Goal: Task Accomplishment & Management: Use online tool/utility

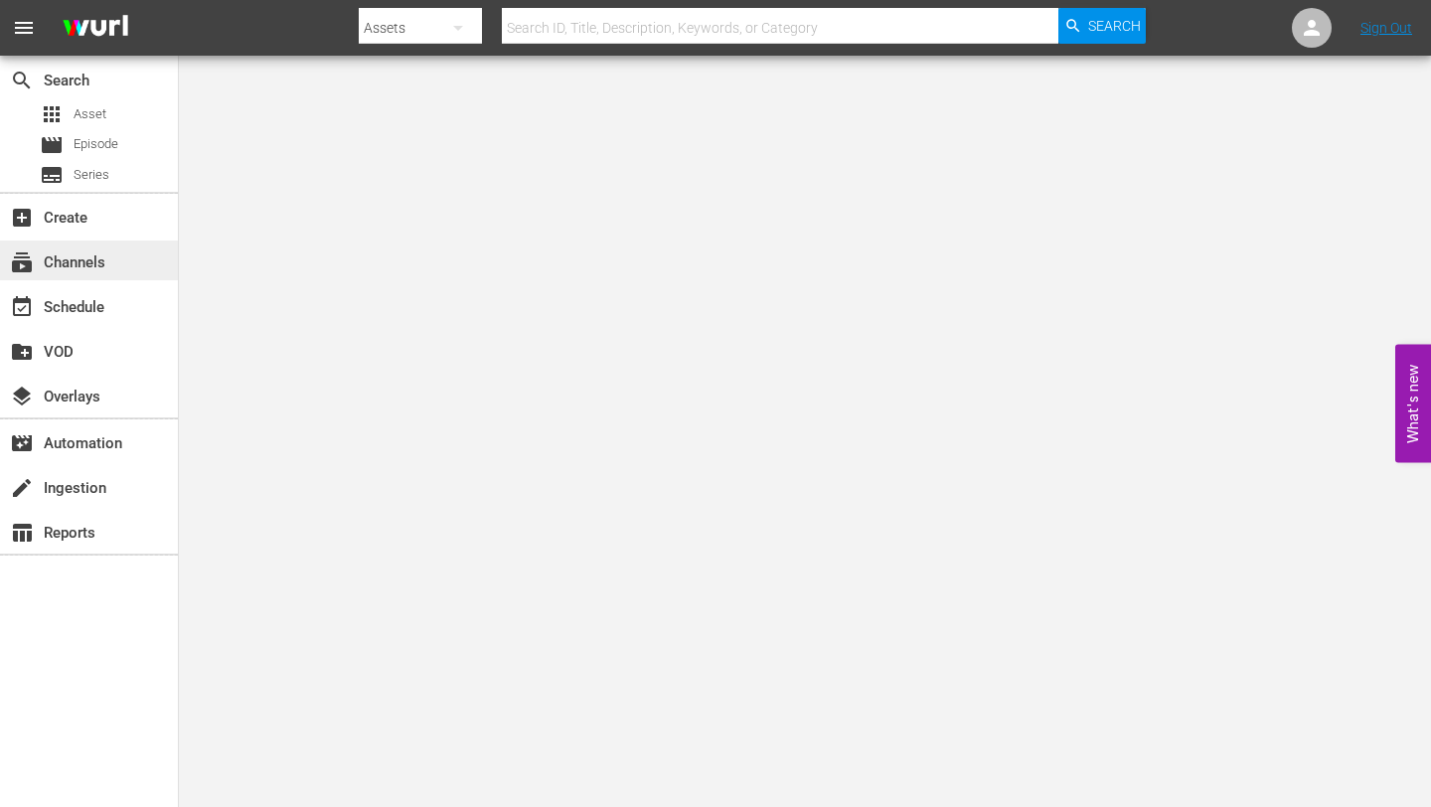
click at [66, 268] on div "subscriptions Channels" at bounding box center [55, 259] width 111 height 18
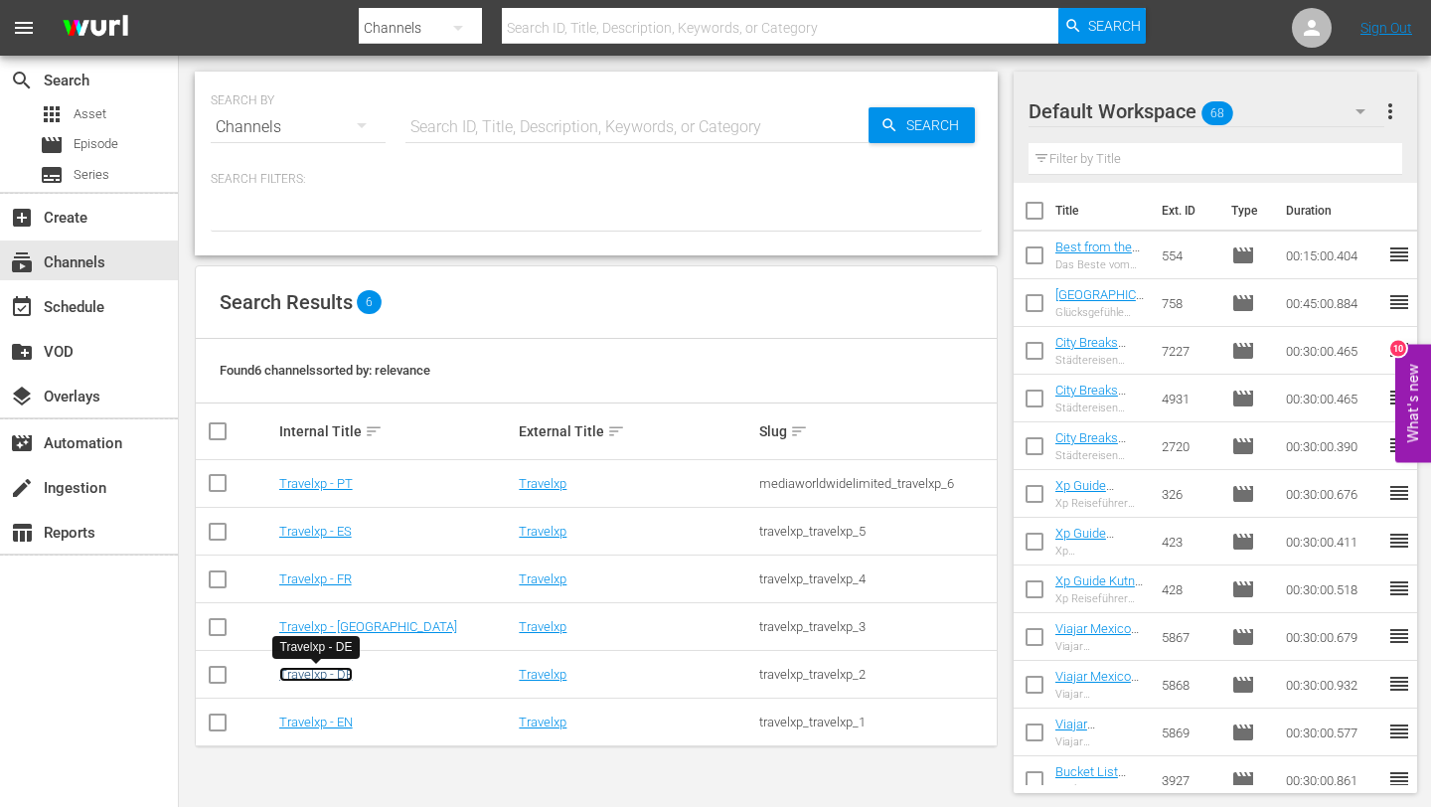
click at [319, 677] on link "Travelxp - DE" at bounding box center [316, 674] width 74 height 15
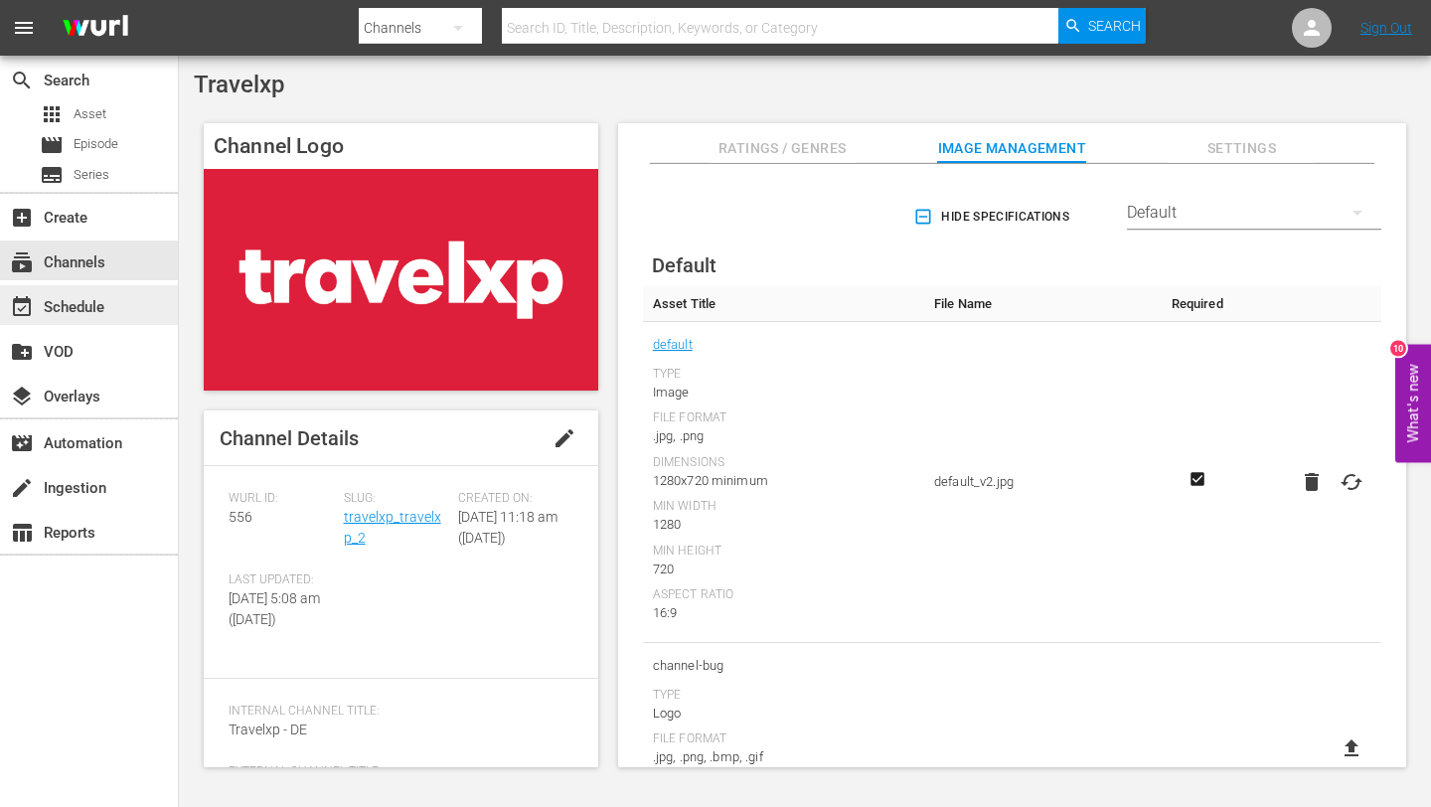
click at [64, 295] on div "event_available Schedule" at bounding box center [55, 304] width 111 height 18
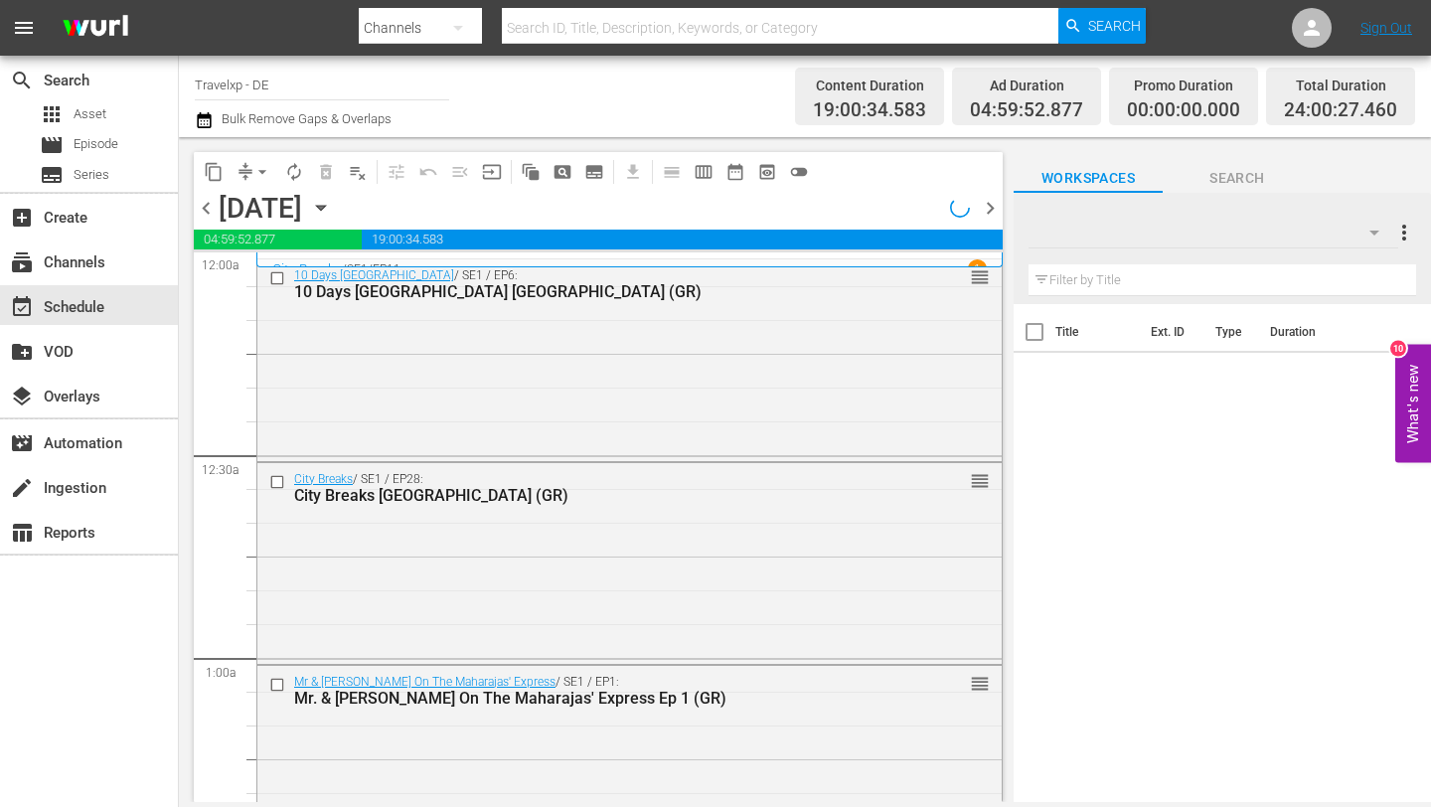
click at [987, 209] on span "chevron_right" at bounding box center [990, 208] width 25 height 25
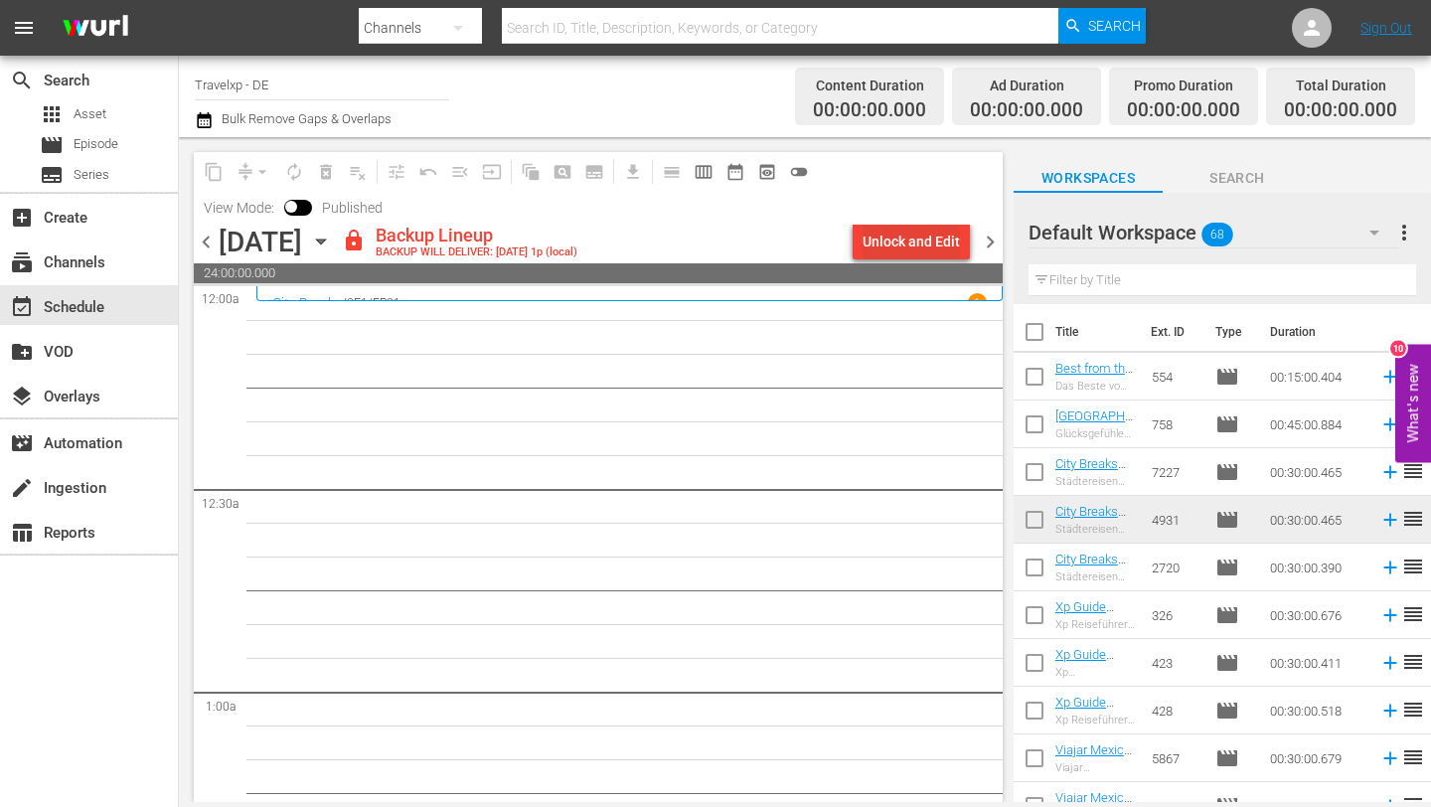
click at [925, 239] on div "Unlock and Edit" at bounding box center [911, 242] width 97 height 36
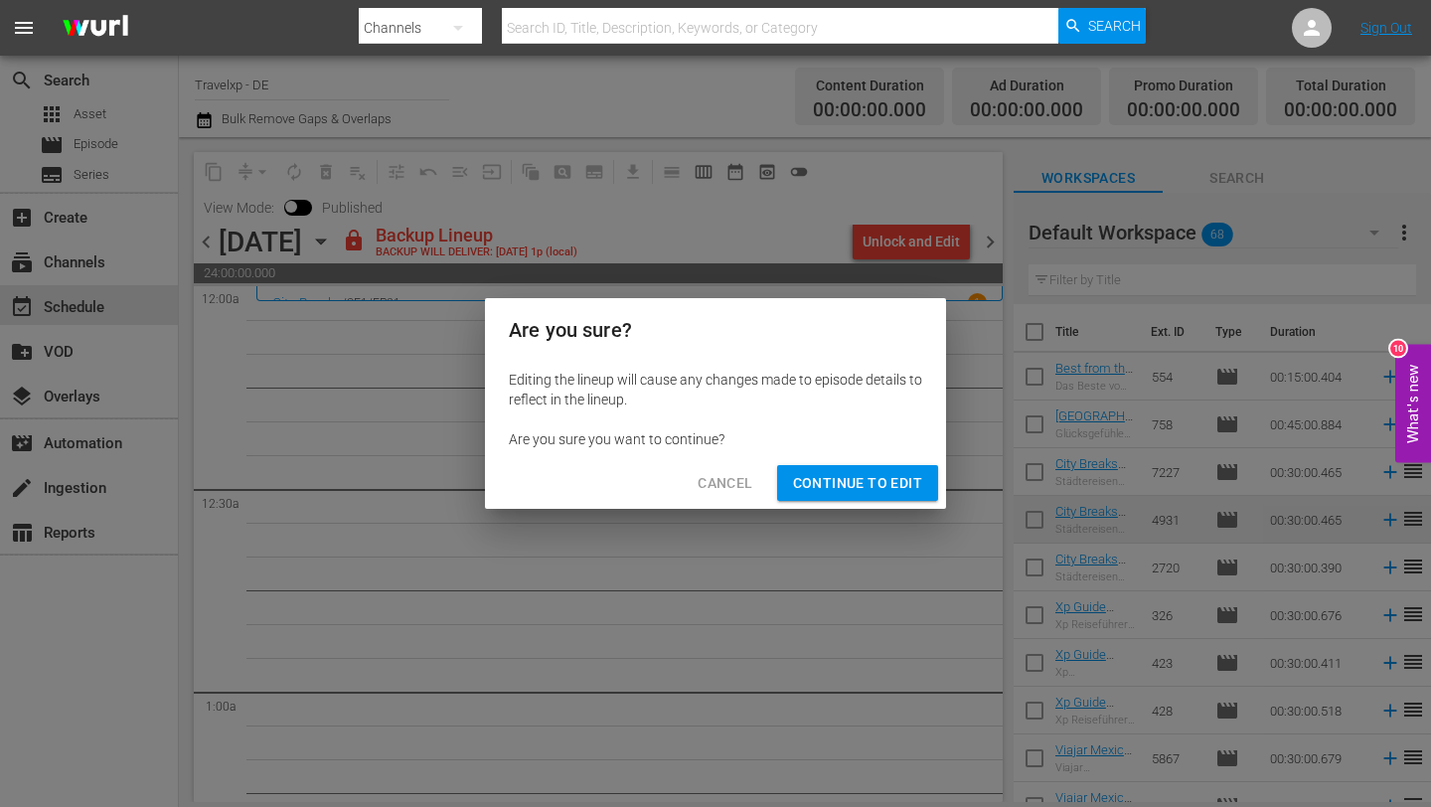
click at [864, 484] on span "Continue to Edit" at bounding box center [857, 483] width 129 height 25
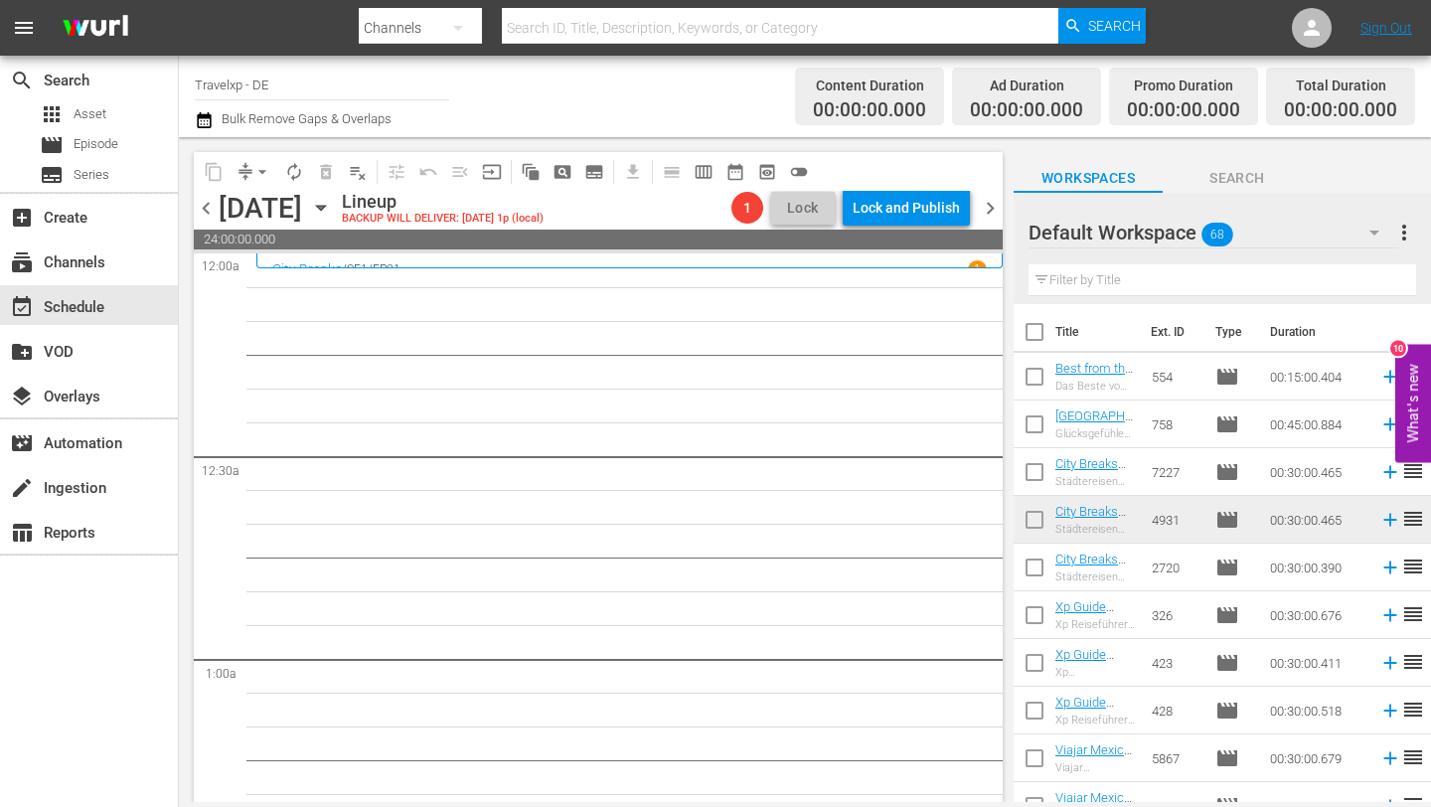
click at [1164, 290] on input "text" at bounding box center [1223, 280] width 388 height 32
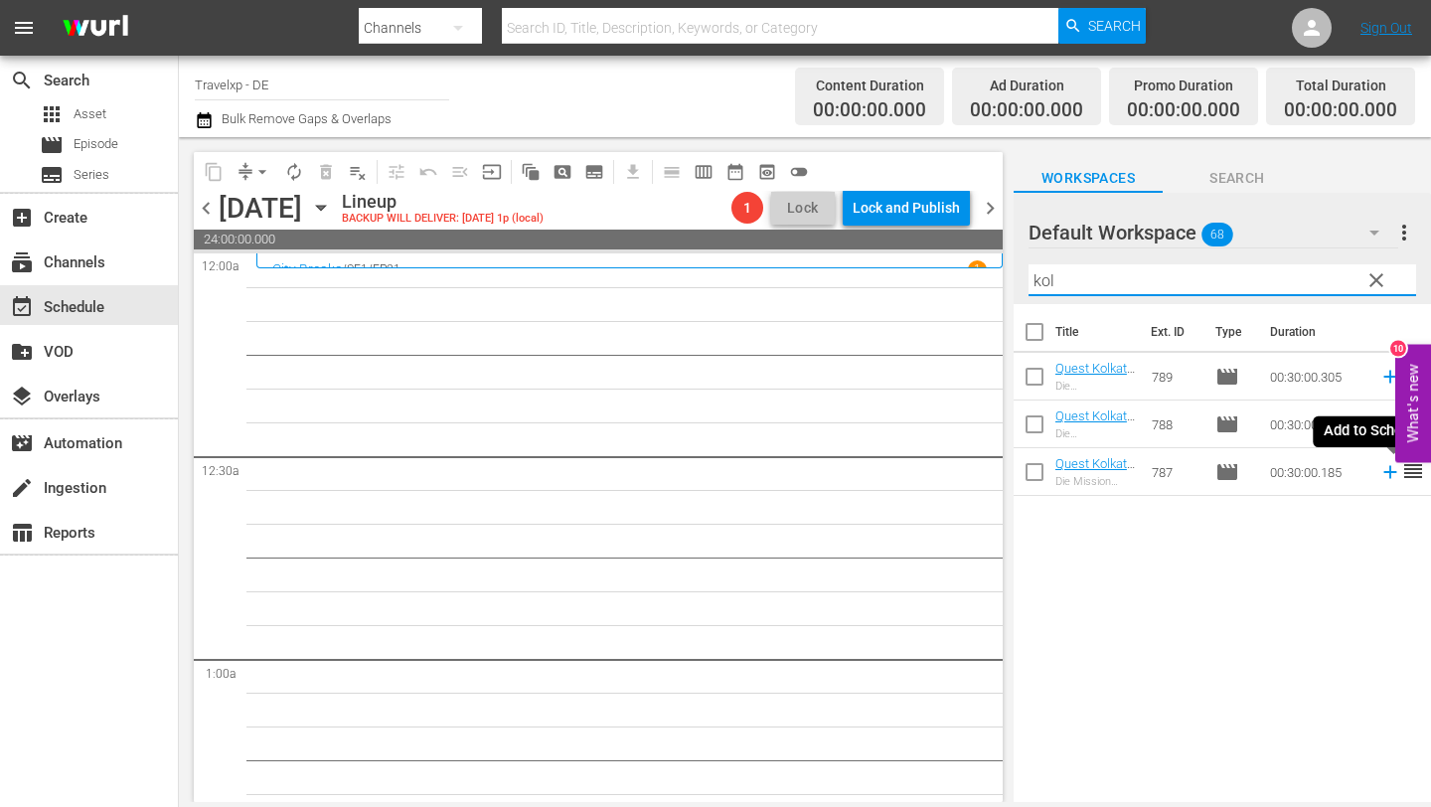
click at [1388, 472] on icon at bounding box center [1390, 472] width 13 height 13
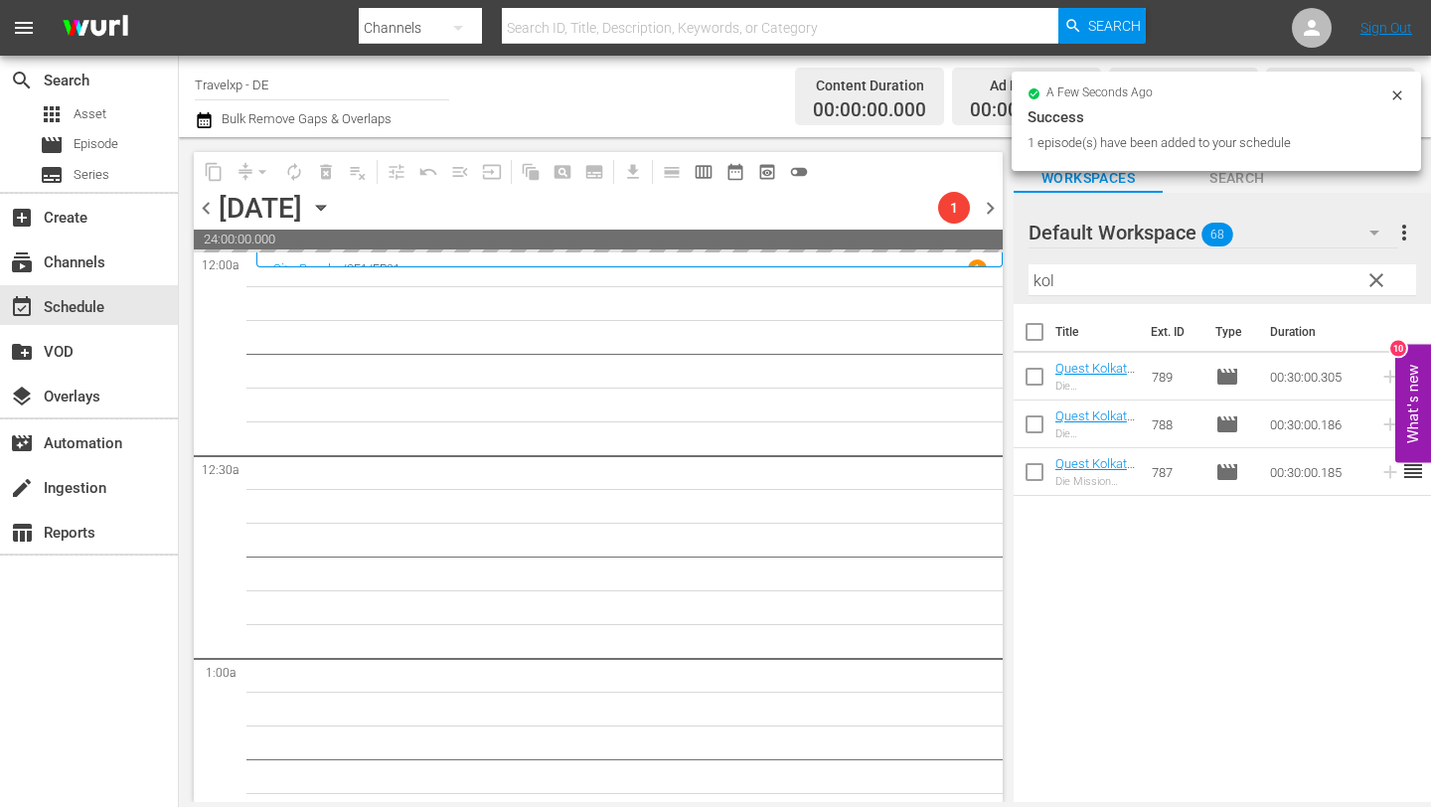
click at [1071, 277] on input "kol" at bounding box center [1223, 280] width 388 height 32
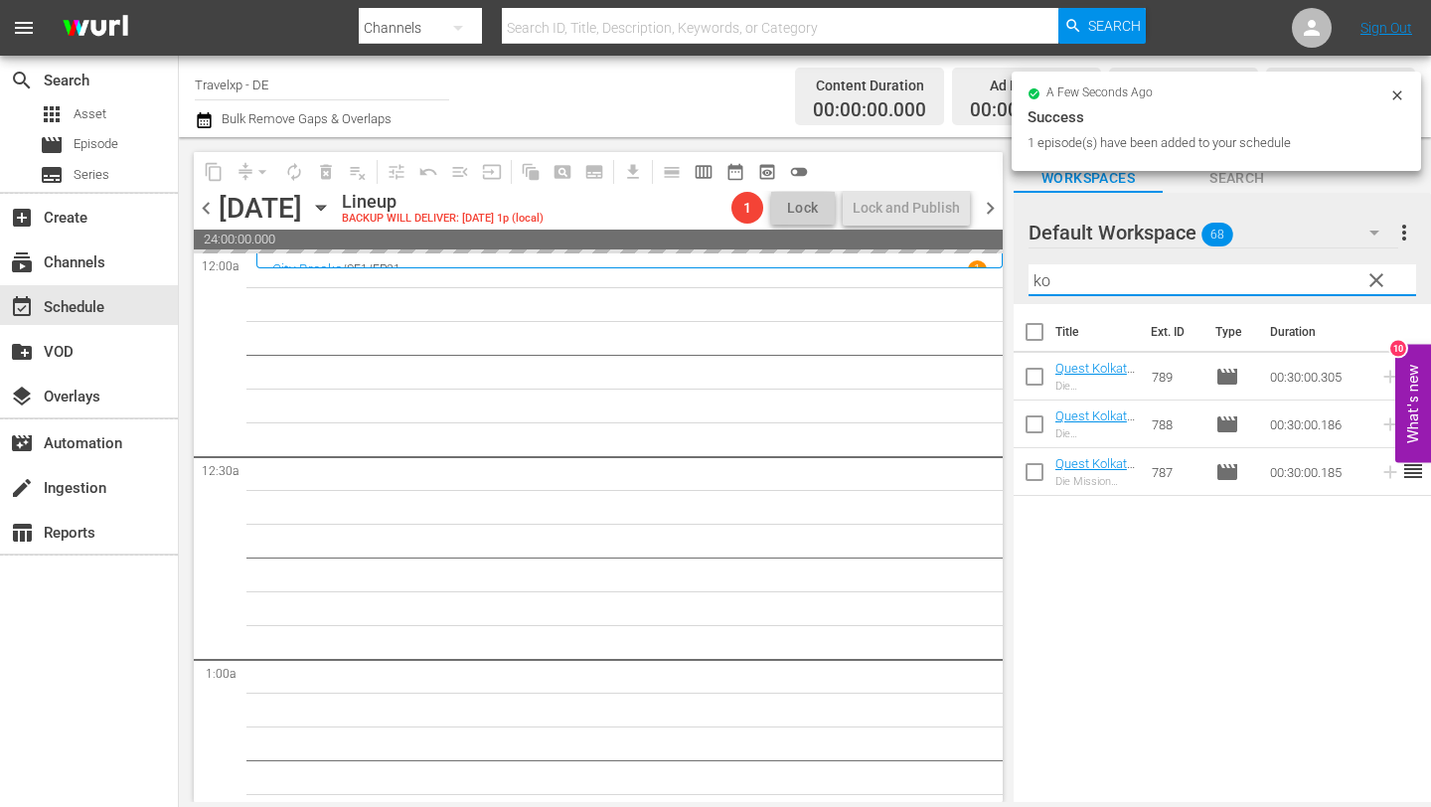
type input "k"
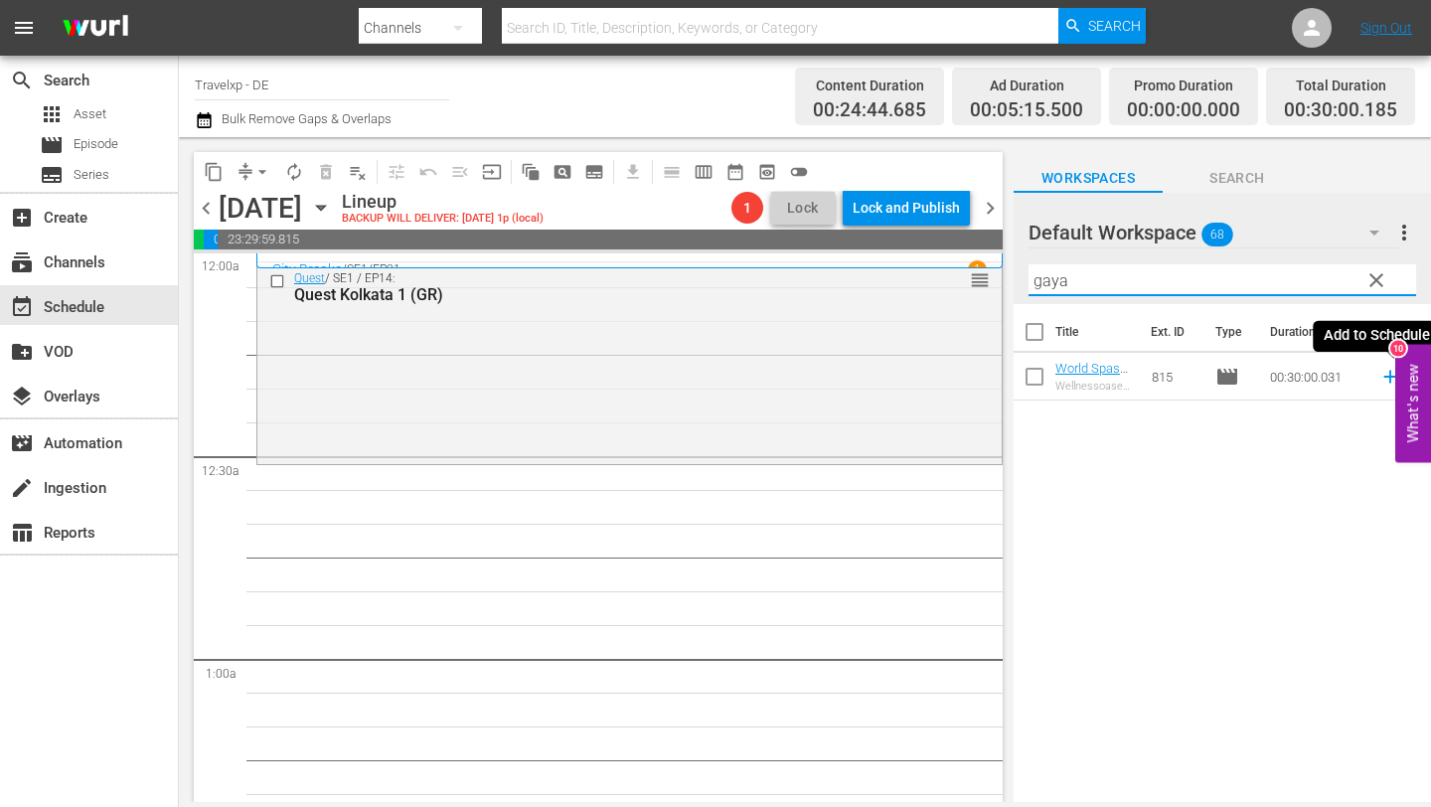
click at [1388, 374] on icon at bounding box center [1391, 377] width 22 height 22
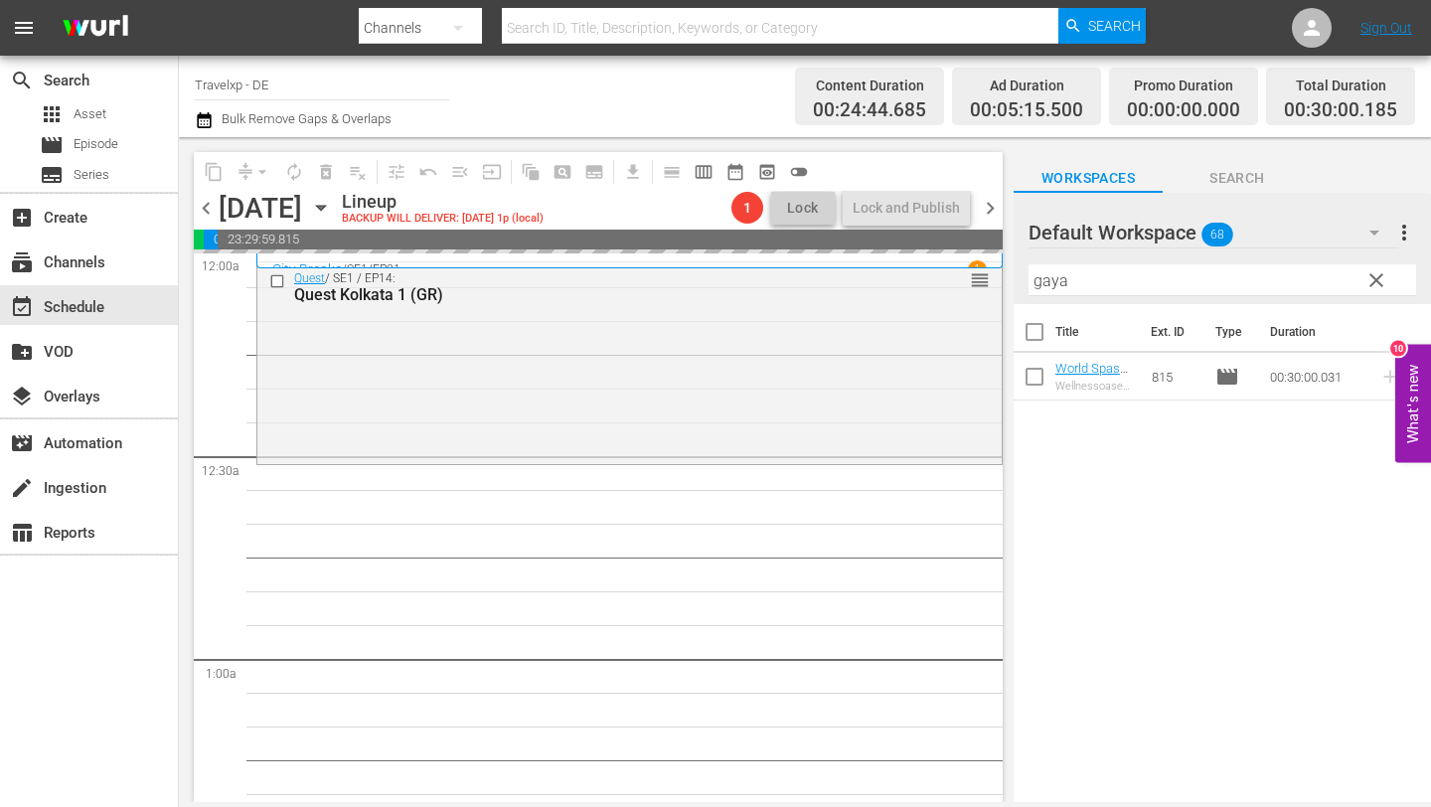
click at [1142, 290] on input "gaya" at bounding box center [1223, 280] width 388 height 32
type input "g"
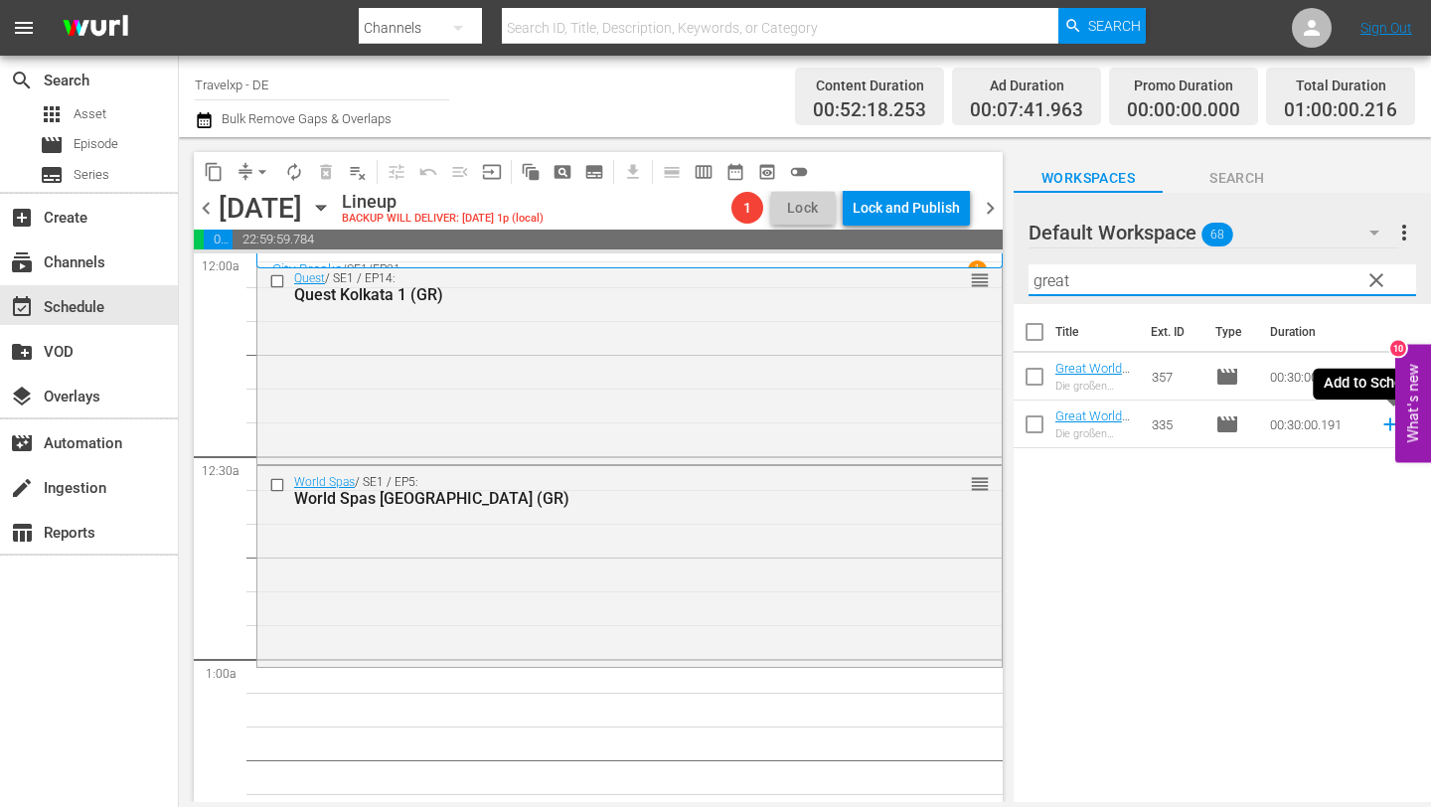
click at [1385, 421] on icon at bounding box center [1391, 424] width 22 height 22
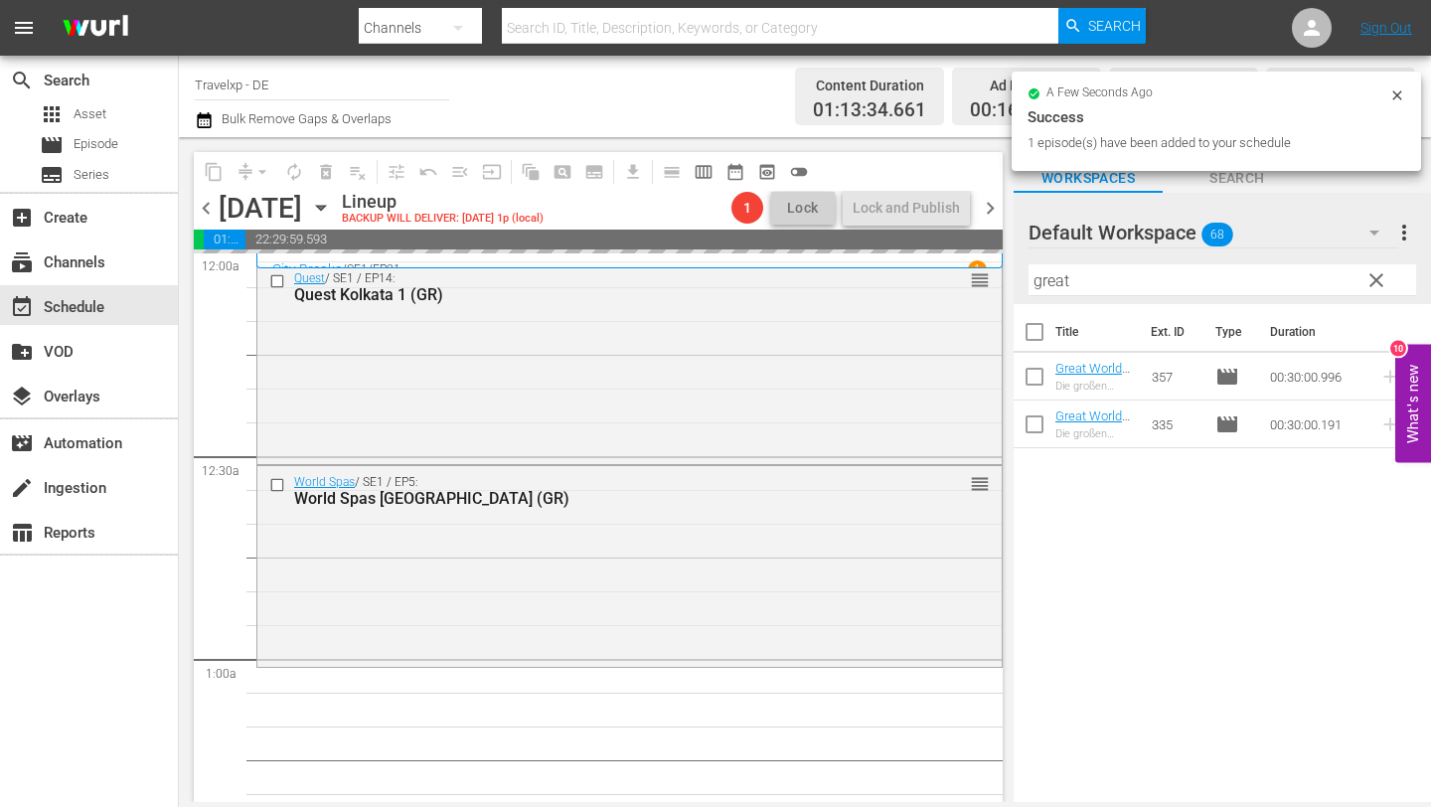
click at [1075, 285] on input "great" at bounding box center [1223, 280] width 388 height 32
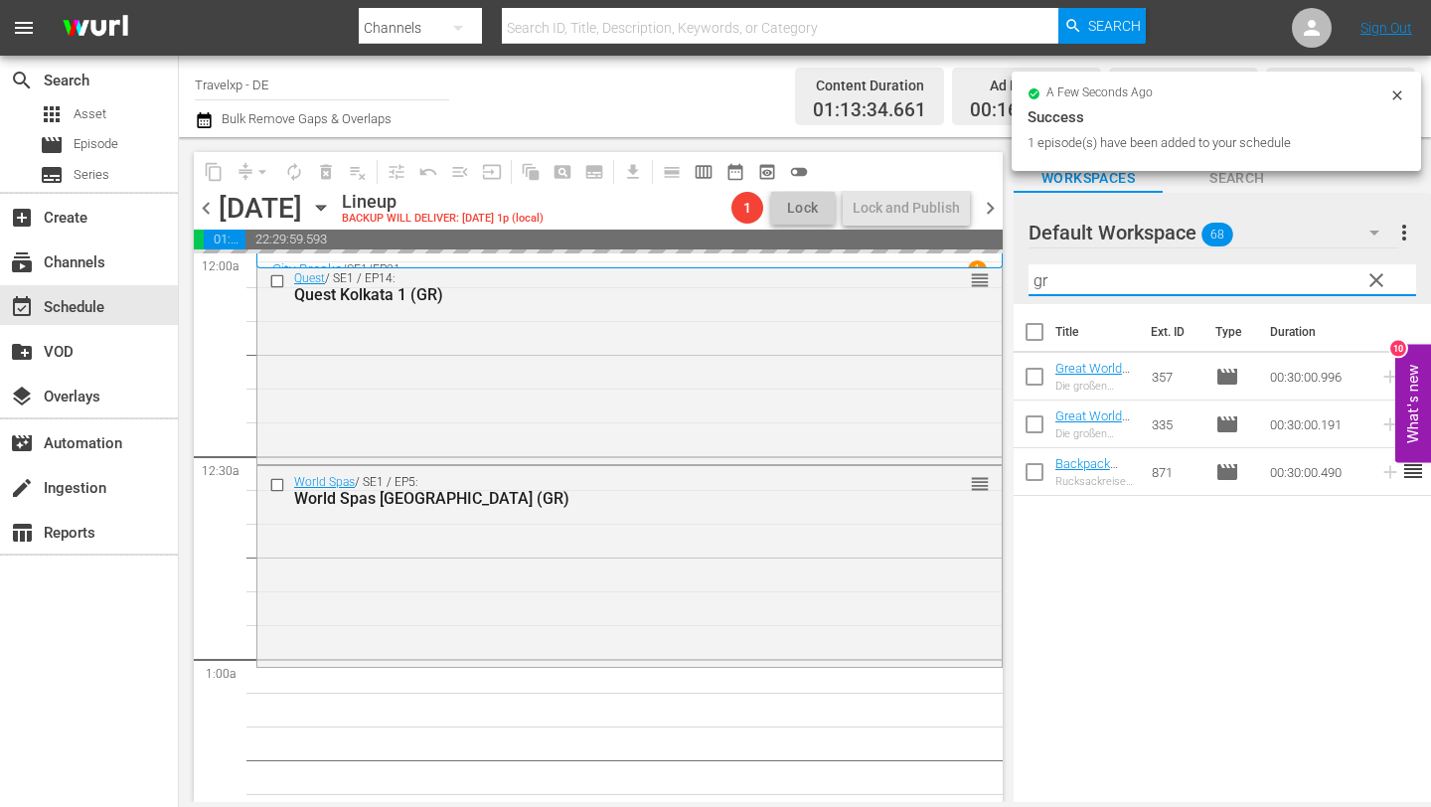
type input "g"
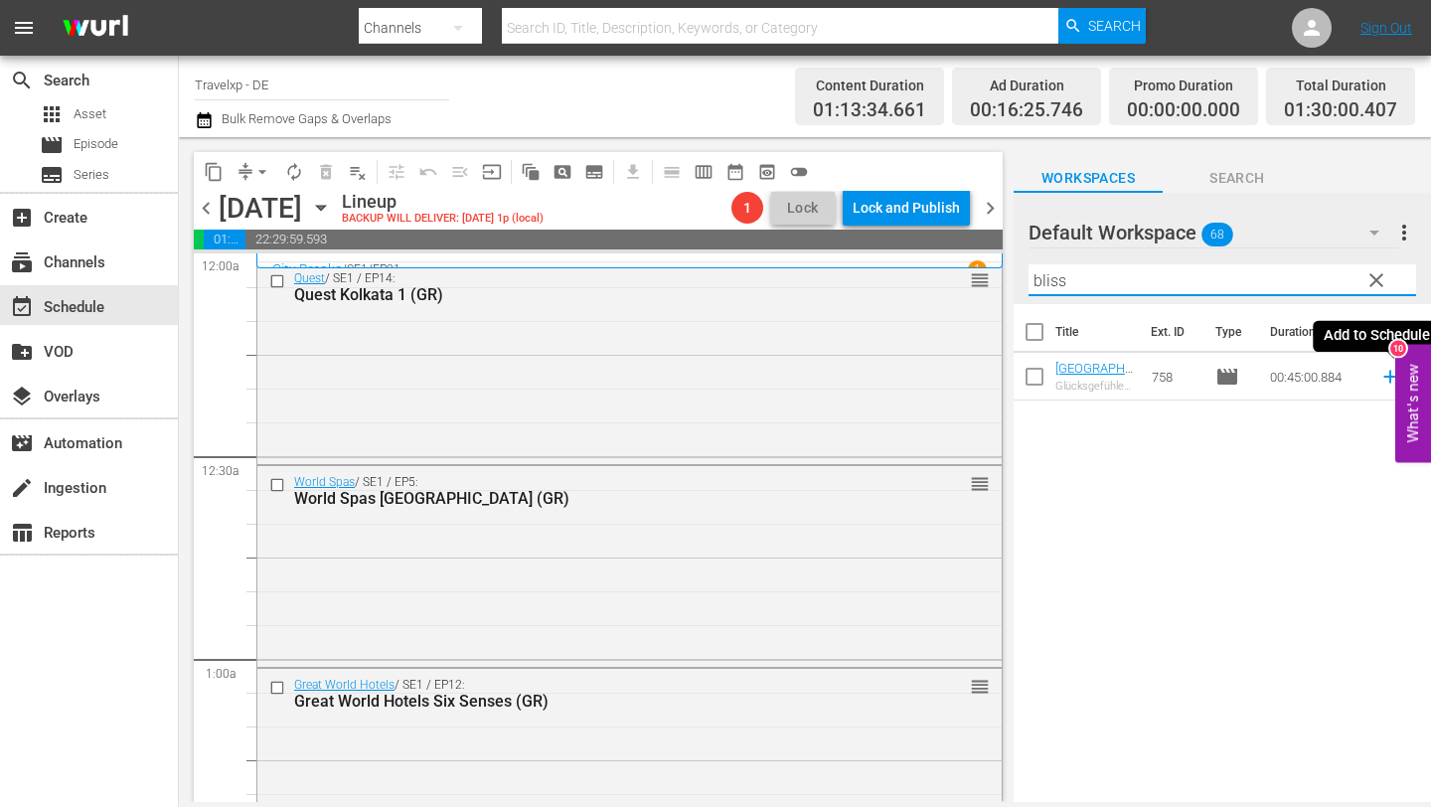
click at [1391, 377] on icon at bounding box center [1390, 377] width 13 height 13
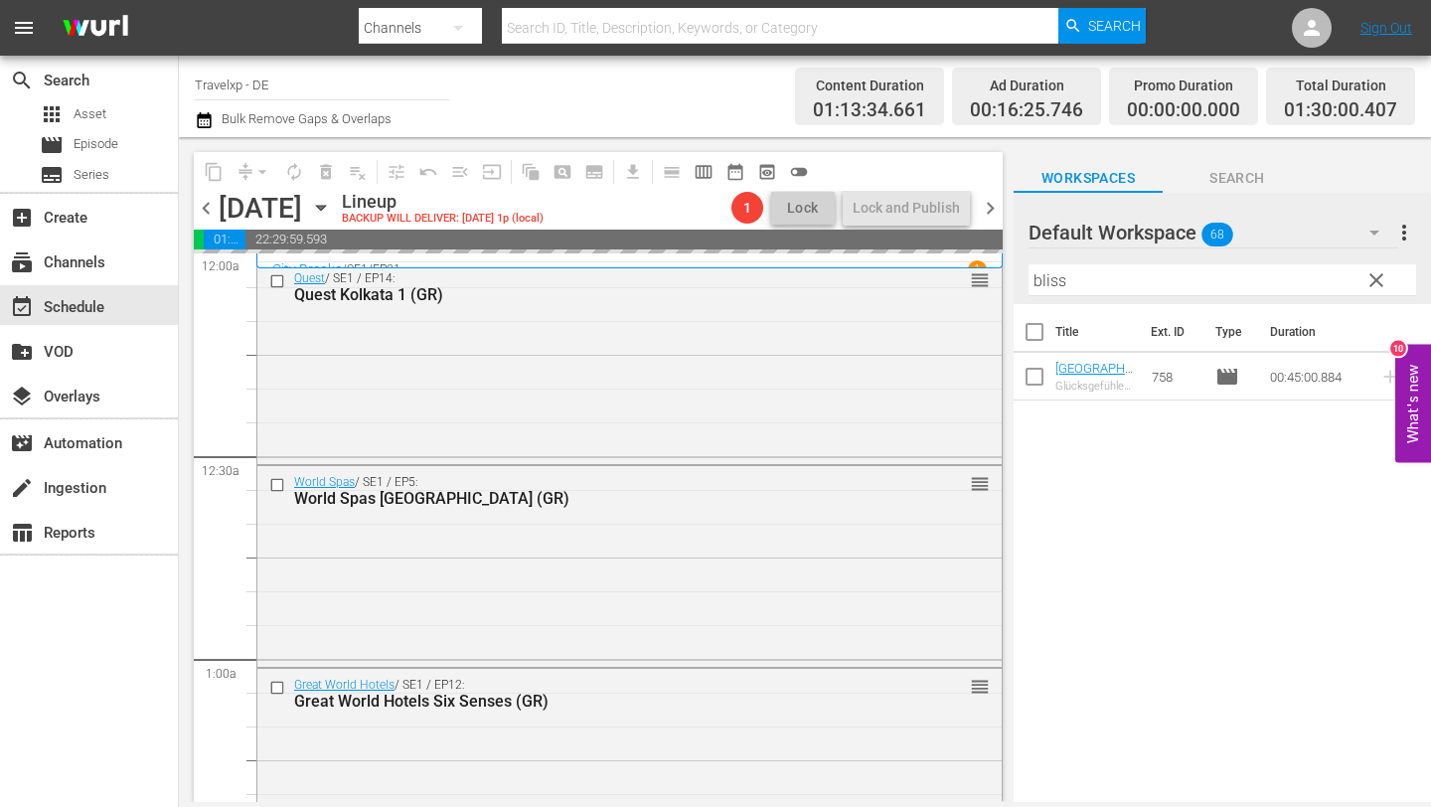
click at [1140, 289] on input "bliss" at bounding box center [1223, 280] width 388 height 32
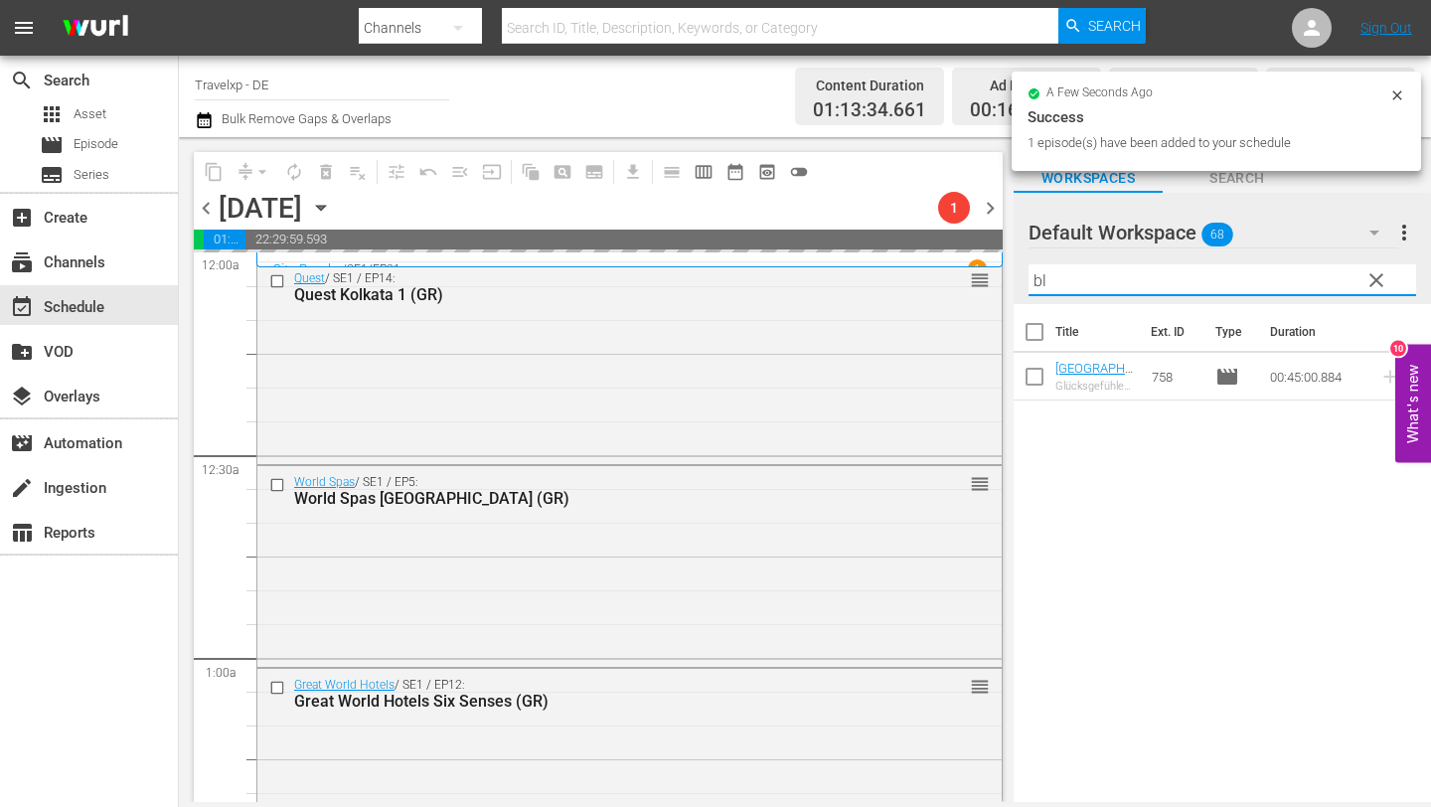
type input "b"
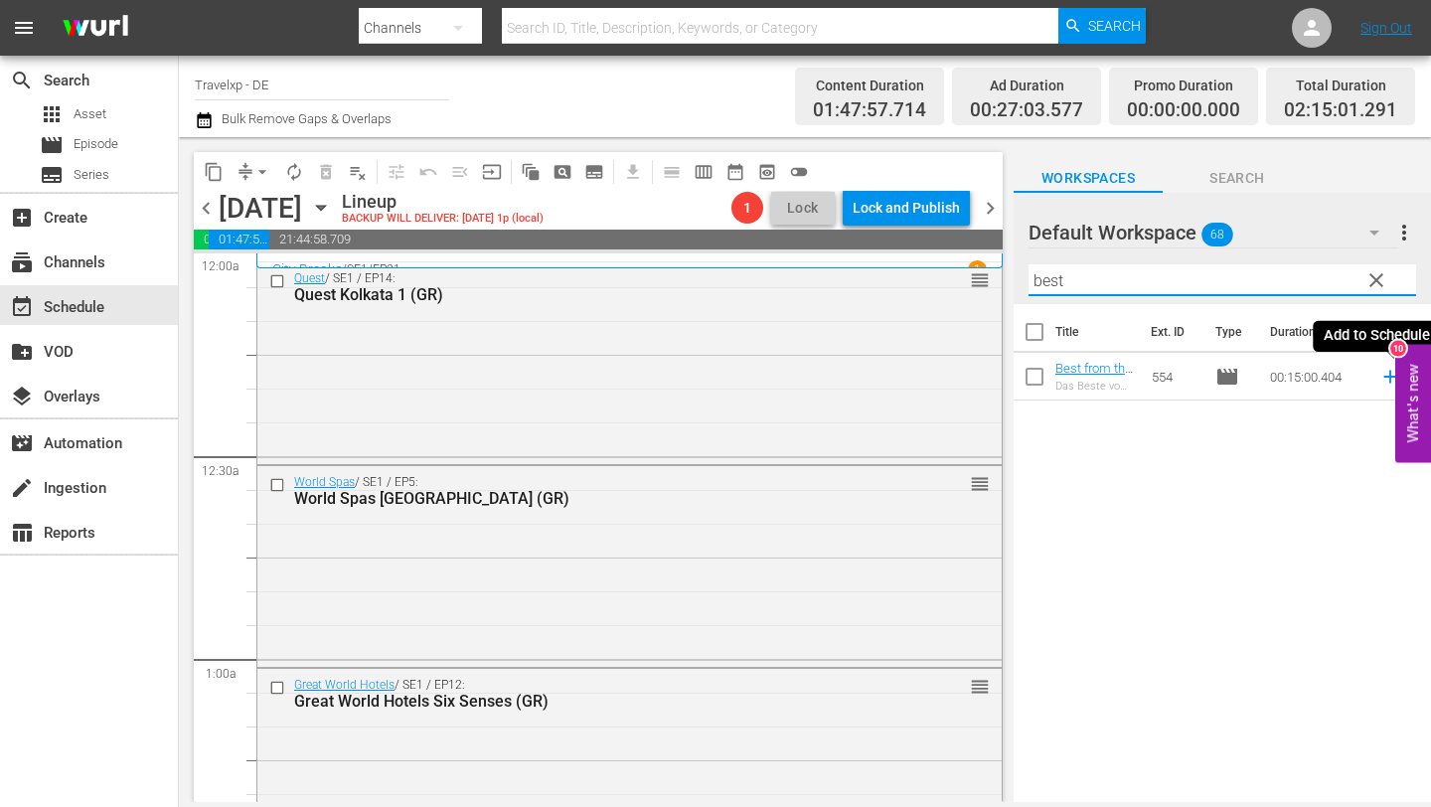
click at [1388, 374] on icon at bounding box center [1391, 377] width 22 height 22
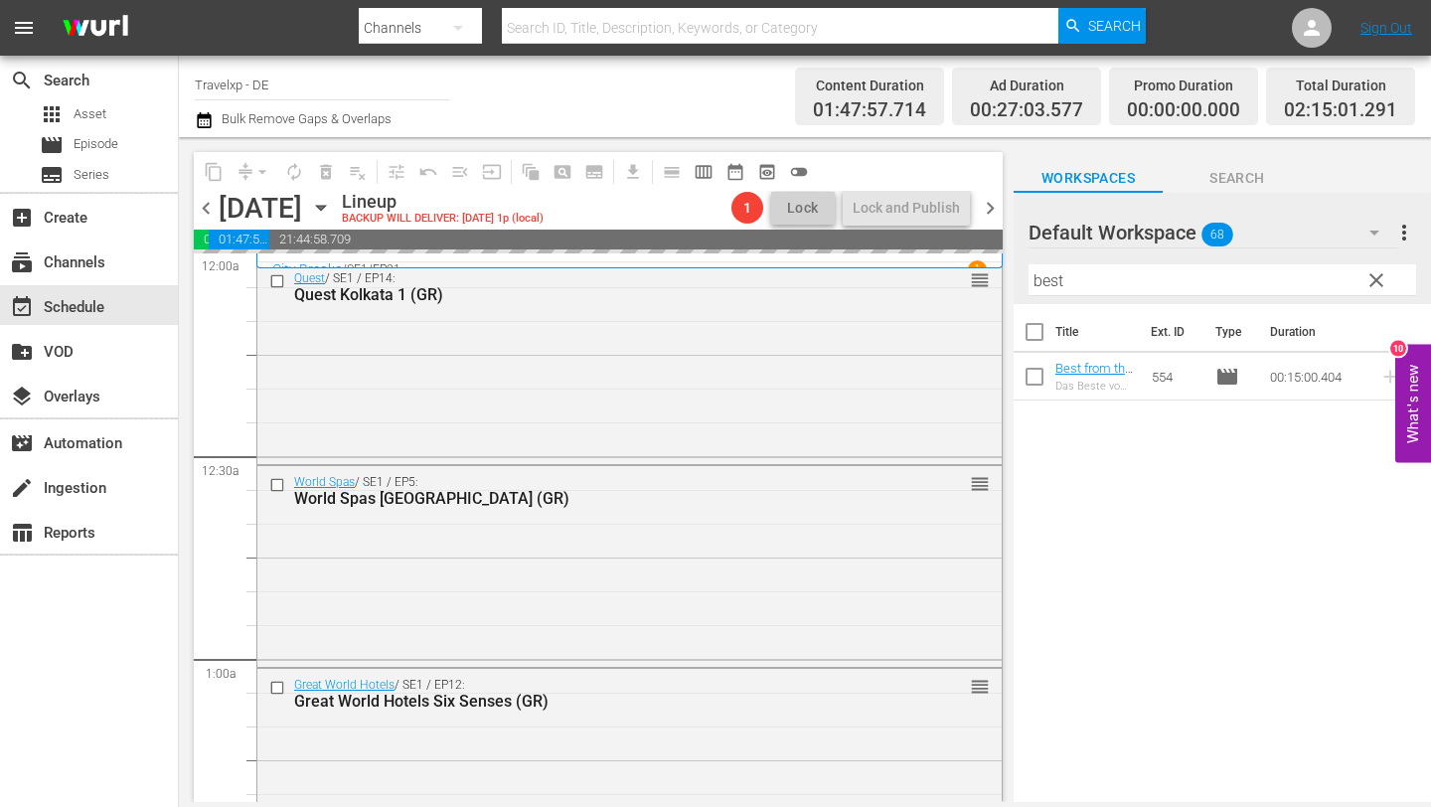
click at [1115, 290] on input "best" at bounding box center [1223, 280] width 388 height 32
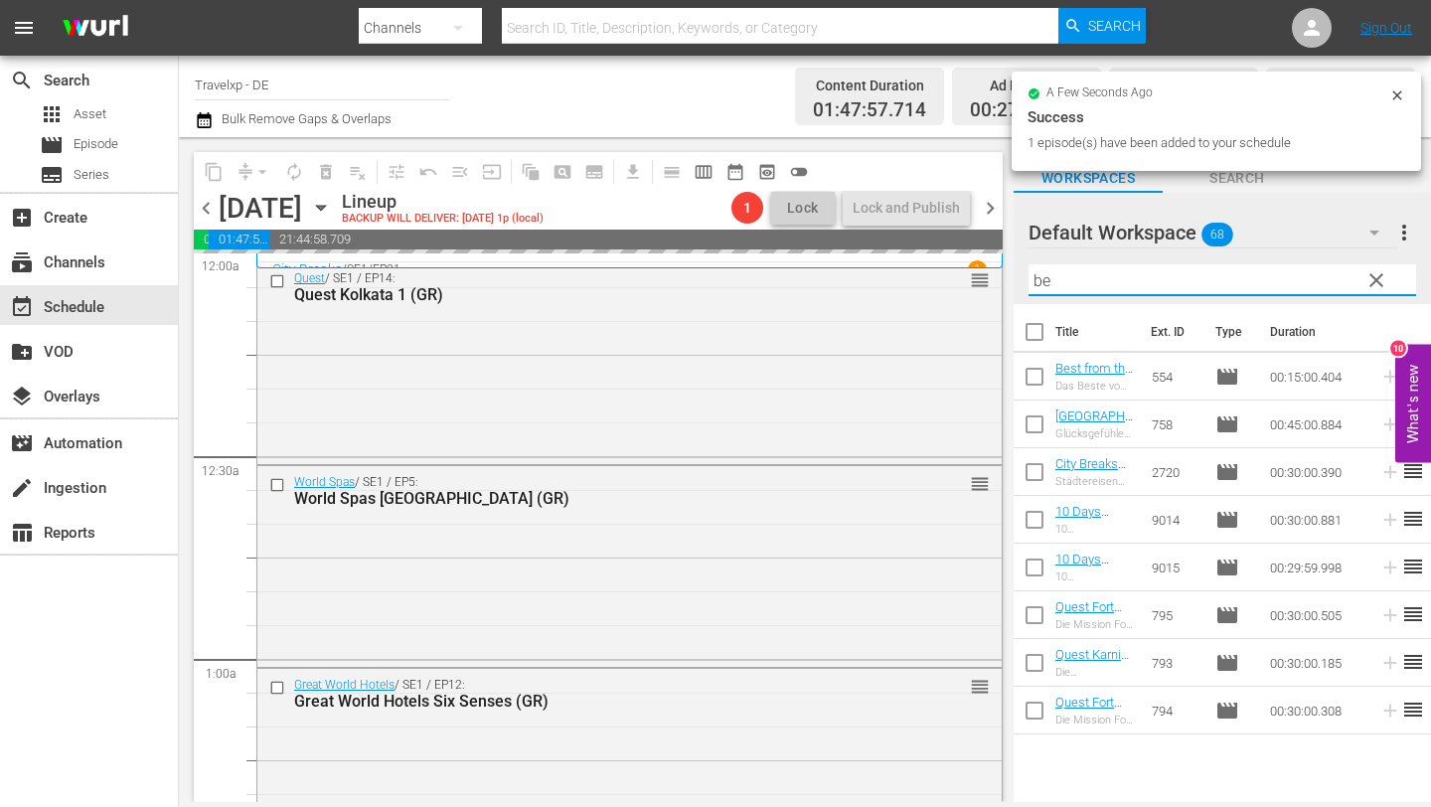
type input "b"
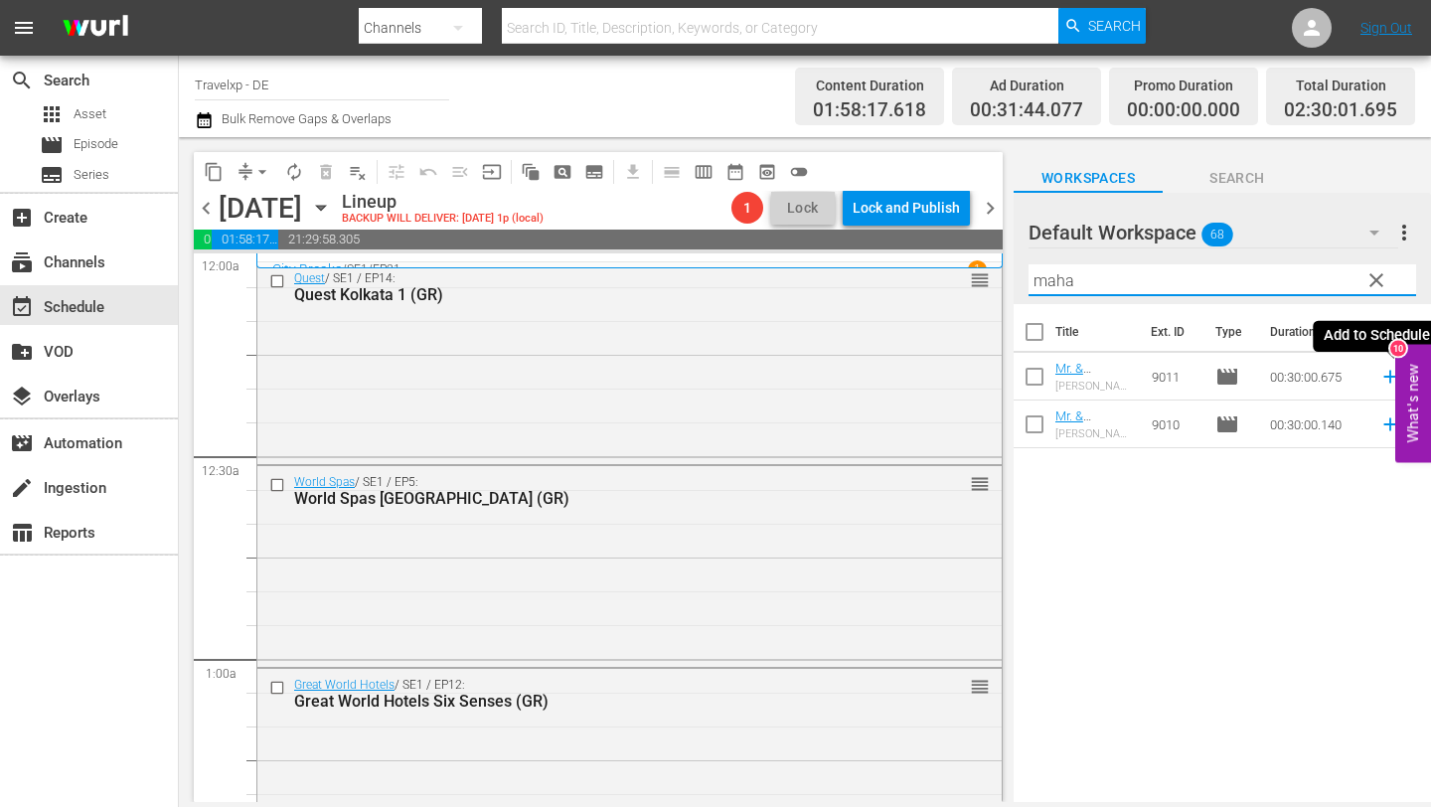
click at [1386, 377] on icon at bounding box center [1391, 377] width 22 height 22
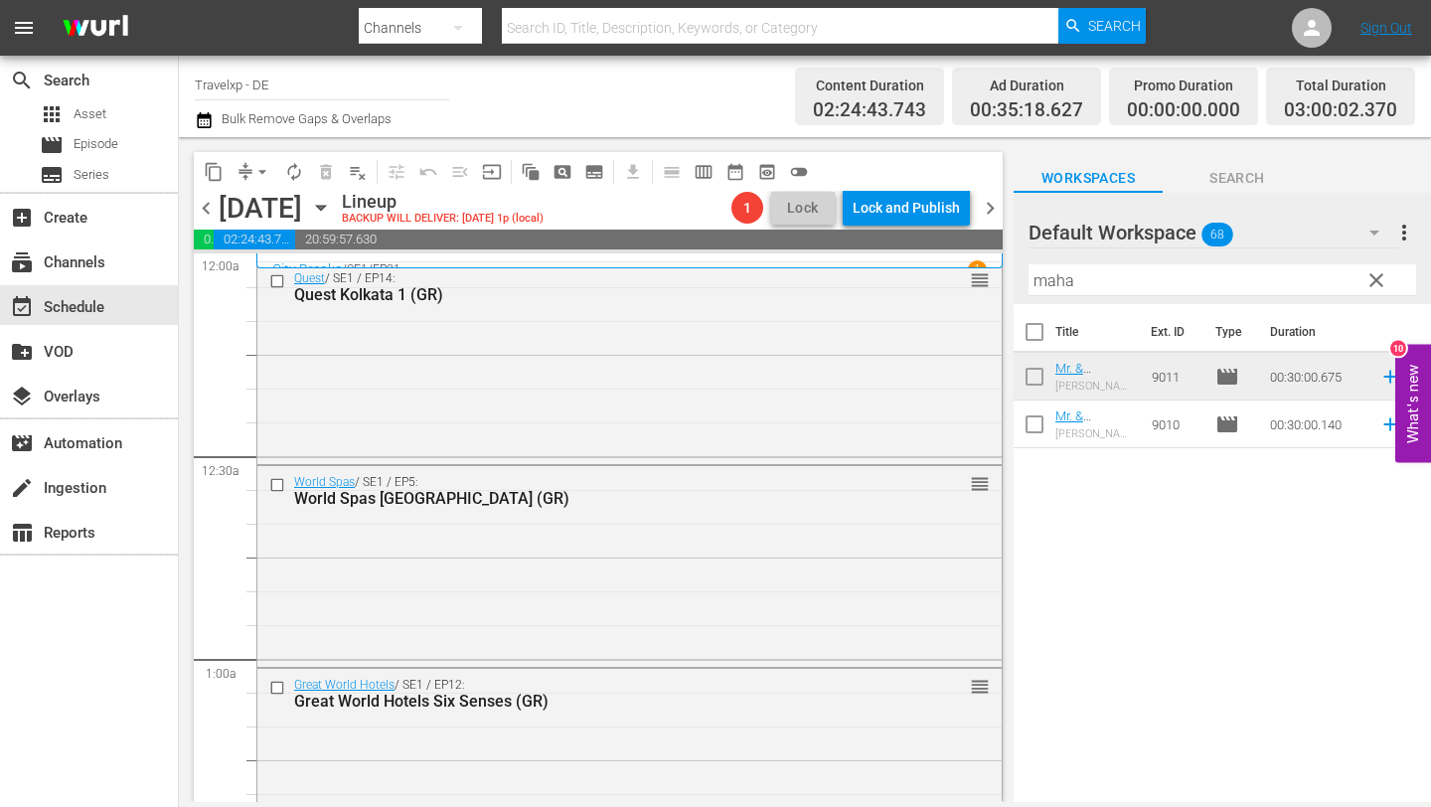
click at [1100, 288] on input "maha" at bounding box center [1223, 280] width 388 height 32
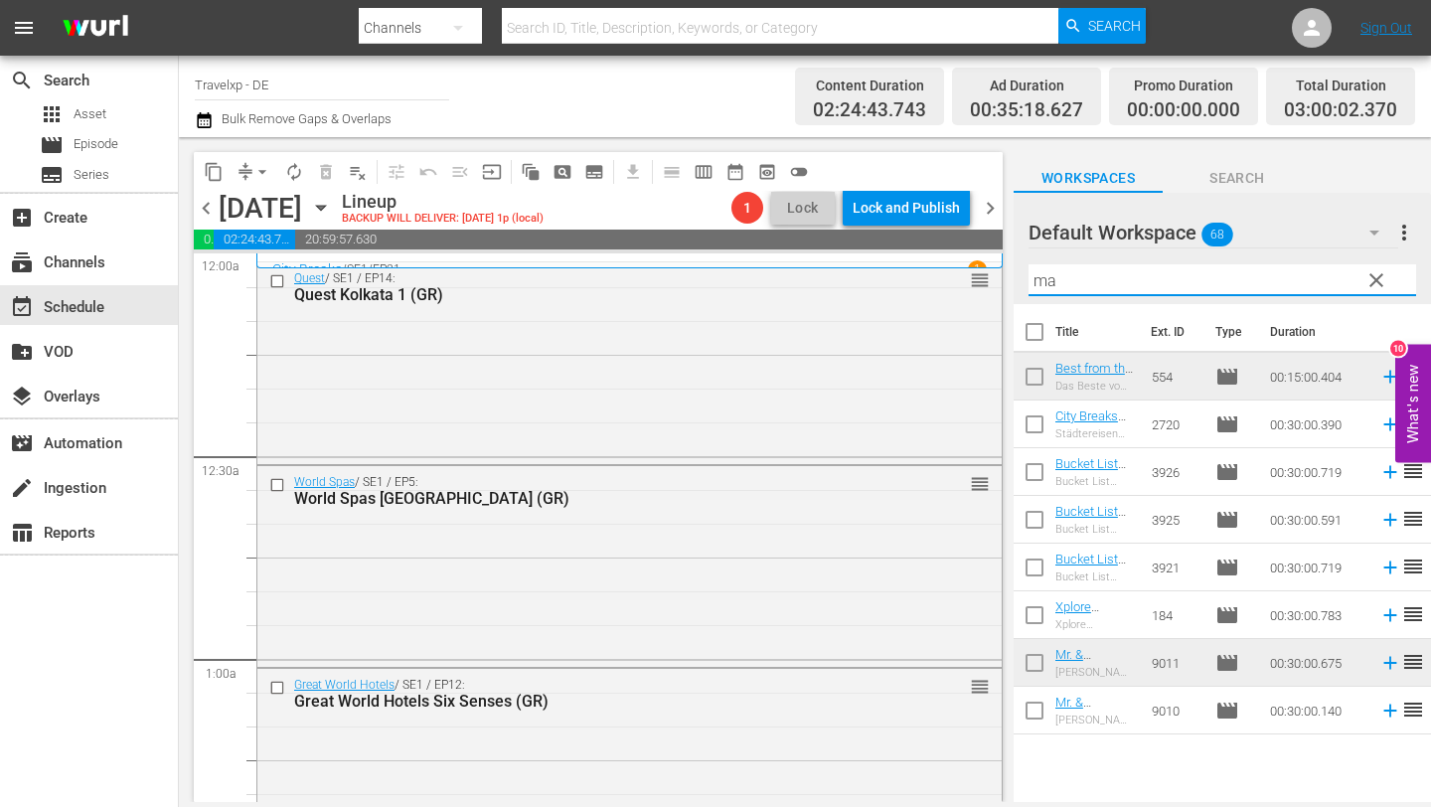
type input "m"
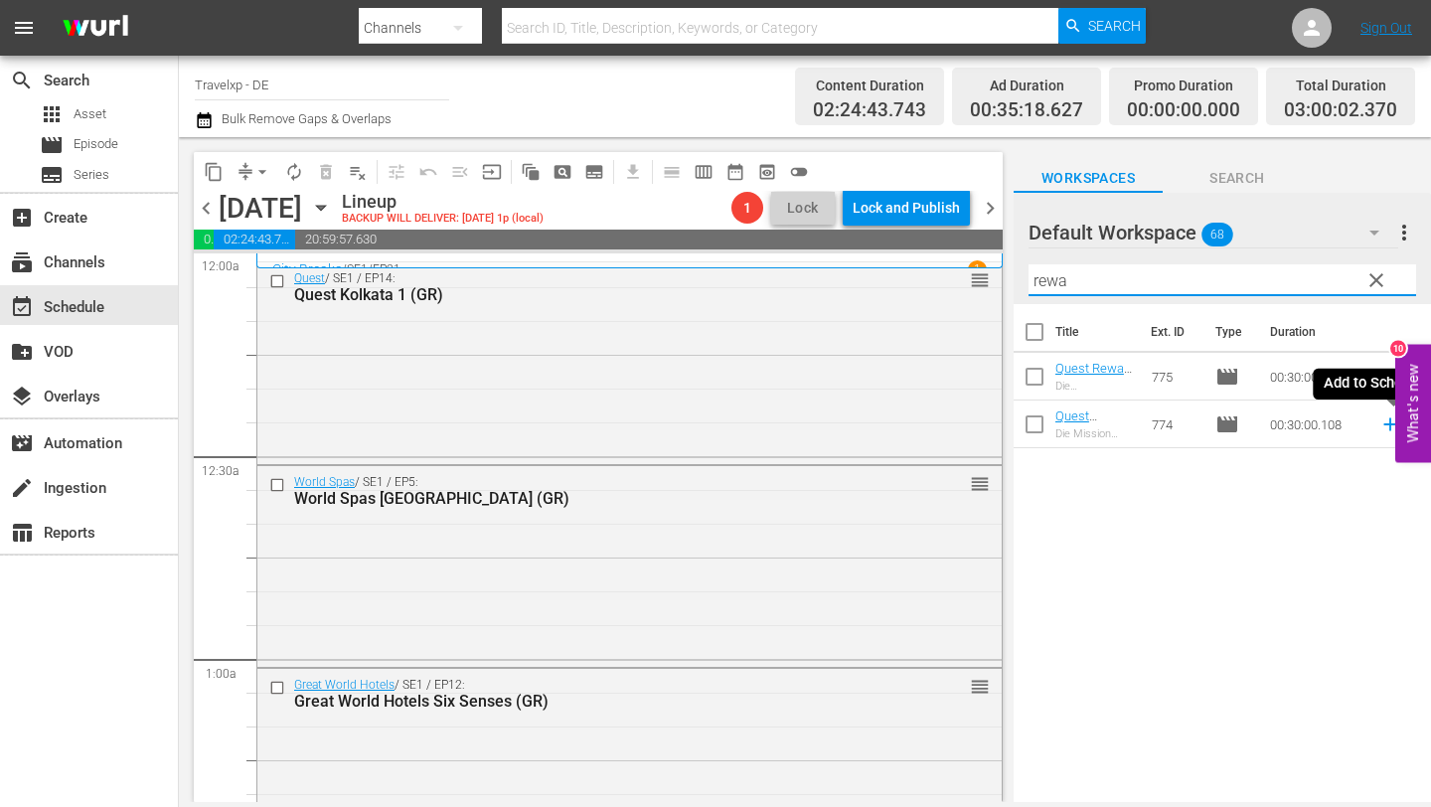
click at [1387, 419] on icon at bounding box center [1391, 424] width 22 height 22
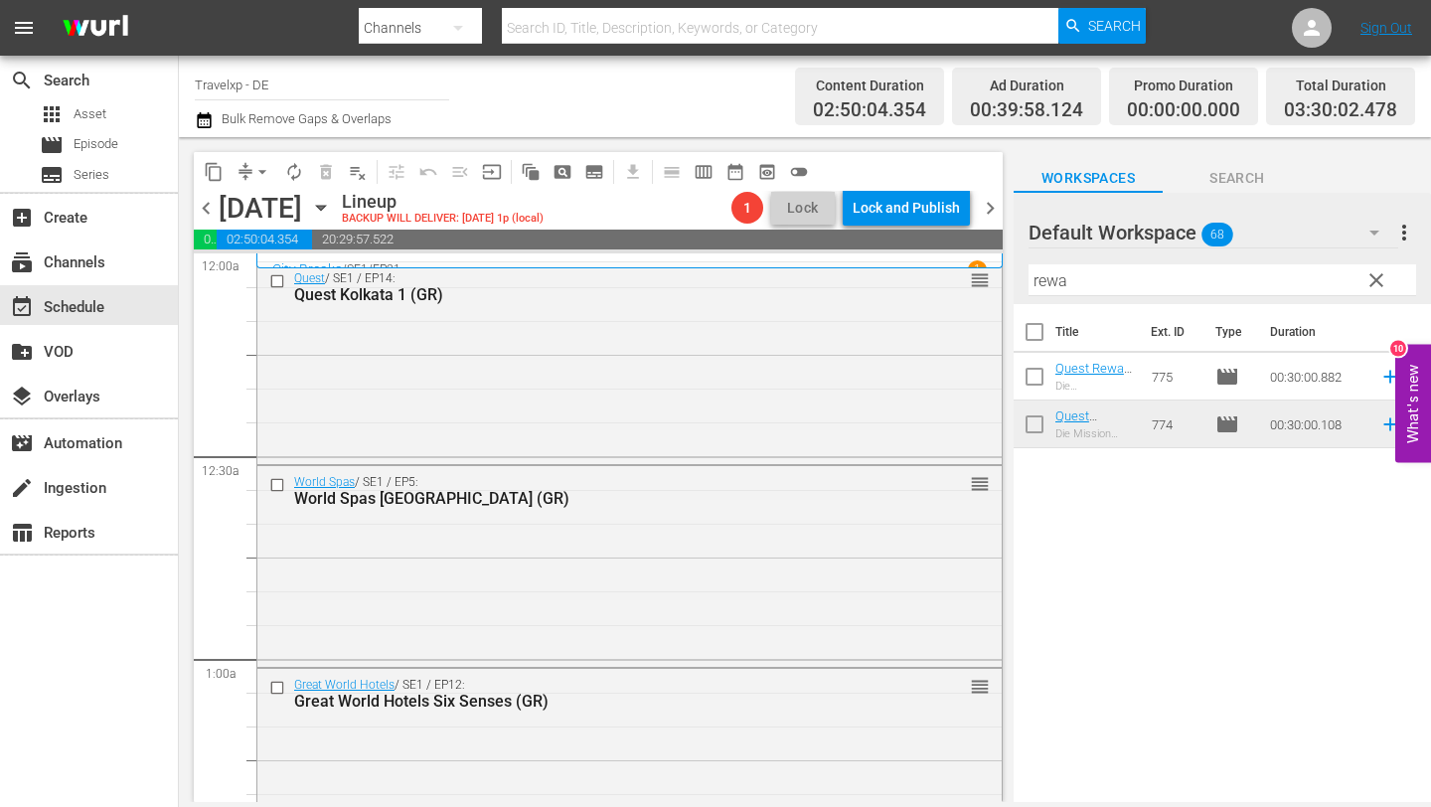
click at [1087, 289] on input "rewa" at bounding box center [1223, 280] width 388 height 32
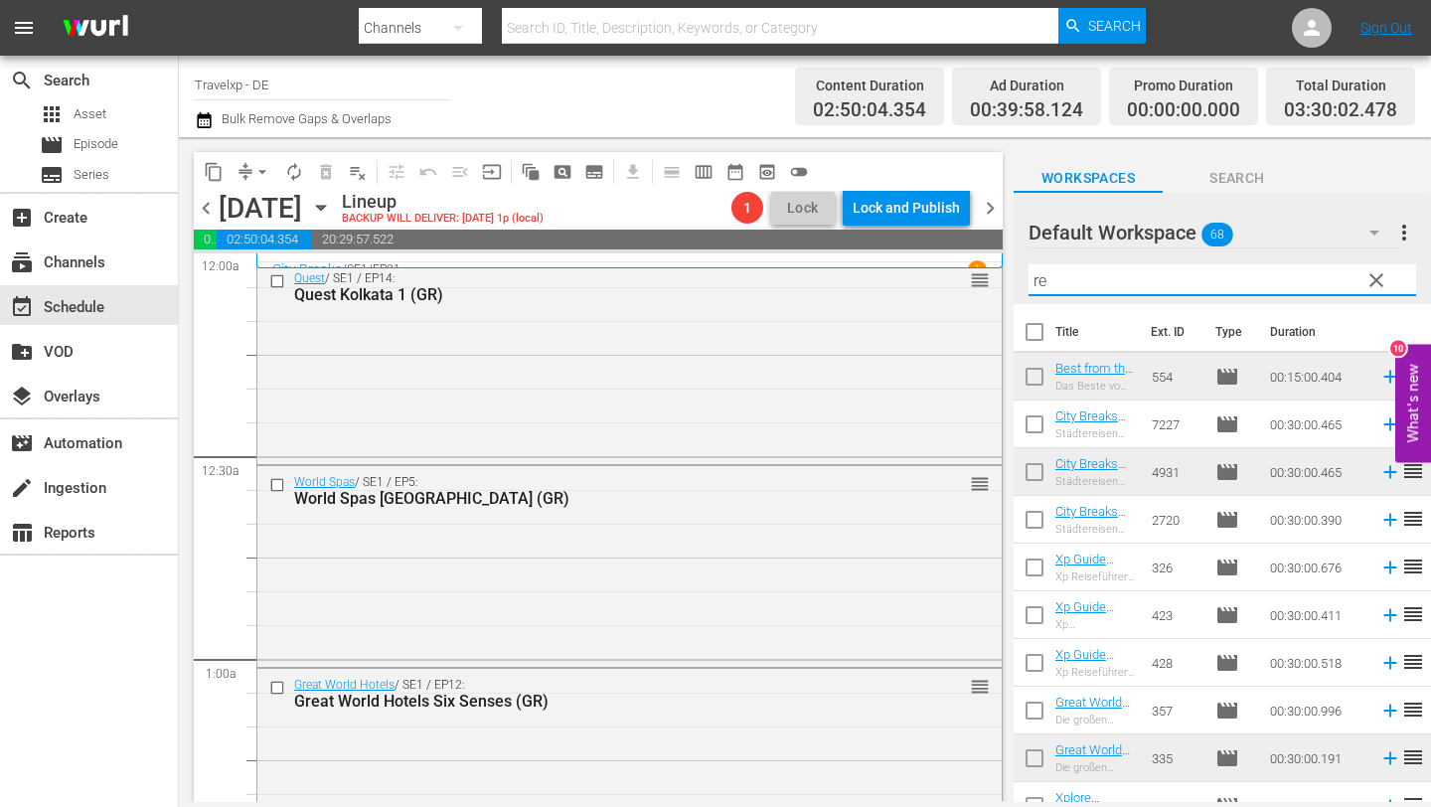
type input "r"
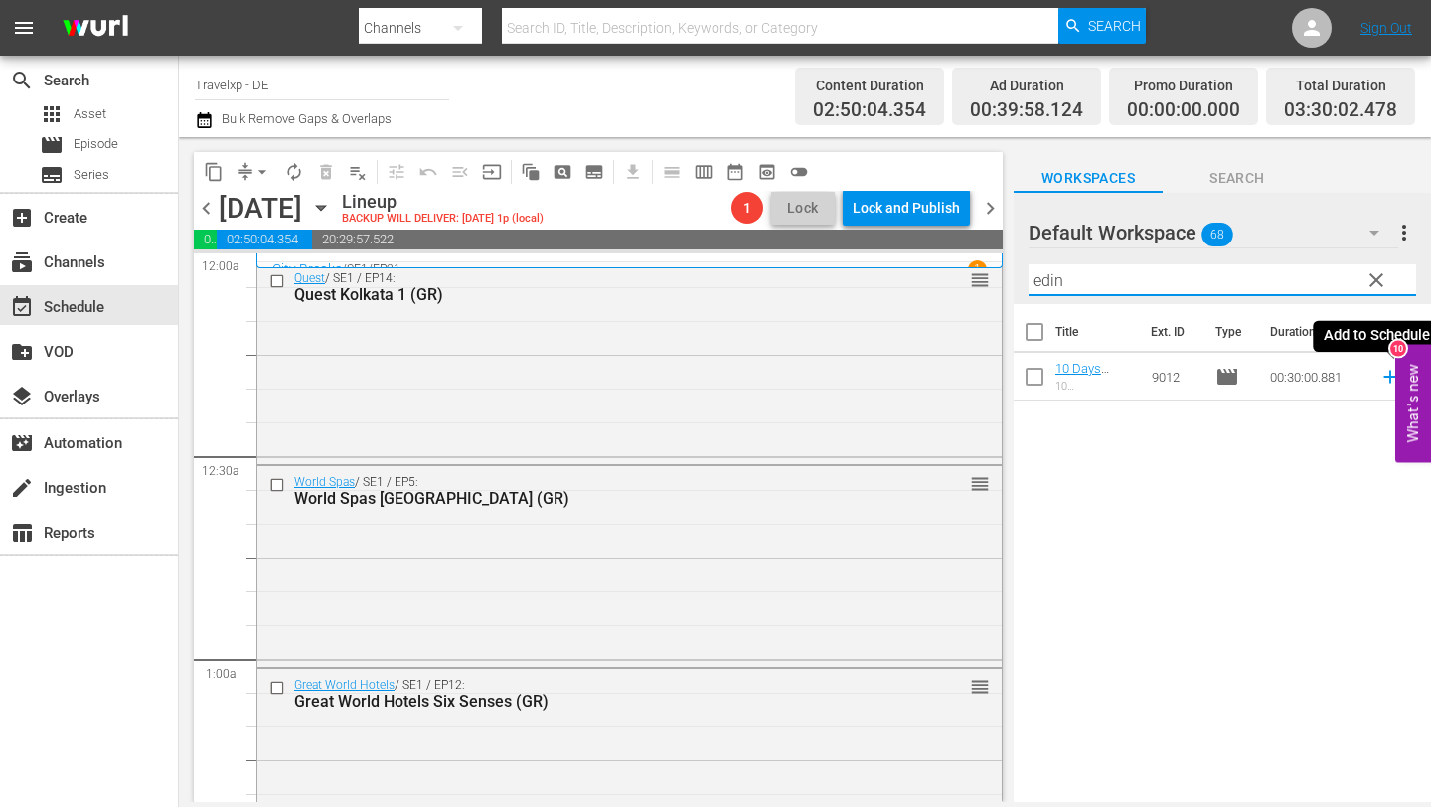
click at [1392, 380] on icon at bounding box center [1391, 377] width 22 height 22
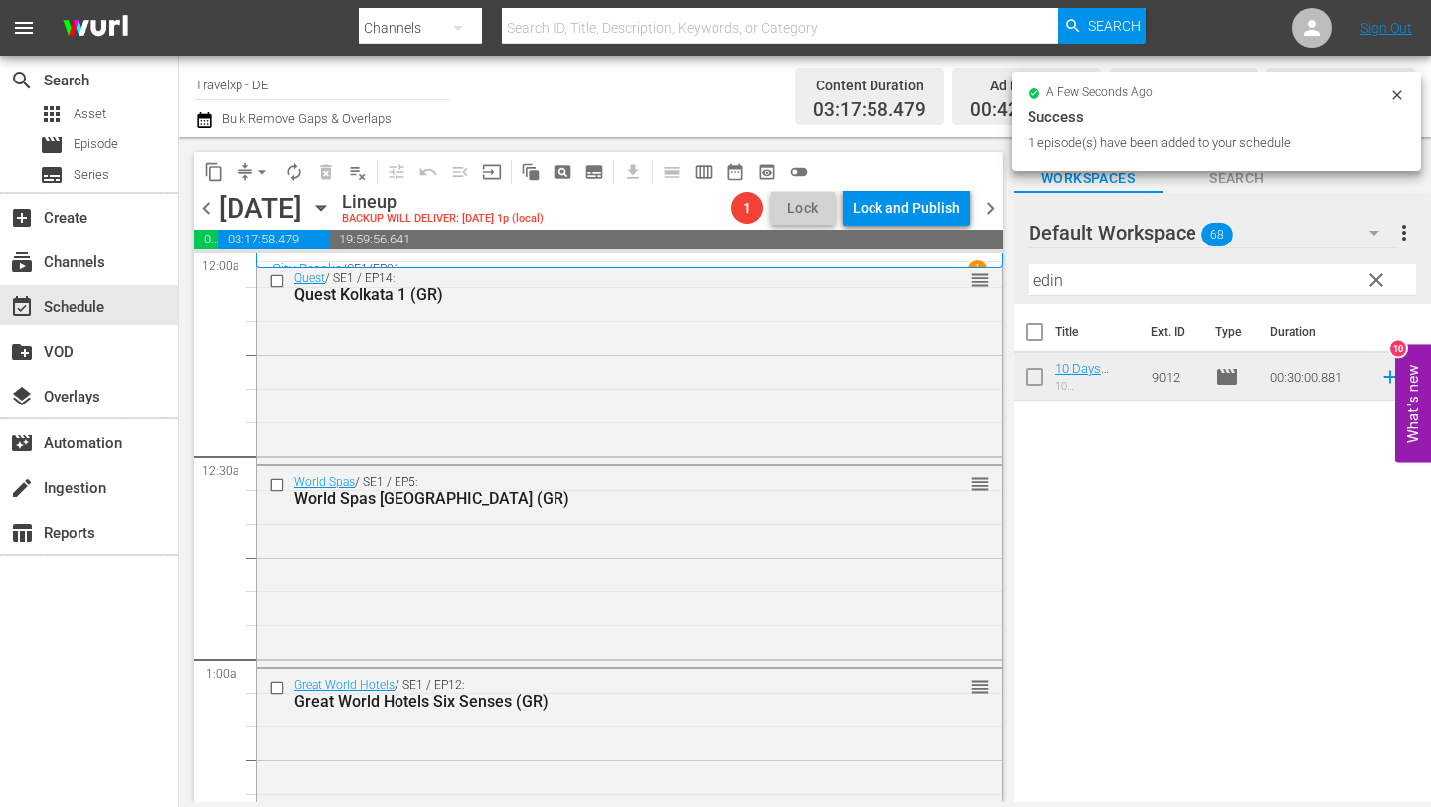
click at [1077, 283] on input "edin" at bounding box center [1223, 280] width 388 height 32
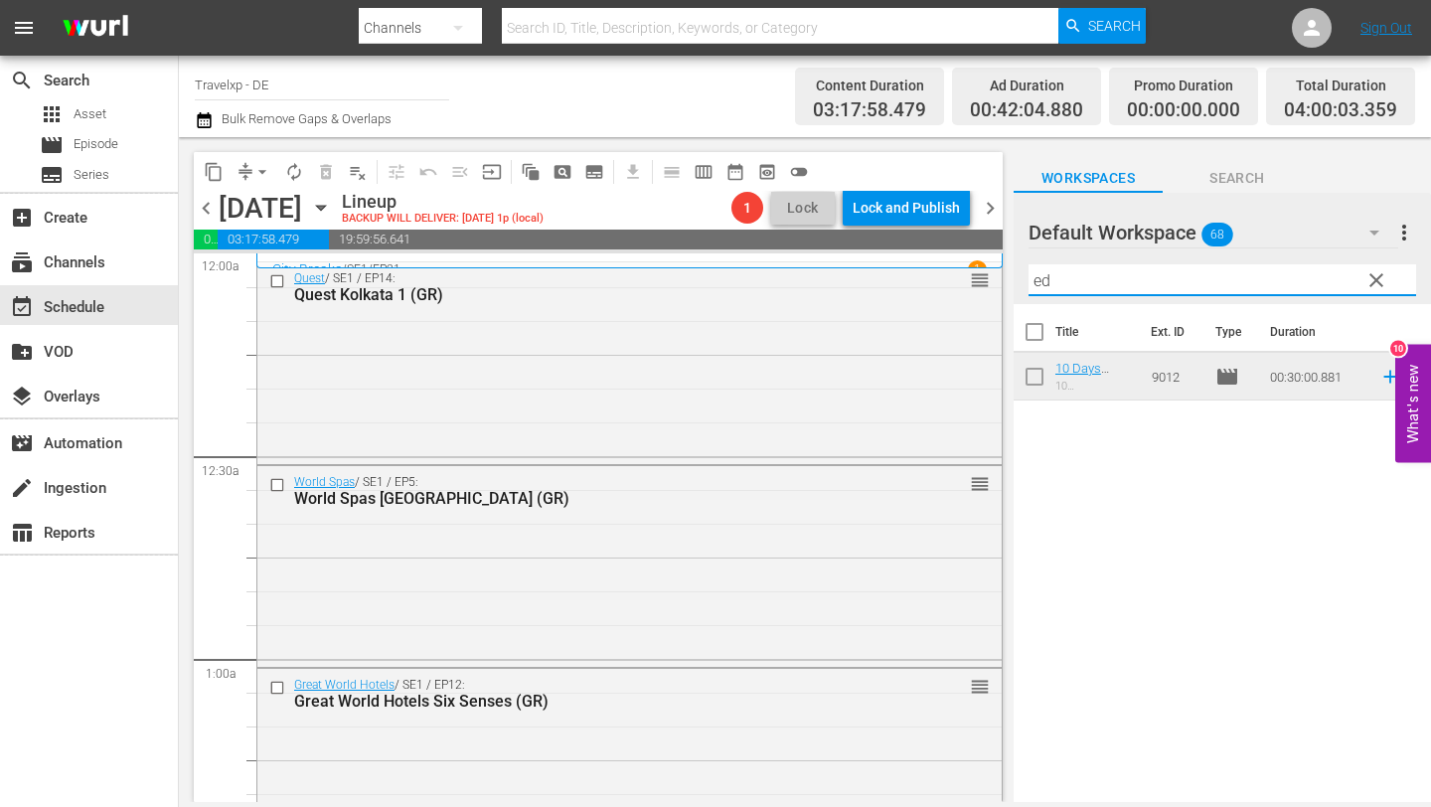
type input "e"
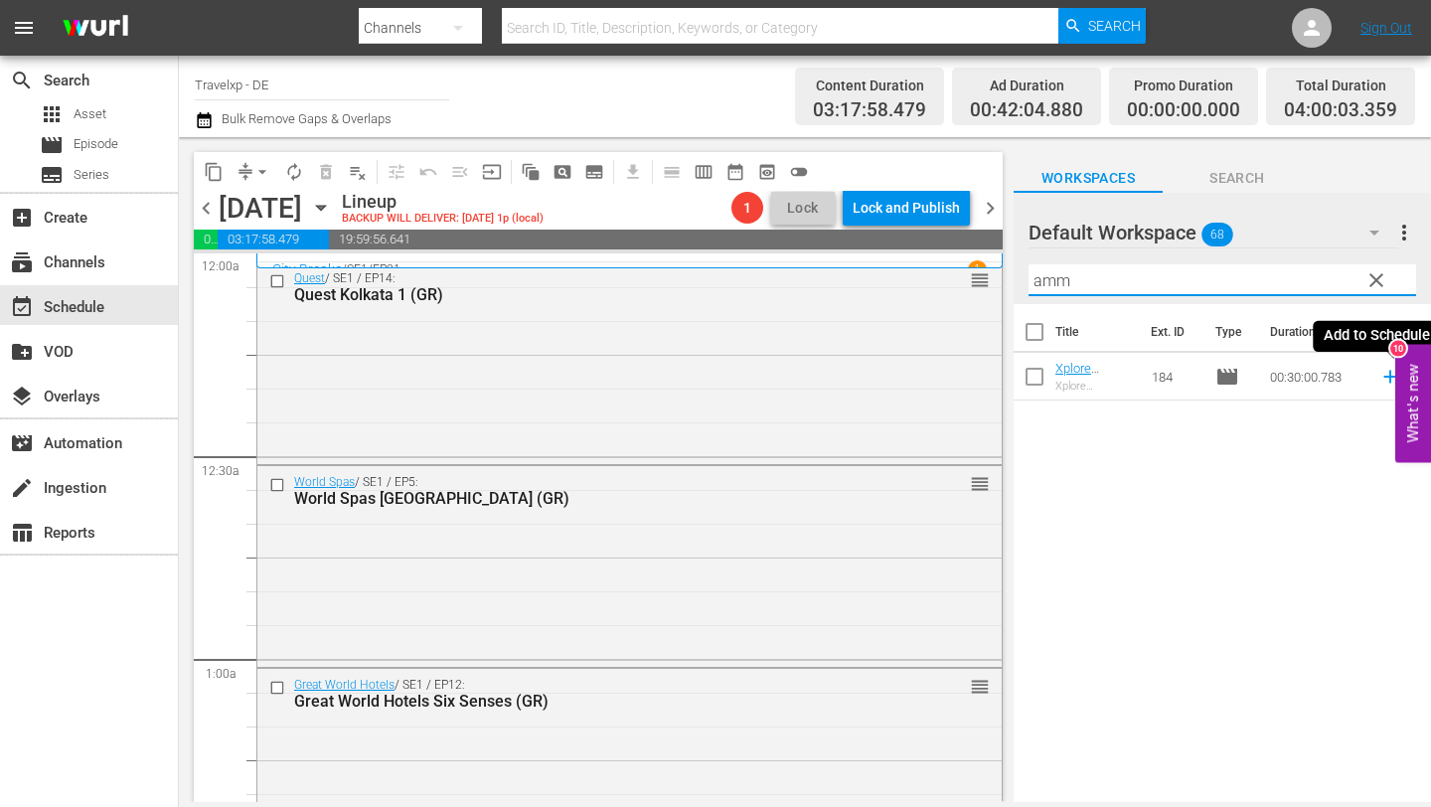
click at [1392, 374] on icon at bounding box center [1391, 377] width 22 height 22
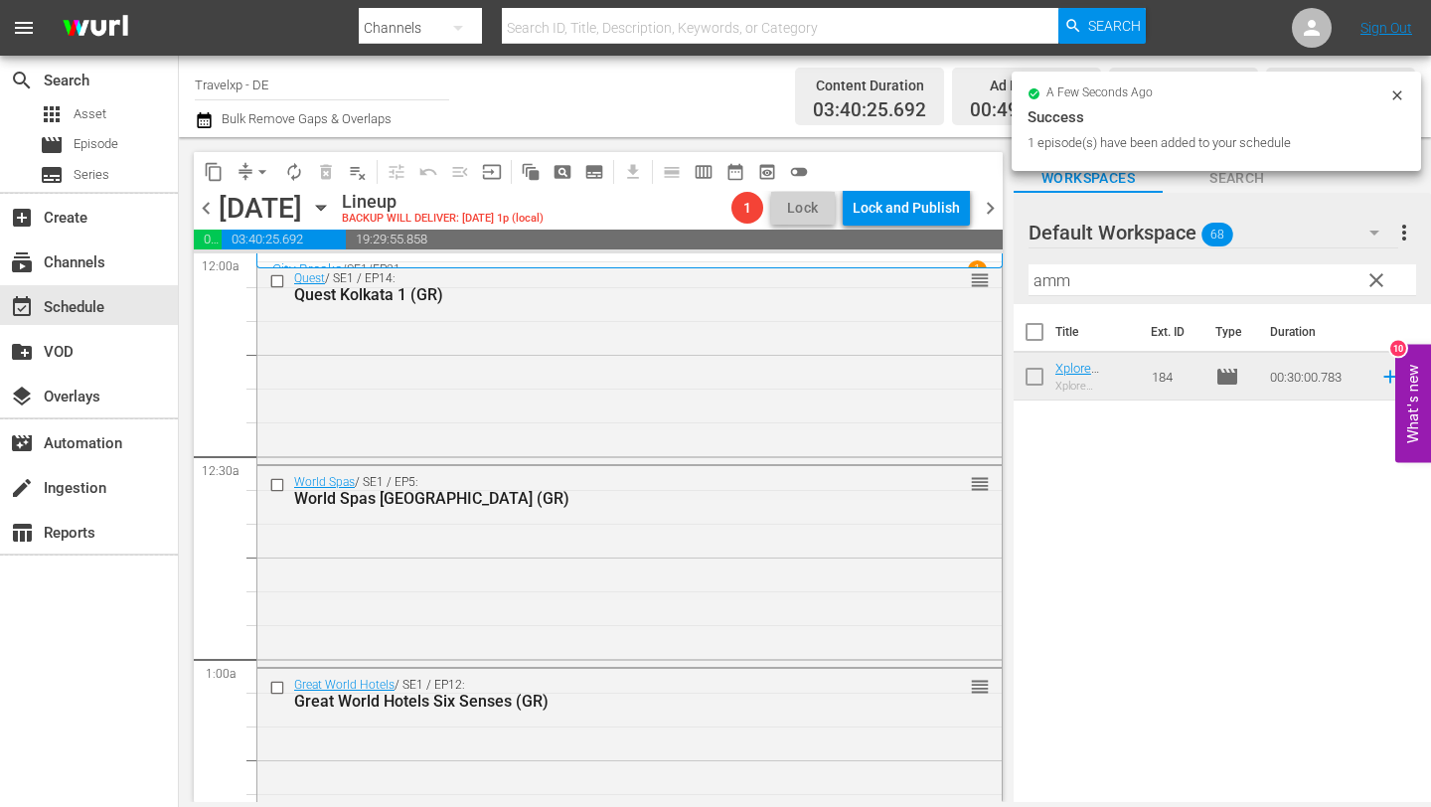
click at [1083, 276] on input "amm" at bounding box center [1223, 280] width 388 height 32
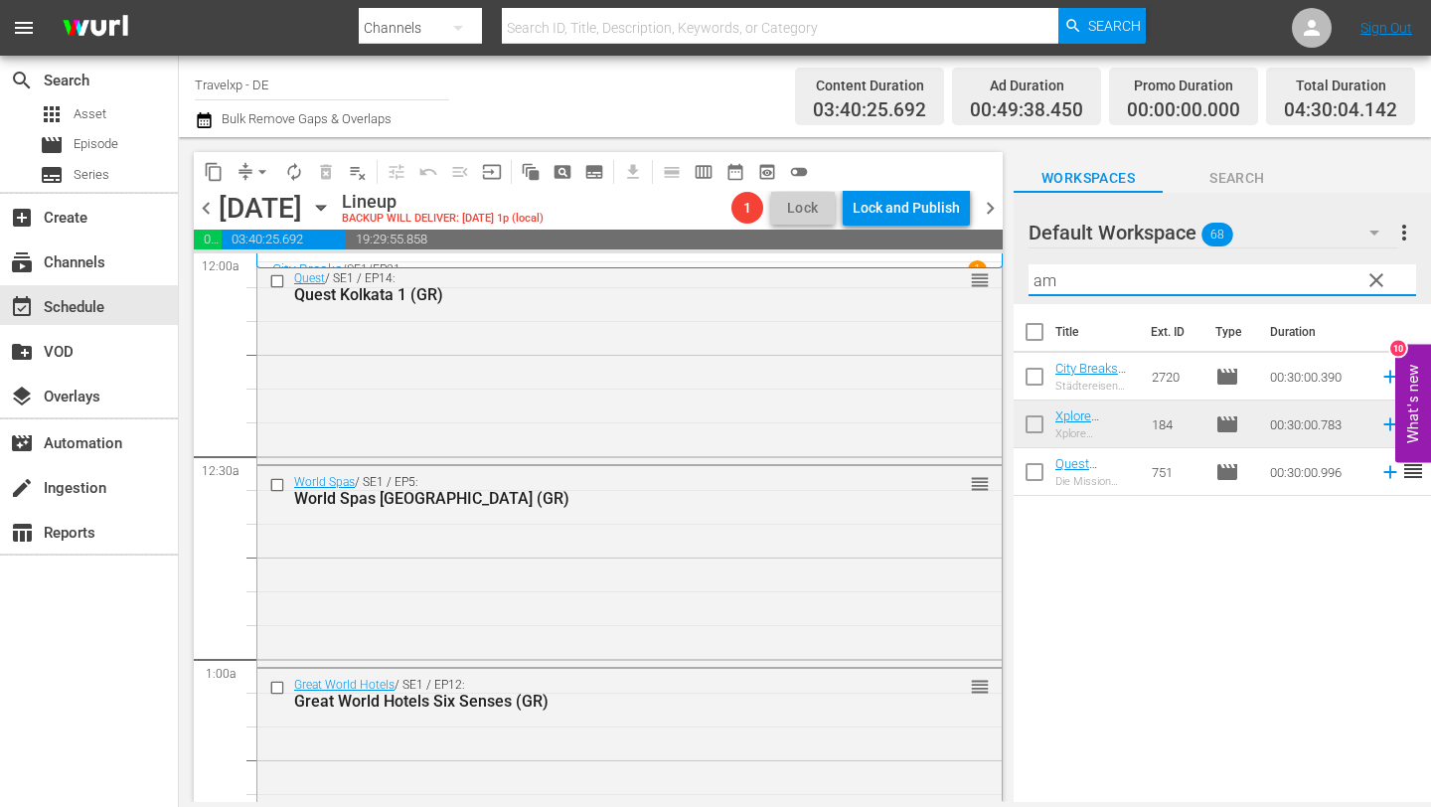
type input "a"
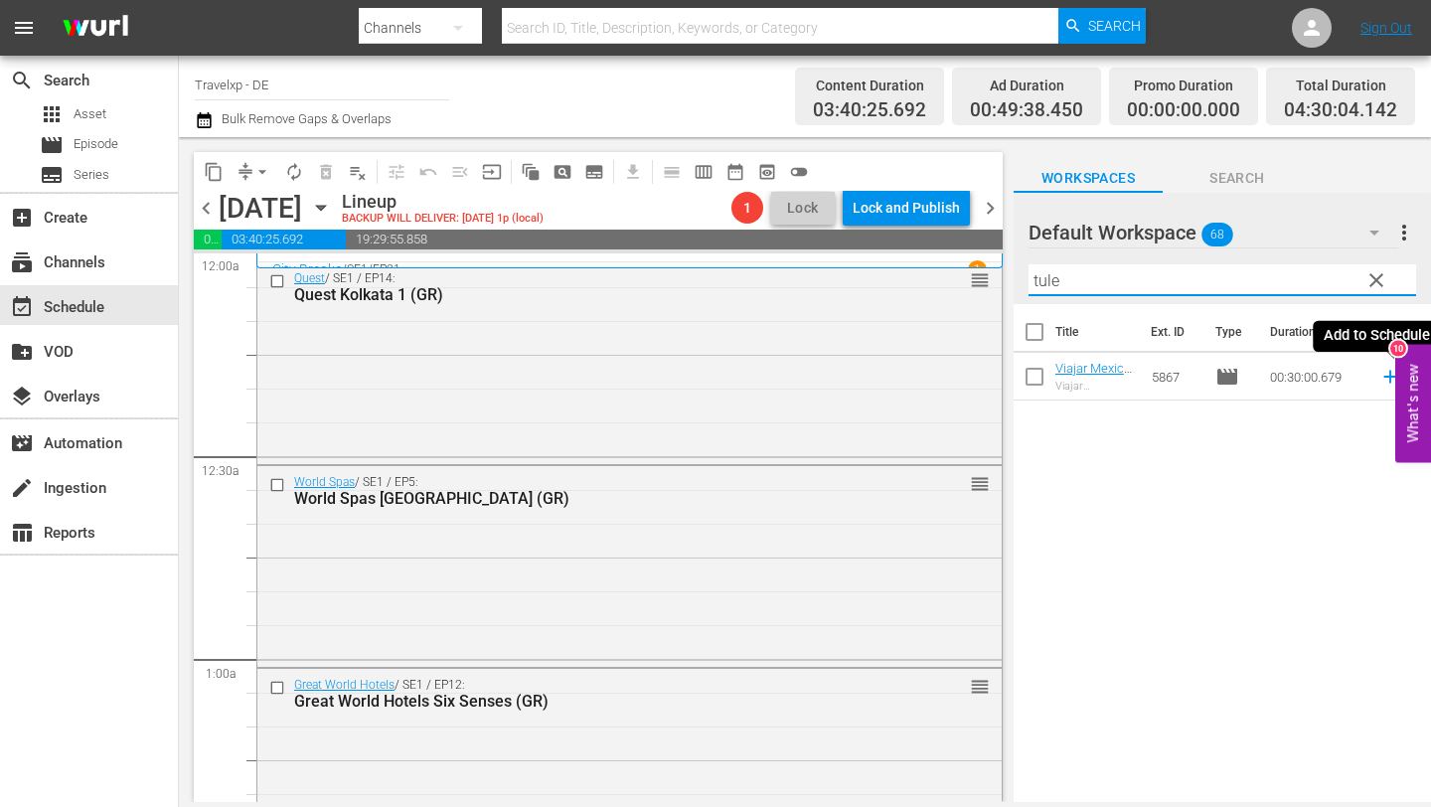
click at [1386, 372] on icon at bounding box center [1391, 377] width 22 height 22
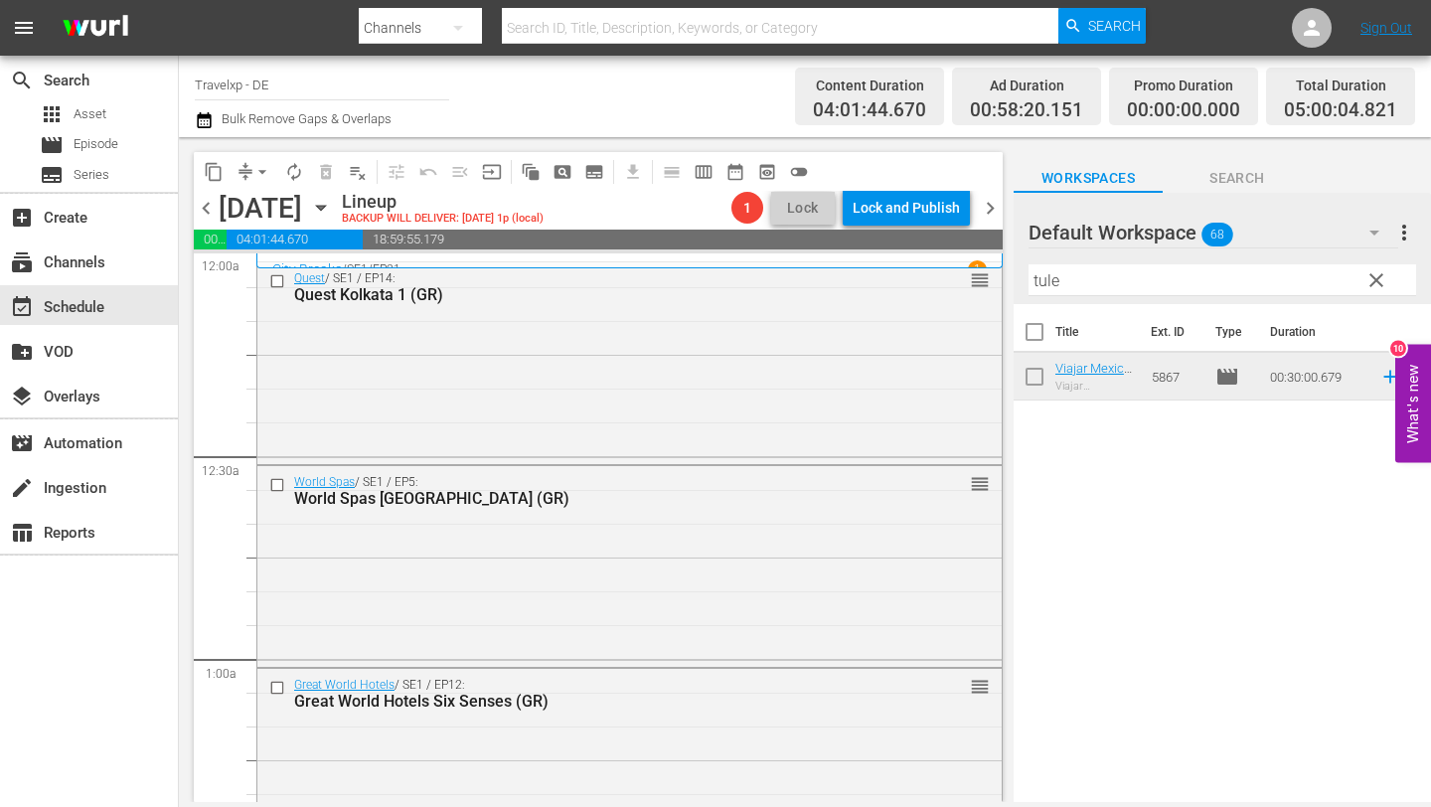
click at [1075, 282] on input "tule" at bounding box center [1223, 280] width 388 height 32
type input "t"
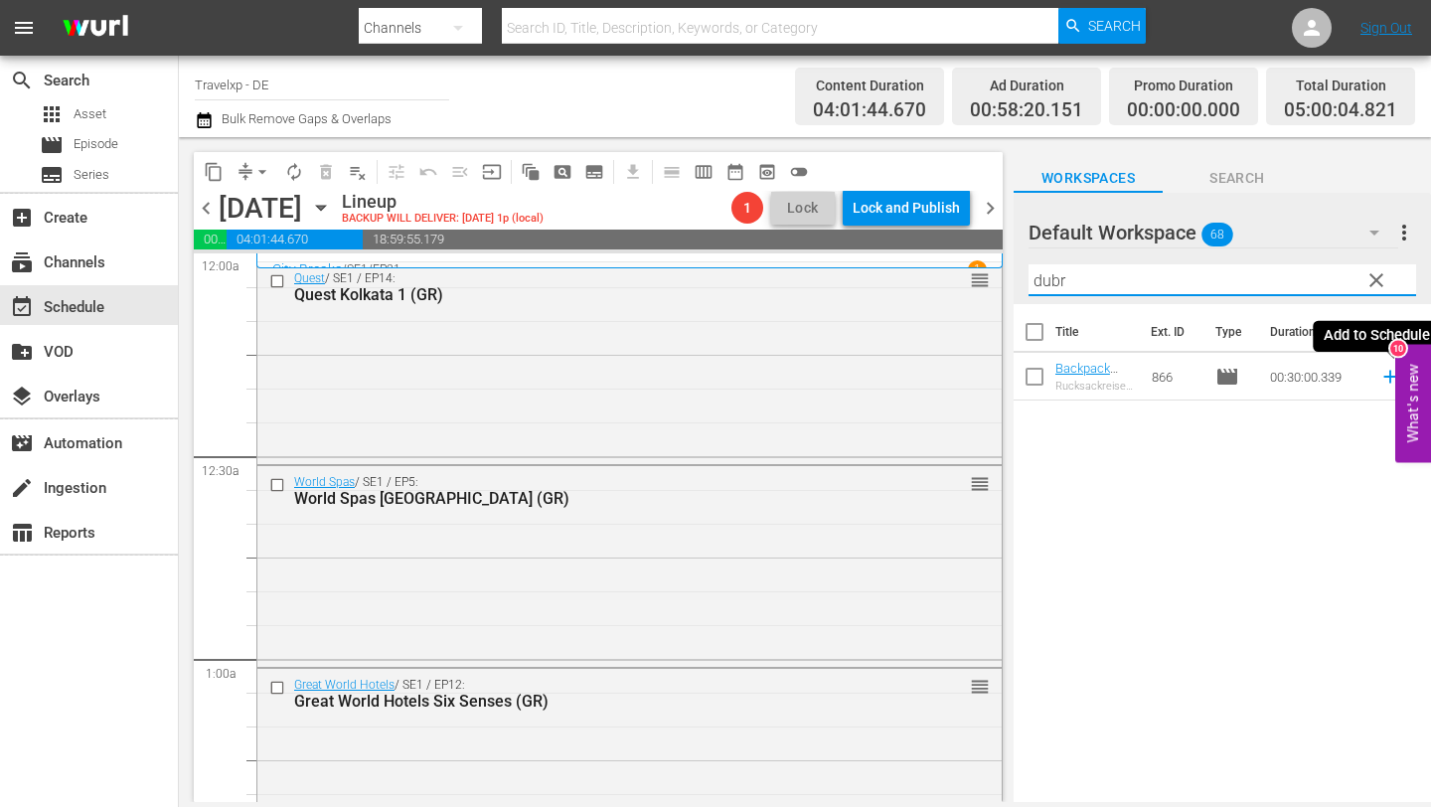
click at [1388, 372] on icon at bounding box center [1391, 377] width 22 height 22
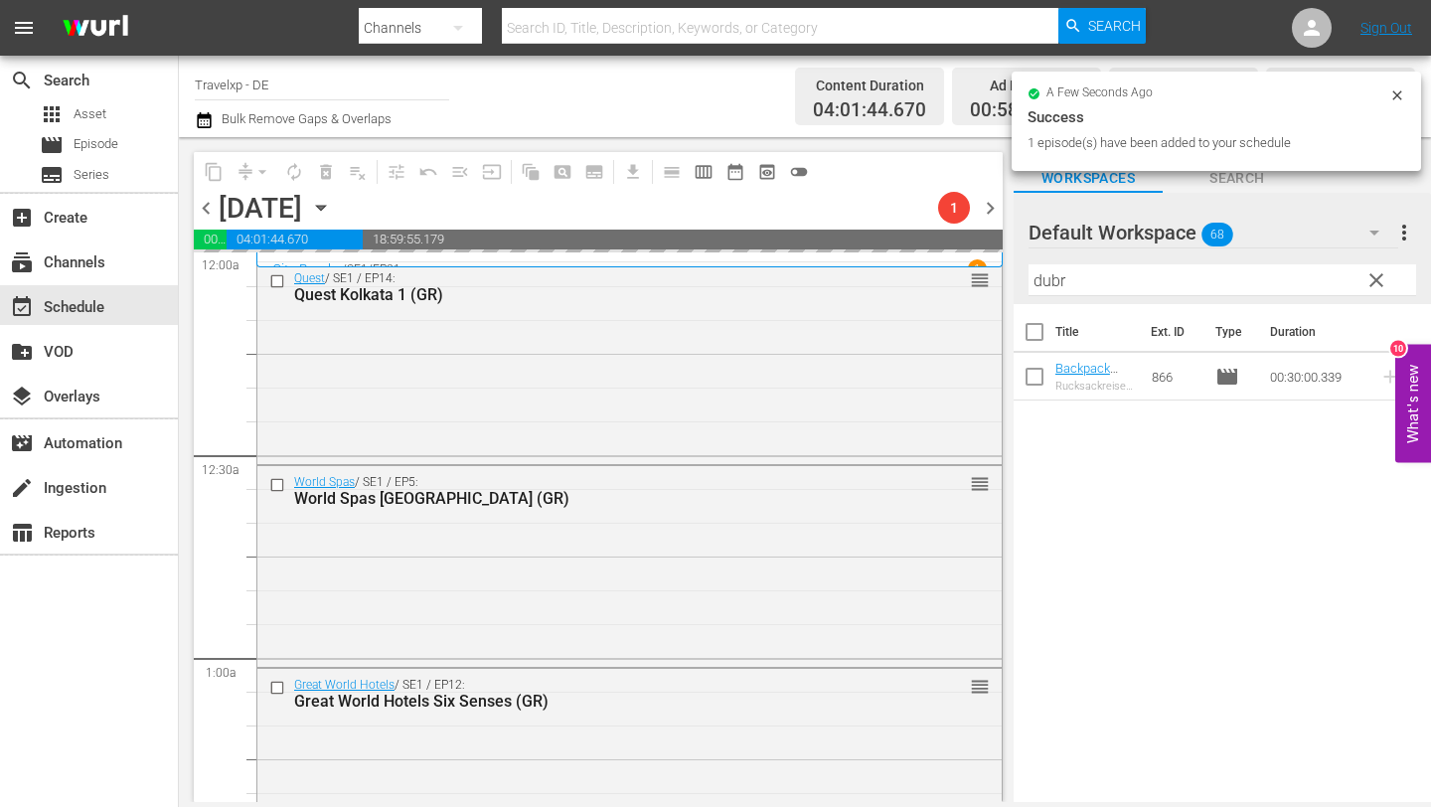
click at [1130, 282] on input "dubr" at bounding box center [1223, 280] width 388 height 32
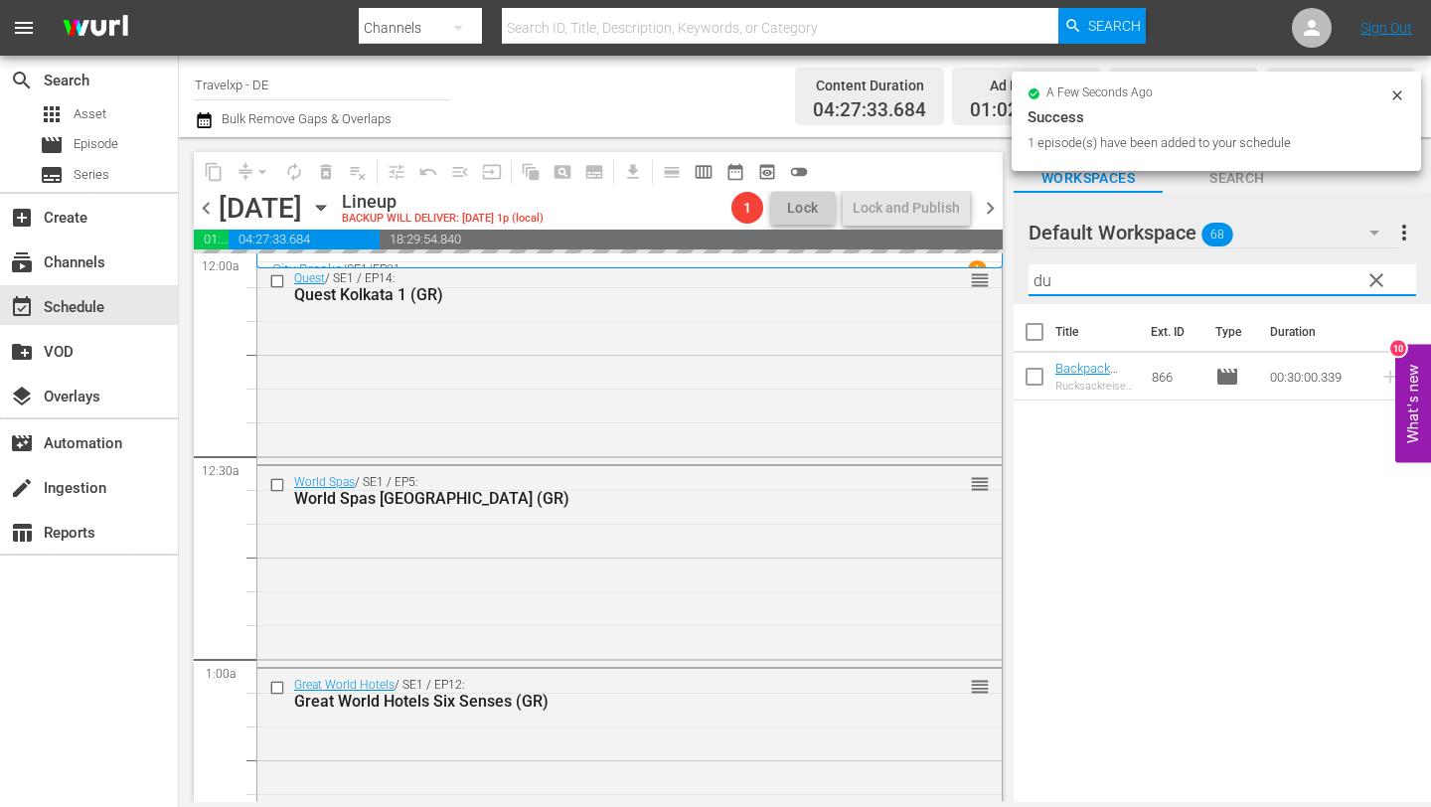
type input "d"
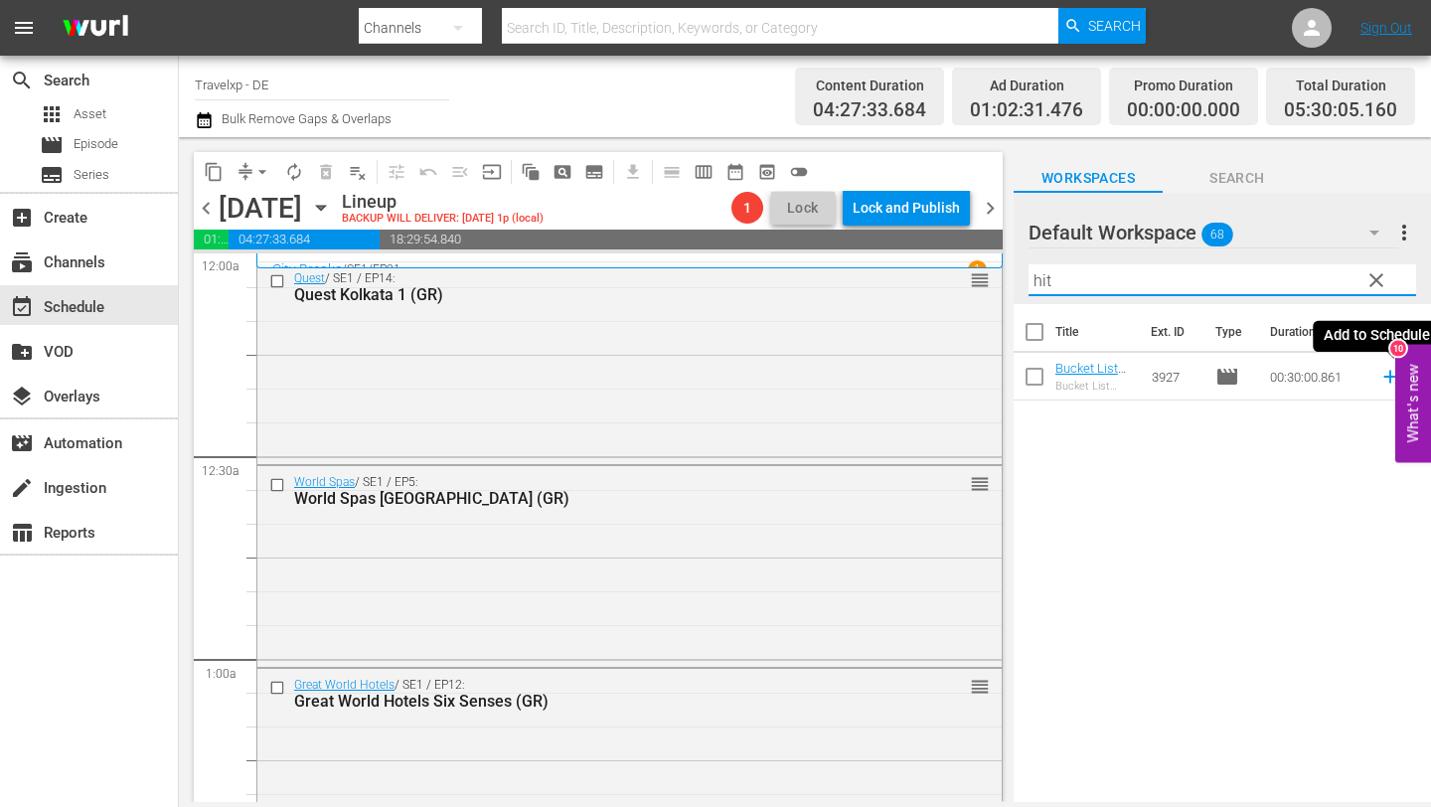
click at [1388, 378] on icon at bounding box center [1391, 377] width 22 height 22
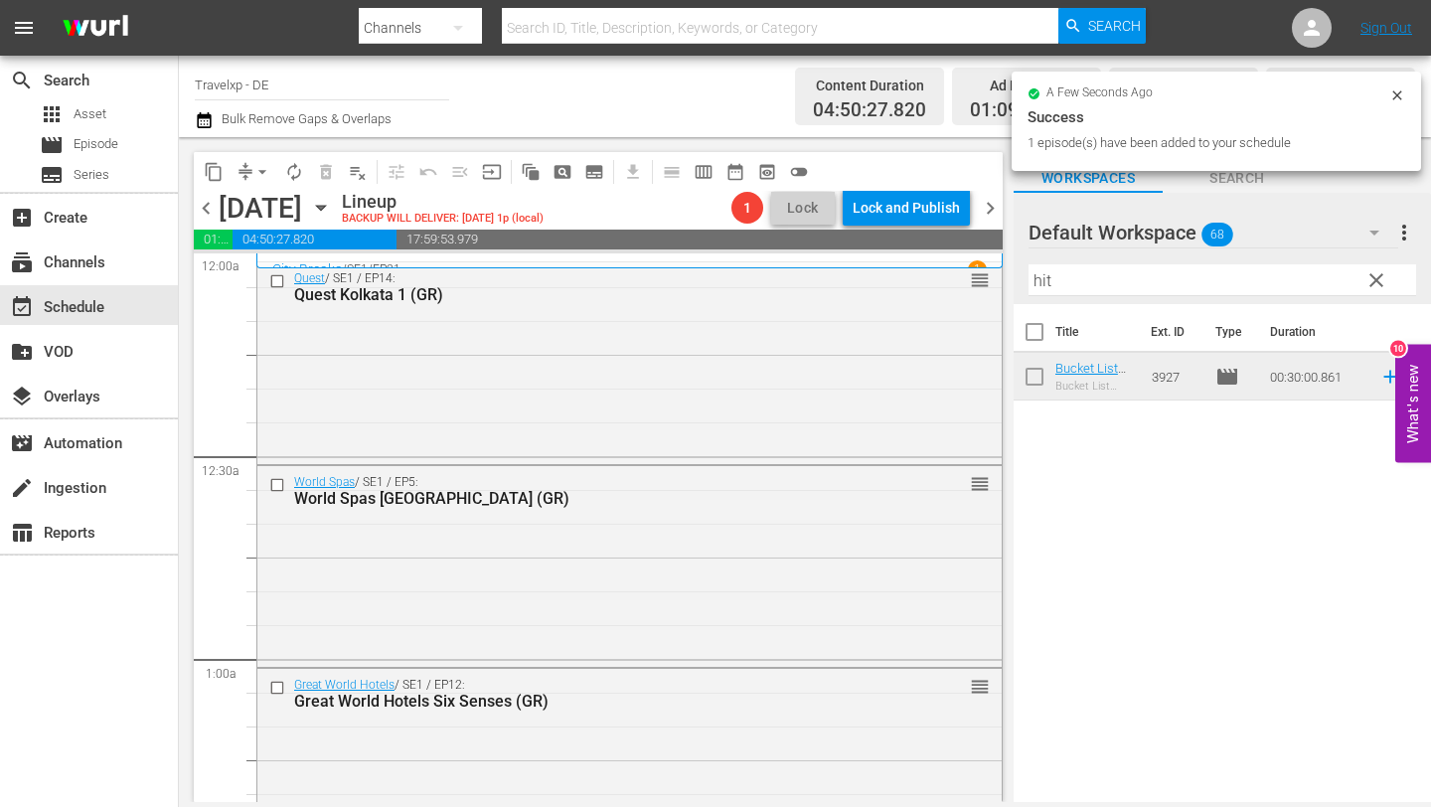
click at [1105, 276] on input "hit" at bounding box center [1223, 280] width 388 height 32
type input "h"
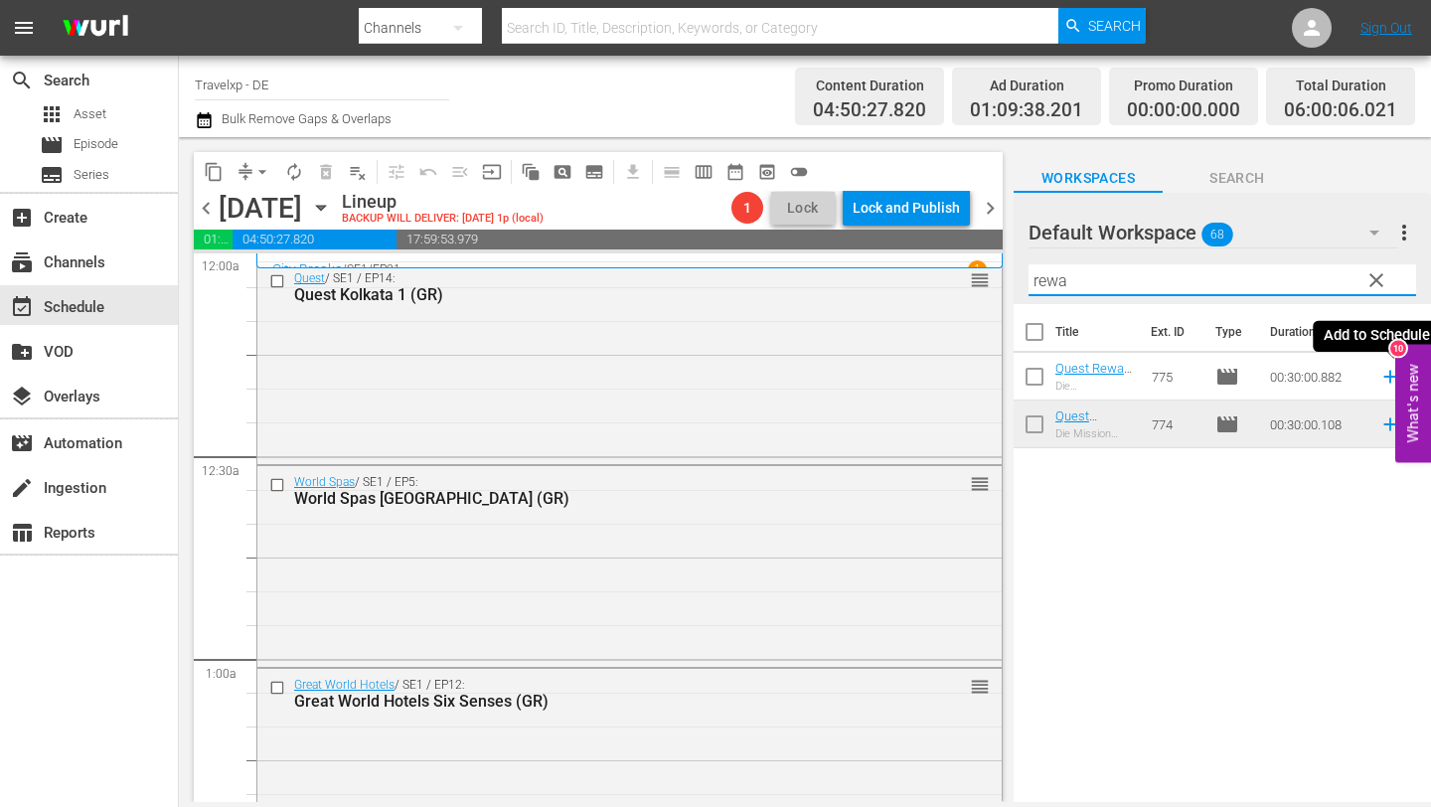
click at [1388, 377] on icon at bounding box center [1390, 377] width 13 height 13
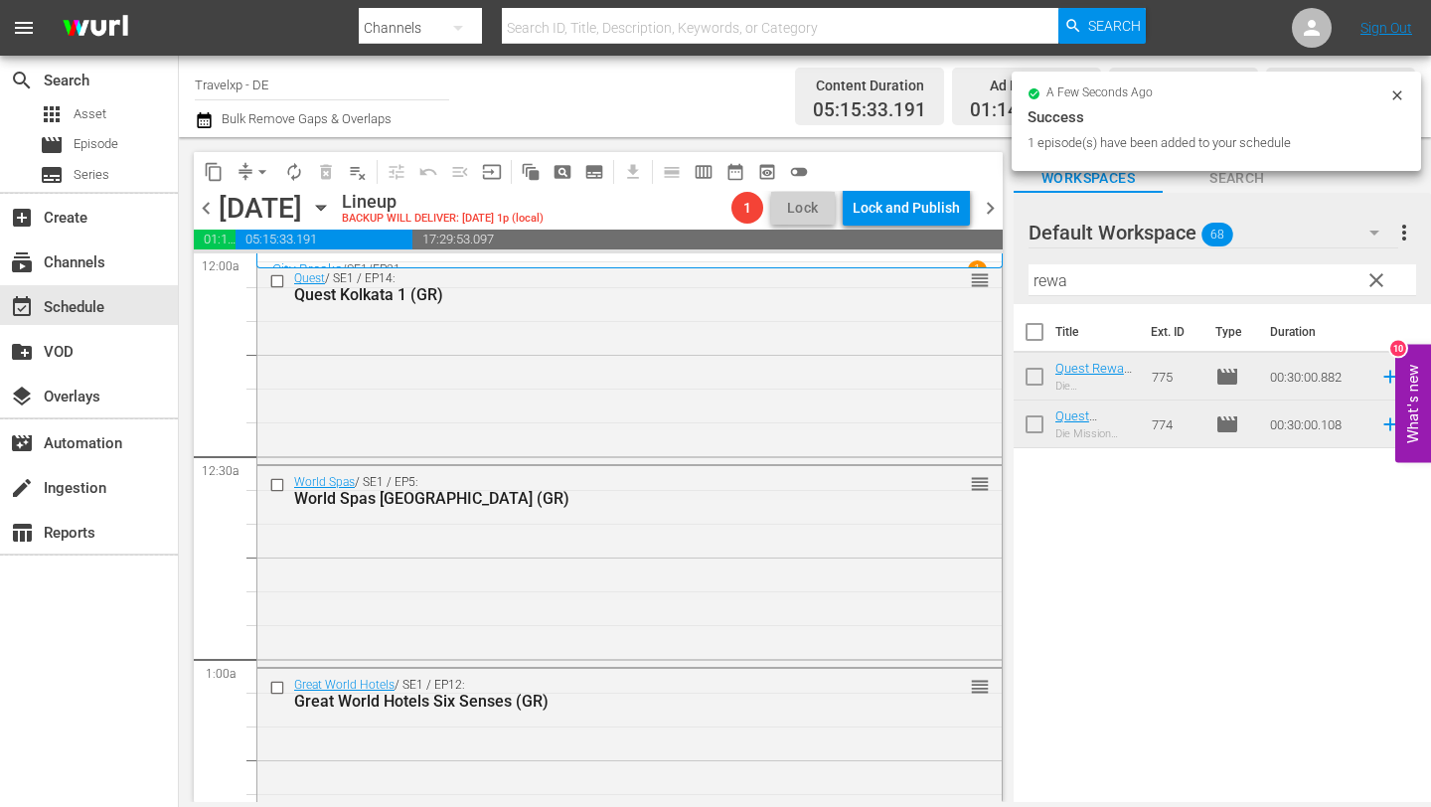
click at [1166, 283] on input "rewa" at bounding box center [1223, 280] width 388 height 32
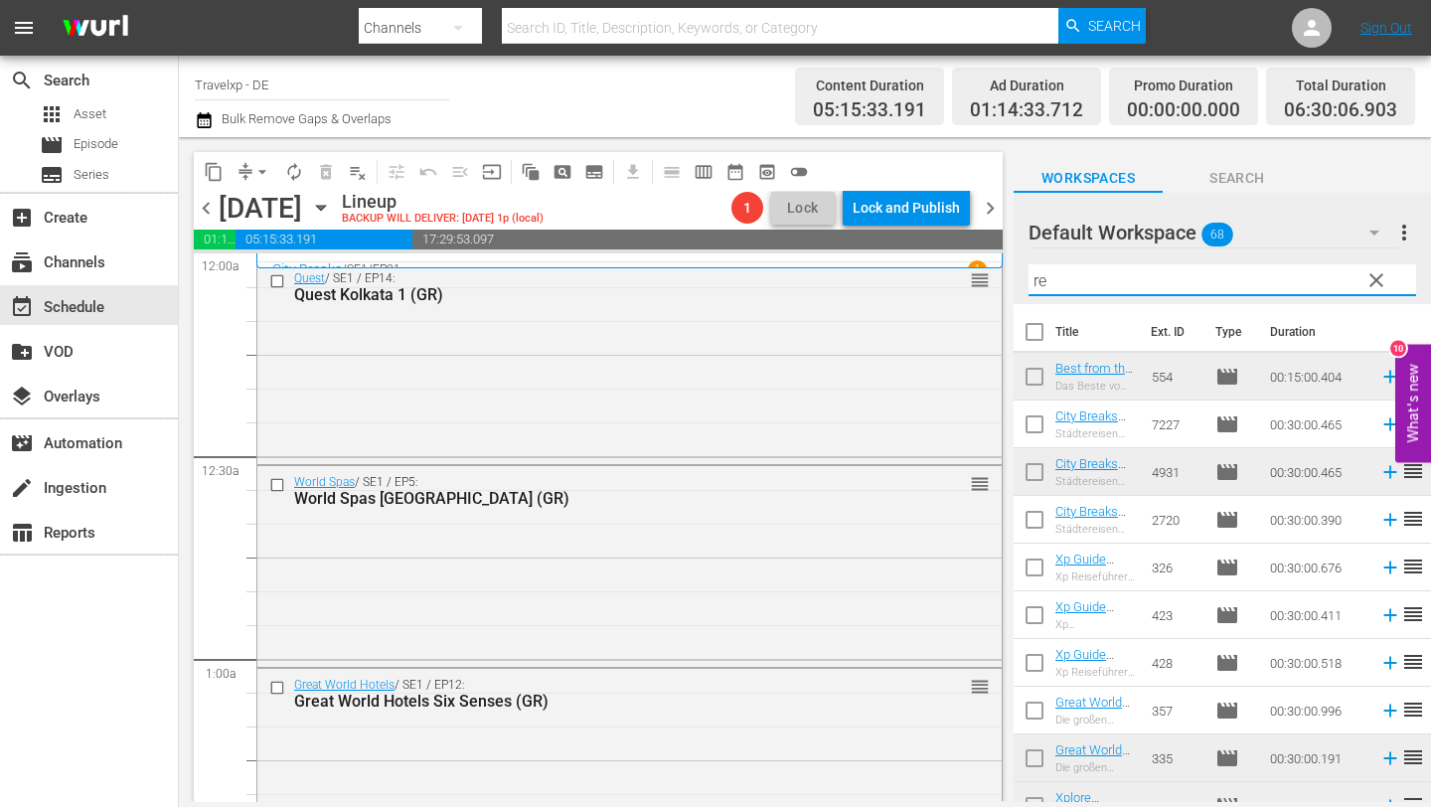
type input "r"
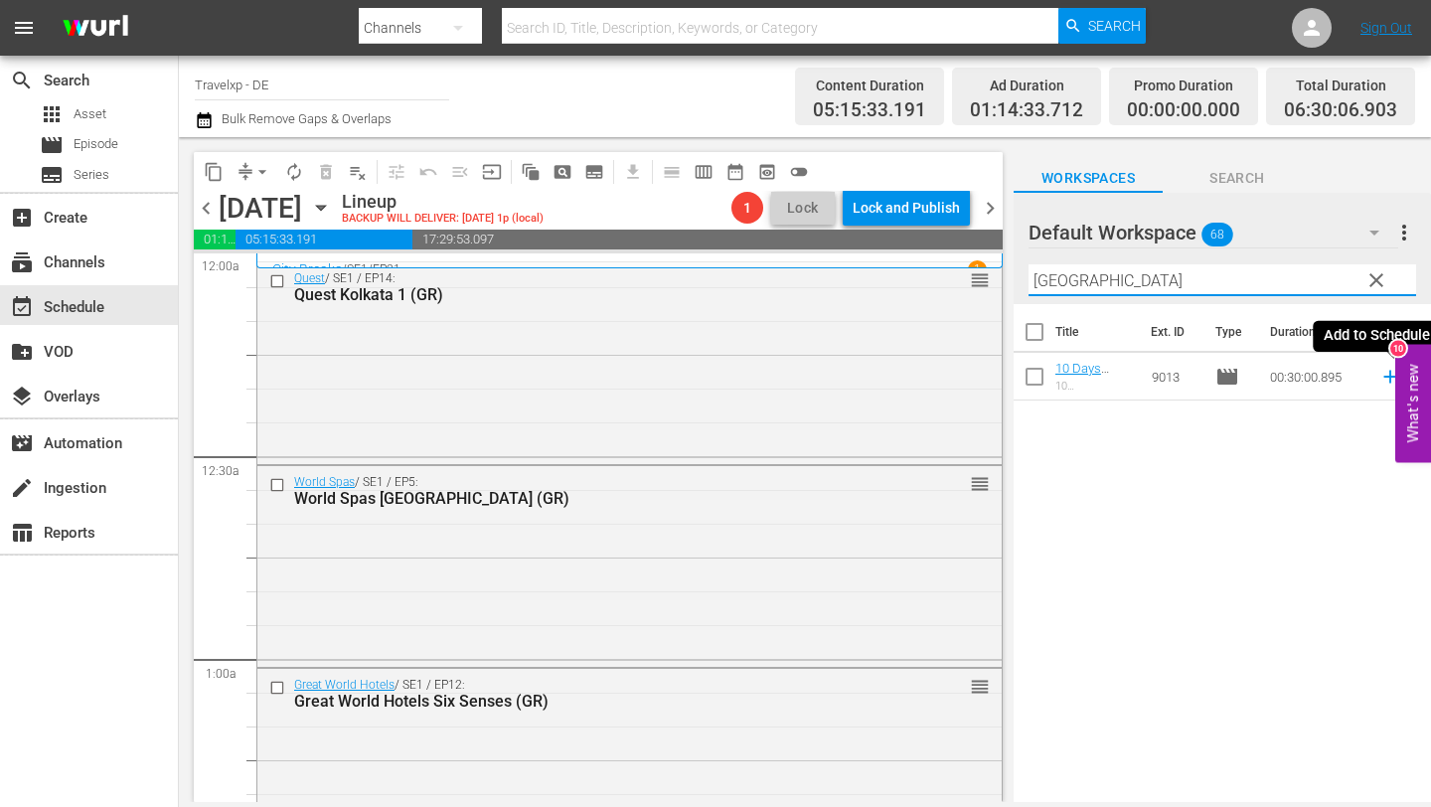
click at [1388, 373] on icon at bounding box center [1391, 377] width 22 height 22
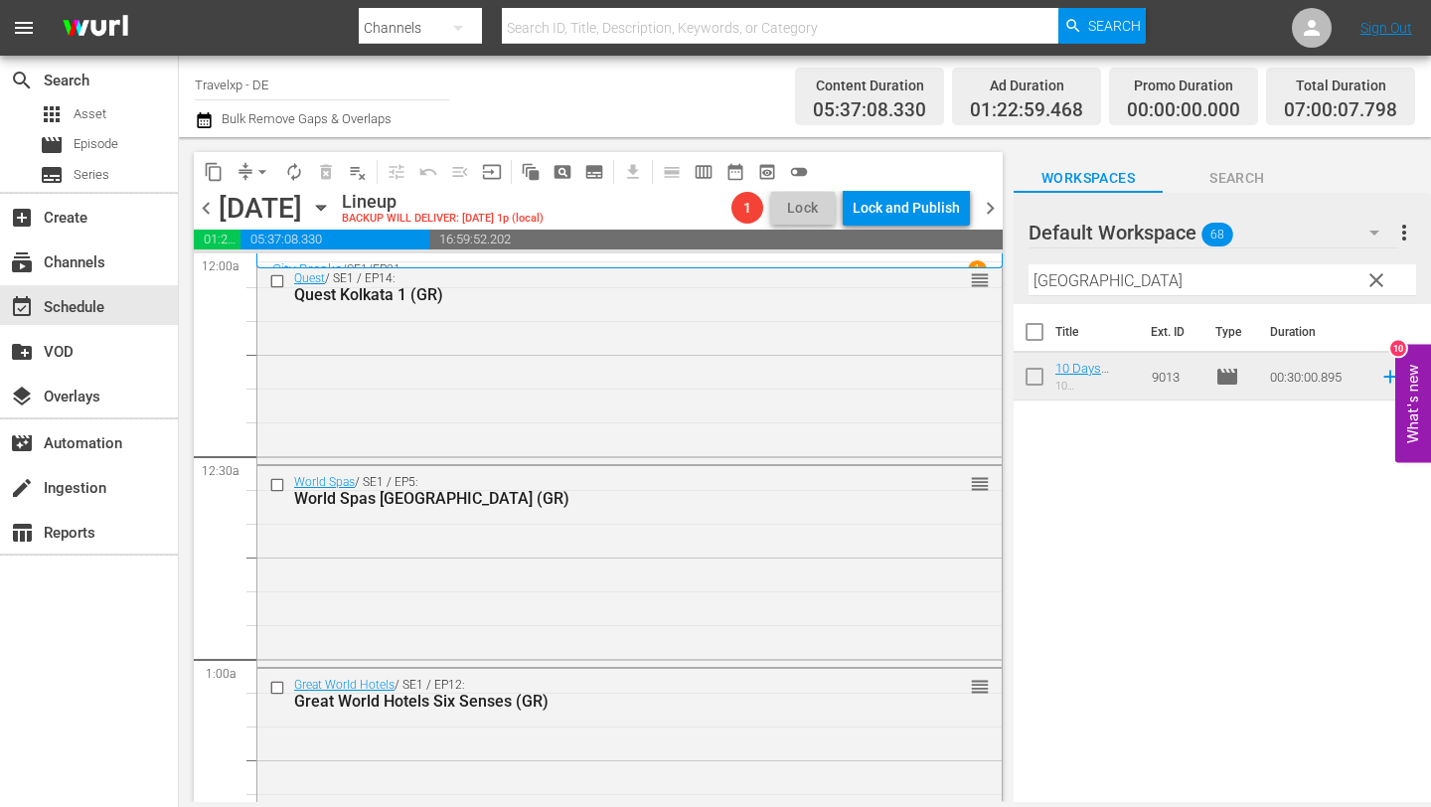
click at [1080, 276] on input "[GEOGRAPHIC_DATA]" at bounding box center [1223, 280] width 388 height 32
type input "p"
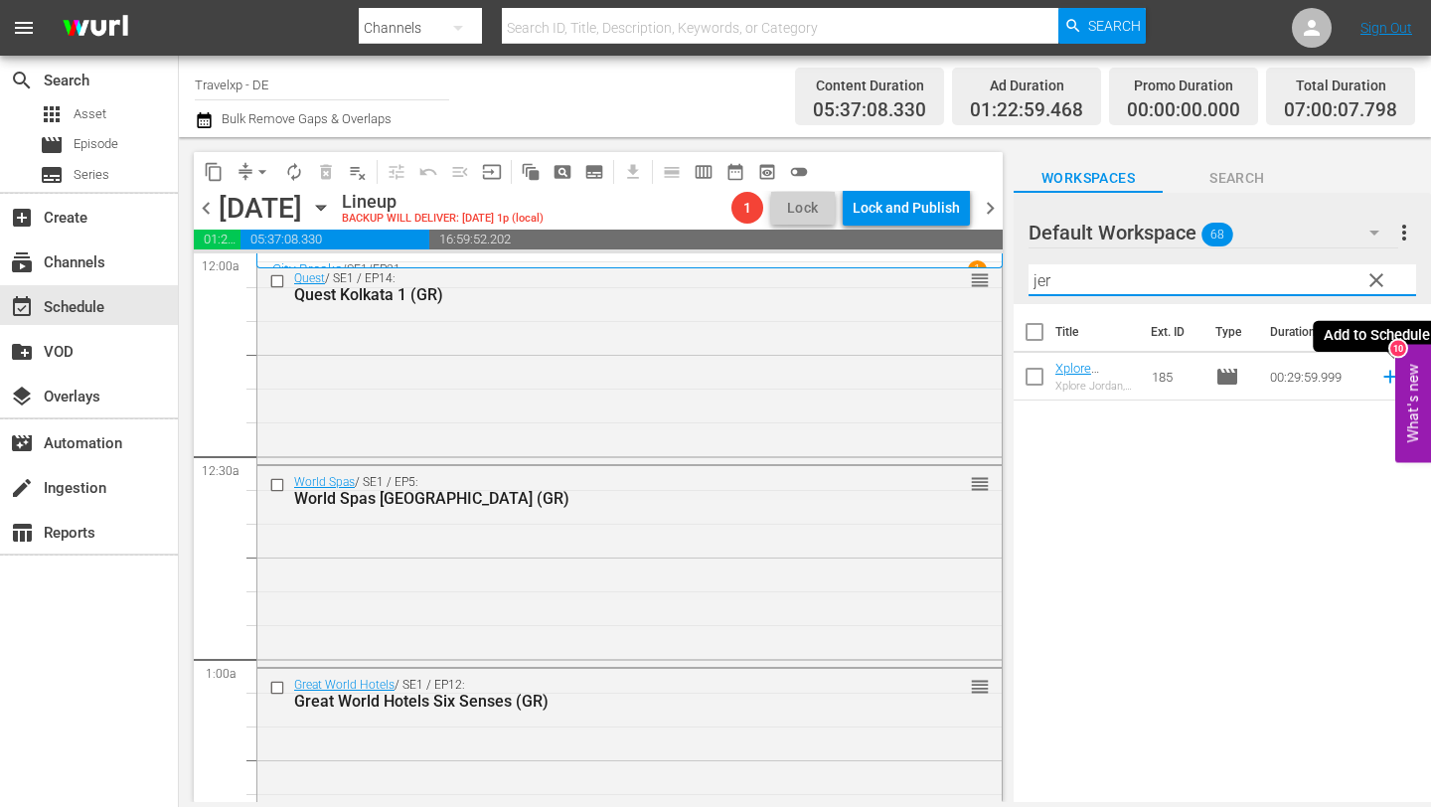
click at [1387, 377] on icon at bounding box center [1390, 377] width 13 height 13
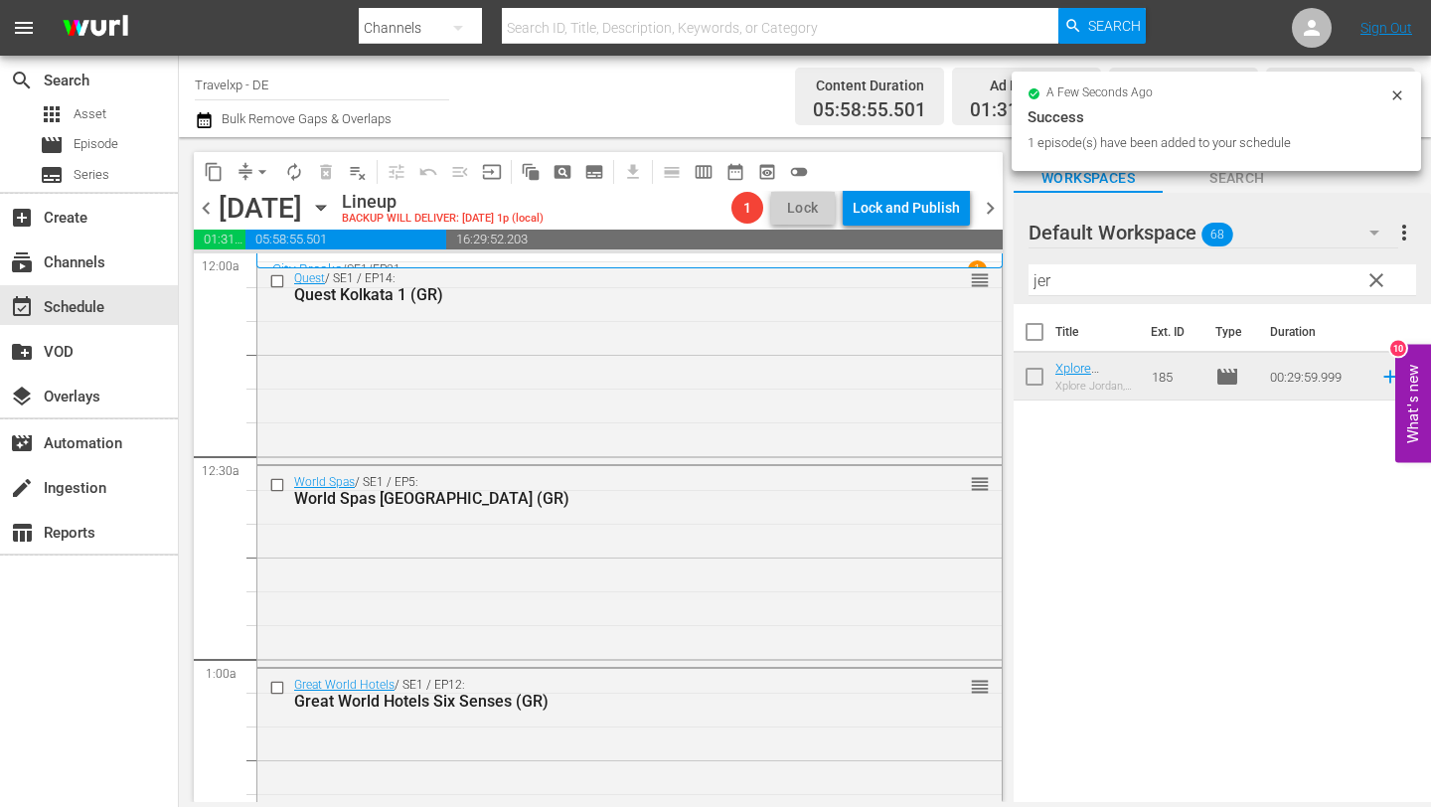
click at [1122, 274] on input "jer" at bounding box center [1223, 280] width 388 height 32
type input "j"
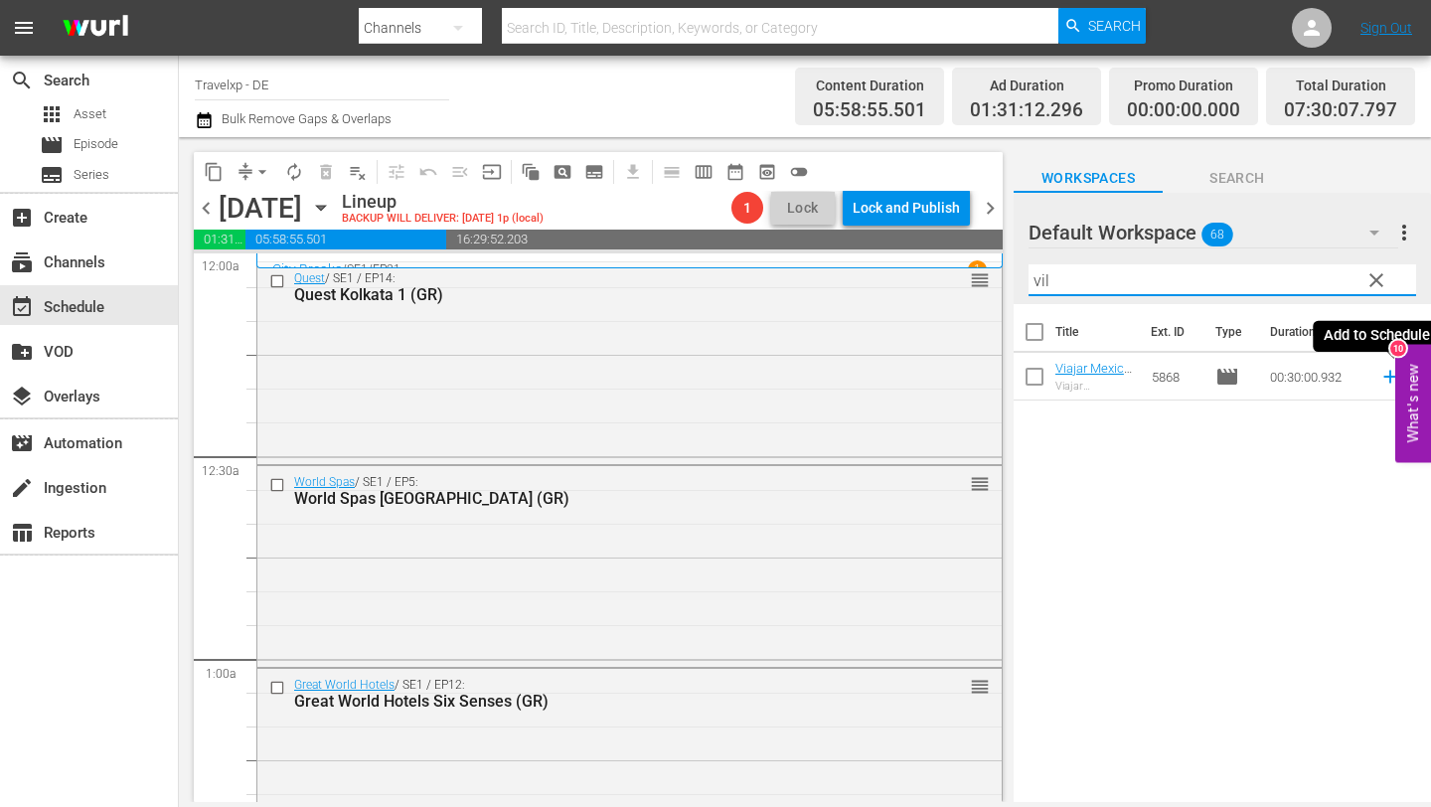
click at [1387, 374] on icon at bounding box center [1391, 377] width 22 height 22
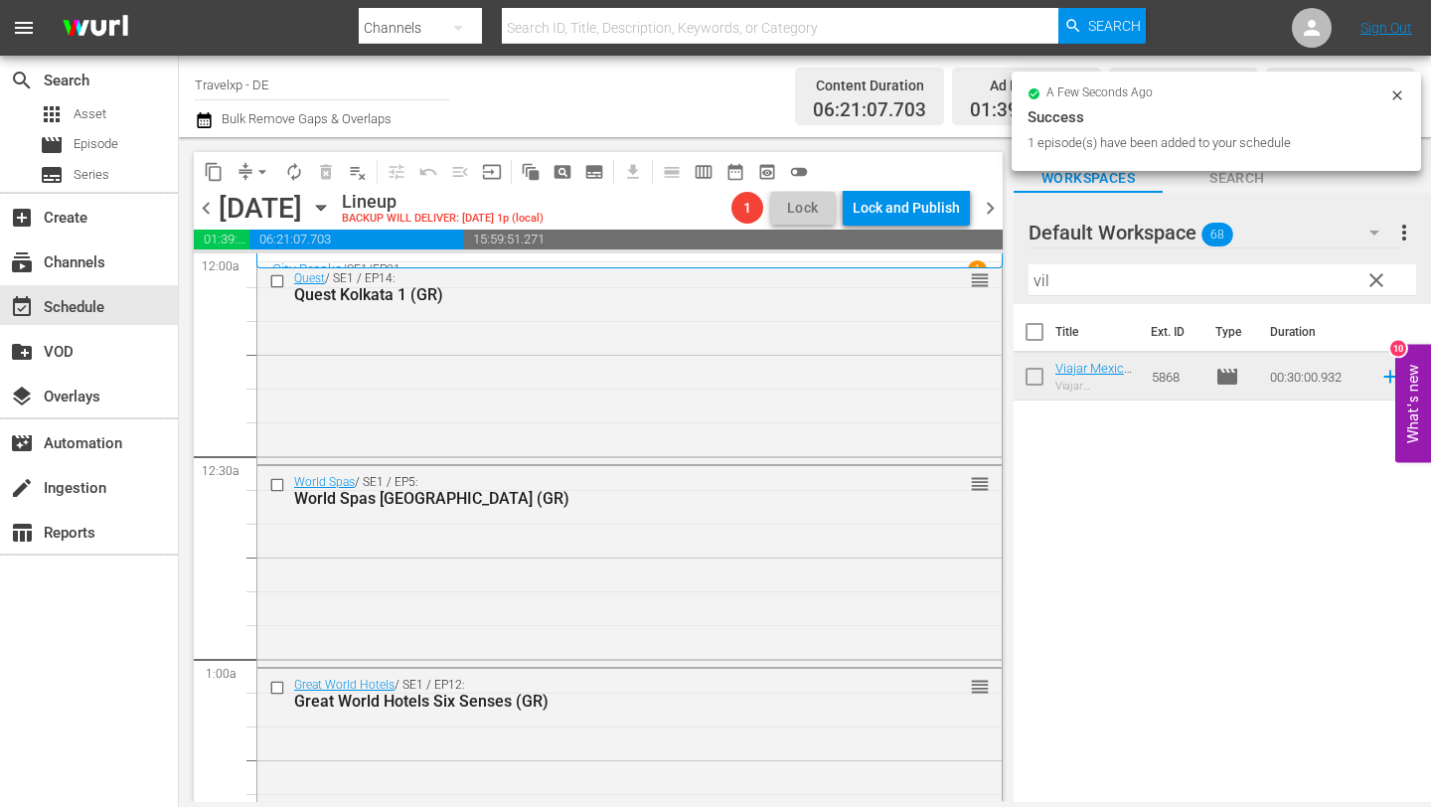
click at [1063, 277] on input "vil" at bounding box center [1223, 280] width 388 height 32
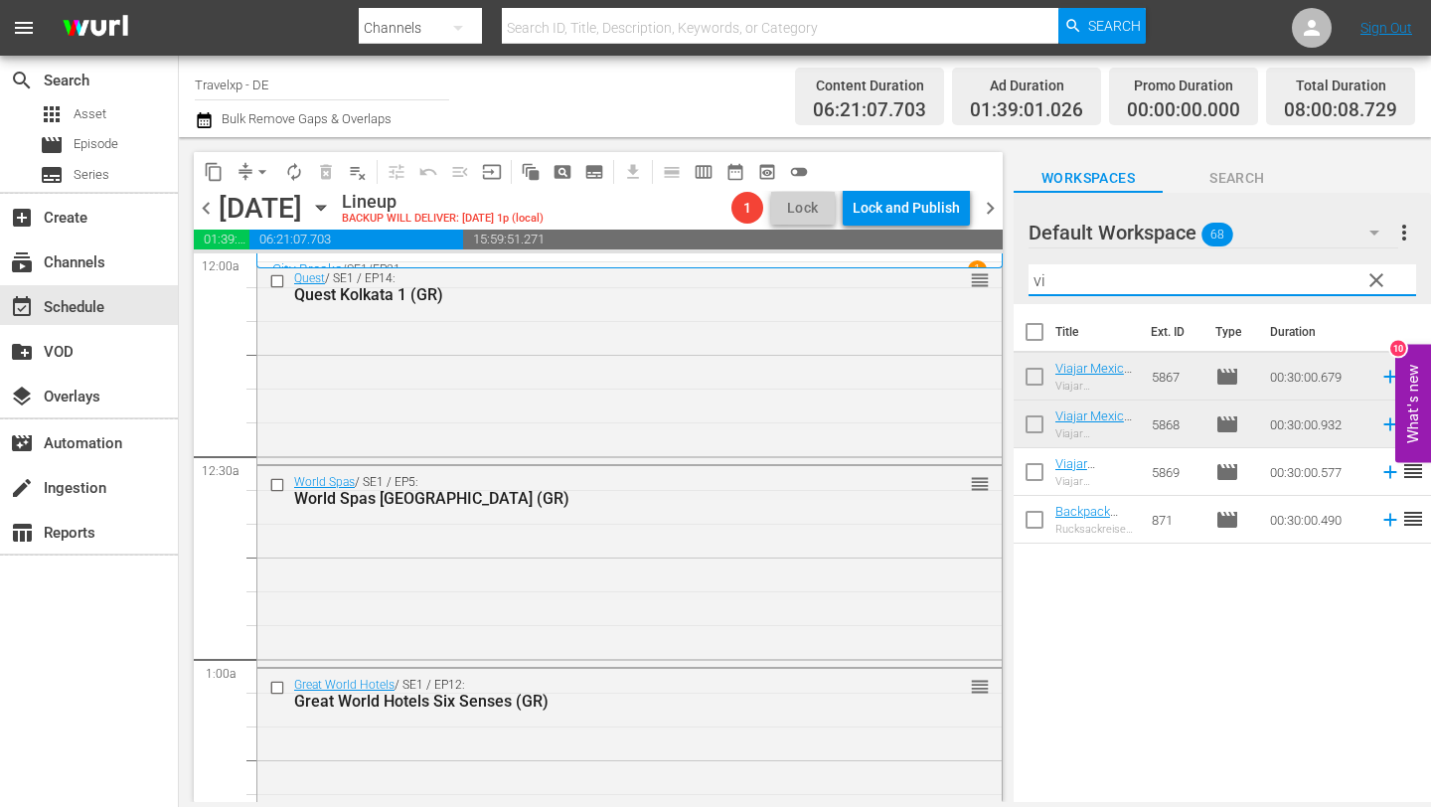
type input "v"
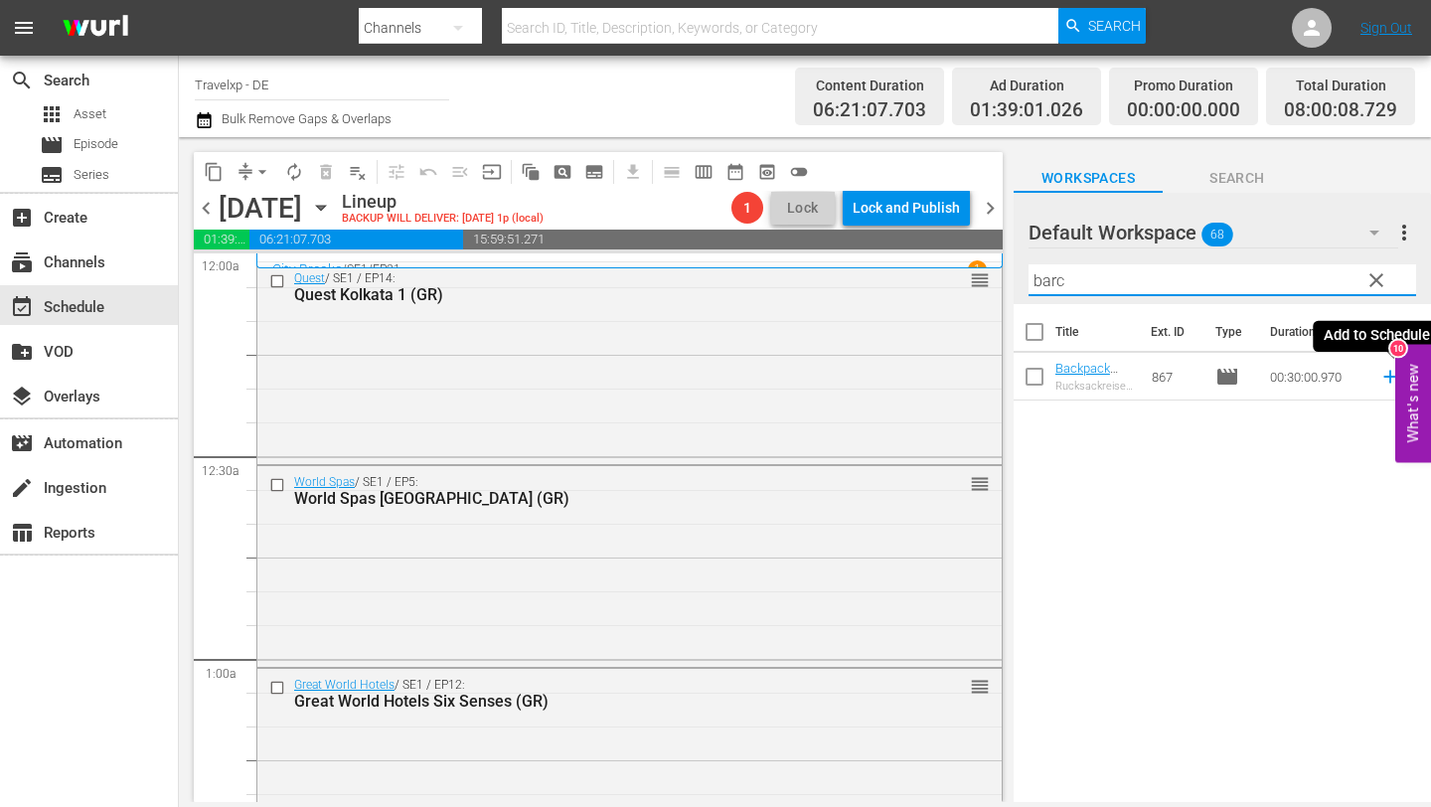
click at [1388, 373] on icon at bounding box center [1391, 377] width 22 height 22
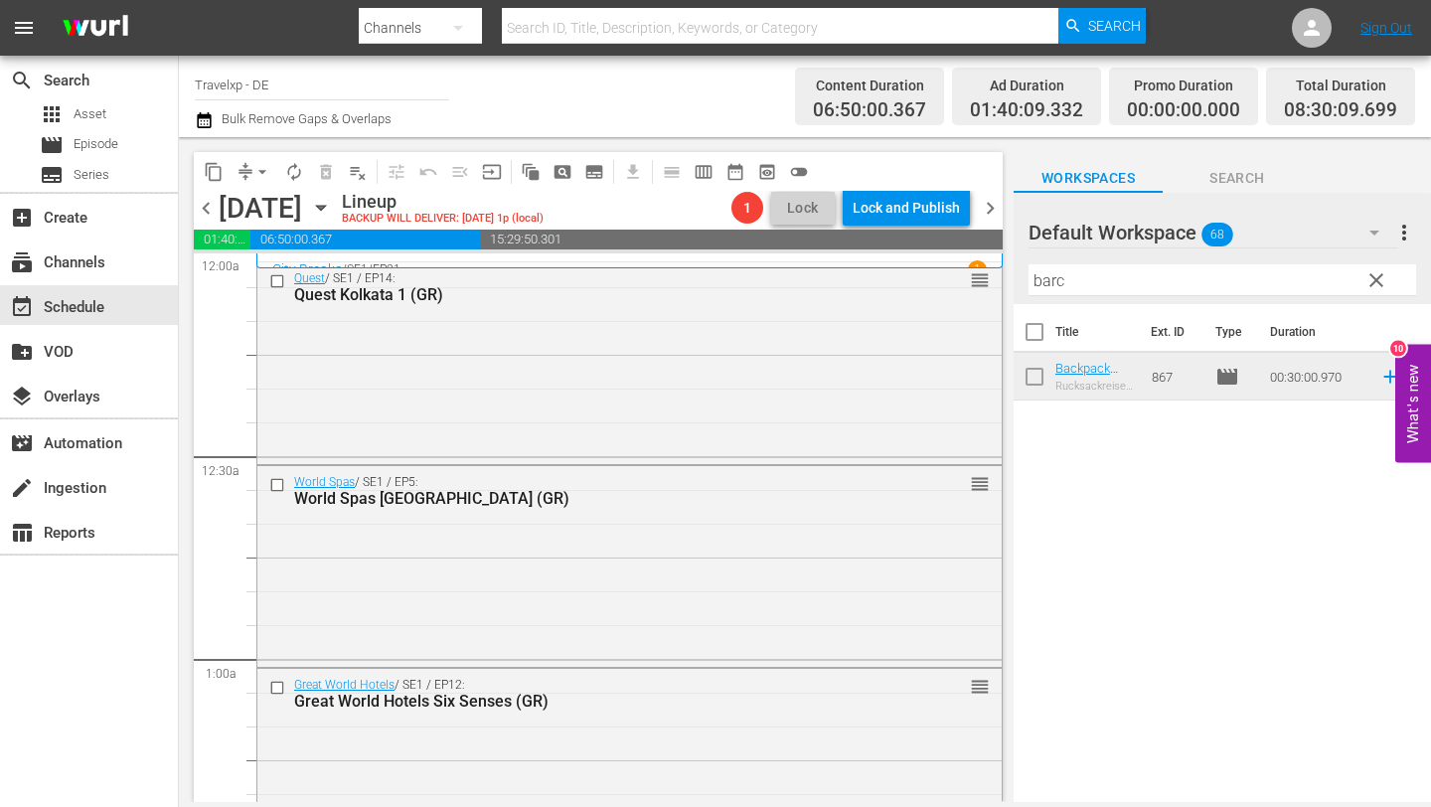
click at [1161, 270] on input "barc" at bounding box center [1223, 280] width 388 height 32
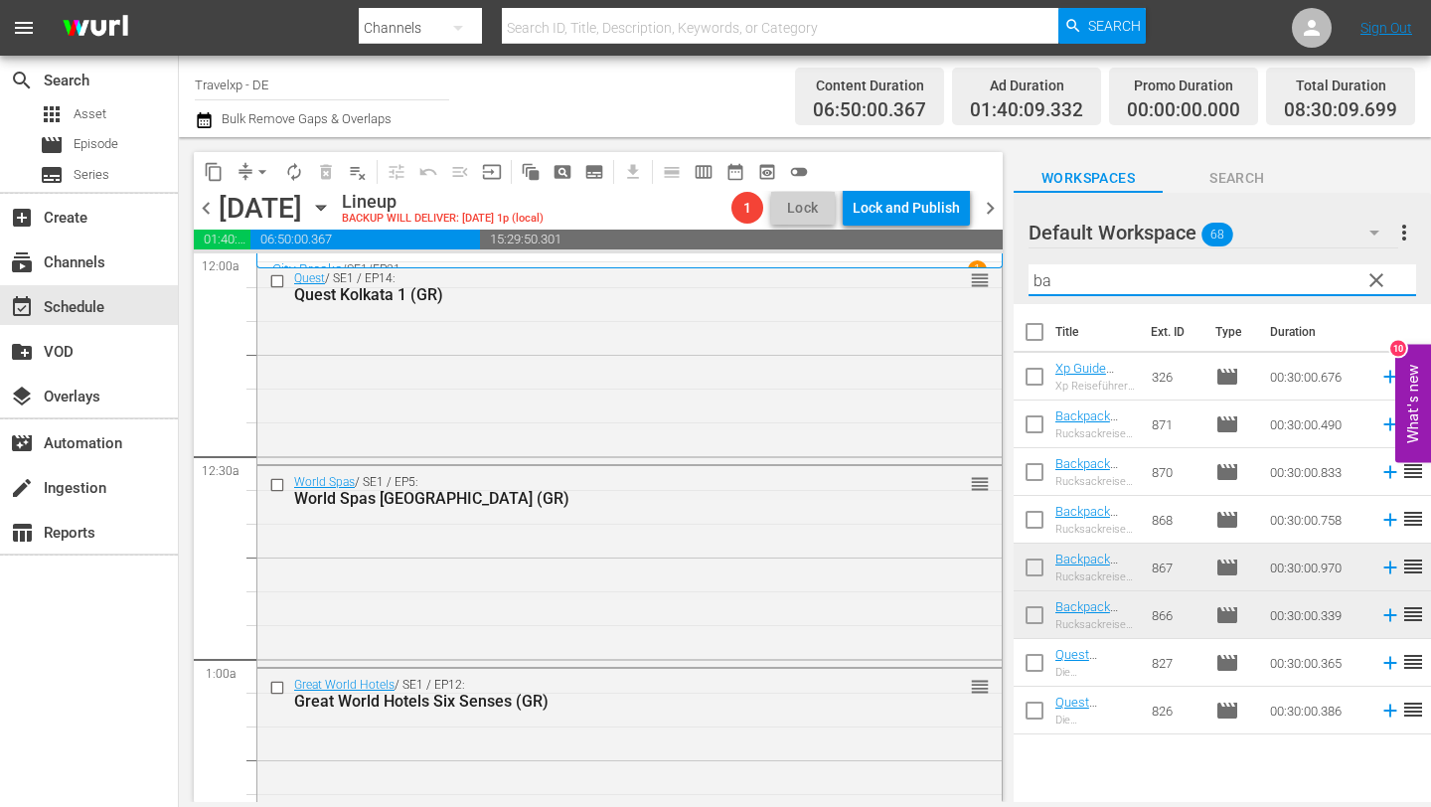
type input "b"
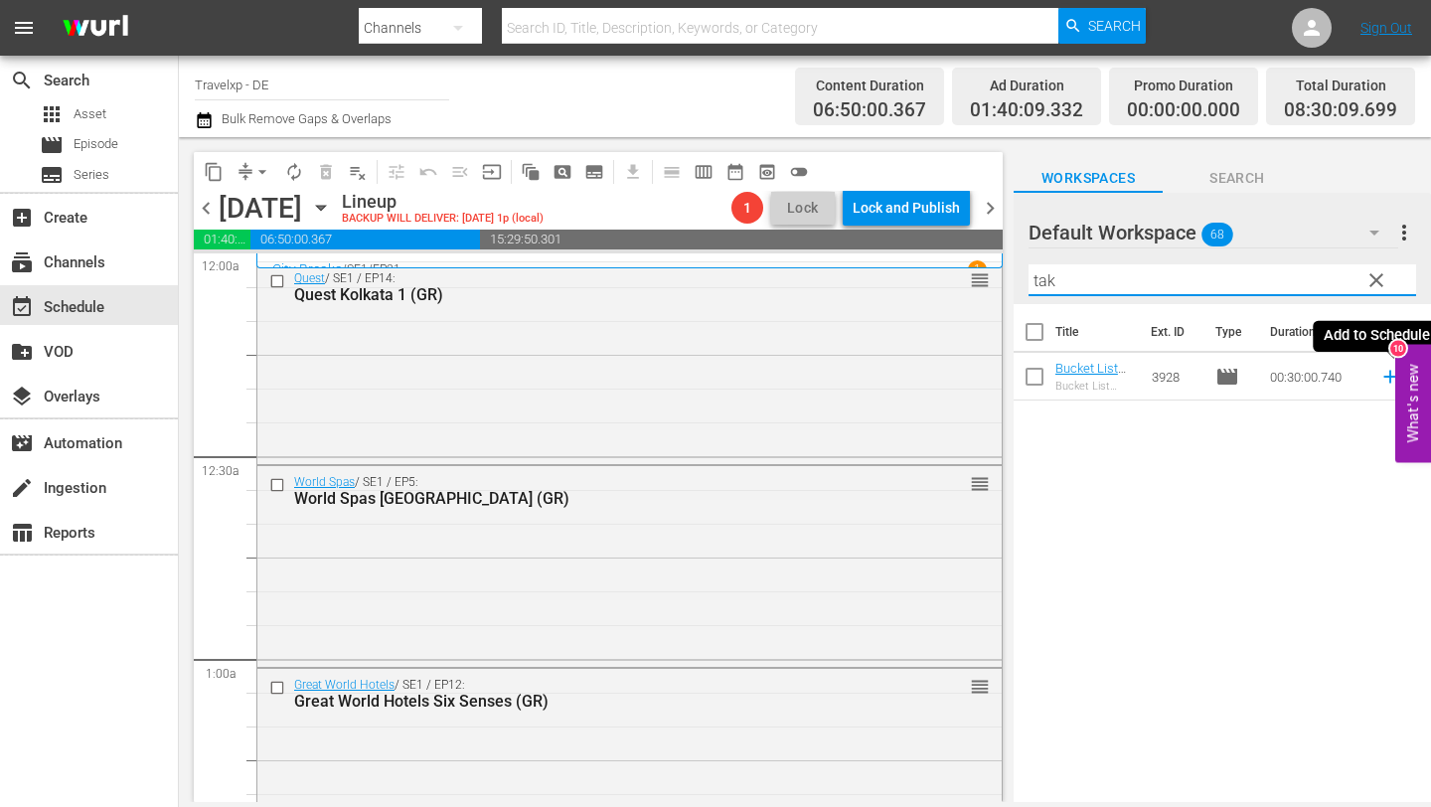
click at [1391, 377] on icon at bounding box center [1390, 377] width 13 height 13
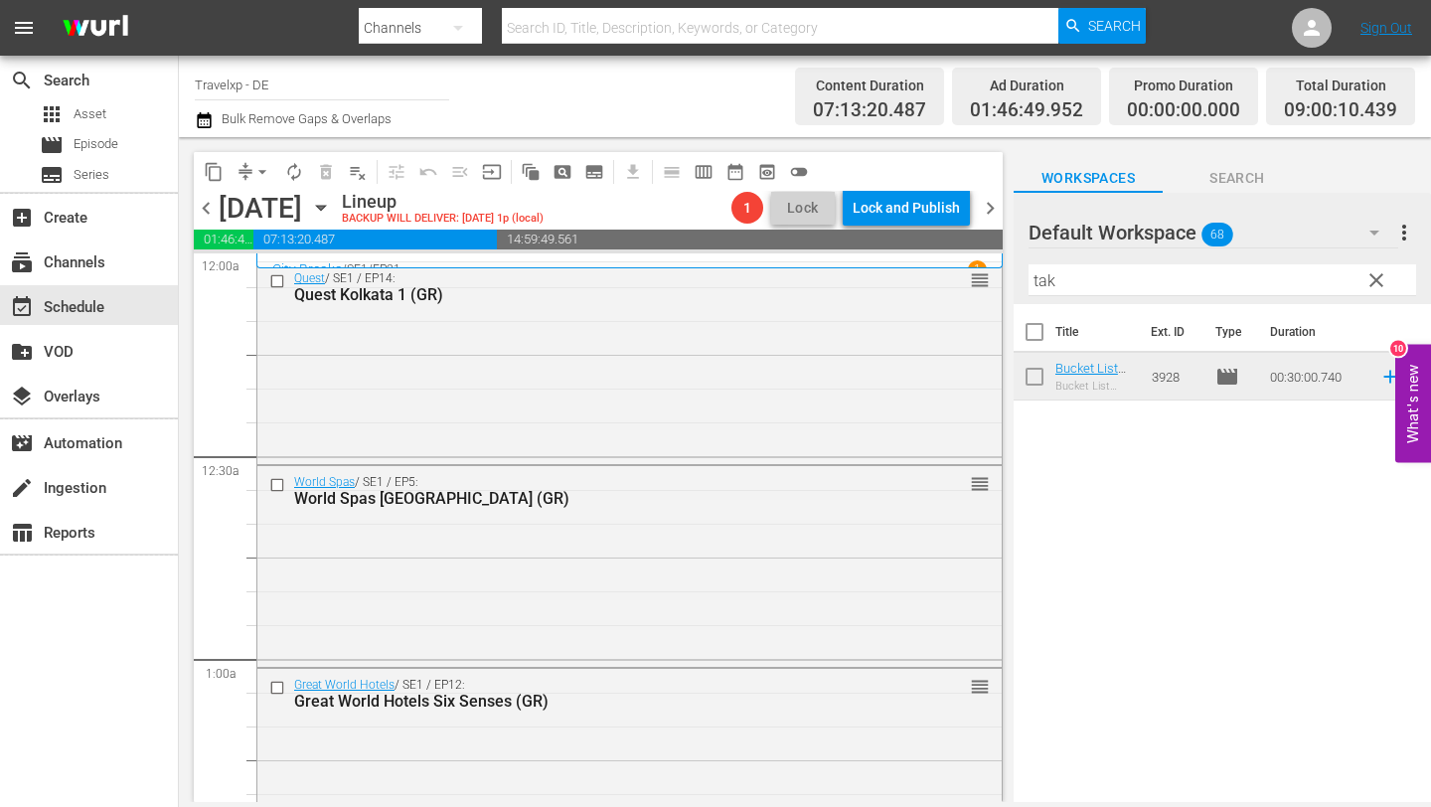
click at [1259, 284] on input "tak" at bounding box center [1223, 280] width 388 height 32
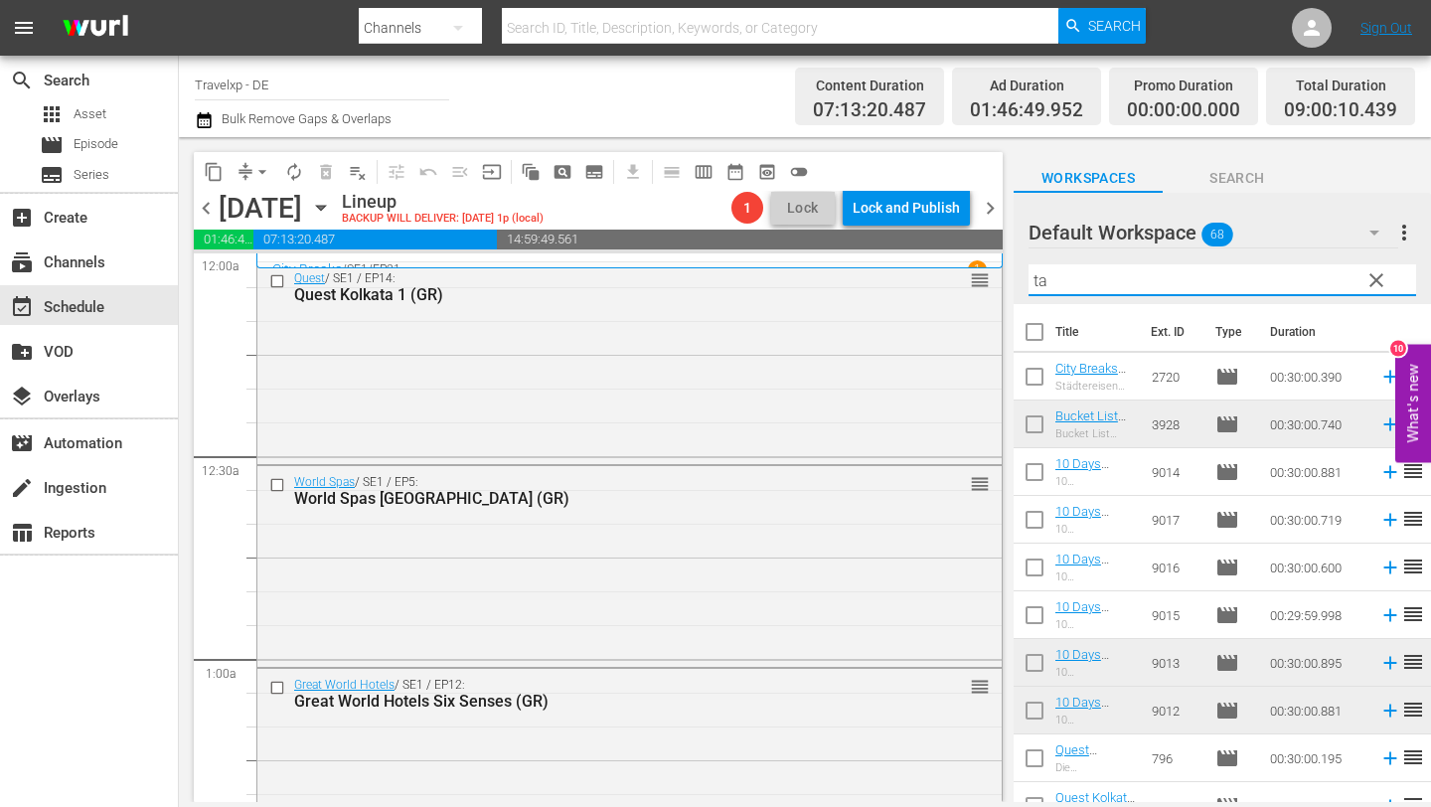
type input "t"
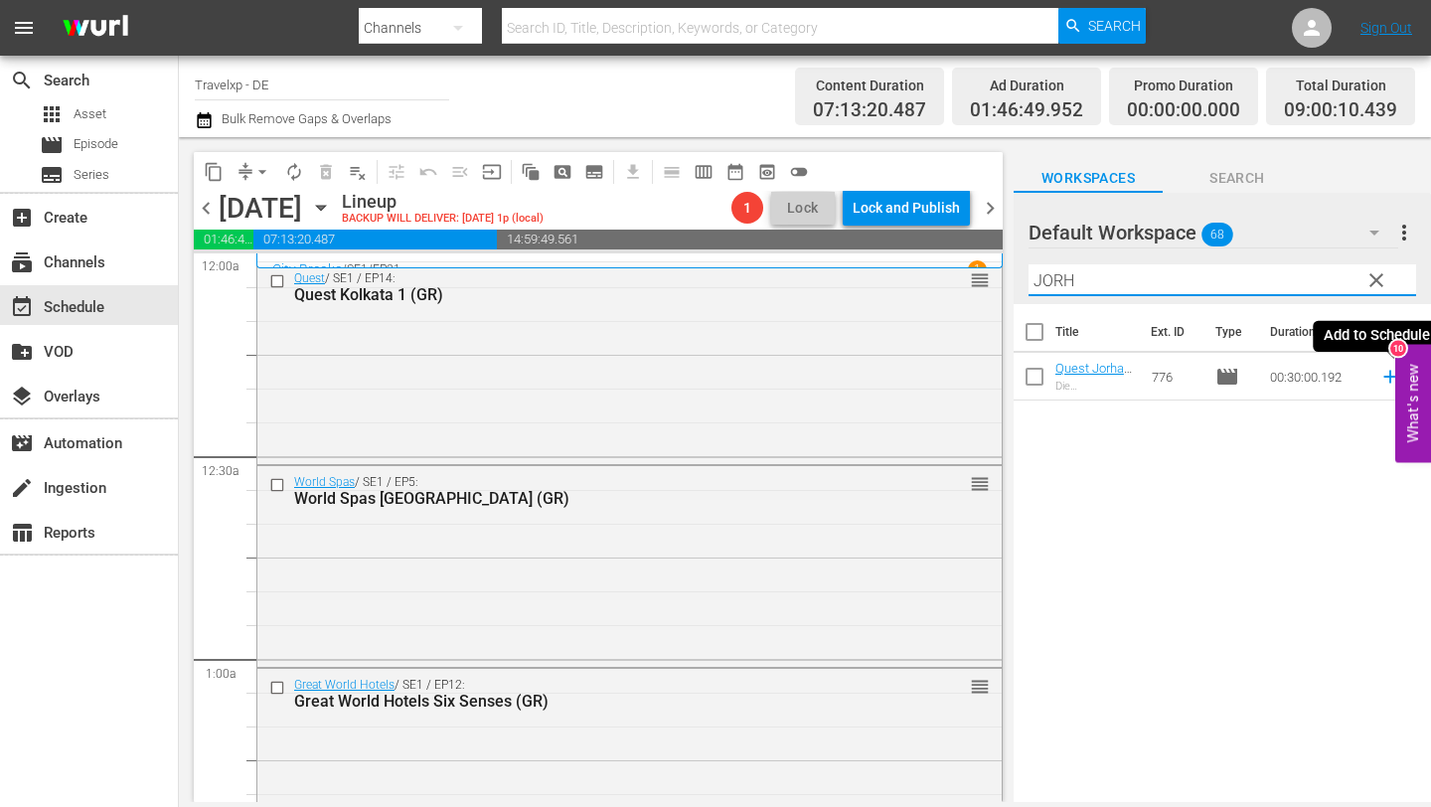
click at [1390, 375] on icon at bounding box center [1390, 377] width 13 height 13
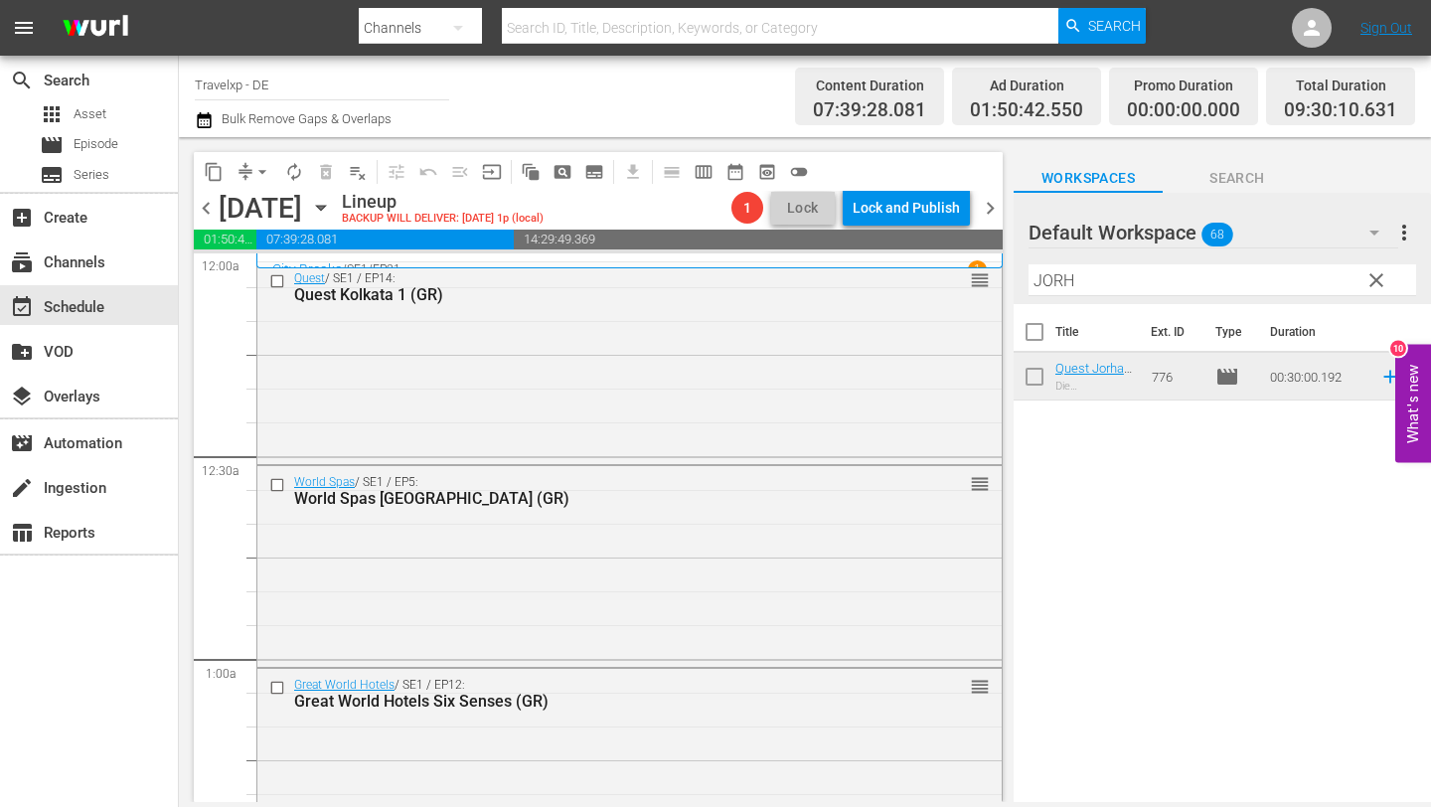
click at [1088, 282] on input "JORH" at bounding box center [1223, 280] width 388 height 32
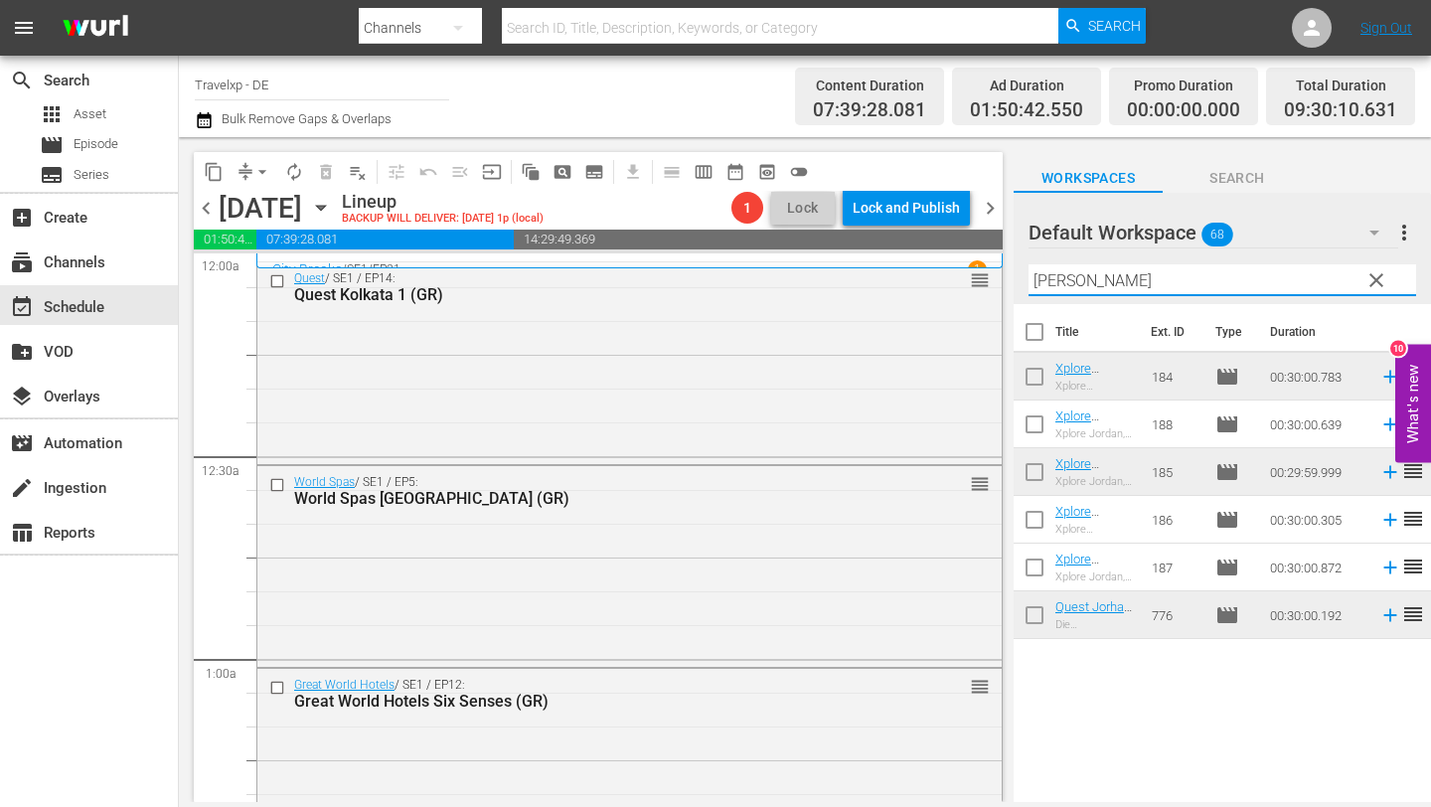
type input "J"
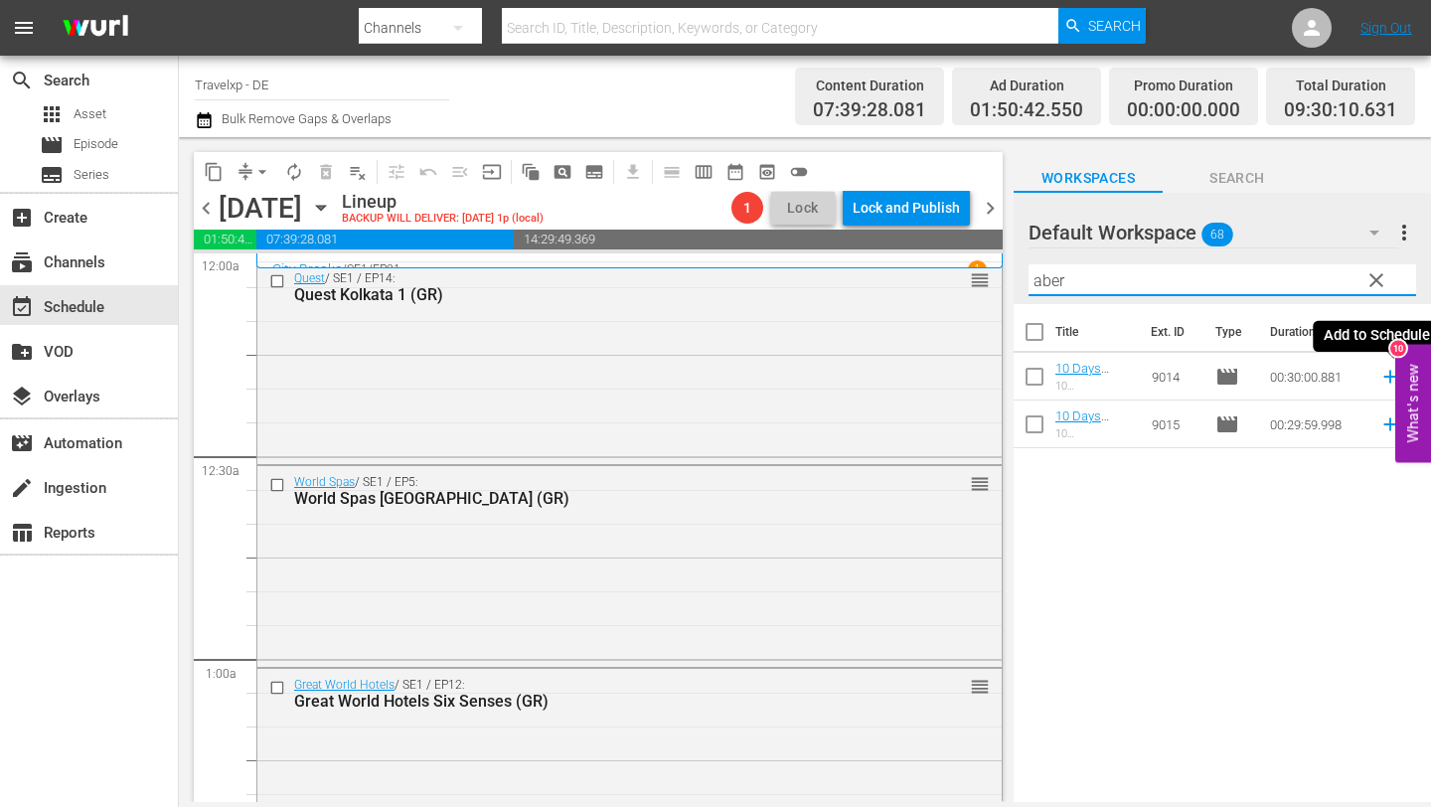
click at [1391, 378] on icon at bounding box center [1391, 377] width 22 height 22
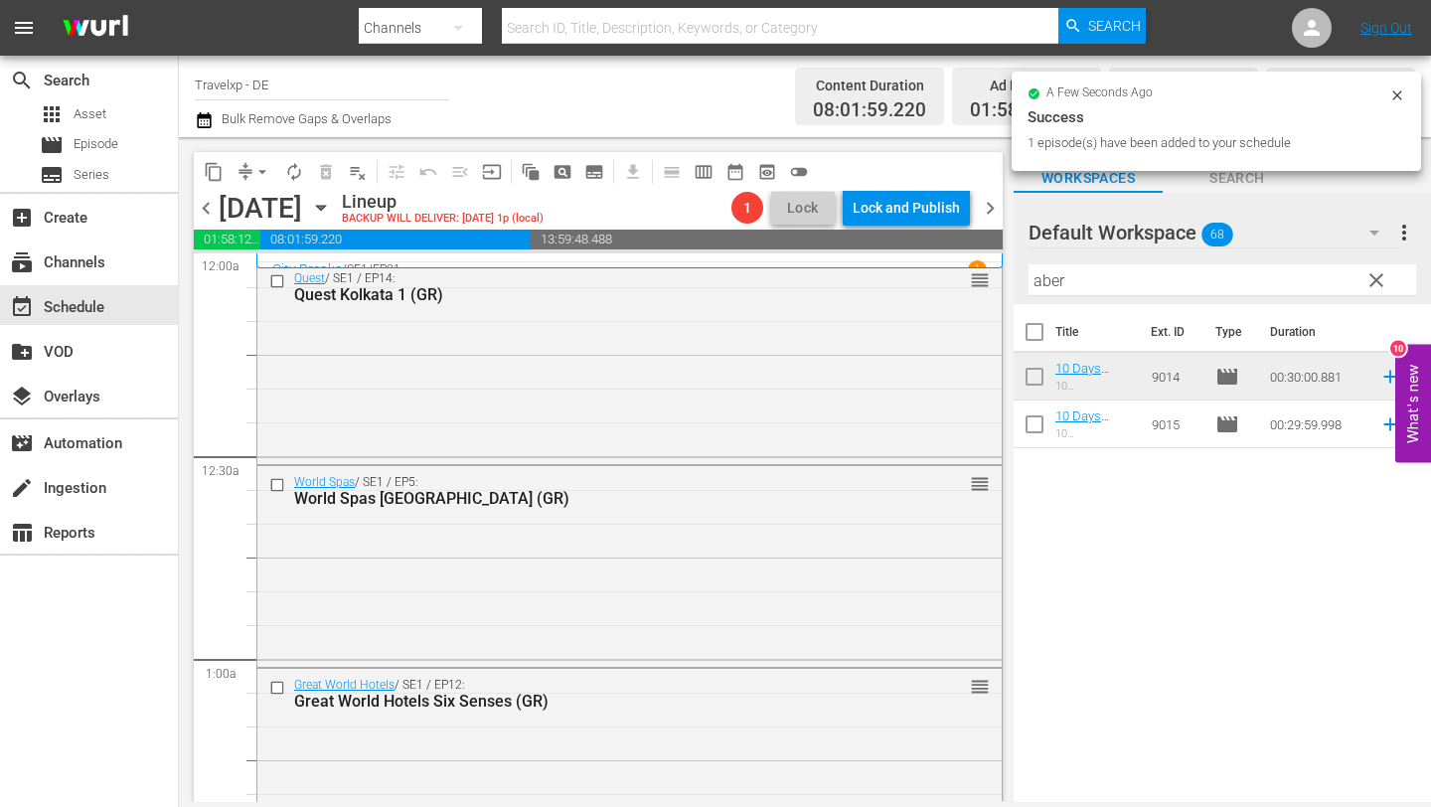
click at [1075, 278] on input "aber" at bounding box center [1223, 280] width 388 height 32
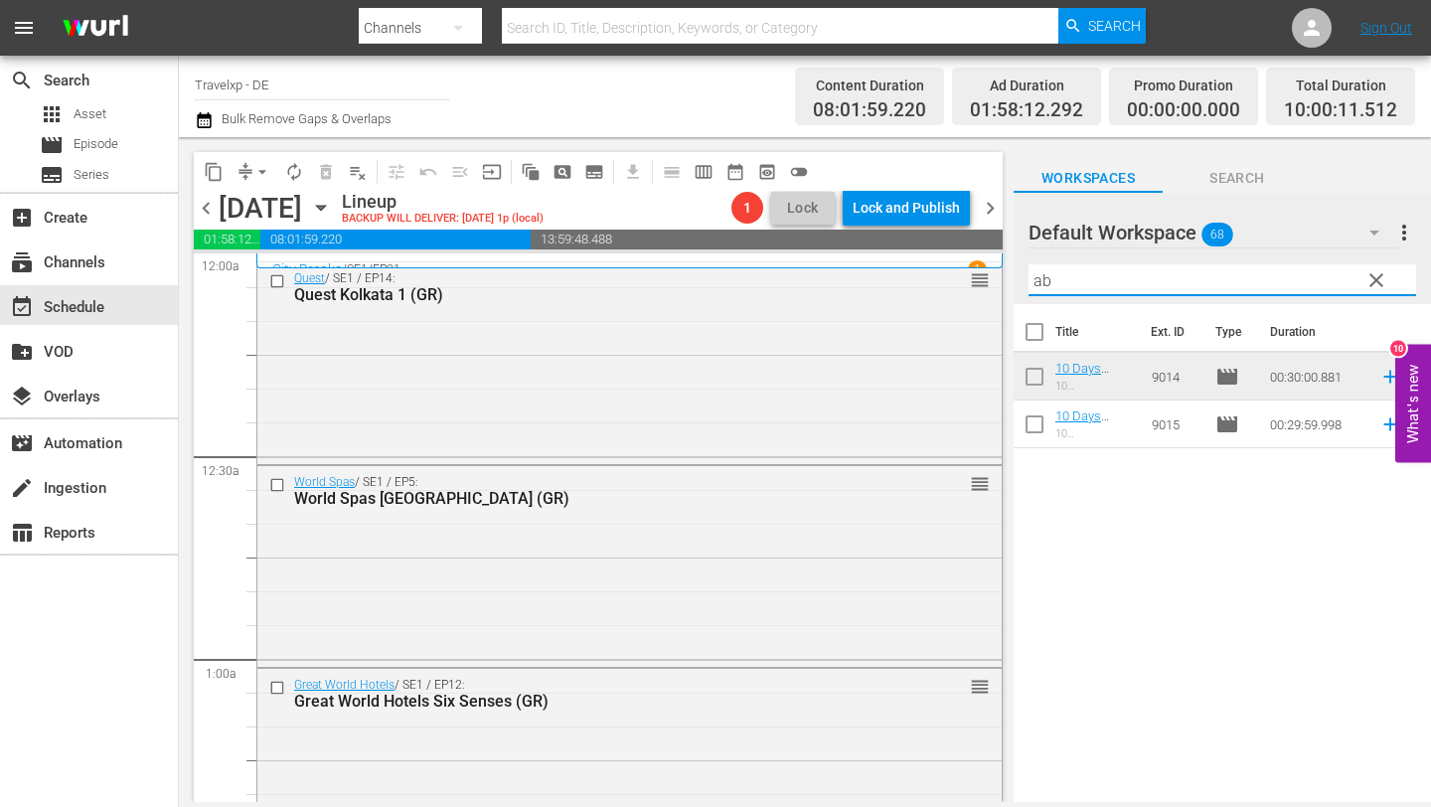
type input "a"
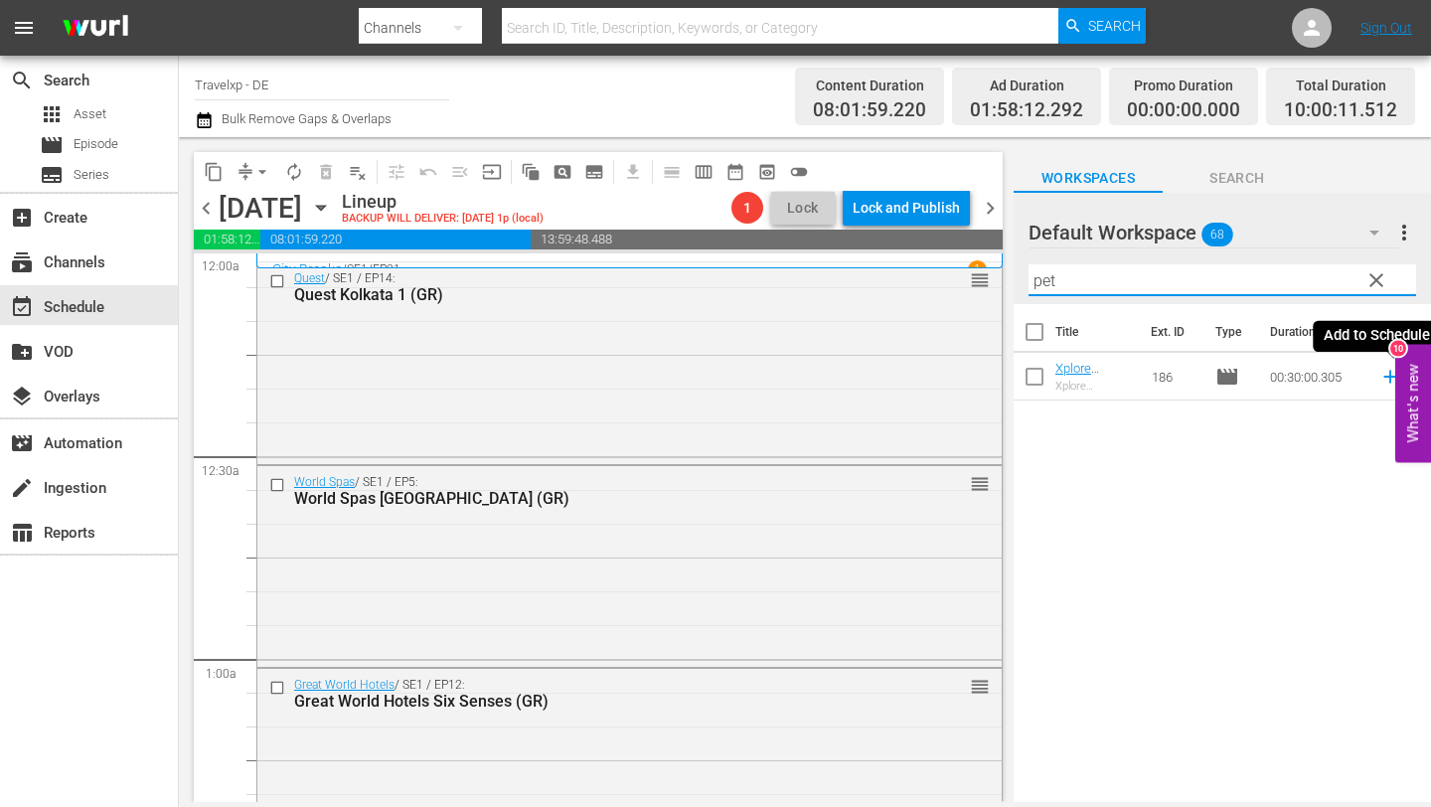
click at [1390, 374] on icon at bounding box center [1390, 377] width 13 height 13
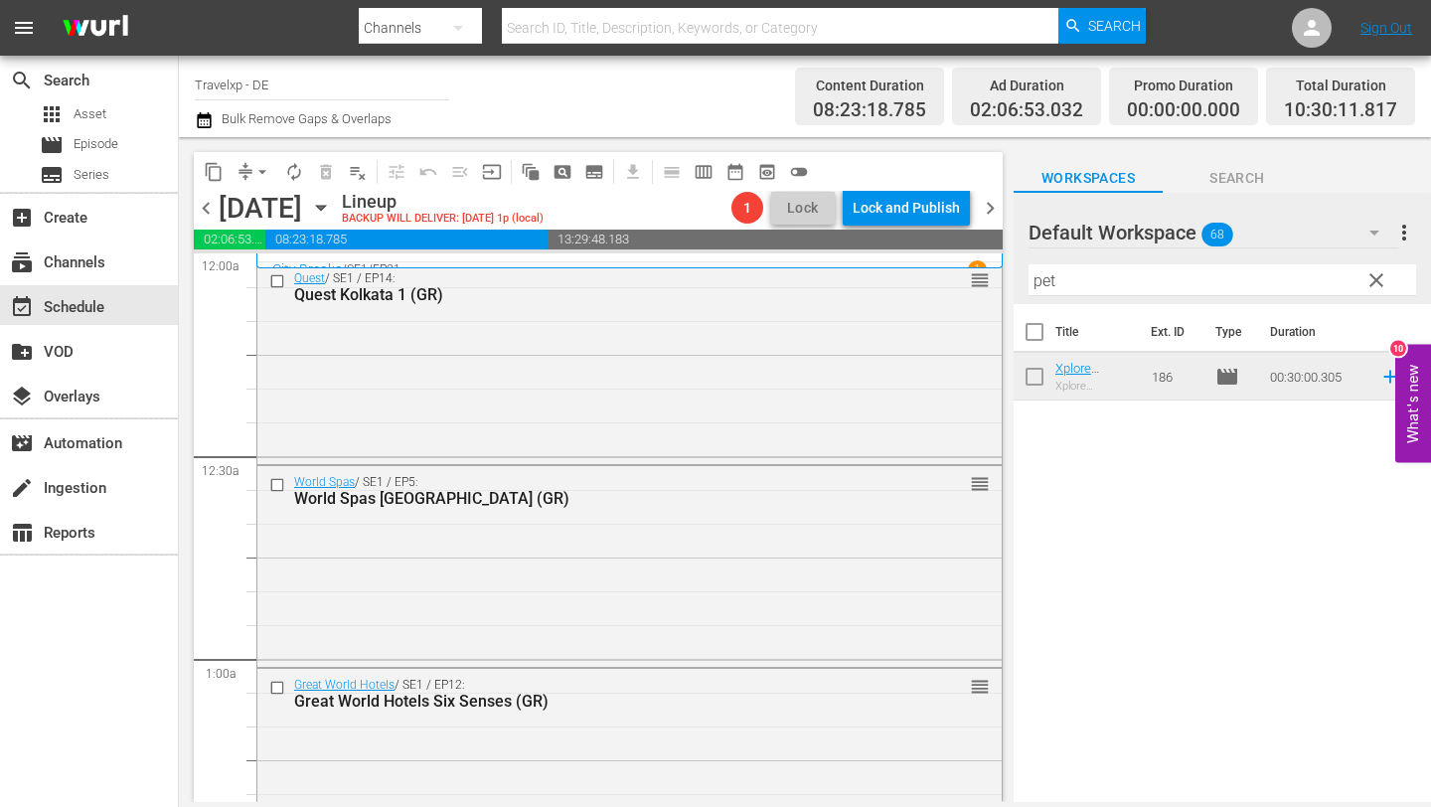
click at [1122, 281] on input "pet" at bounding box center [1223, 280] width 388 height 32
type input "p"
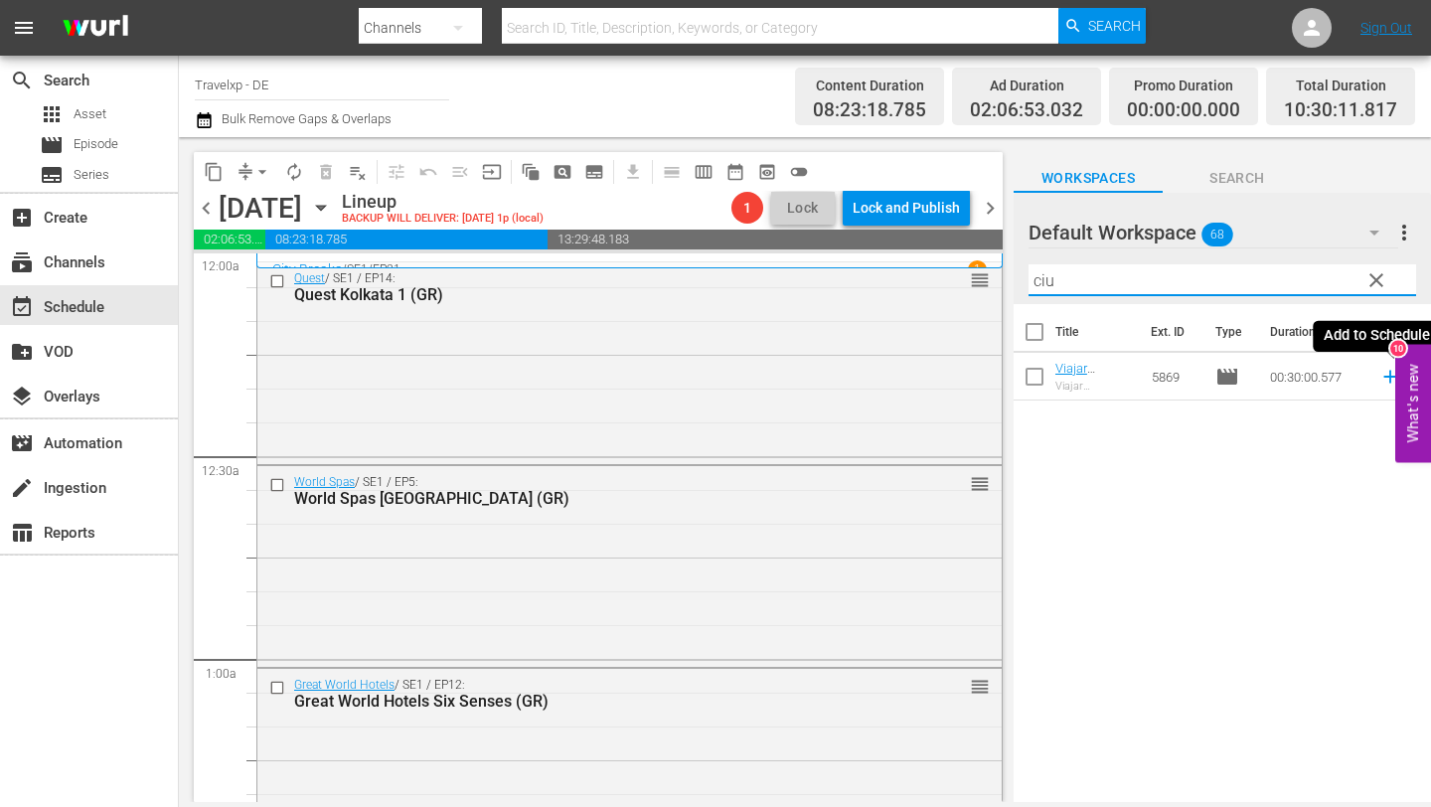
click at [1389, 371] on icon at bounding box center [1390, 377] width 13 height 13
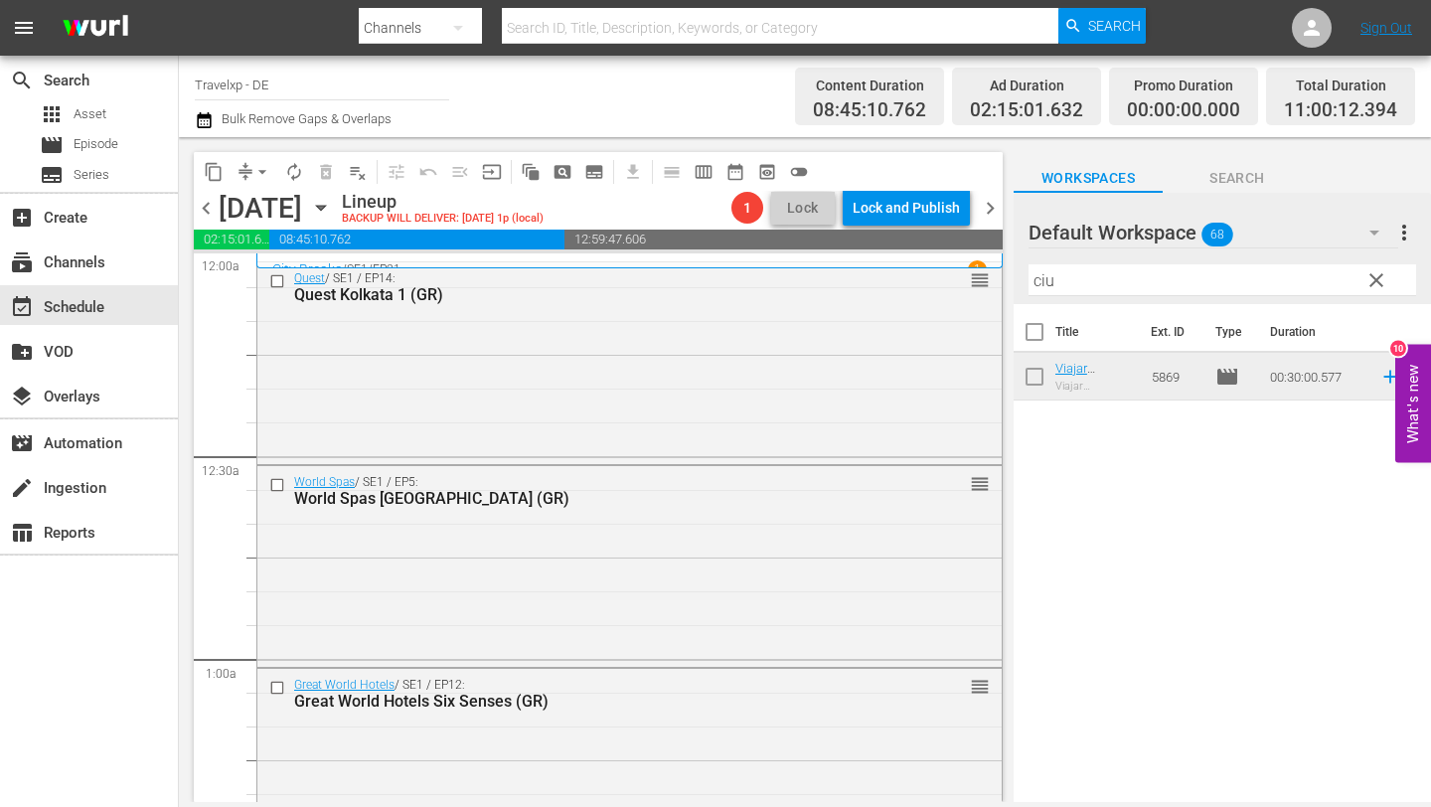
click at [1118, 280] on input "ciu" at bounding box center [1223, 280] width 388 height 32
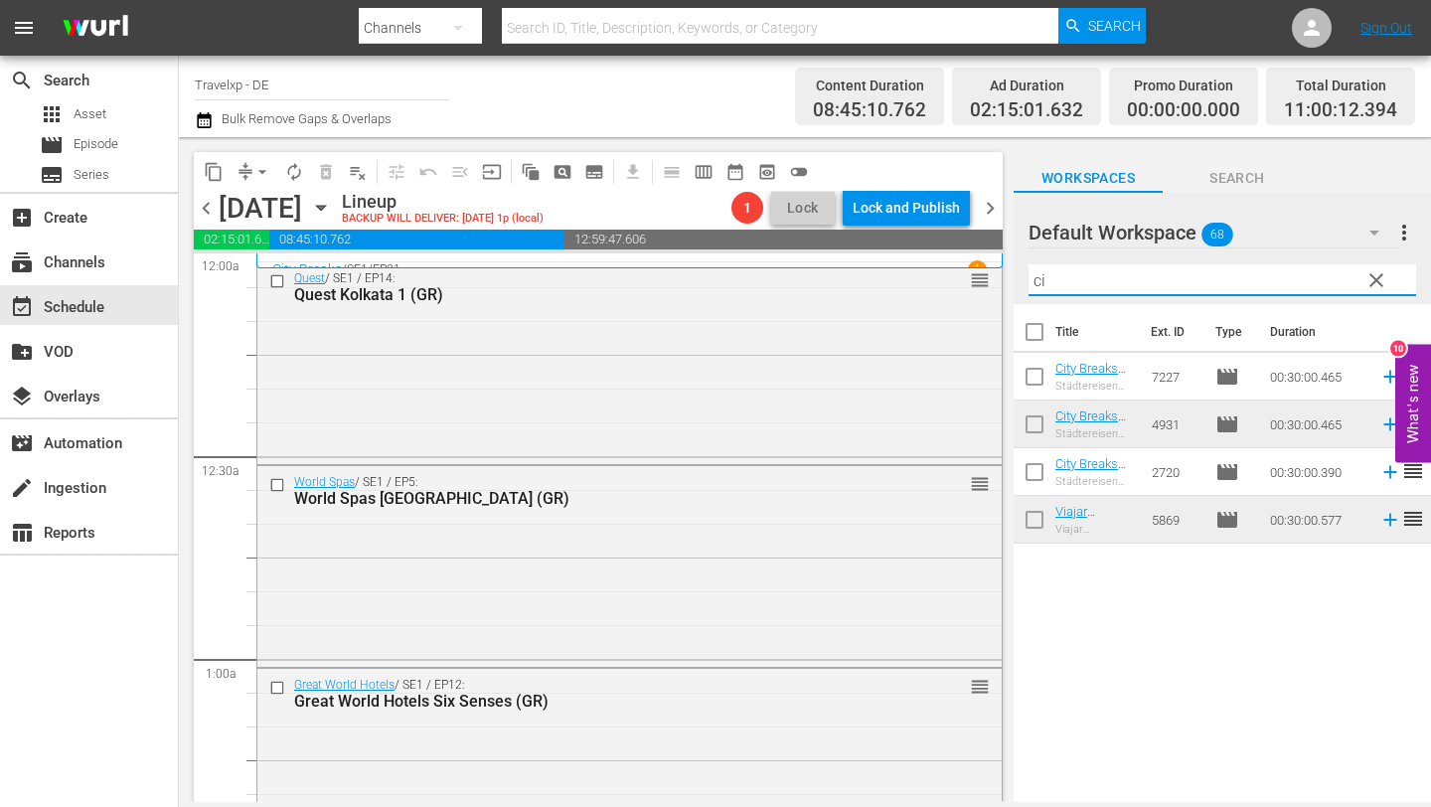
type input "c"
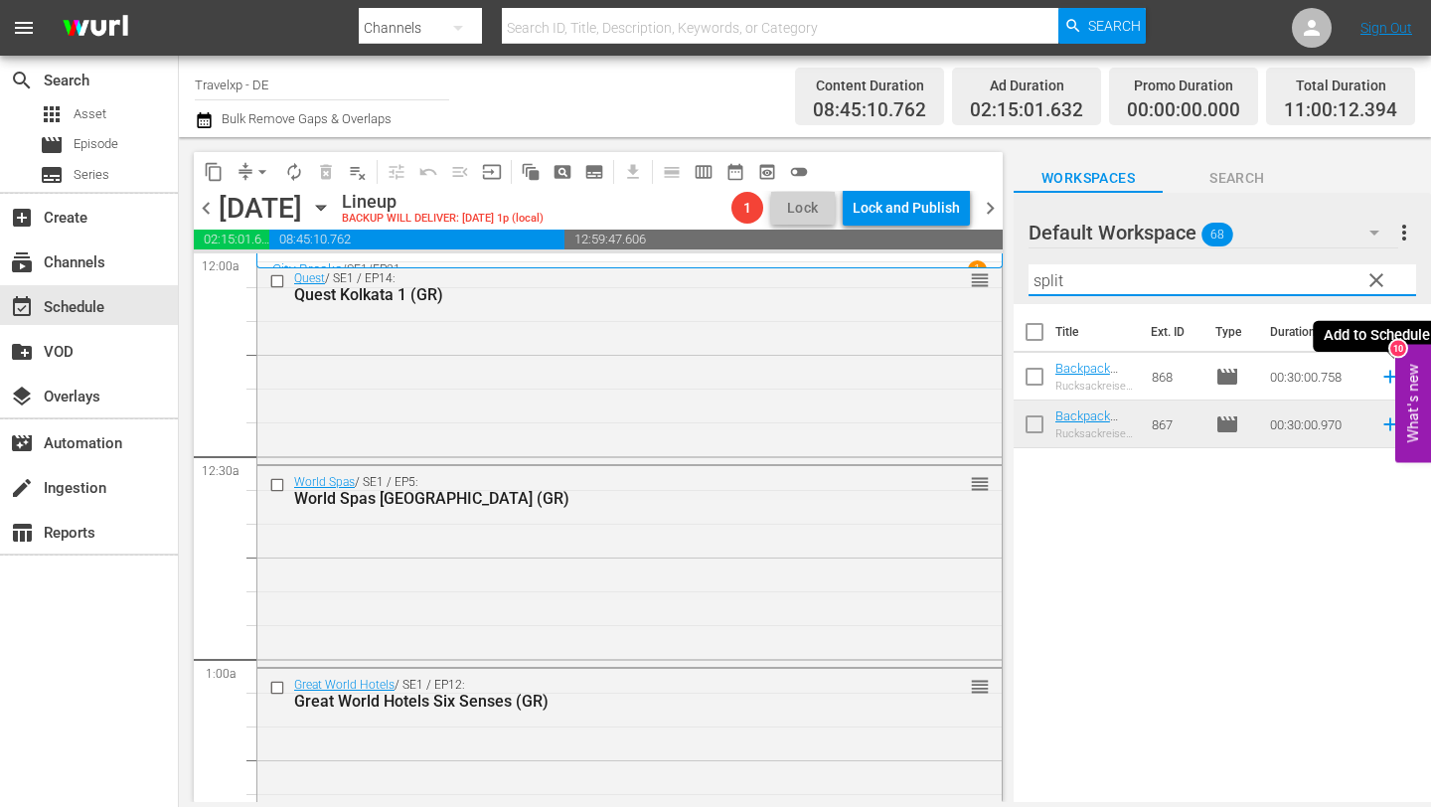
click at [1389, 376] on icon at bounding box center [1390, 377] width 13 height 13
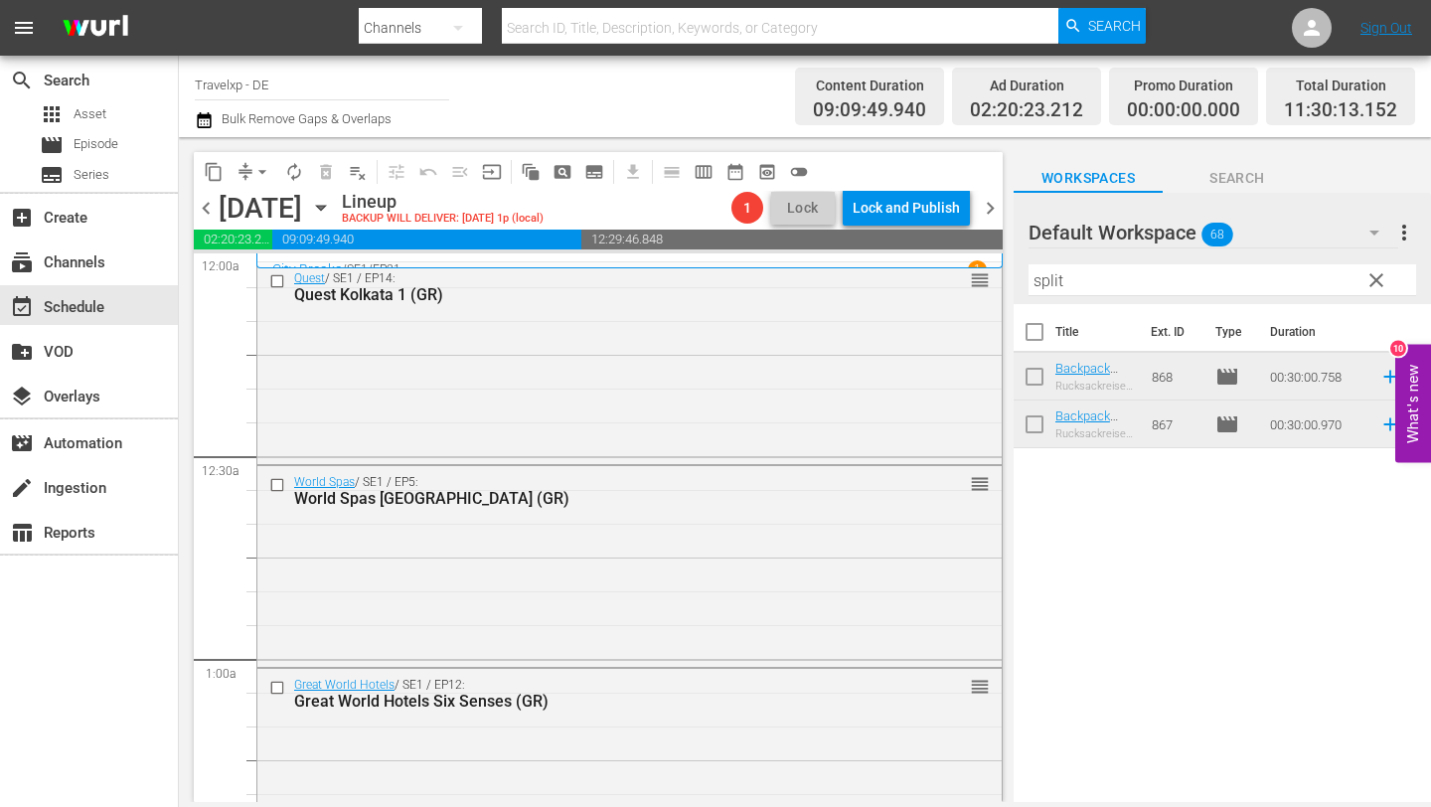
click at [1087, 276] on input "split" at bounding box center [1223, 280] width 388 height 32
type input "s"
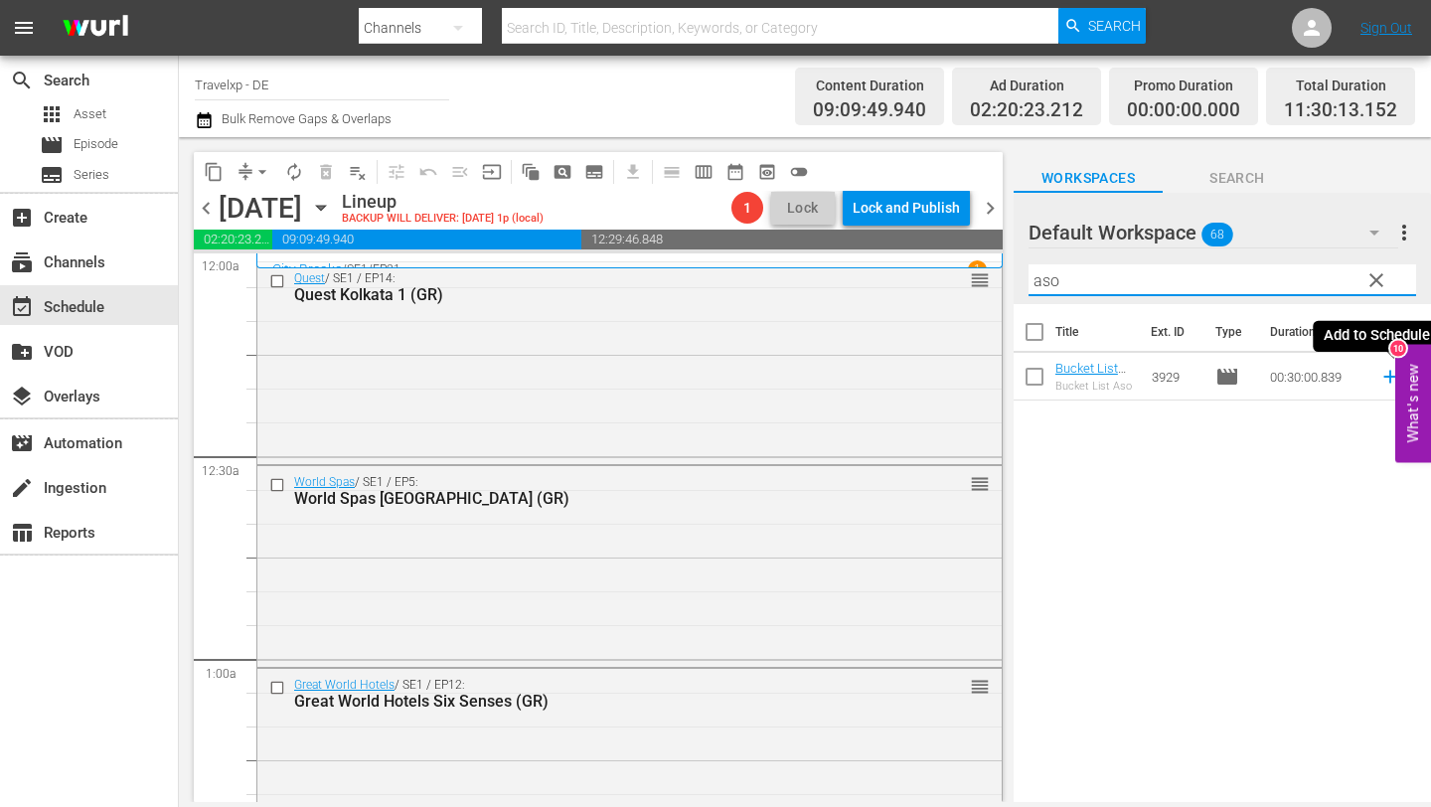
click at [1388, 378] on icon at bounding box center [1391, 377] width 22 height 22
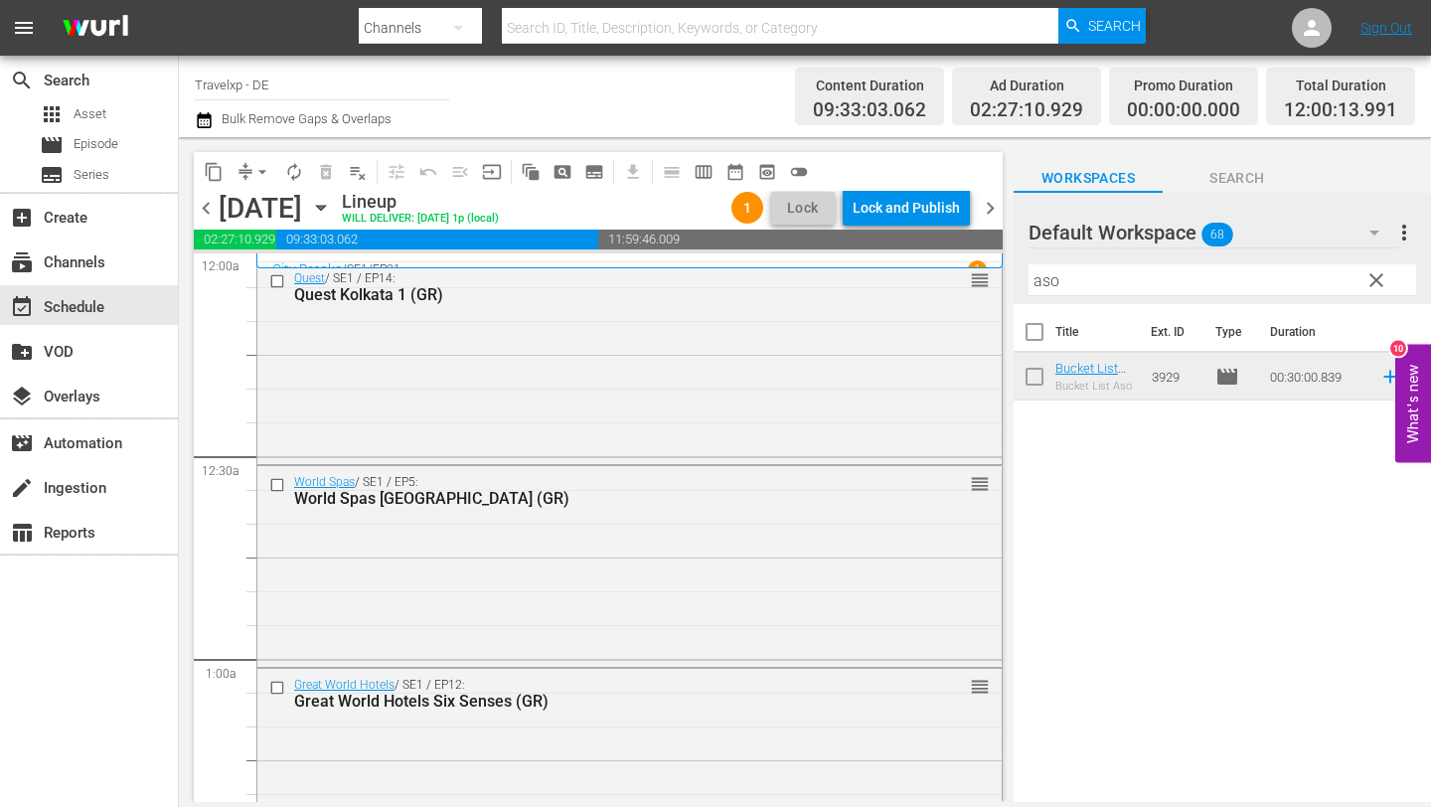
click at [1248, 280] on input "aso" at bounding box center [1223, 280] width 388 height 32
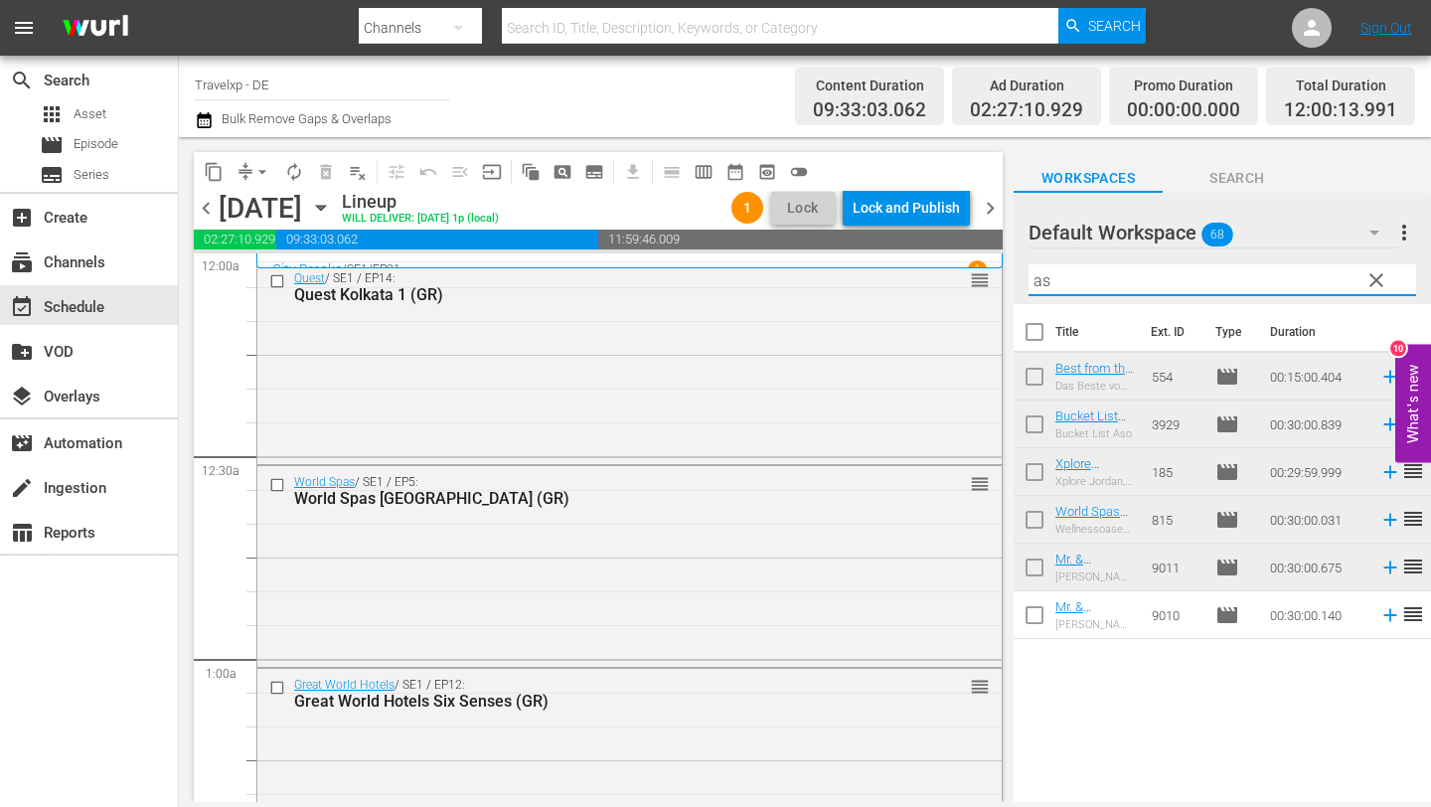
type input "a"
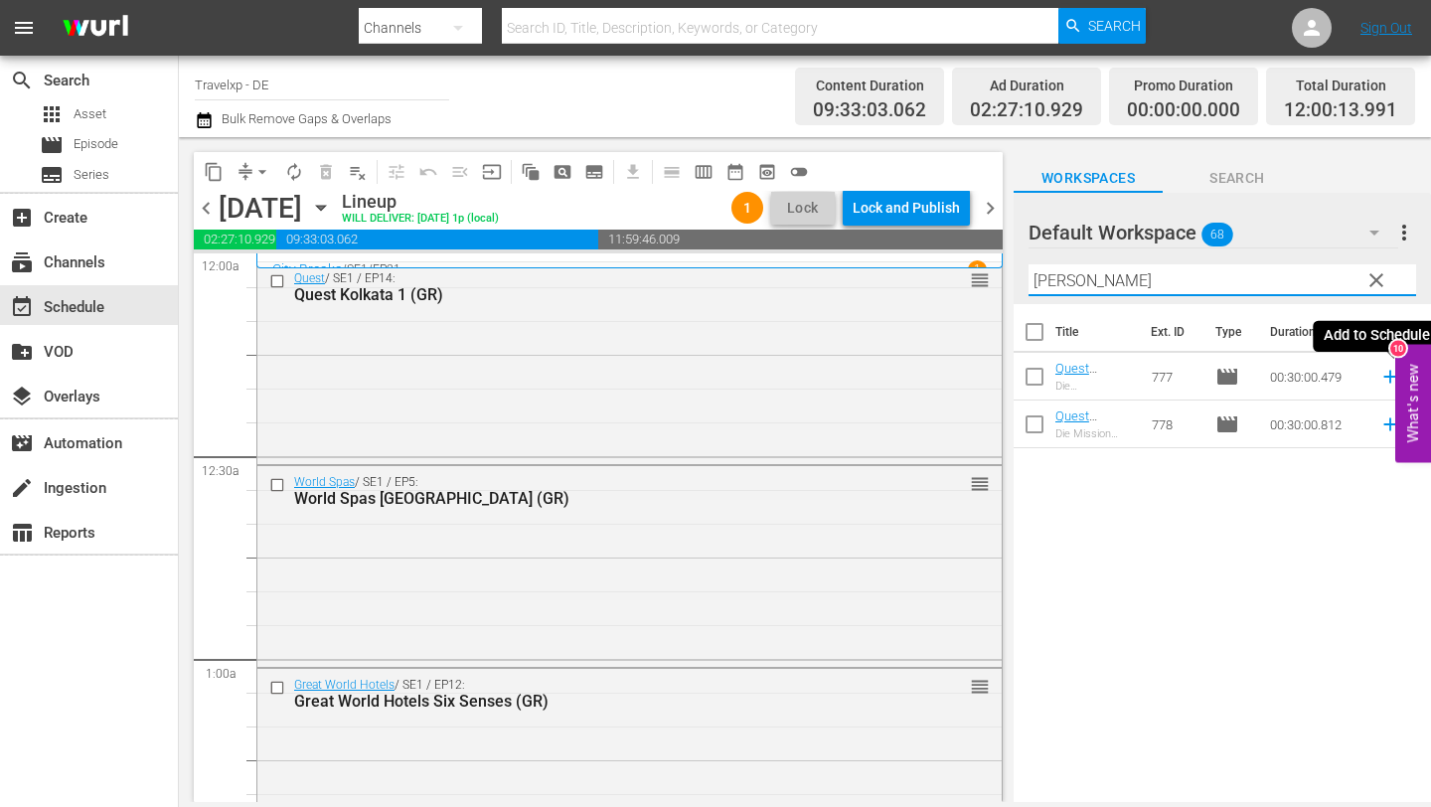
click at [1387, 379] on icon at bounding box center [1391, 377] width 22 height 22
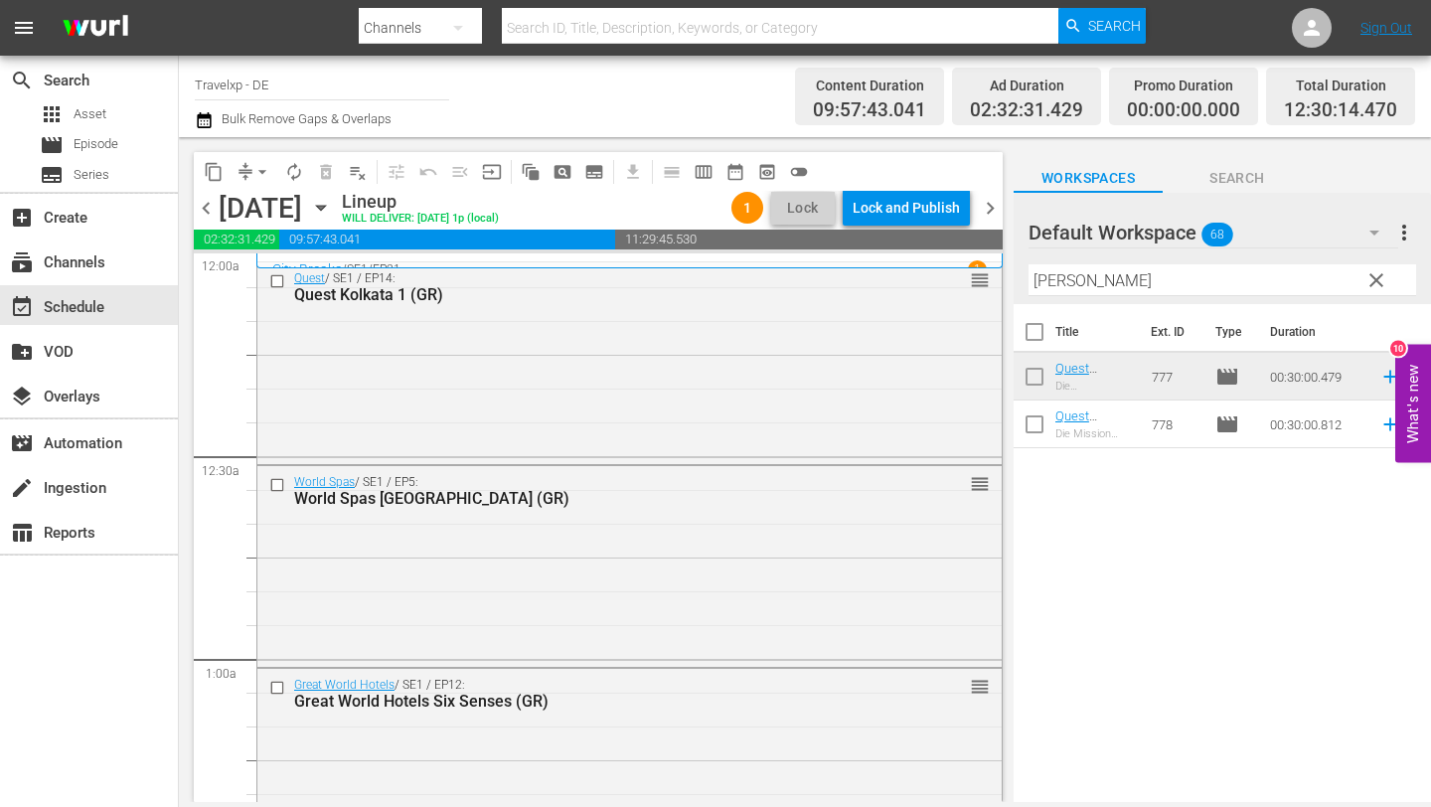
click at [1202, 280] on input "[PERSON_NAME]" at bounding box center [1223, 280] width 388 height 32
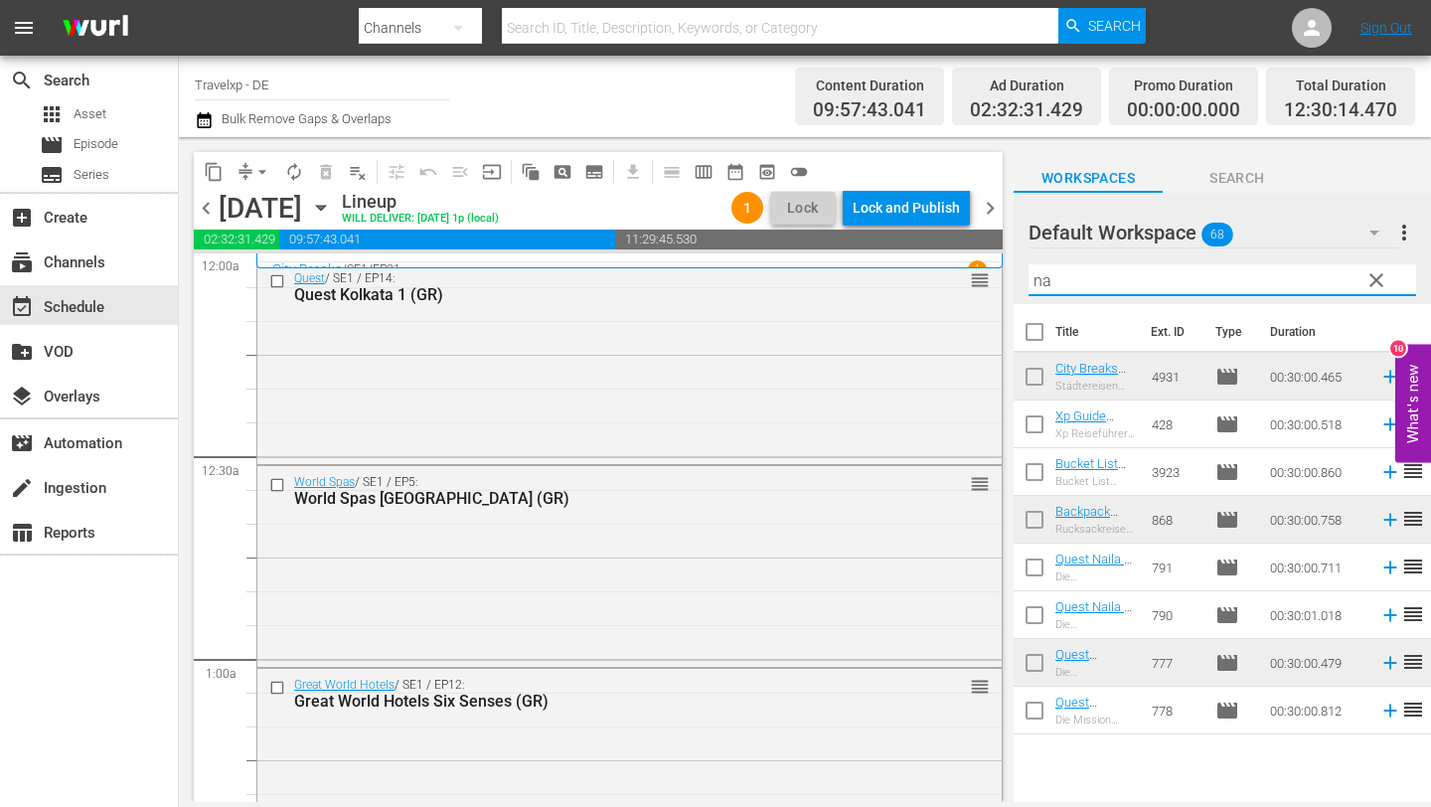
type input "n"
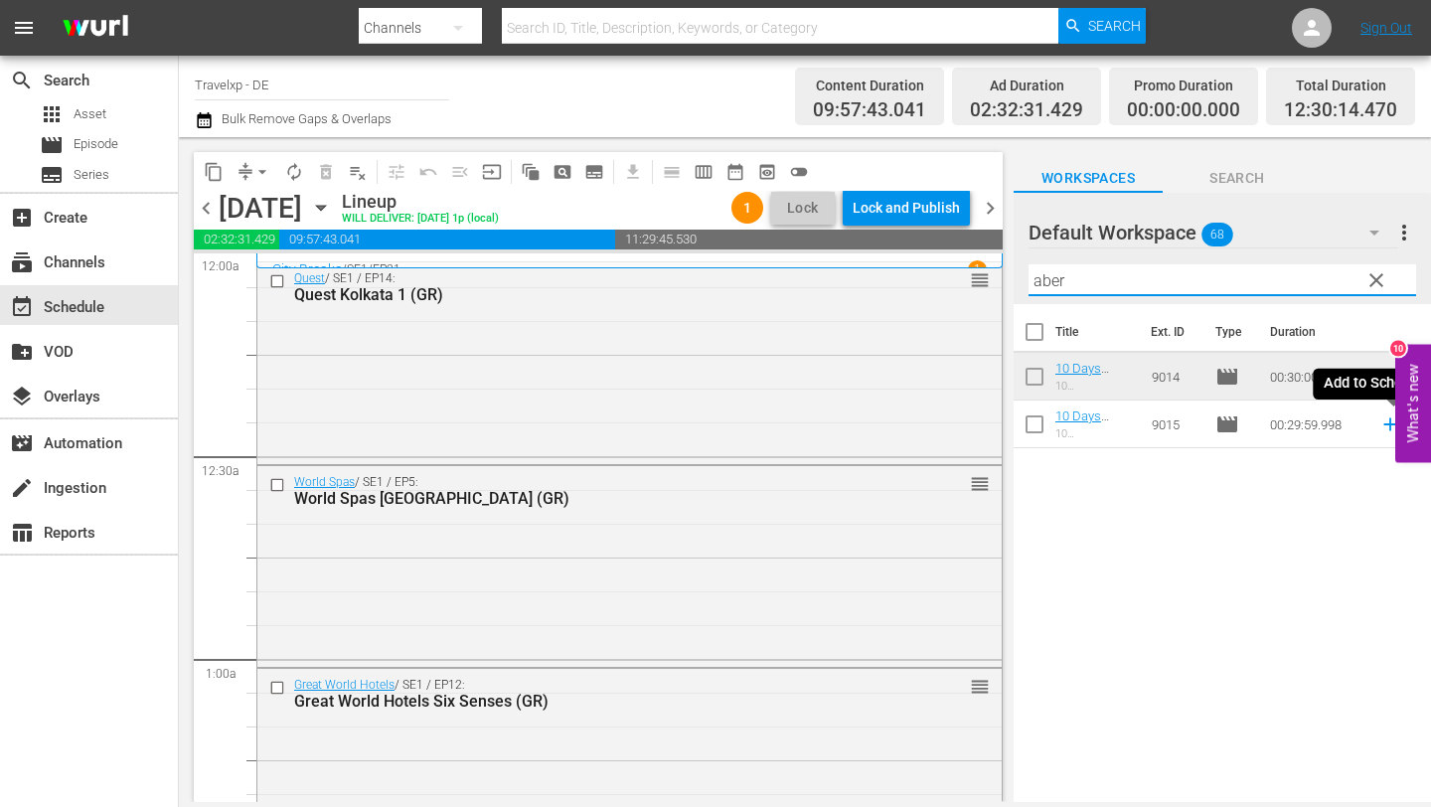
click at [1393, 426] on icon at bounding box center [1391, 424] width 22 height 22
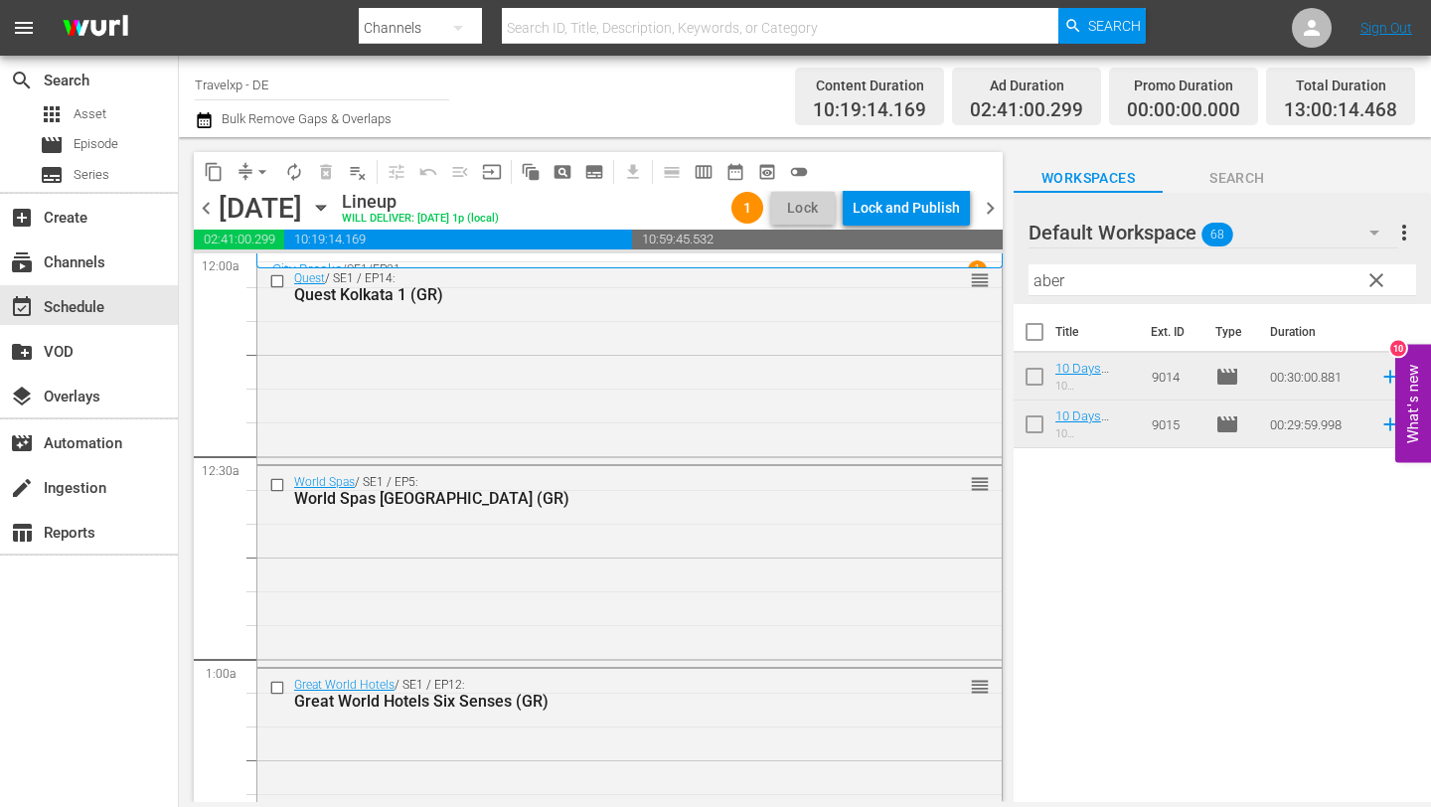
click at [1103, 274] on input "aber" at bounding box center [1223, 280] width 388 height 32
type input "a"
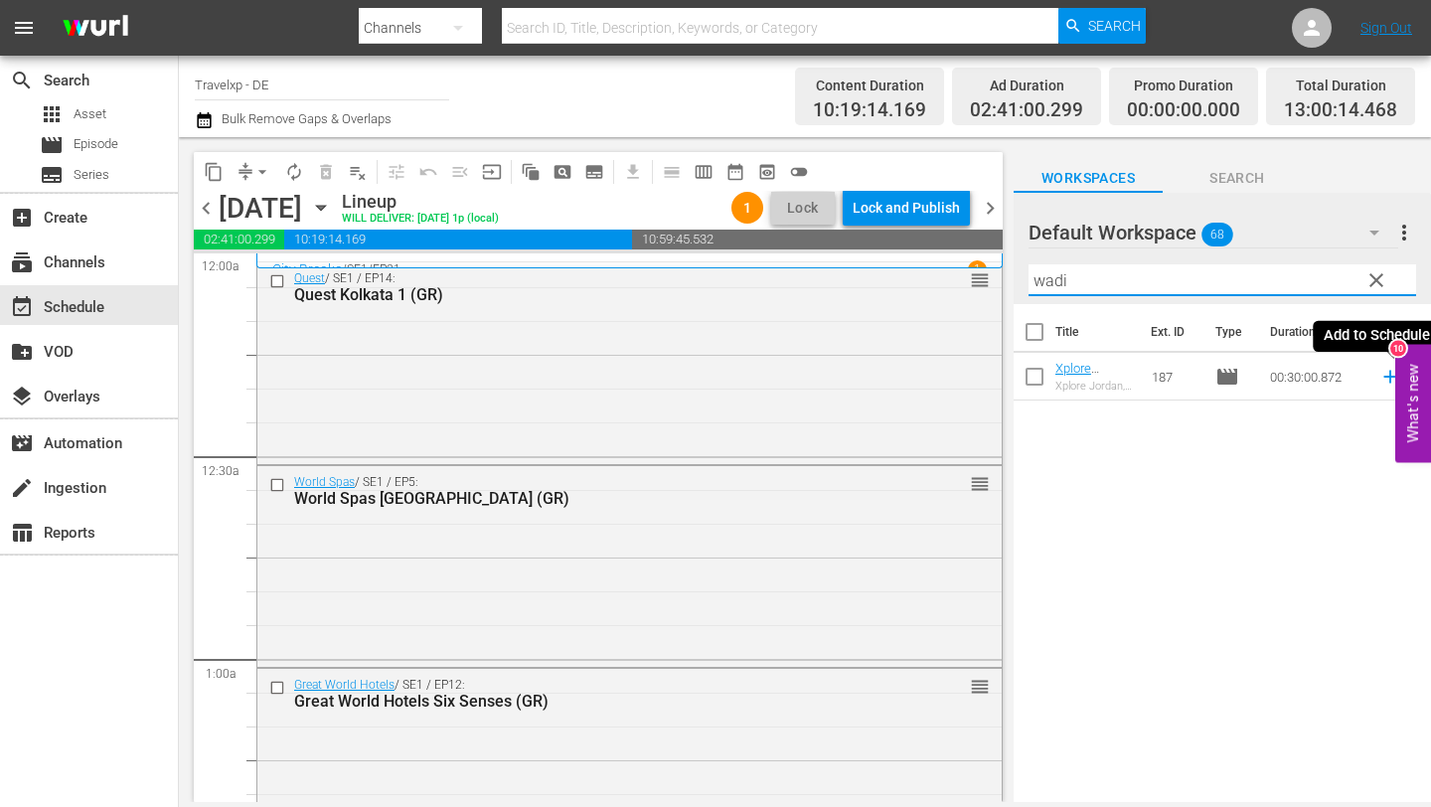
click at [1391, 377] on icon at bounding box center [1390, 377] width 13 height 13
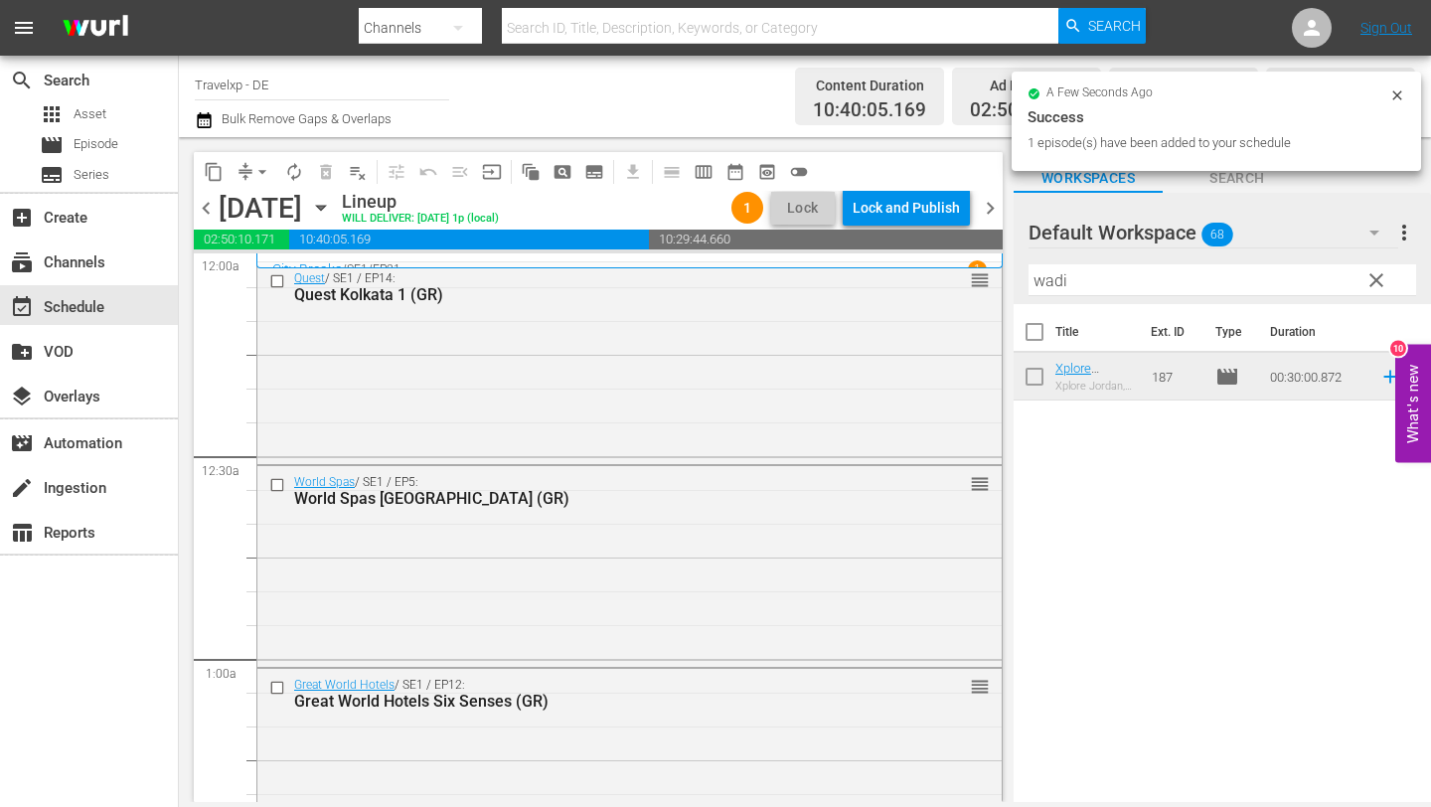
click at [1089, 283] on input "wadi" at bounding box center [1223, 280] width 388 height 32
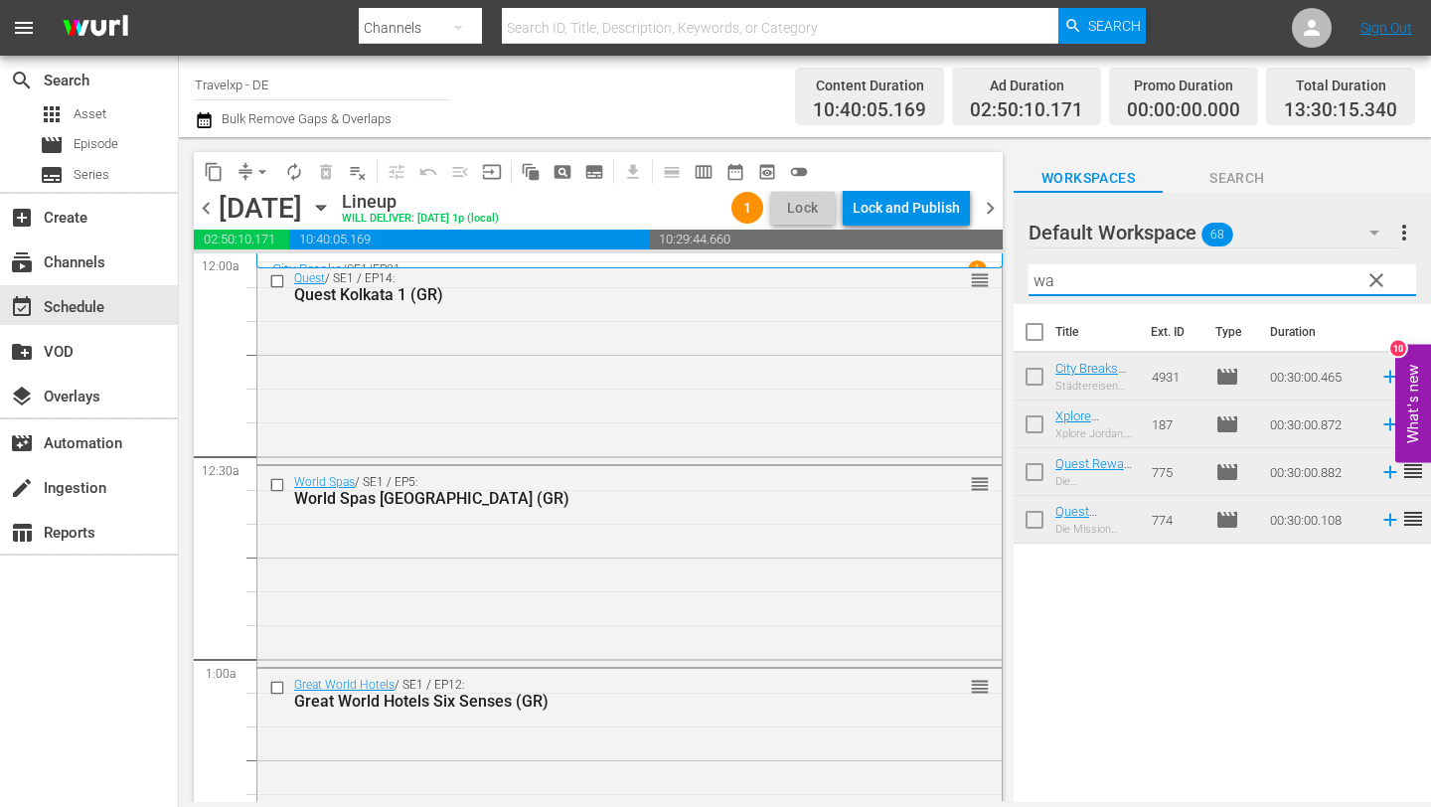
type input "w"
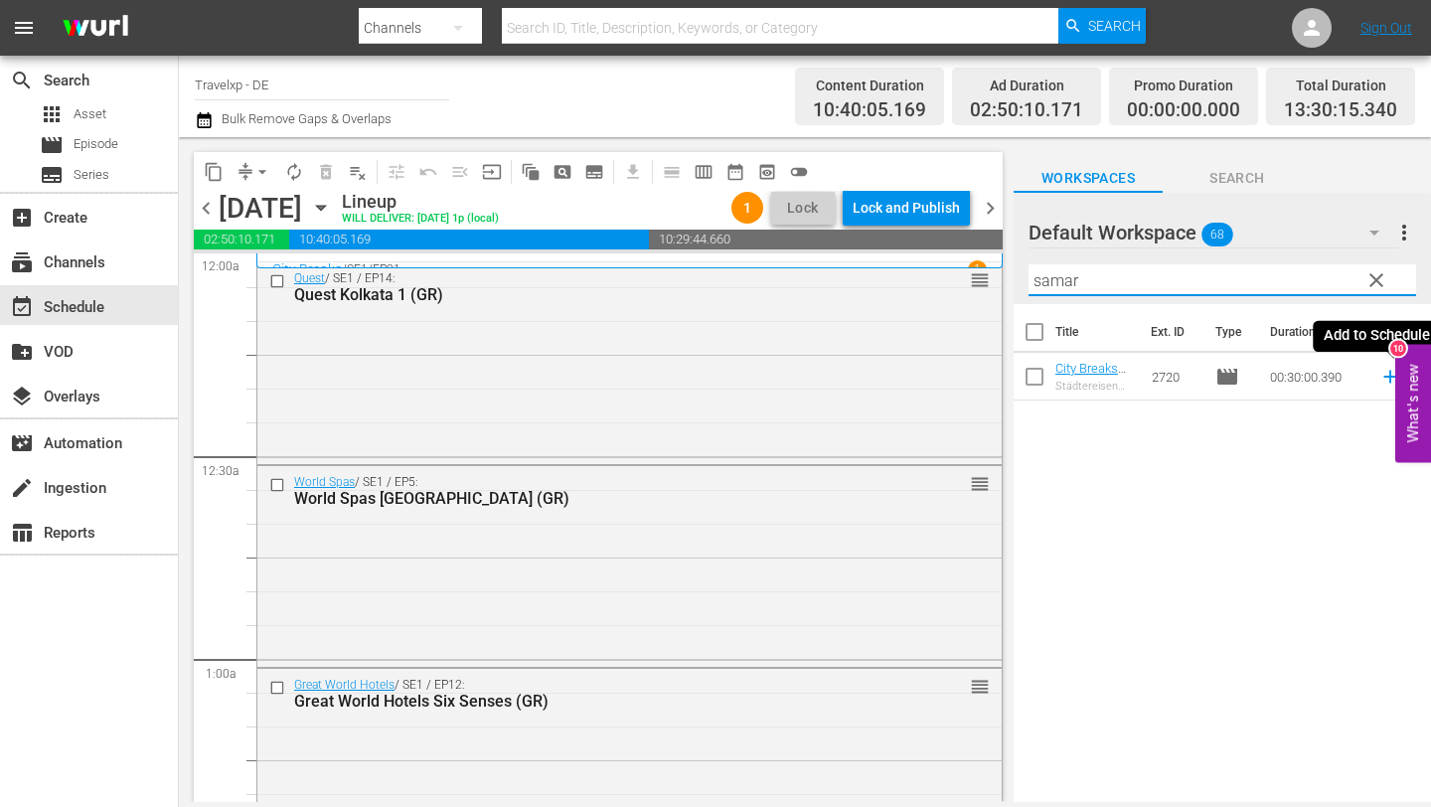
click at [1387, 376] on icon at bounding box center [1390, 377] width 13 height 13
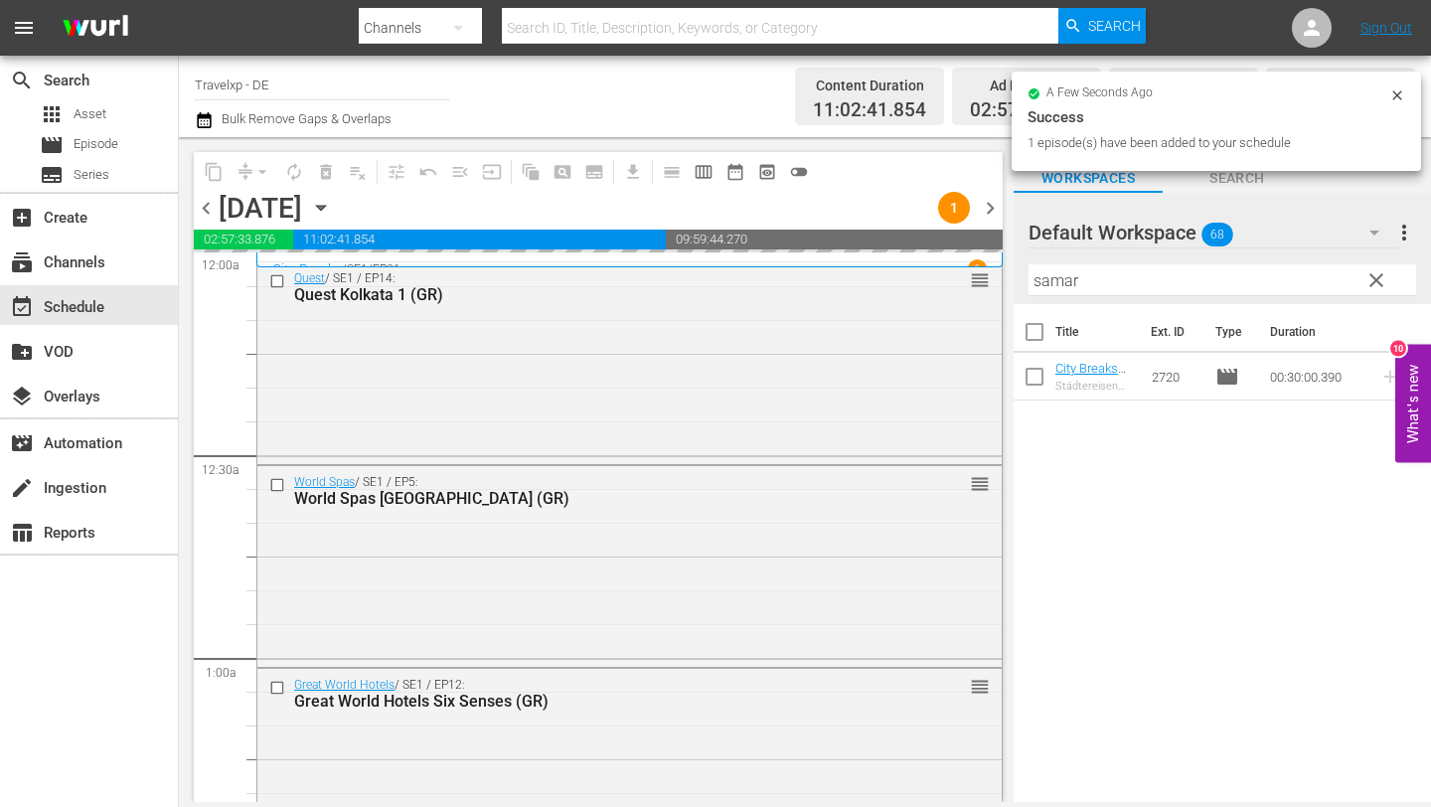
click at [1163, 282] on input "samar" at bounding box center [1223, 280] width 388 height 32
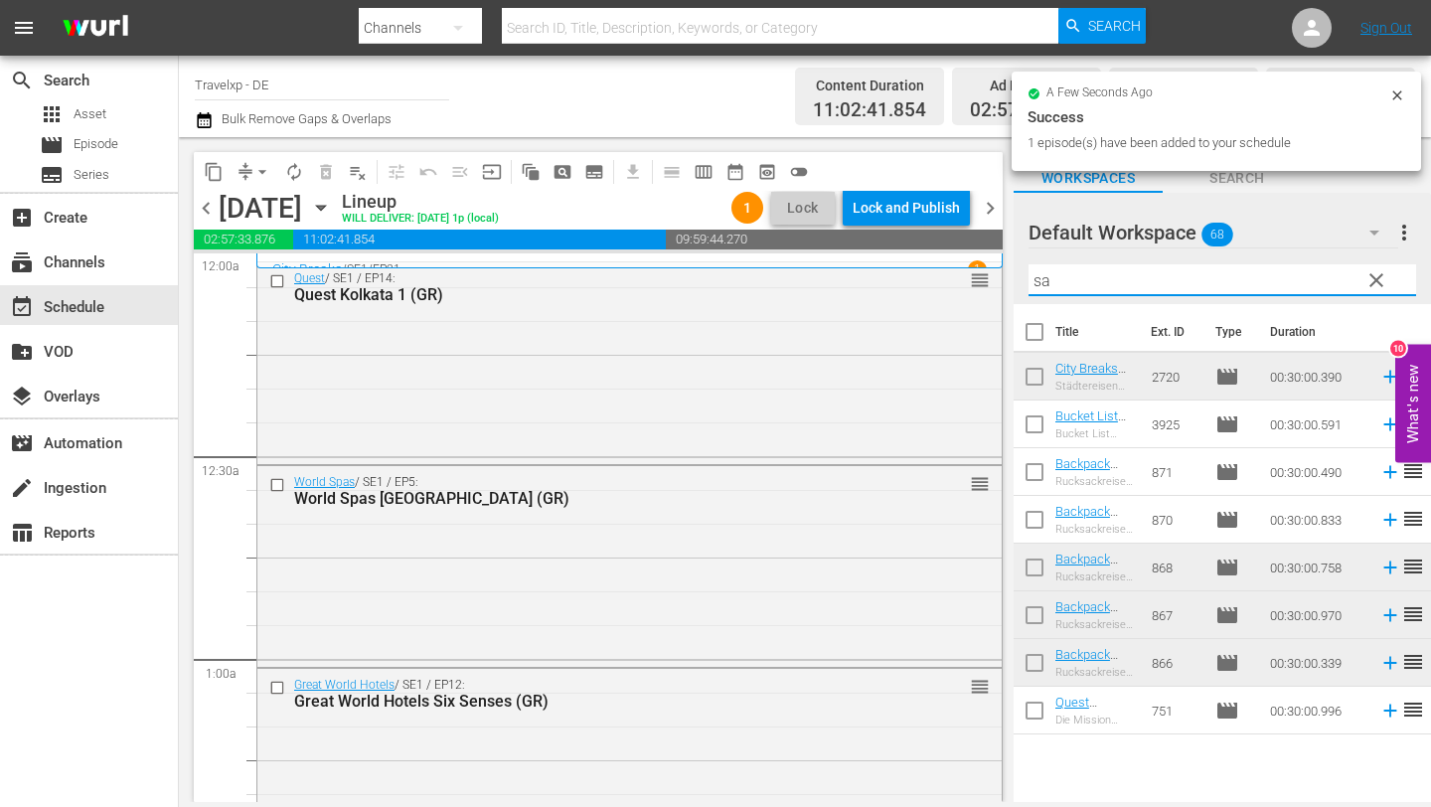
type input "s"
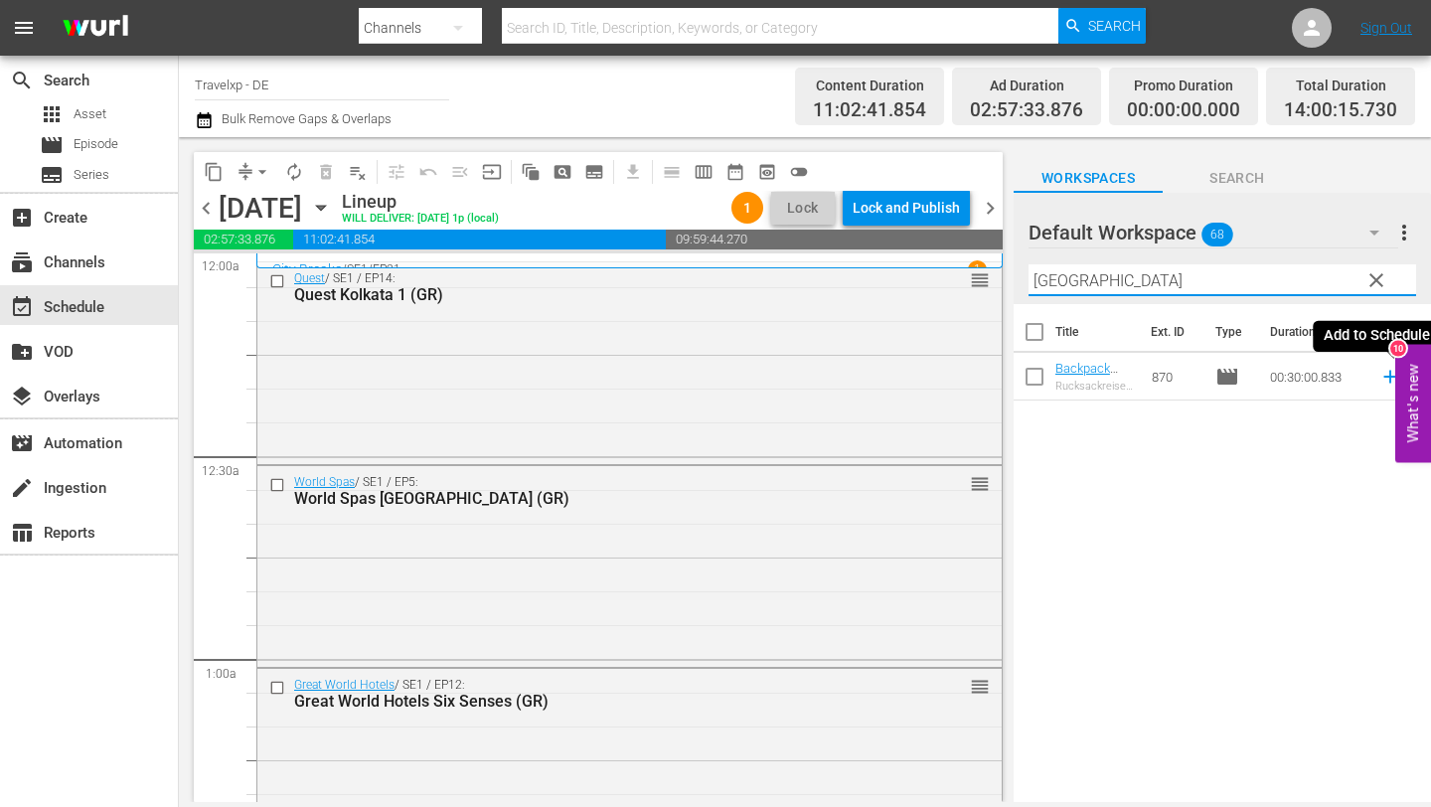
click at [1388, 376] on icon at bounding box center [1390, 377] width 13 height 13
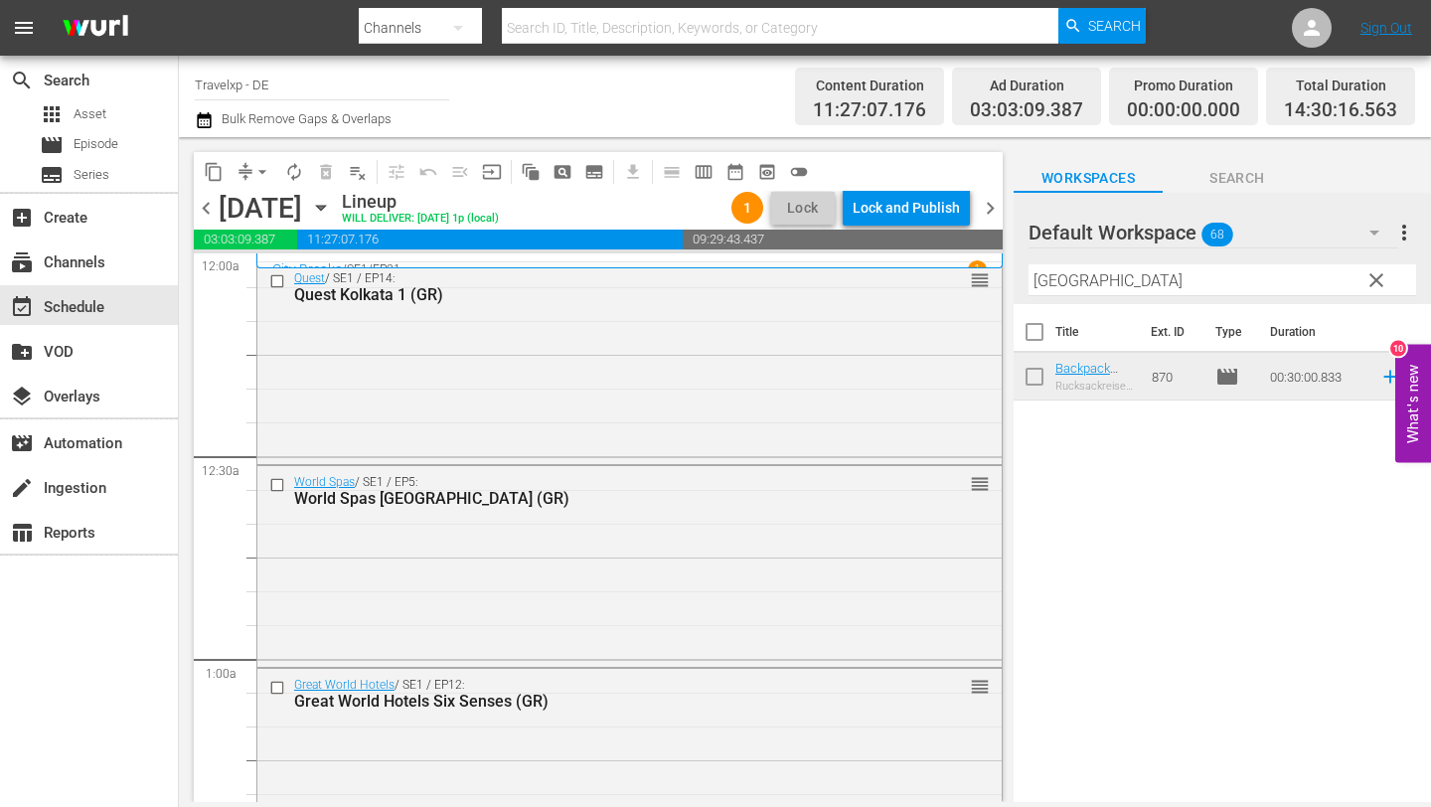
click at [1225, 277] on input "[GEOGRAPHIC_DATA]" at bounding box center [1223, 280] width 388 height 32
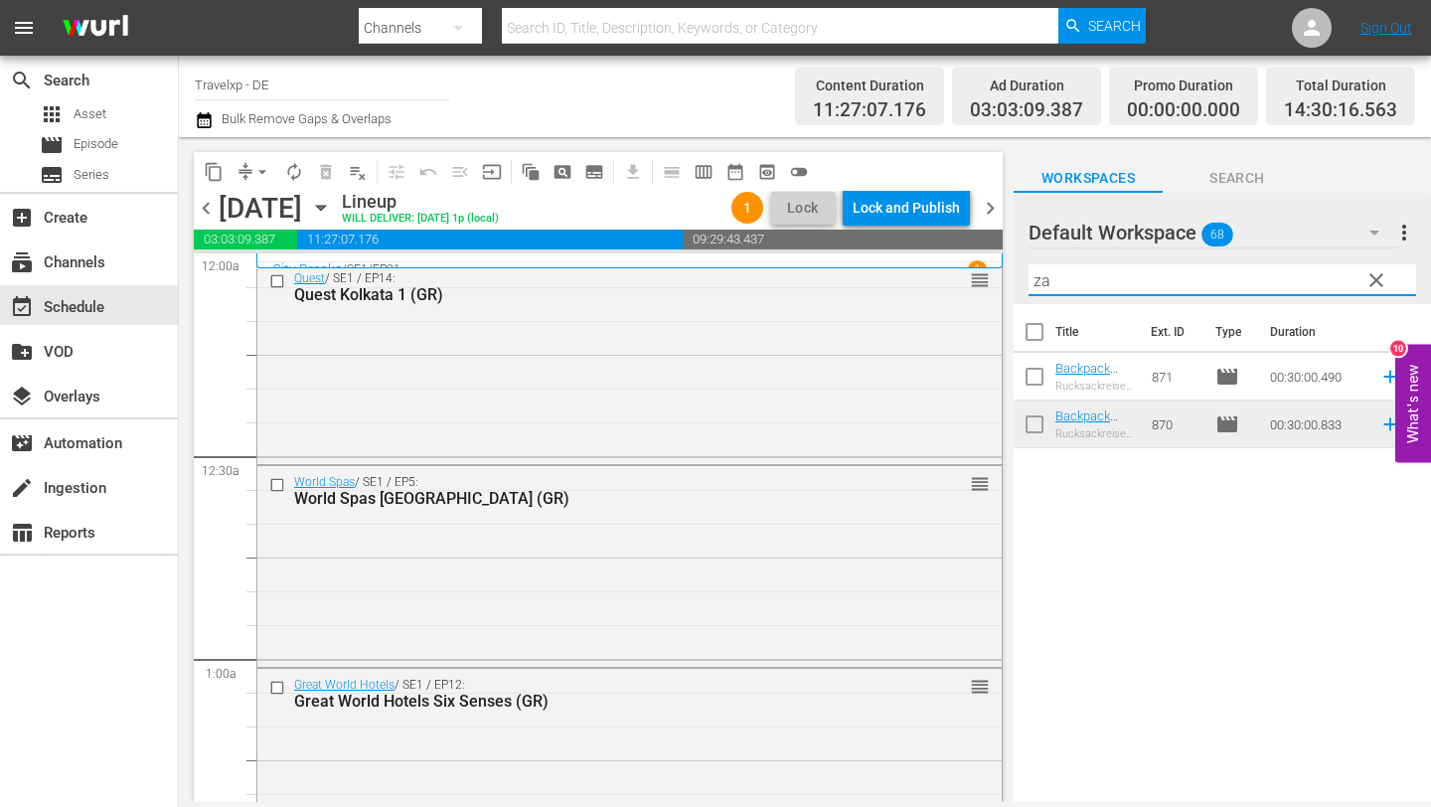
type input "z"
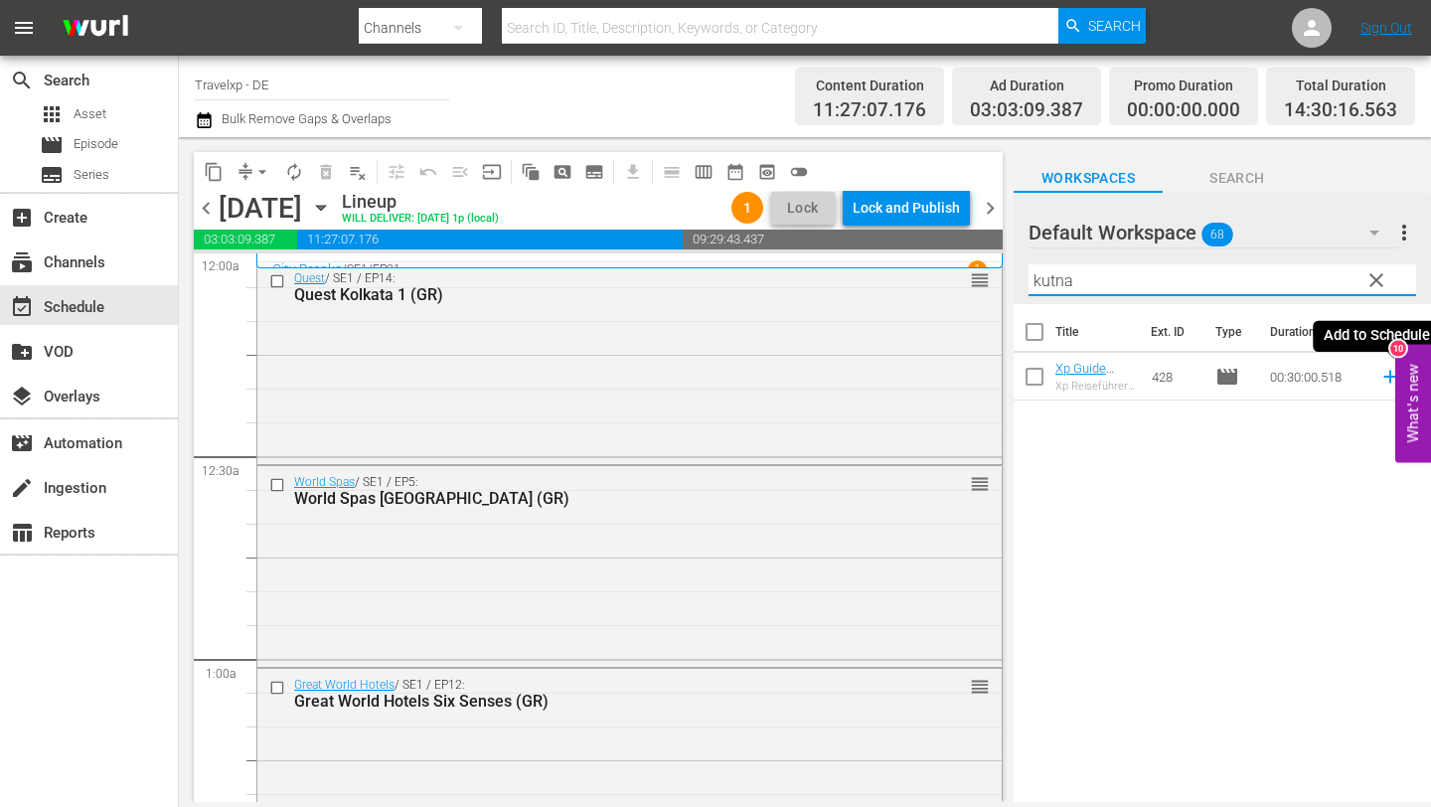
click at [1387, 376] on icon at bounding box center [1390, 377] width 13 height 13
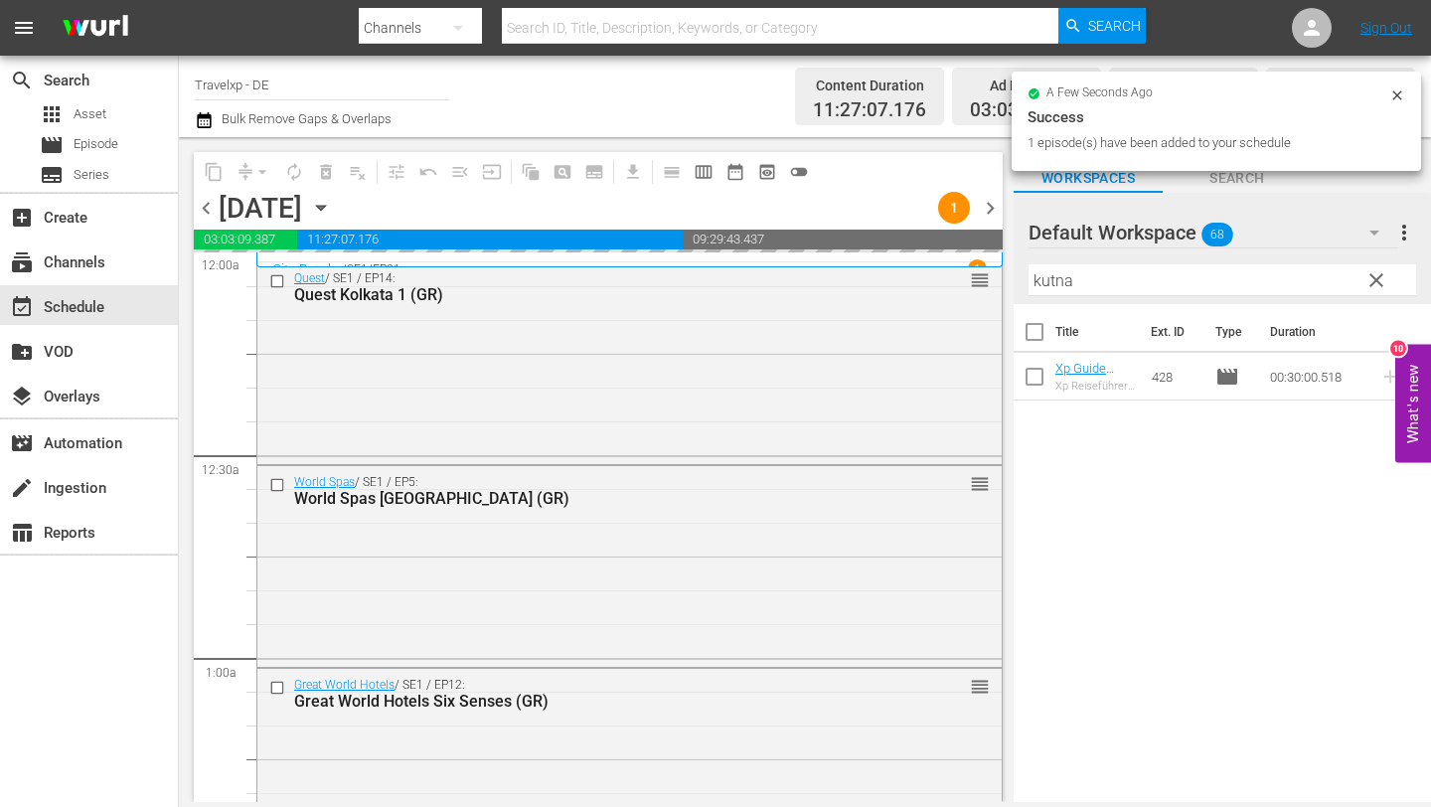
click at [1211, 288] on input "kutna" at bounding box center [1223, 280] width 388 height 32
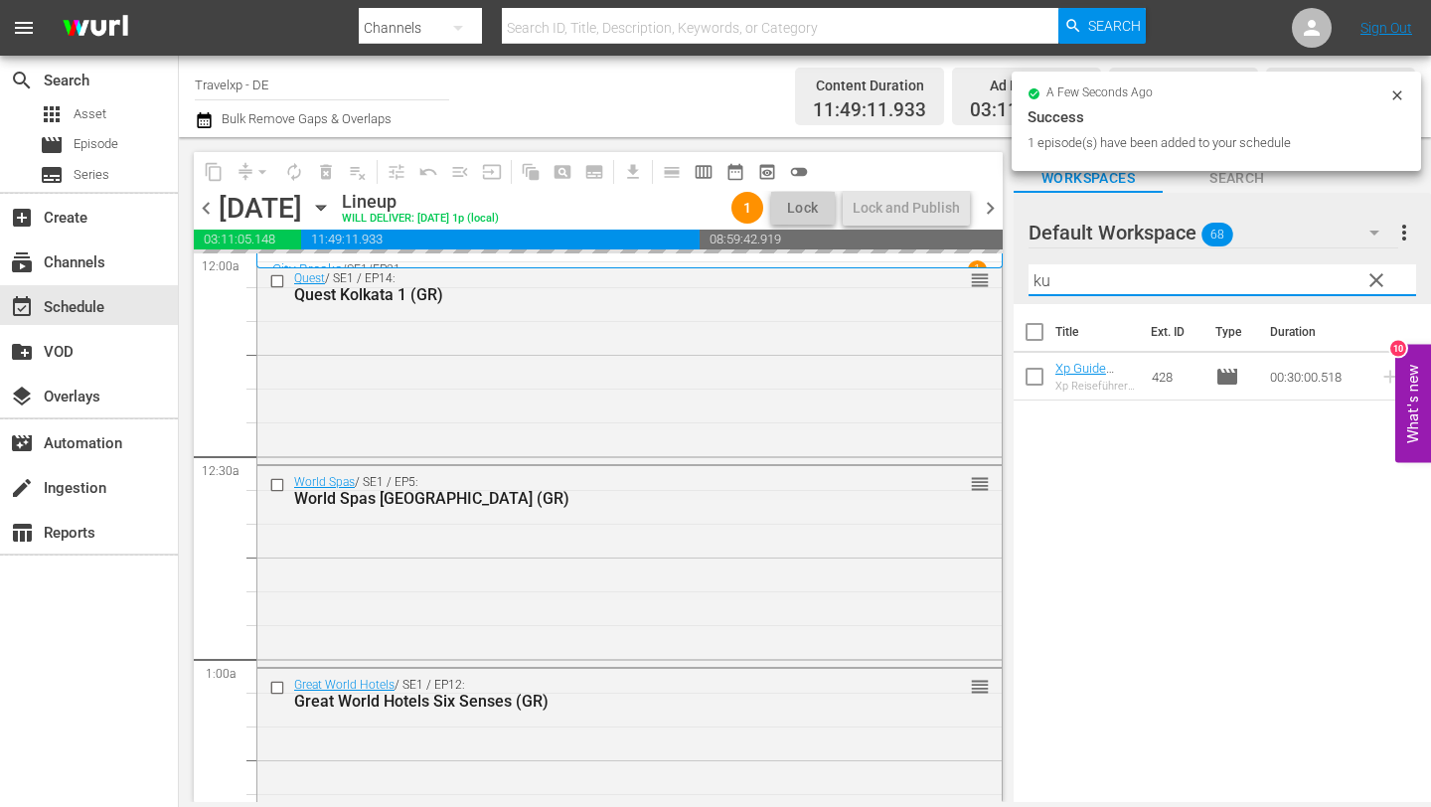
type input "k"
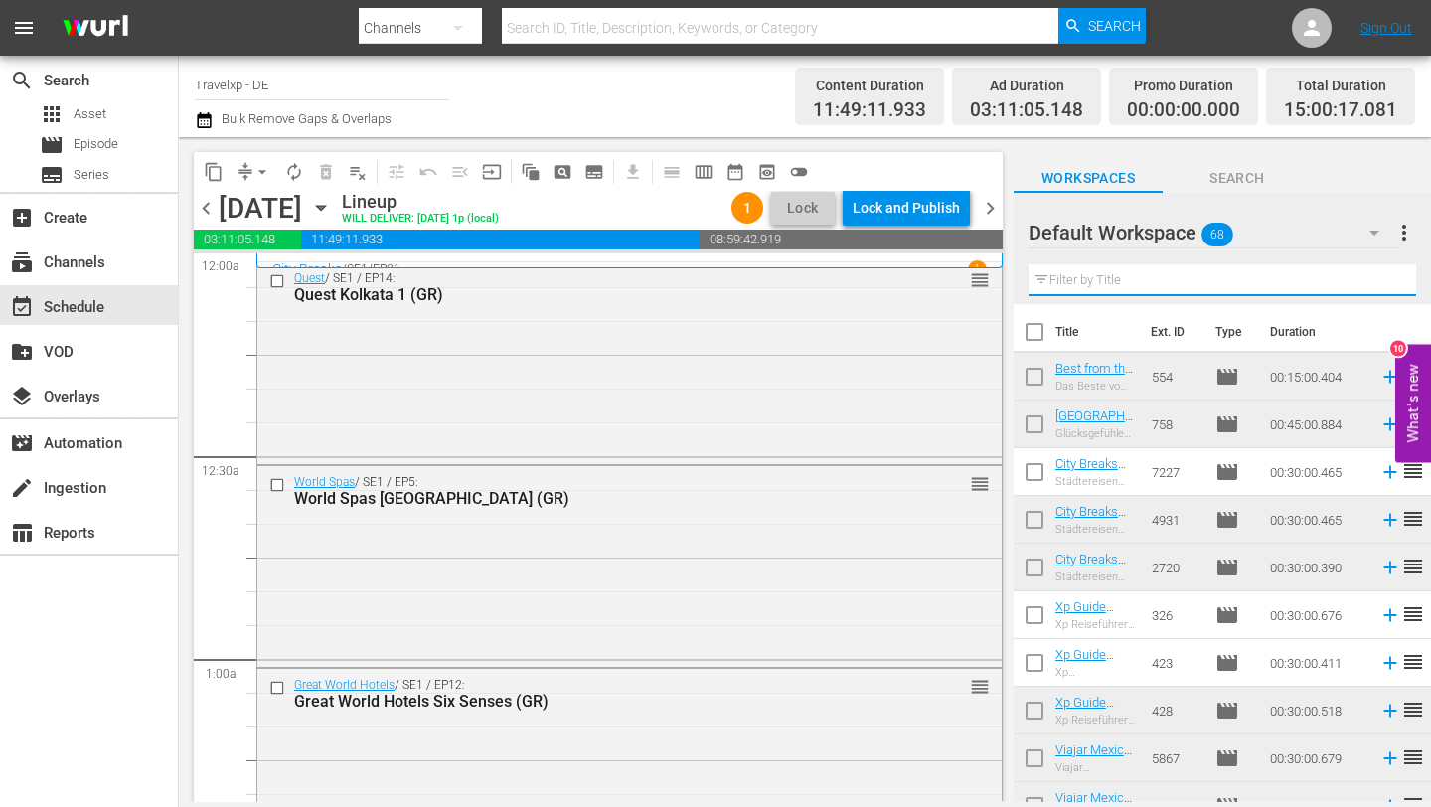
type input "b"
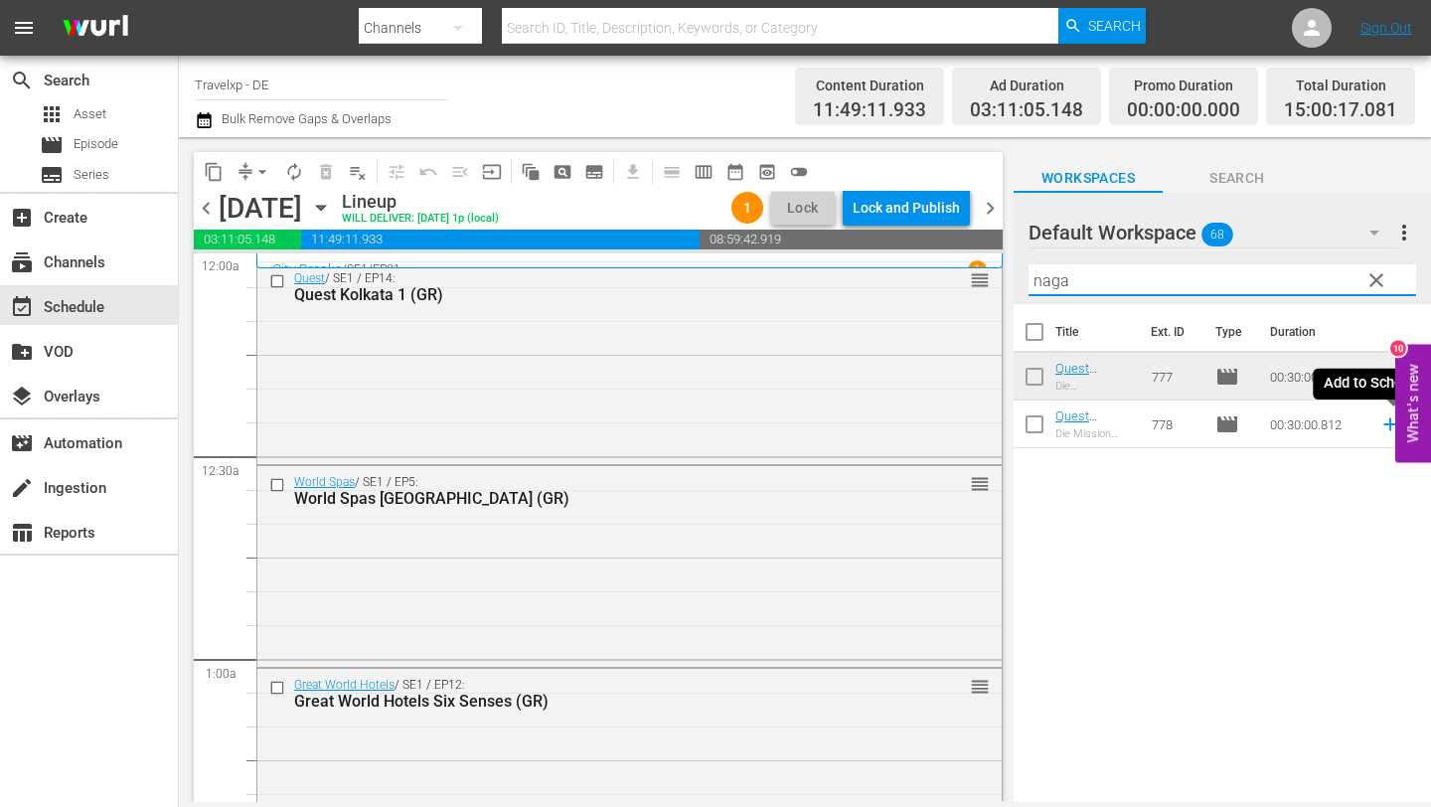
click at [1387, 424] on icon at bounding box center [1390, 424] width 13 height 13
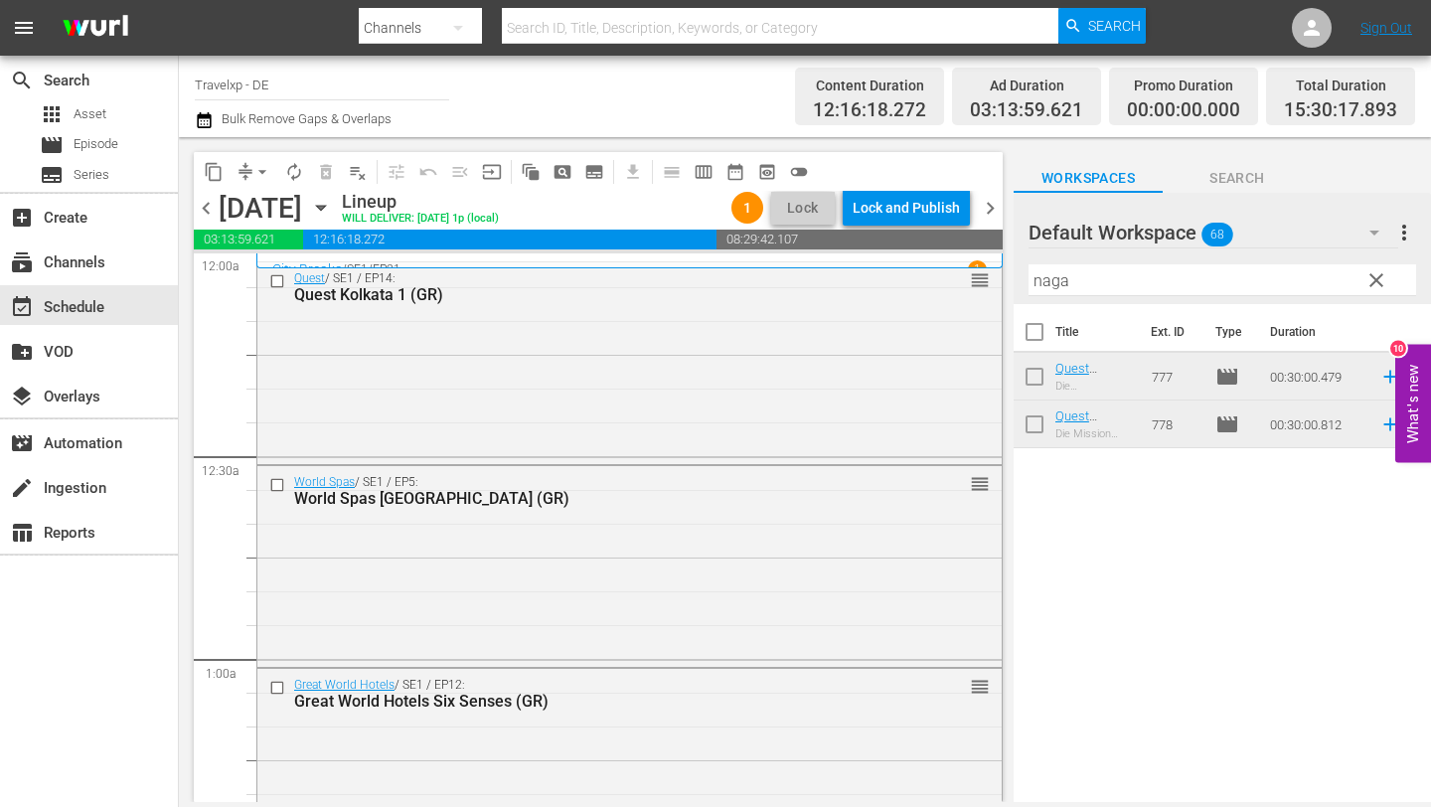
click at [1133, 267] on input "naga" at bounding box center [1223, 280] width 388 height 32
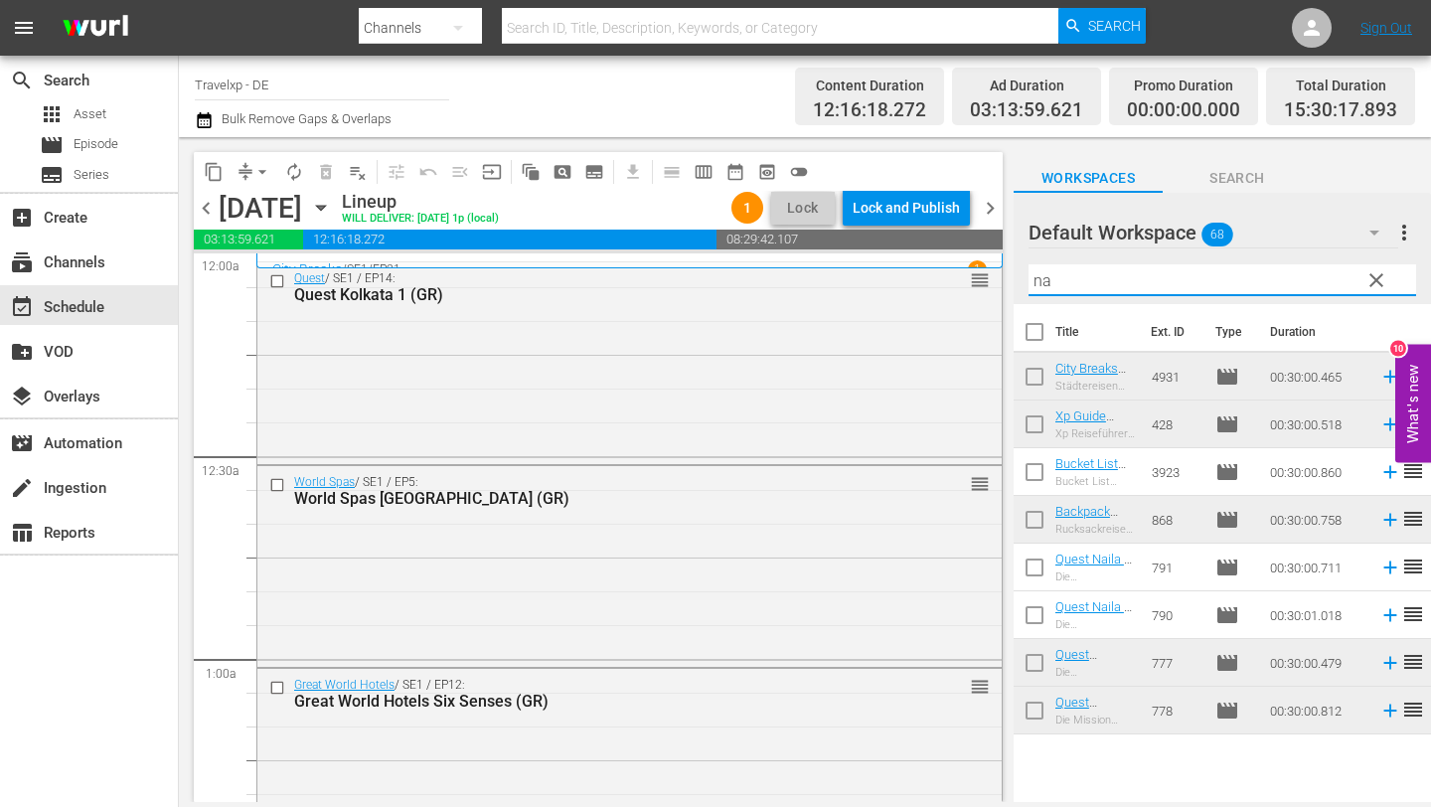
type input "n"
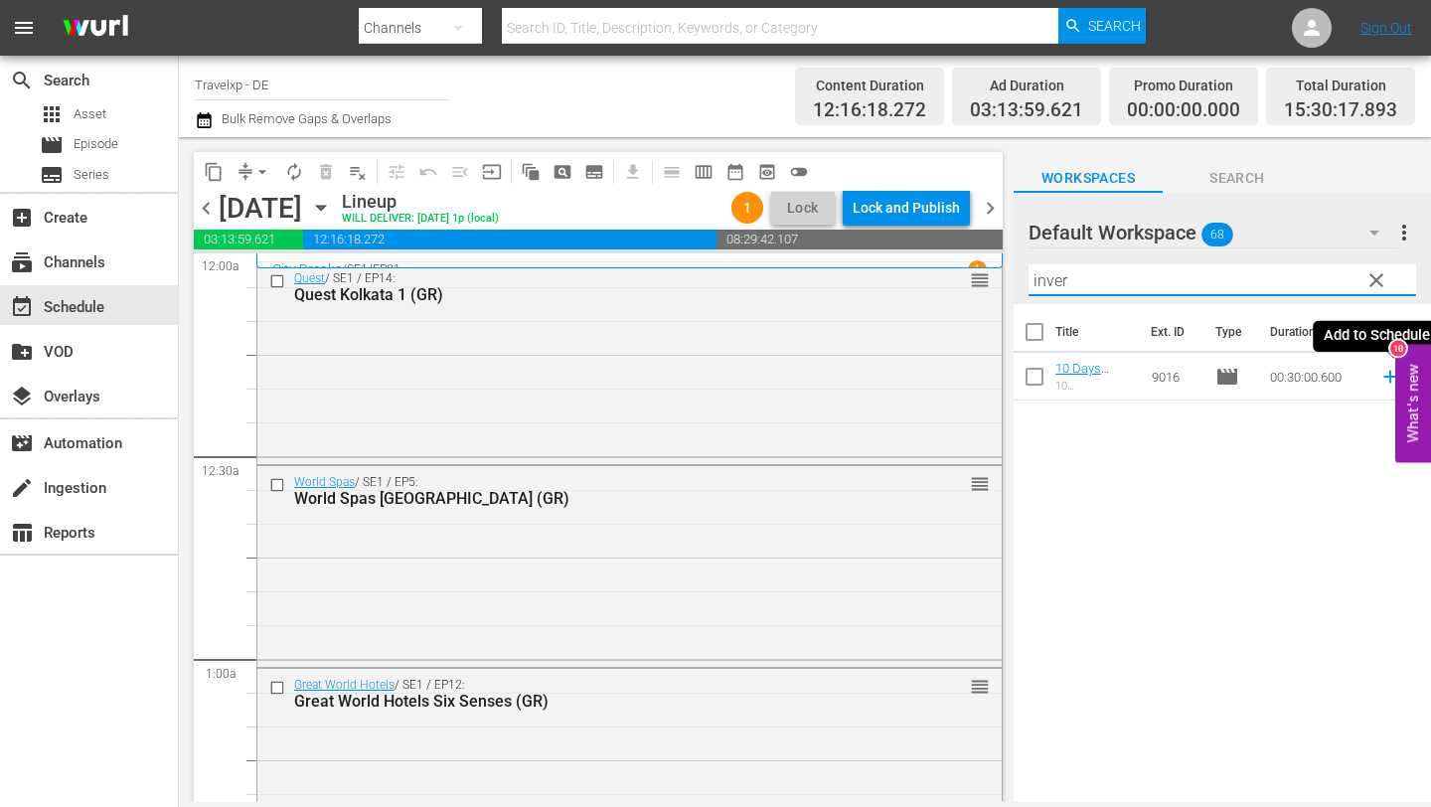
click at [1388, 377] on icon at bounding box center [1390, 377] width 13 height 13
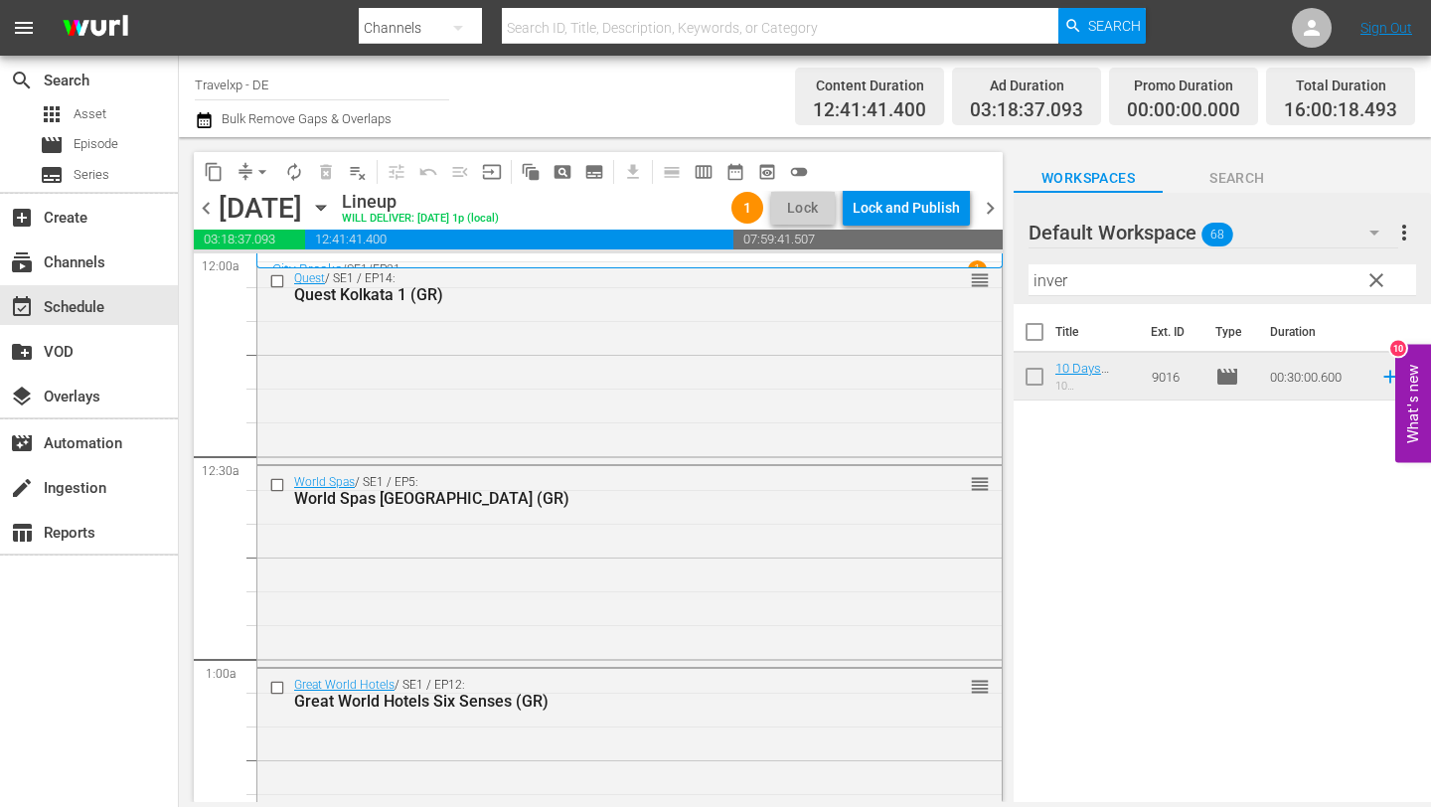
click at [1155, 269] on input "inver" at bounding box center [1223, 280] width 388 height 32
click at [1095, 284] on input "inver" at bounding box center [1223, 280] width 388 height 32
type input "i"
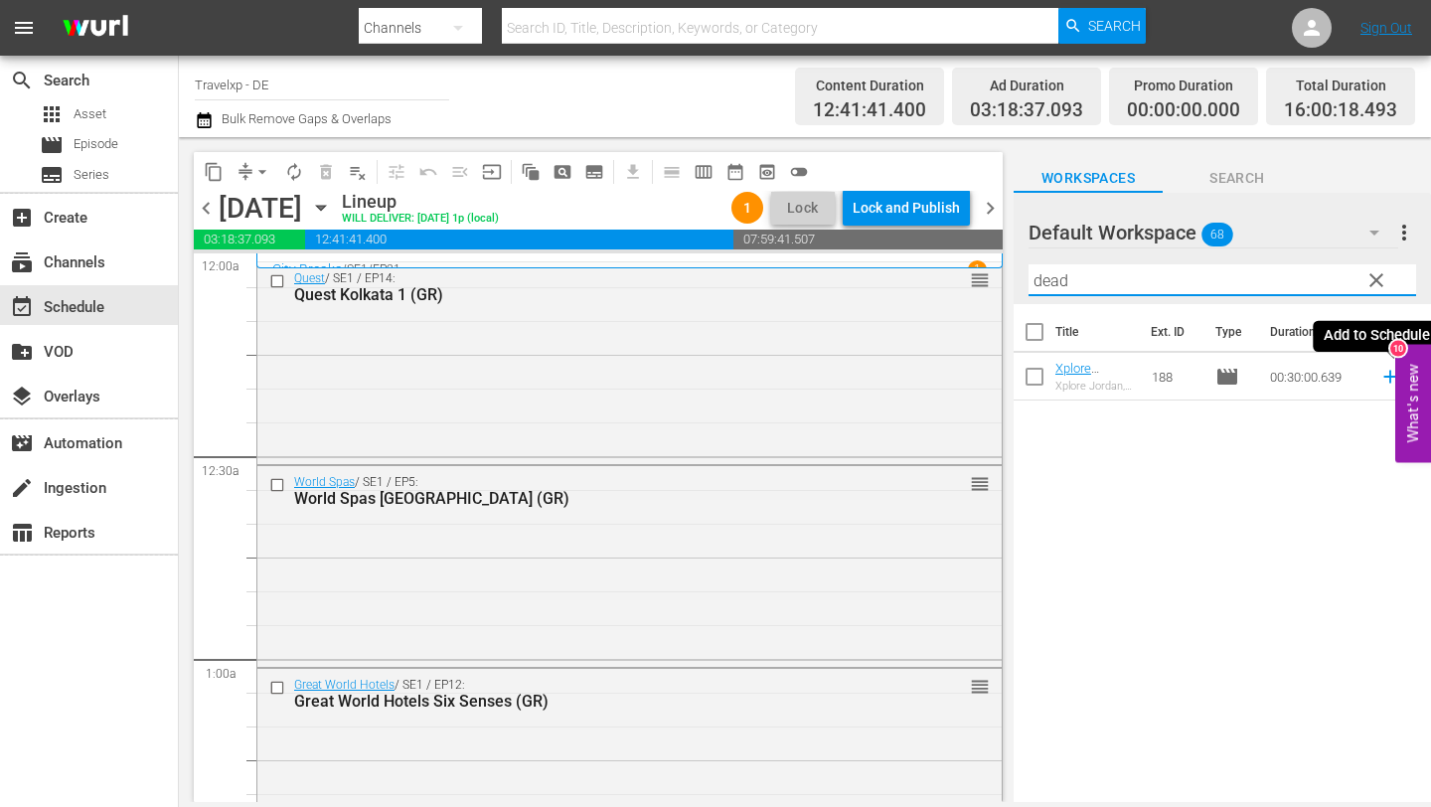
click at [1389, 373] on icon at bounding box center [1391, 377] width 22 height 22
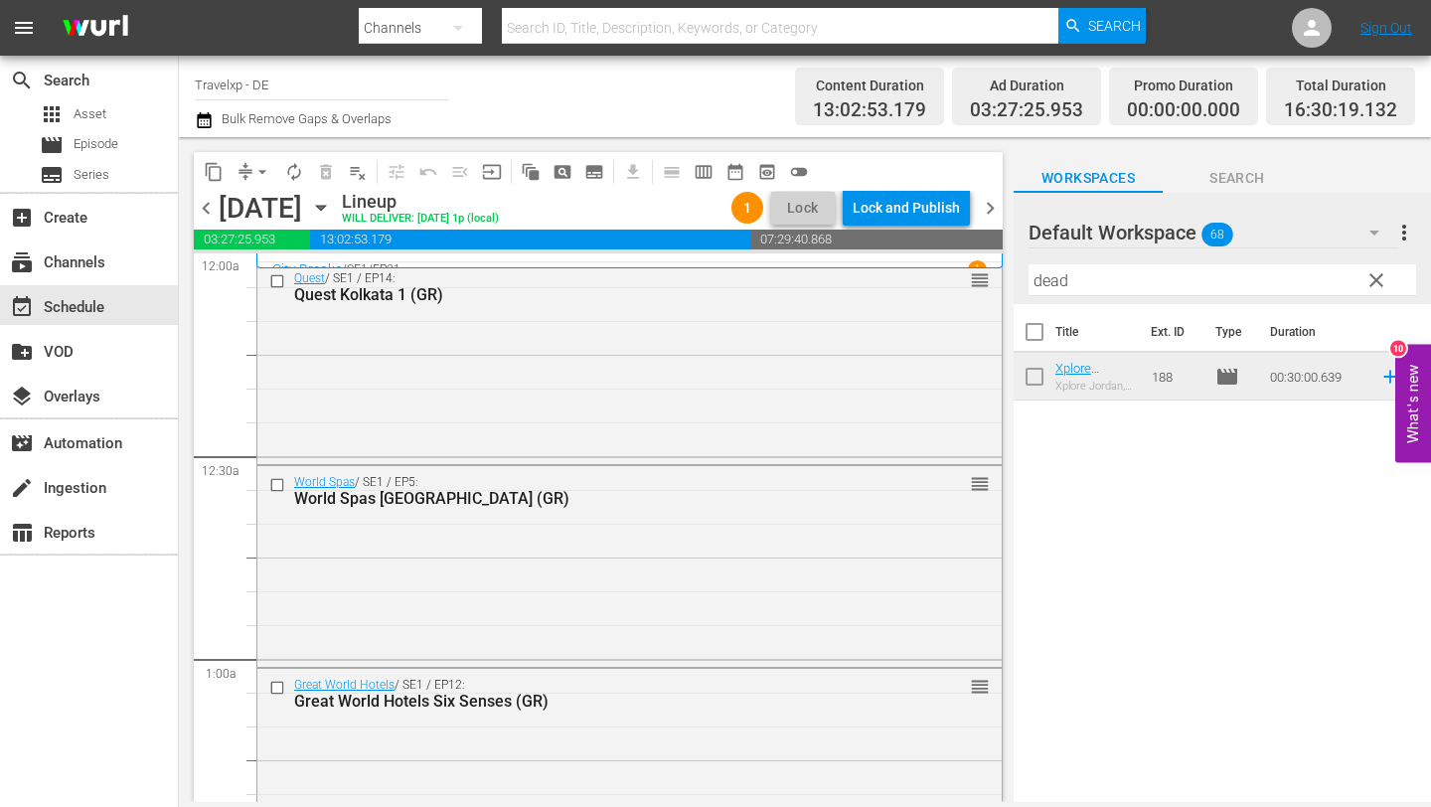
click at [1079, 288] on input "dead" at bounding box center [1223, 280] width 388 height 32
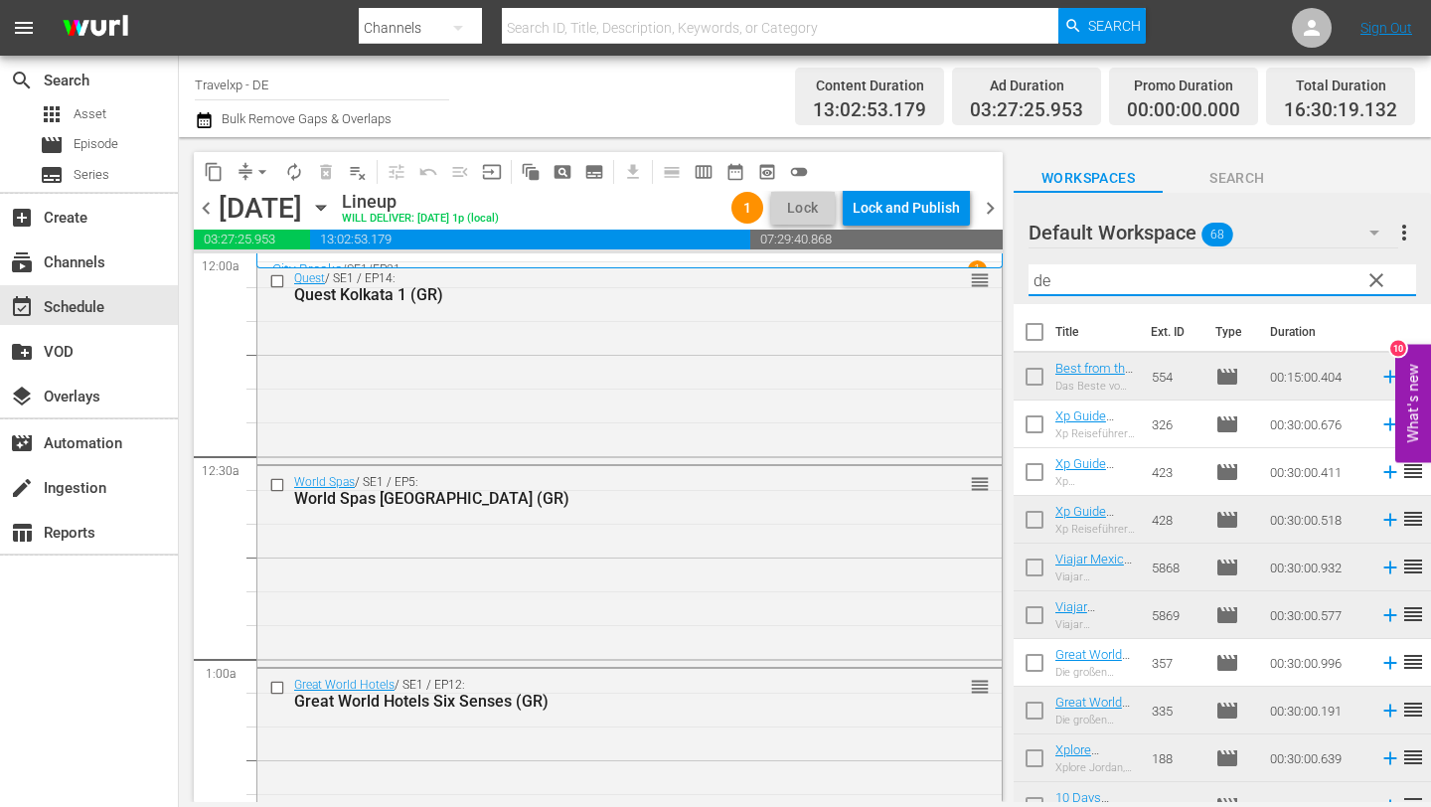
type input "d"
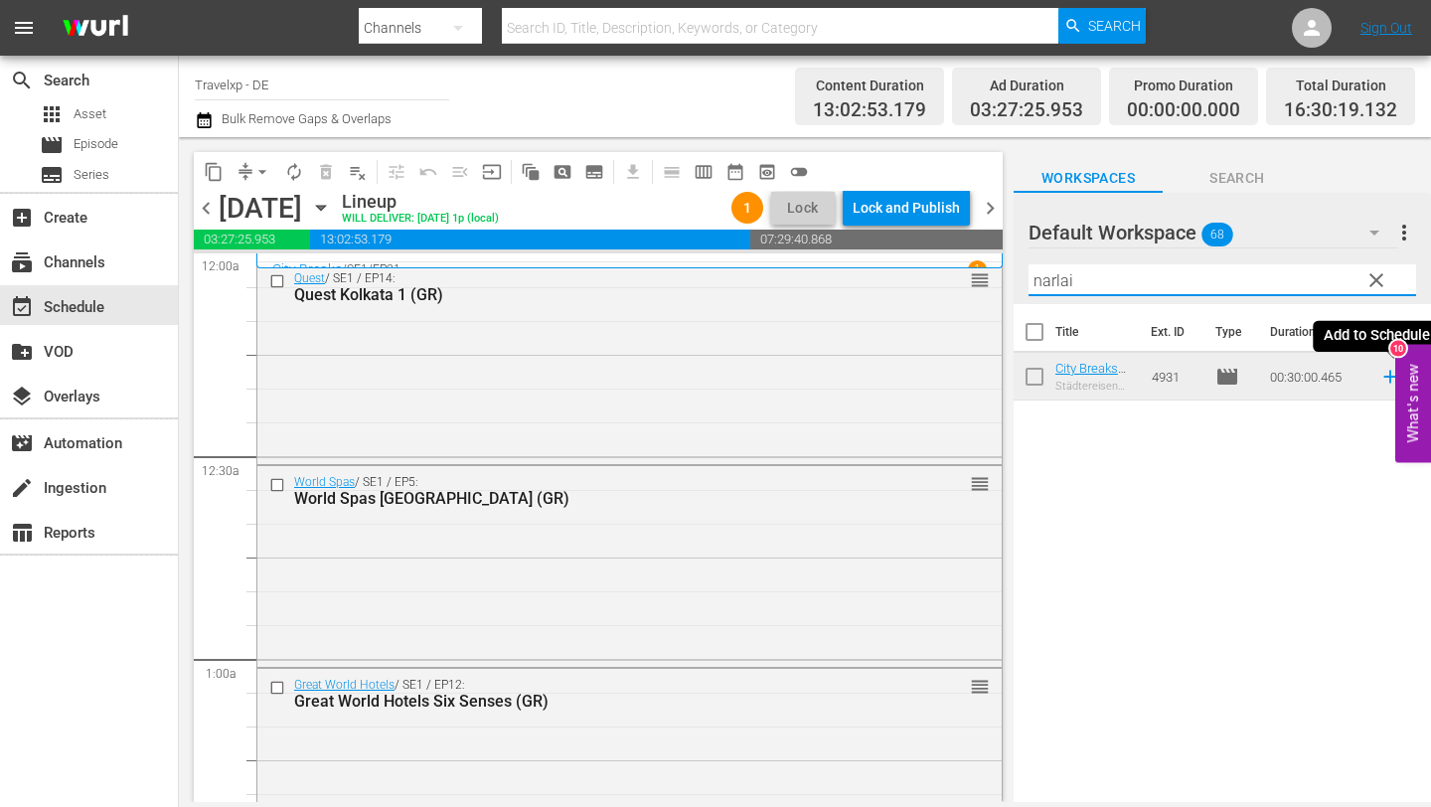
click at [1390, 377] on icon at bounding box center [1390, 377] width 13 height 13
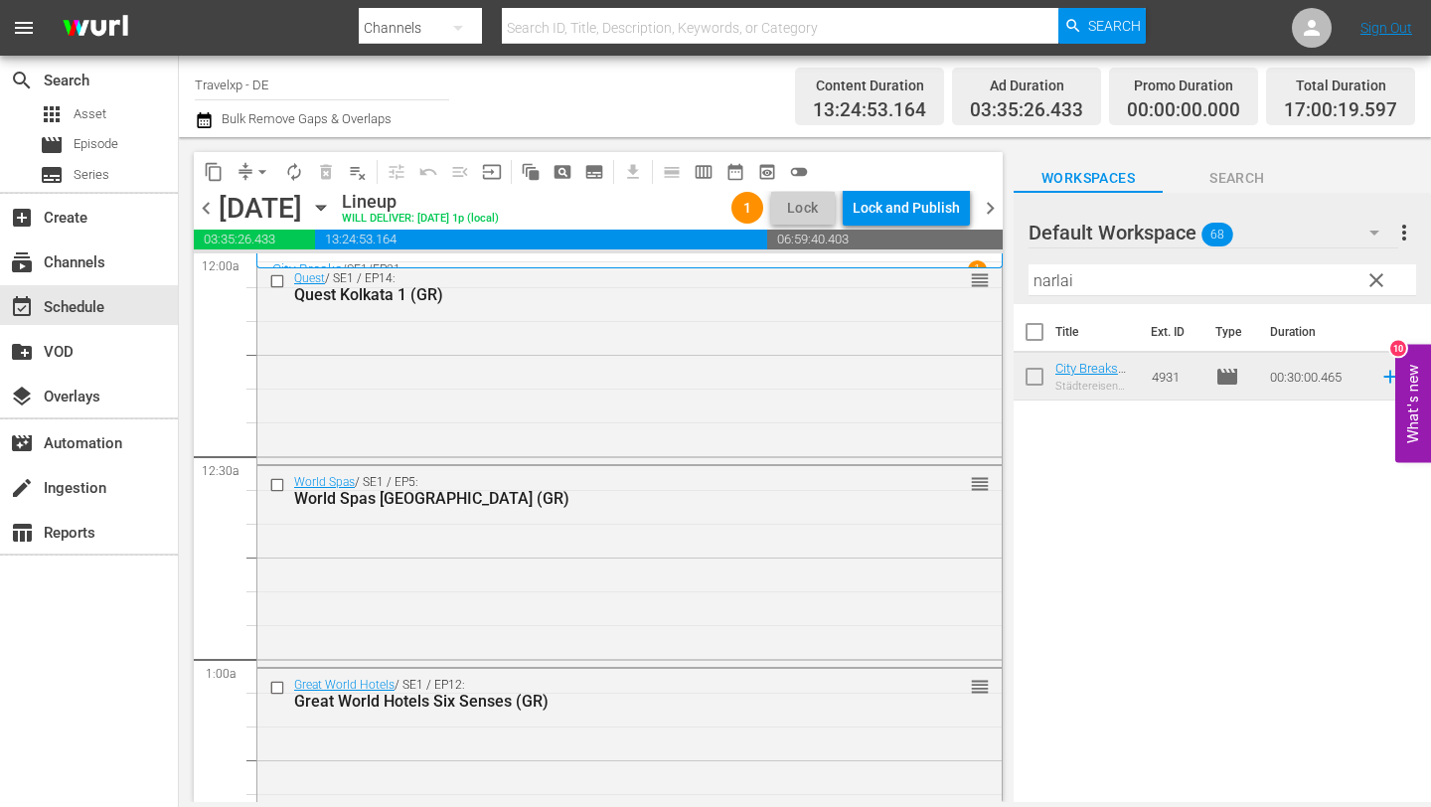
click at [1100, 282] on input "narlai" at bounding box center [1223, 280] width 388 height 32
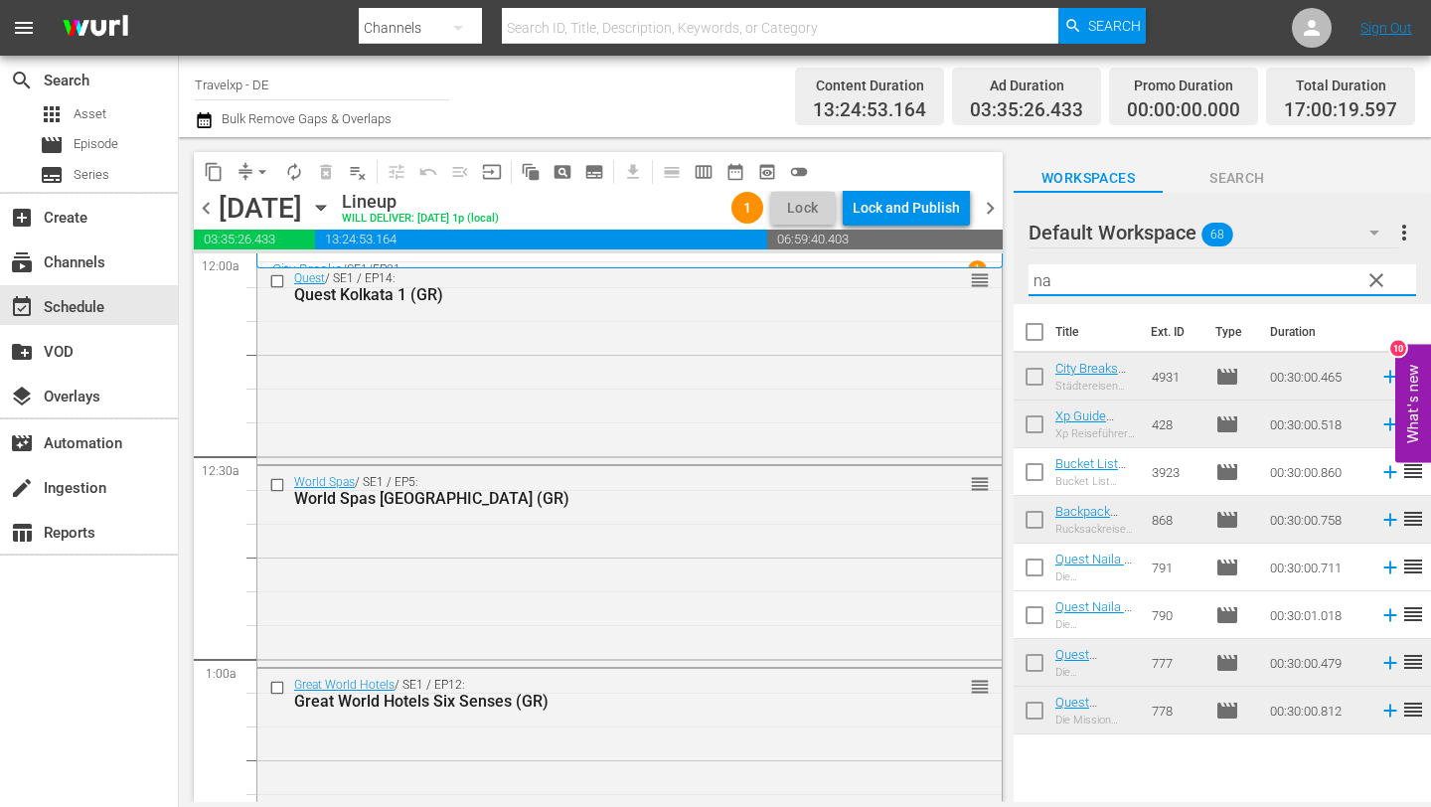
type input "n"
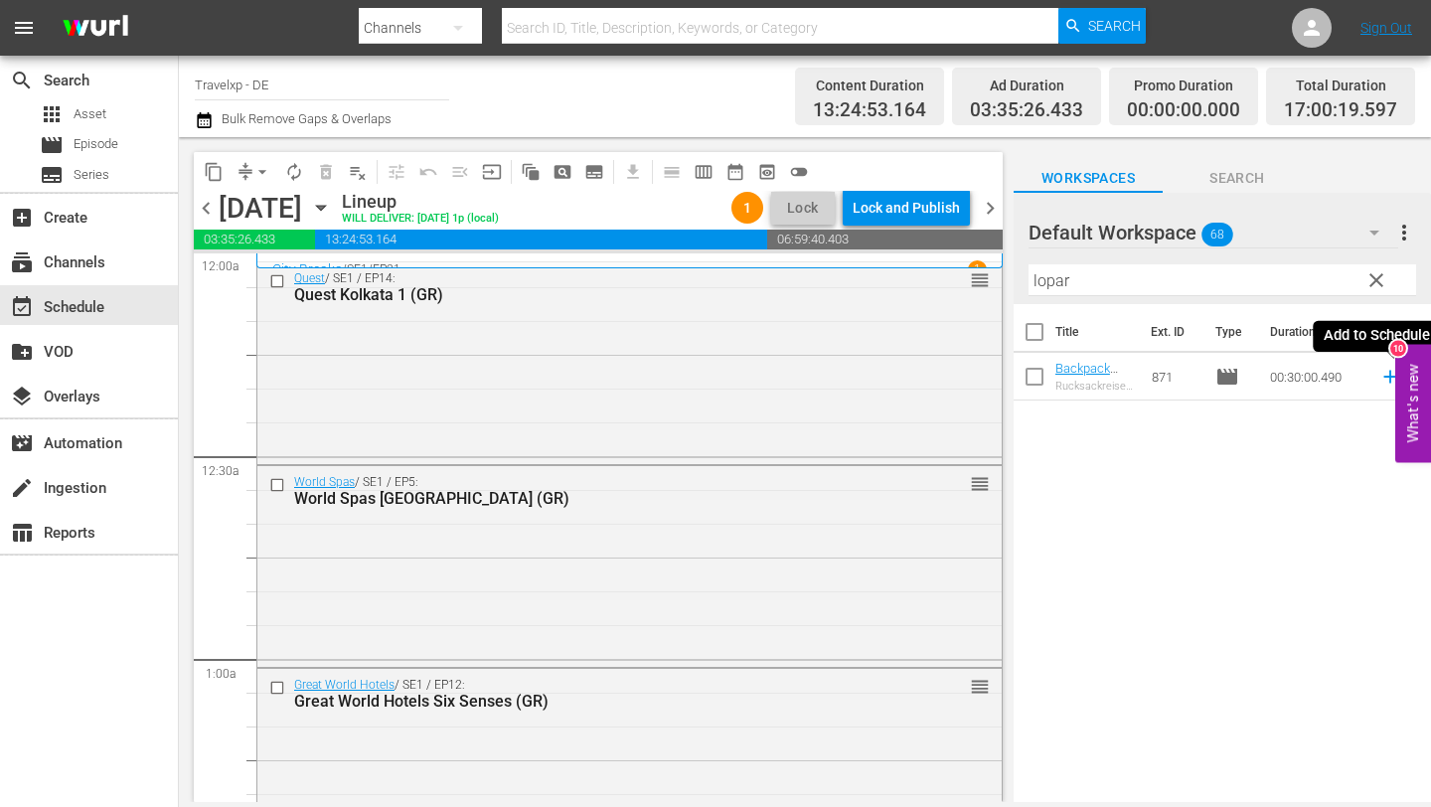
click at [1386, 375] on icon at bounding box center [1391, 377] width 22 height 22
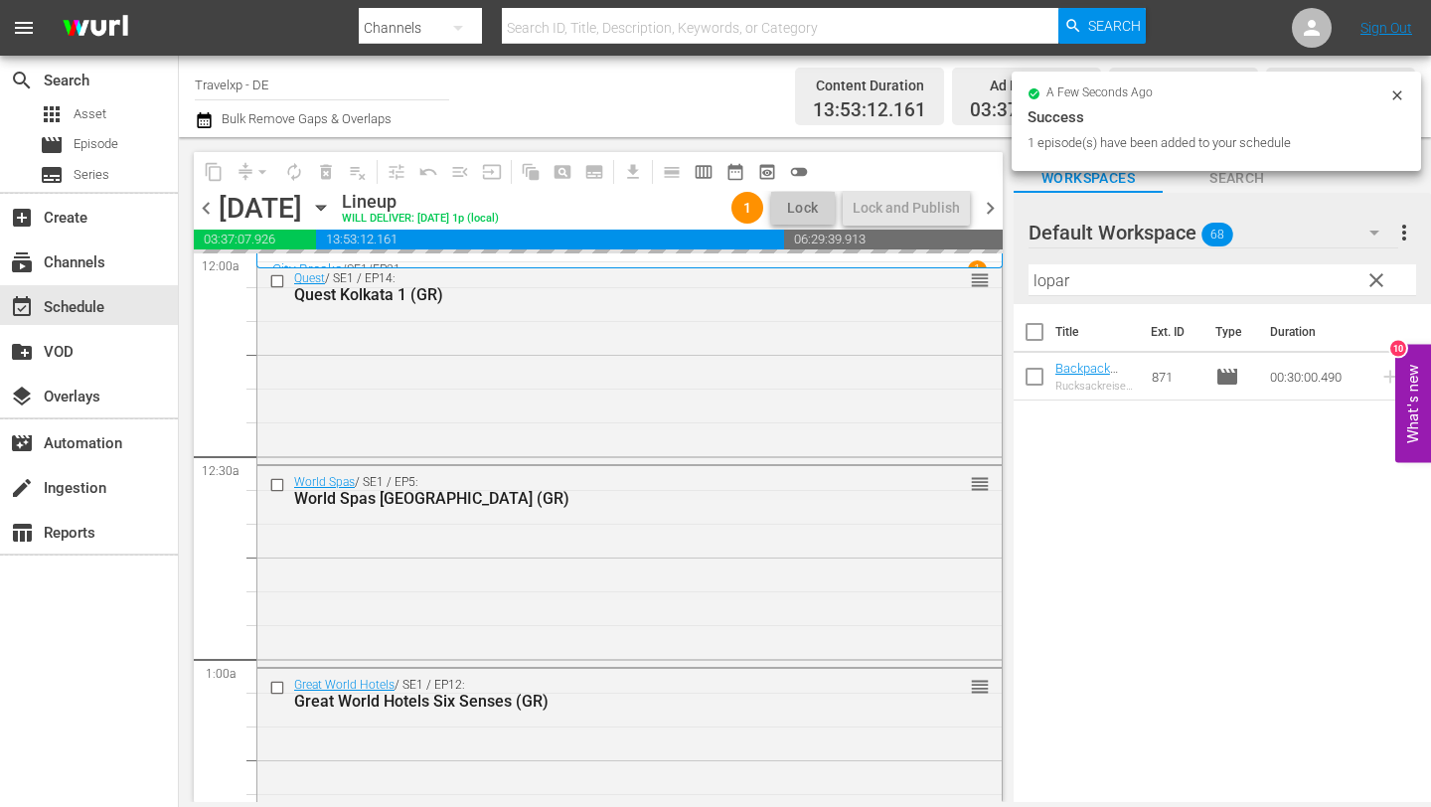
click at [1108, 290] on input "lopar" at bounding box center [1223, 280] width 388 height 32
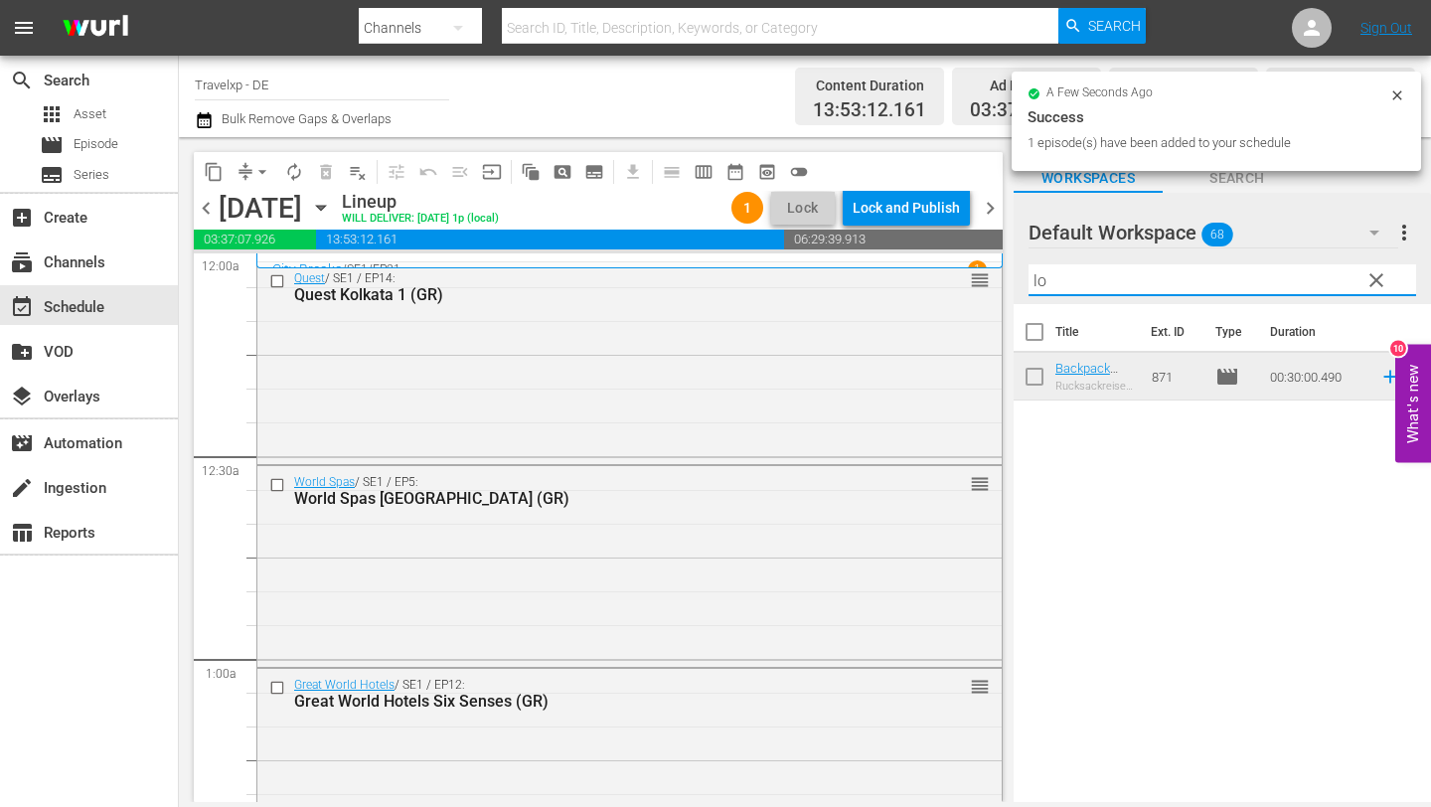
type input "l"
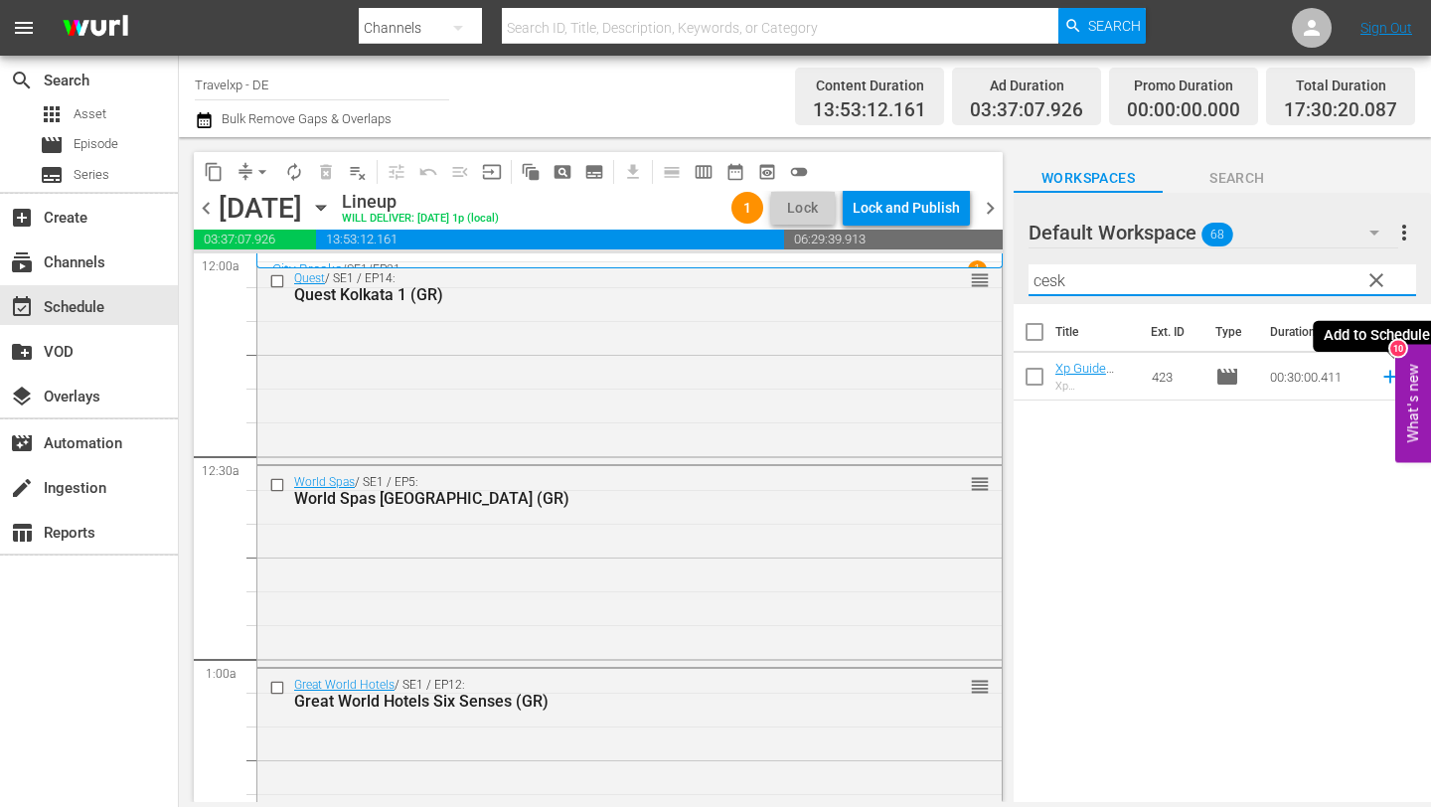
click at [1388, 371] on icon at bounding box center [1391, 377] width 22 height 22
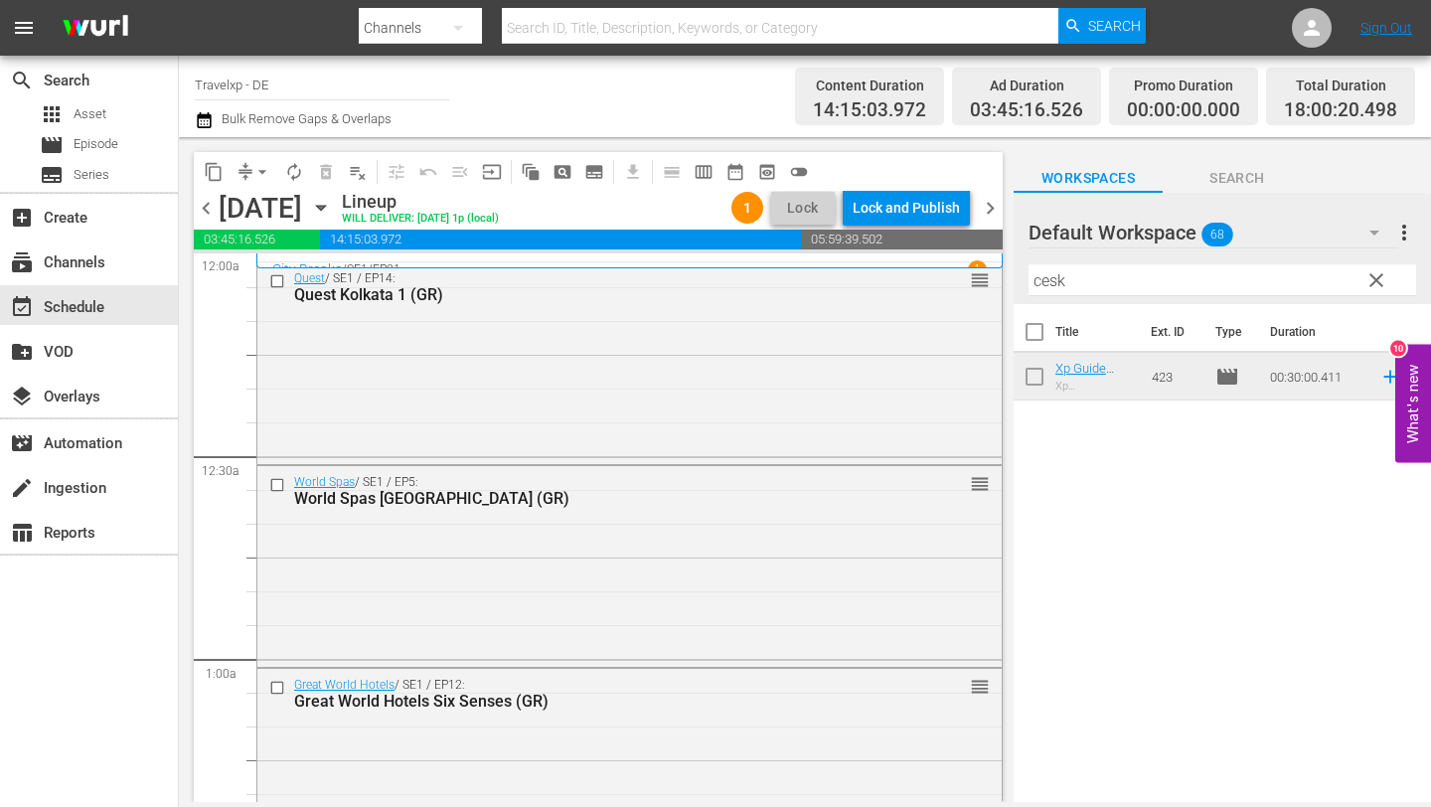
click at [1082, 279] on input "cesk" at bounding box center [1223, 280] width 388 height 32
type input "c"
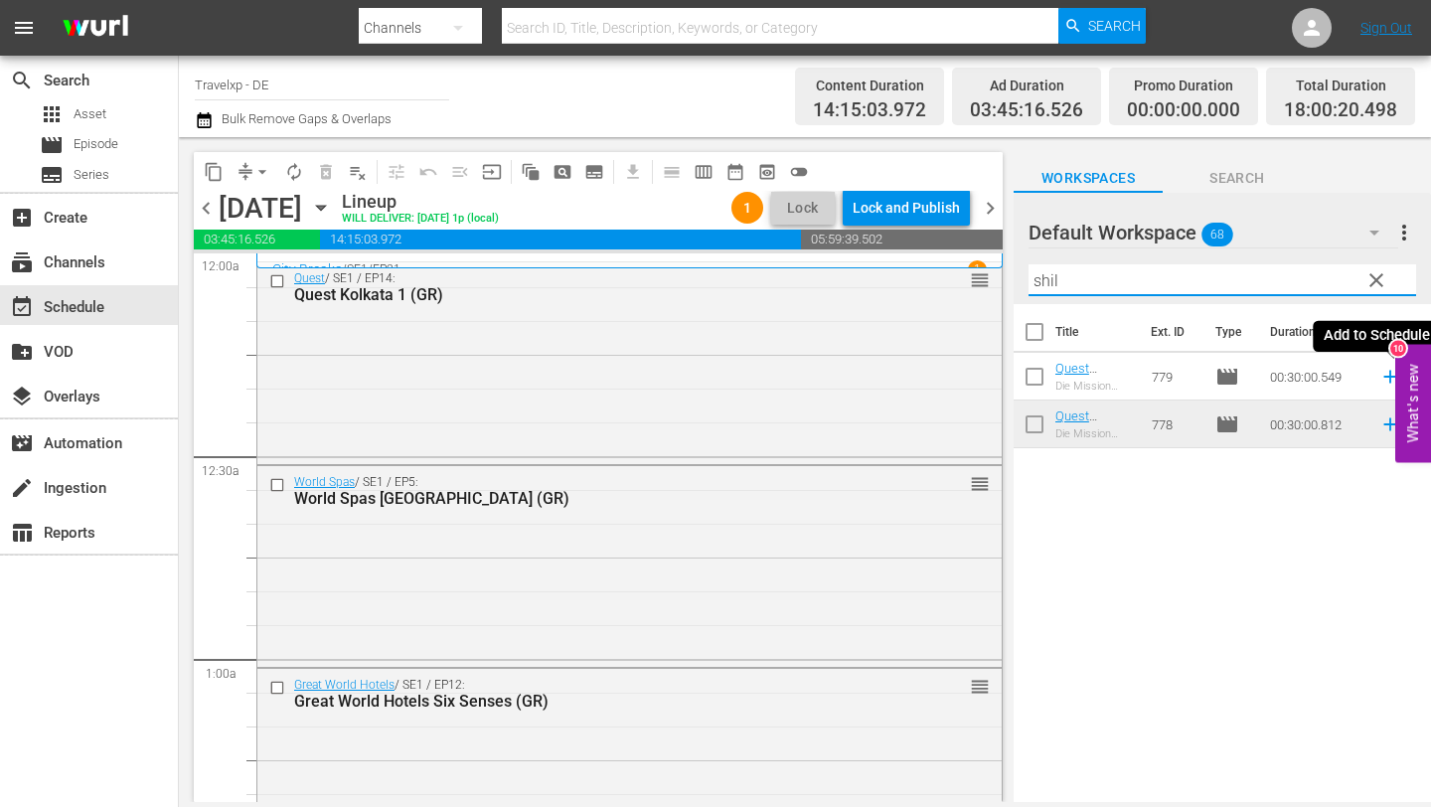
click at [1389, 374] on icon at bounding box center [1391, 377] width 22 height 22
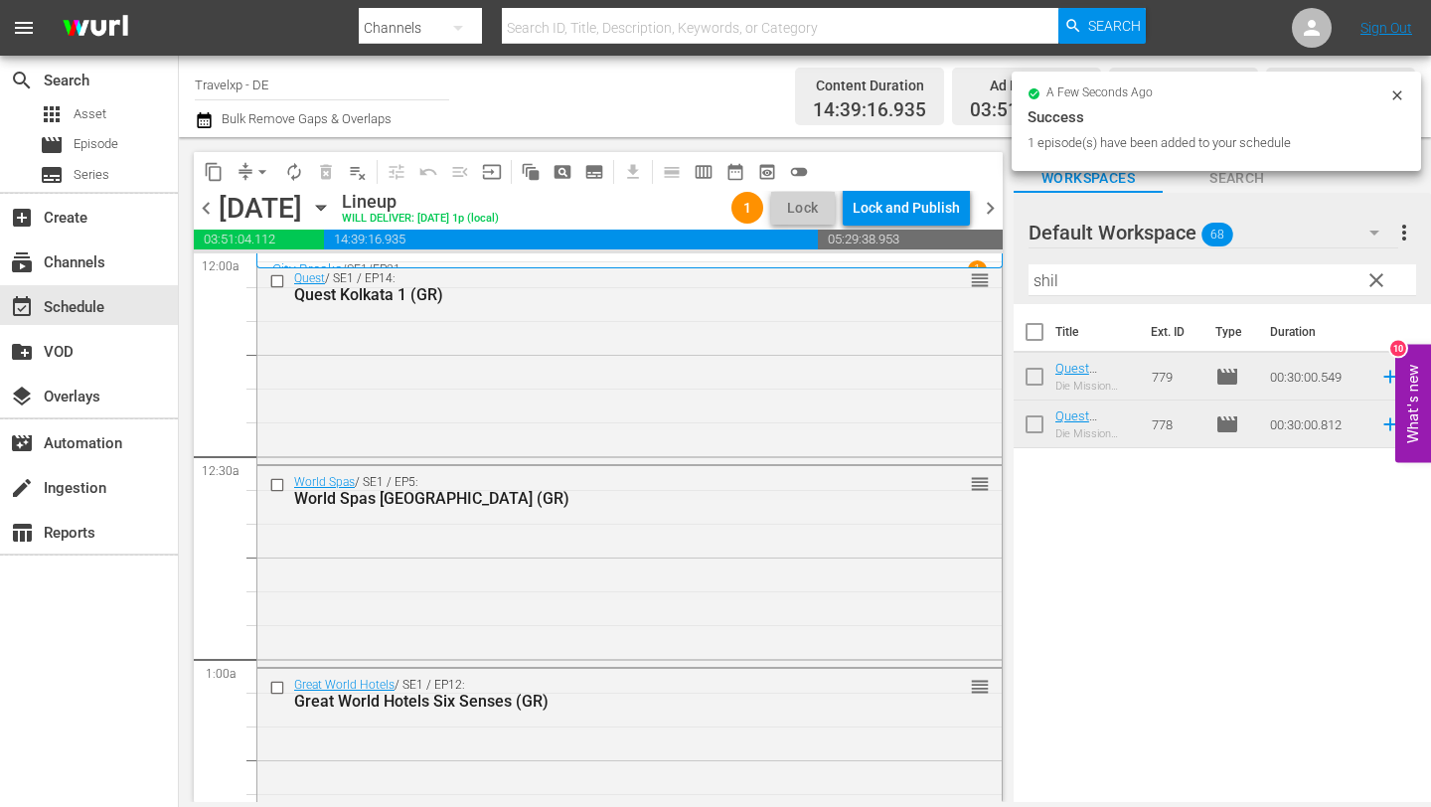
click at [1063, 276] on input "shil" at bounding box center [1223, 280] width 388 height 32
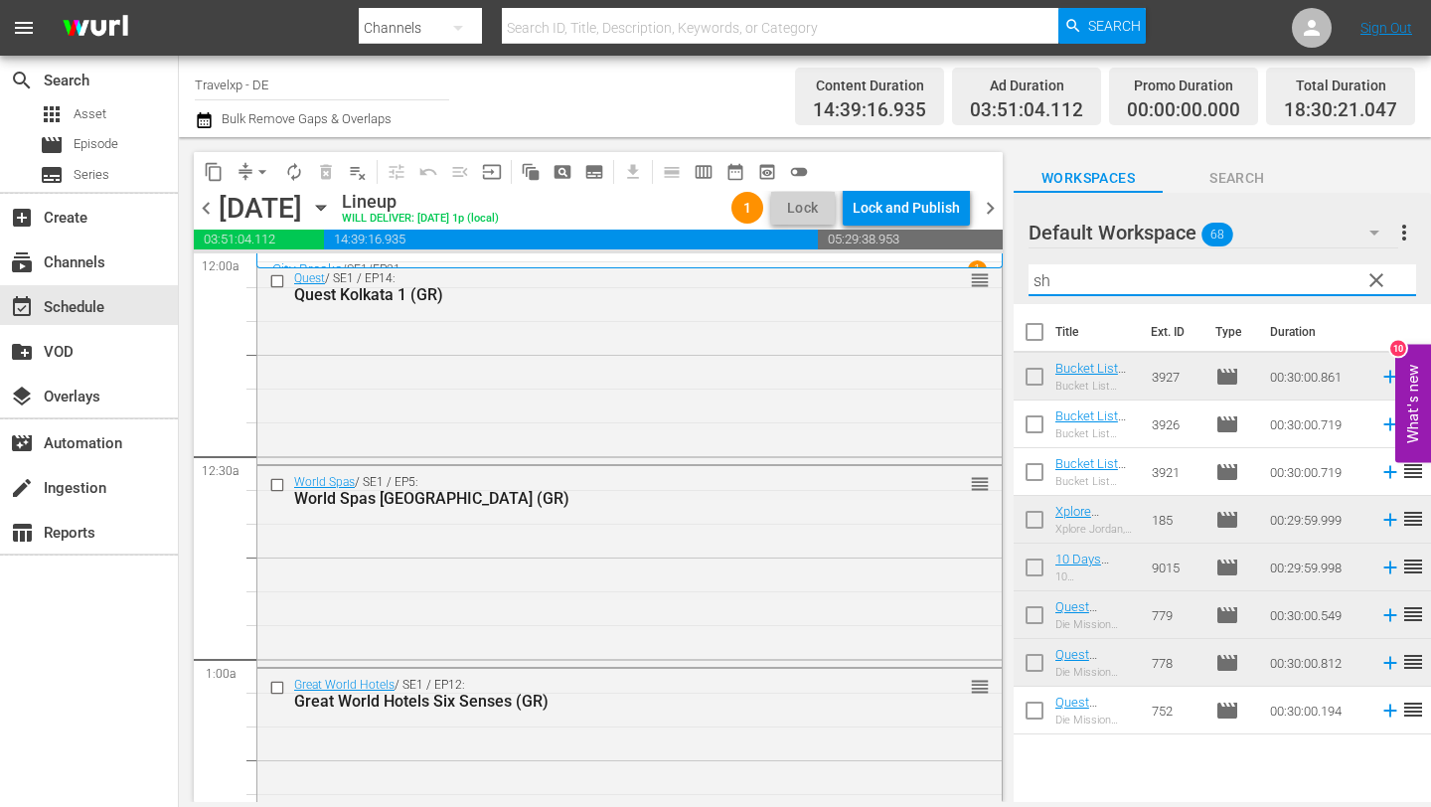
type input "s"
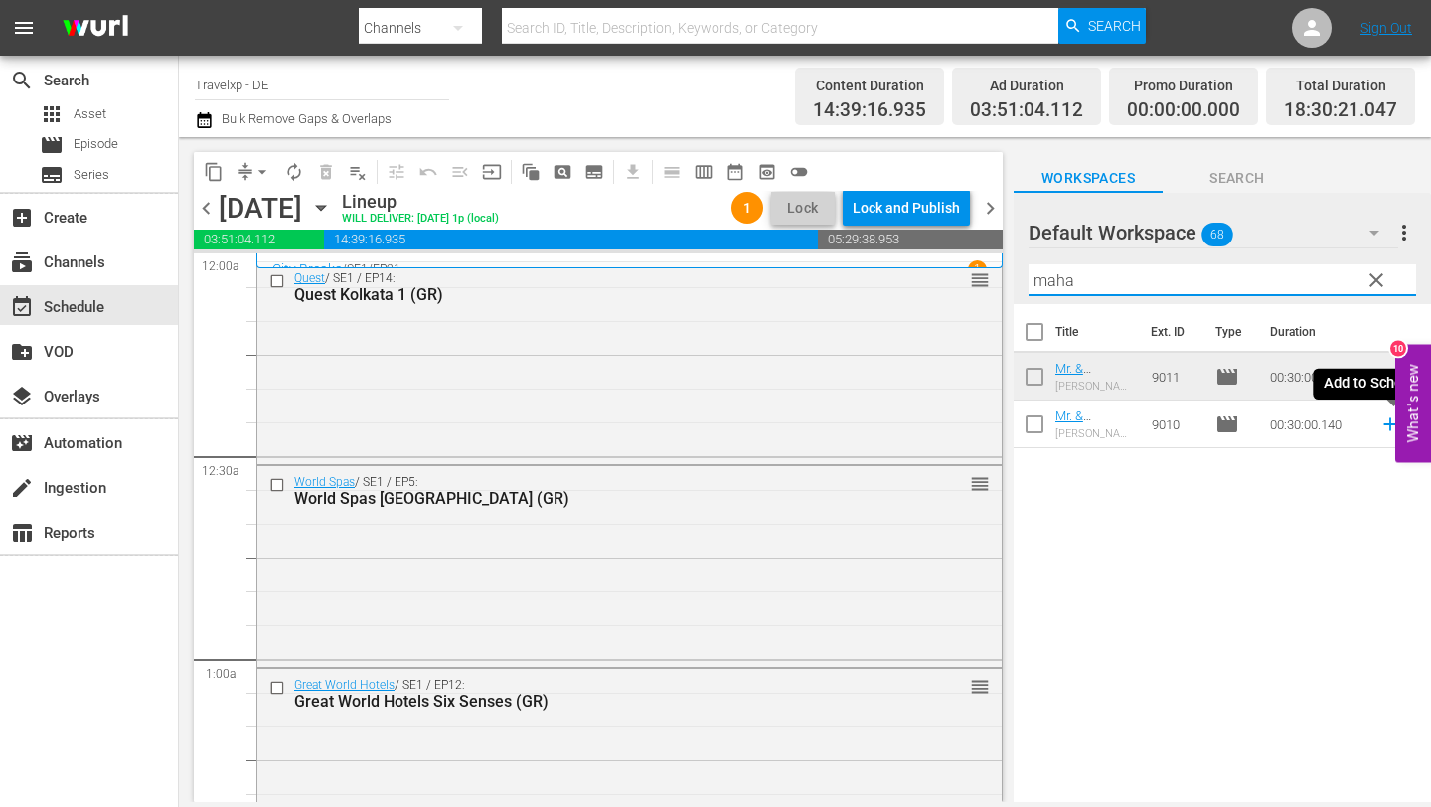
click at [1388, 421] on icon at bounding box center [1391, 424] width 22 height 22
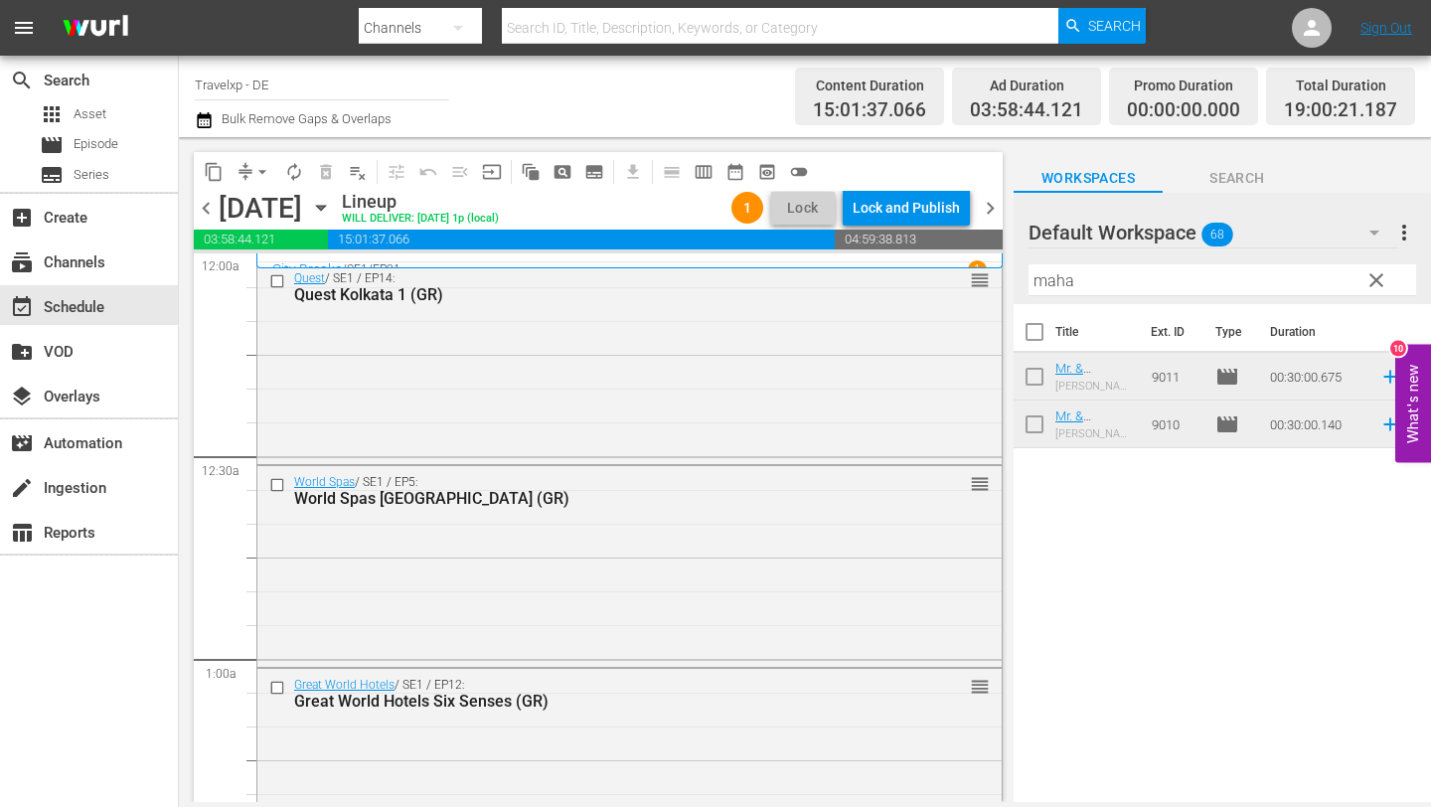
click at [1121, 277] on input "maha" at bounding box center [1223, 280] width 388 height 32
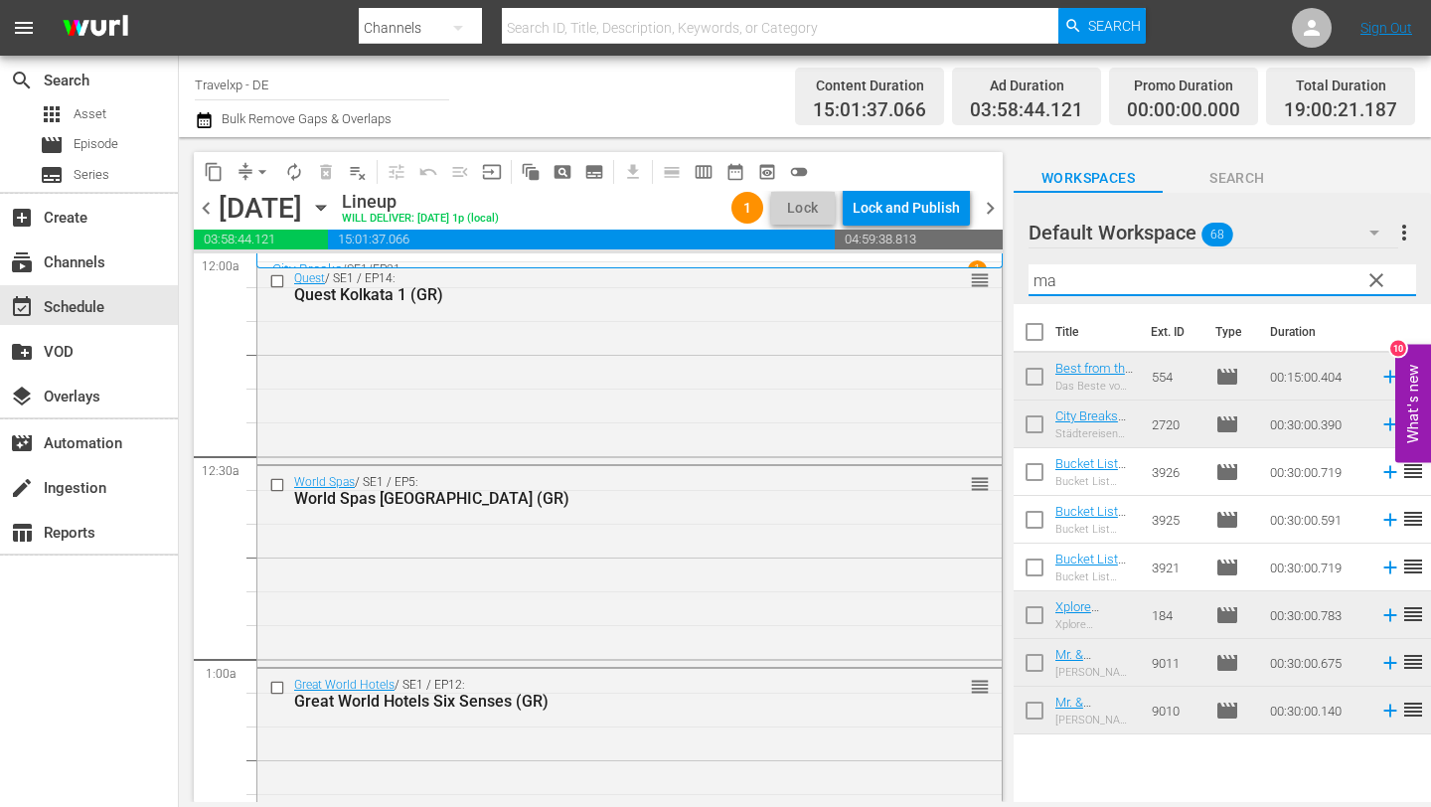
type input "m"
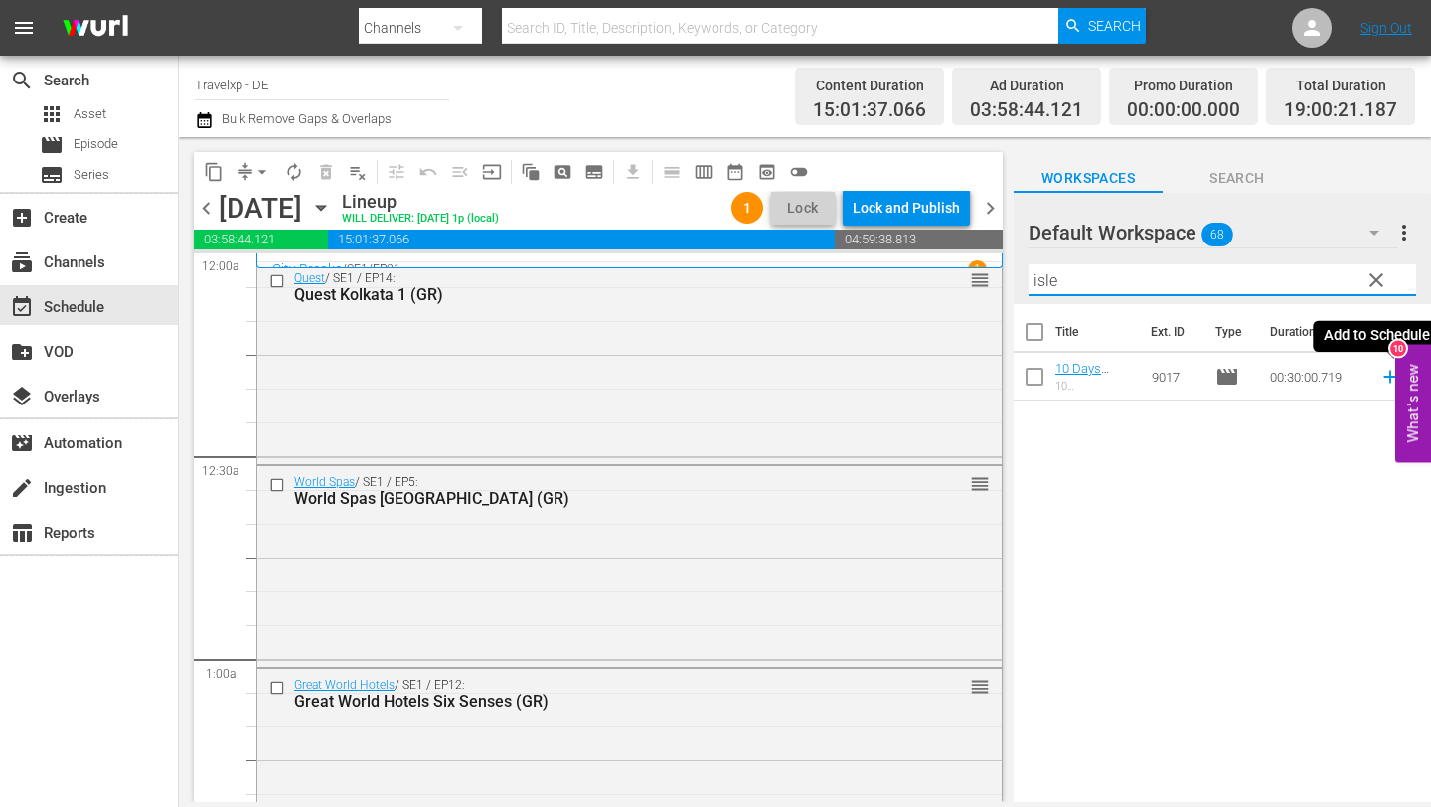
click at [1387, 377] on icon at bounding box center [1390, 377] width 13 height 13
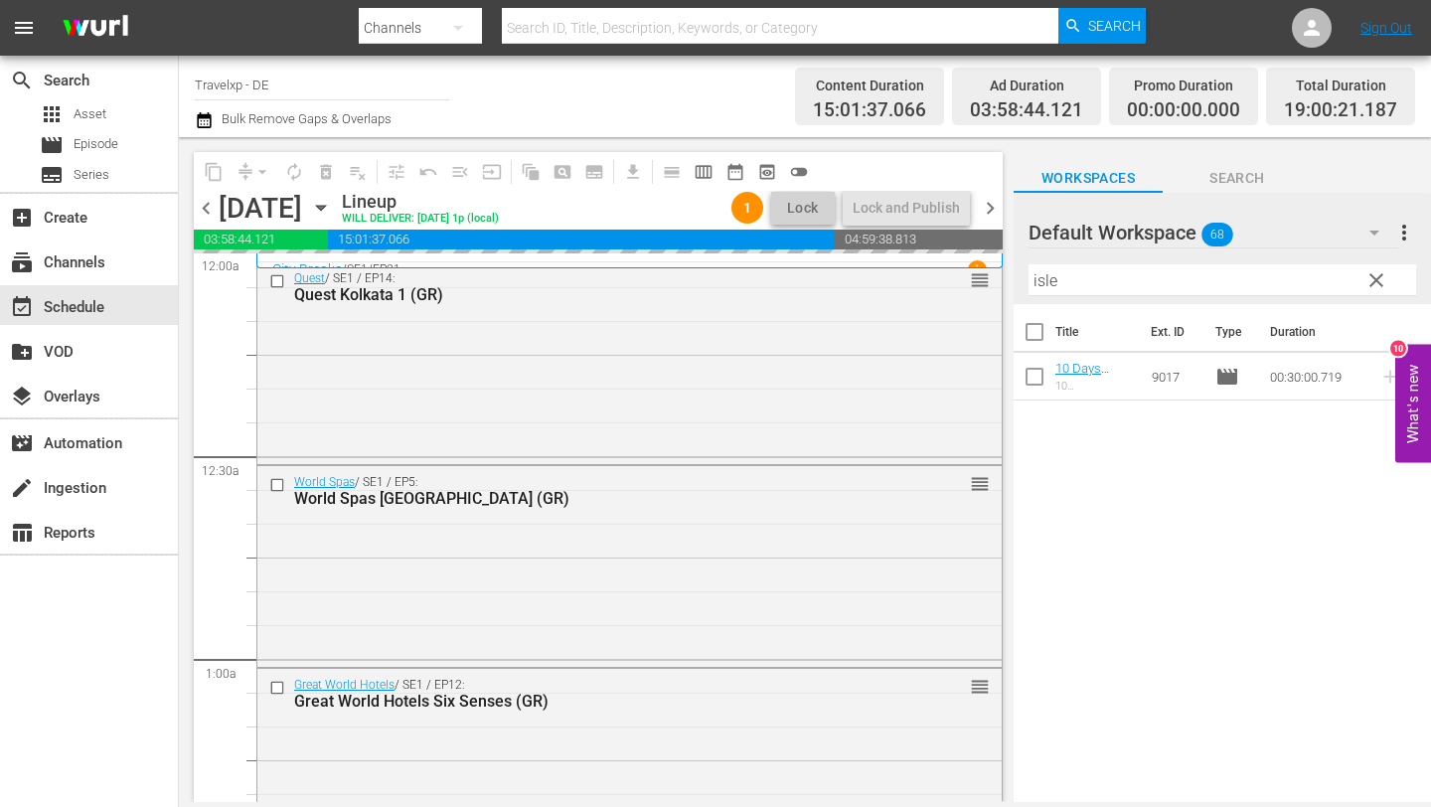
click at [1125, 276] on input "isle" at bounding box center [1223, 280] width 388 height 32
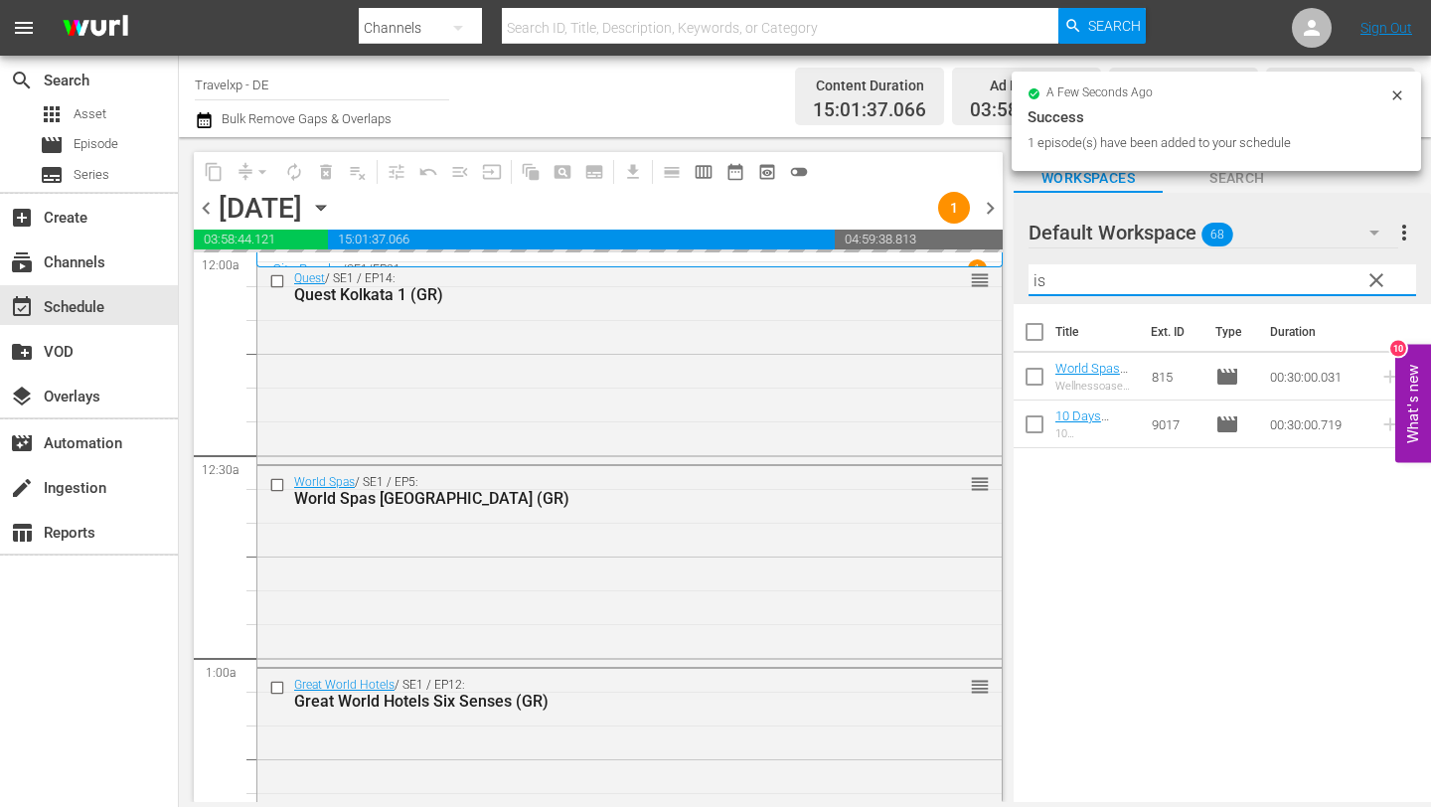
type input "i"
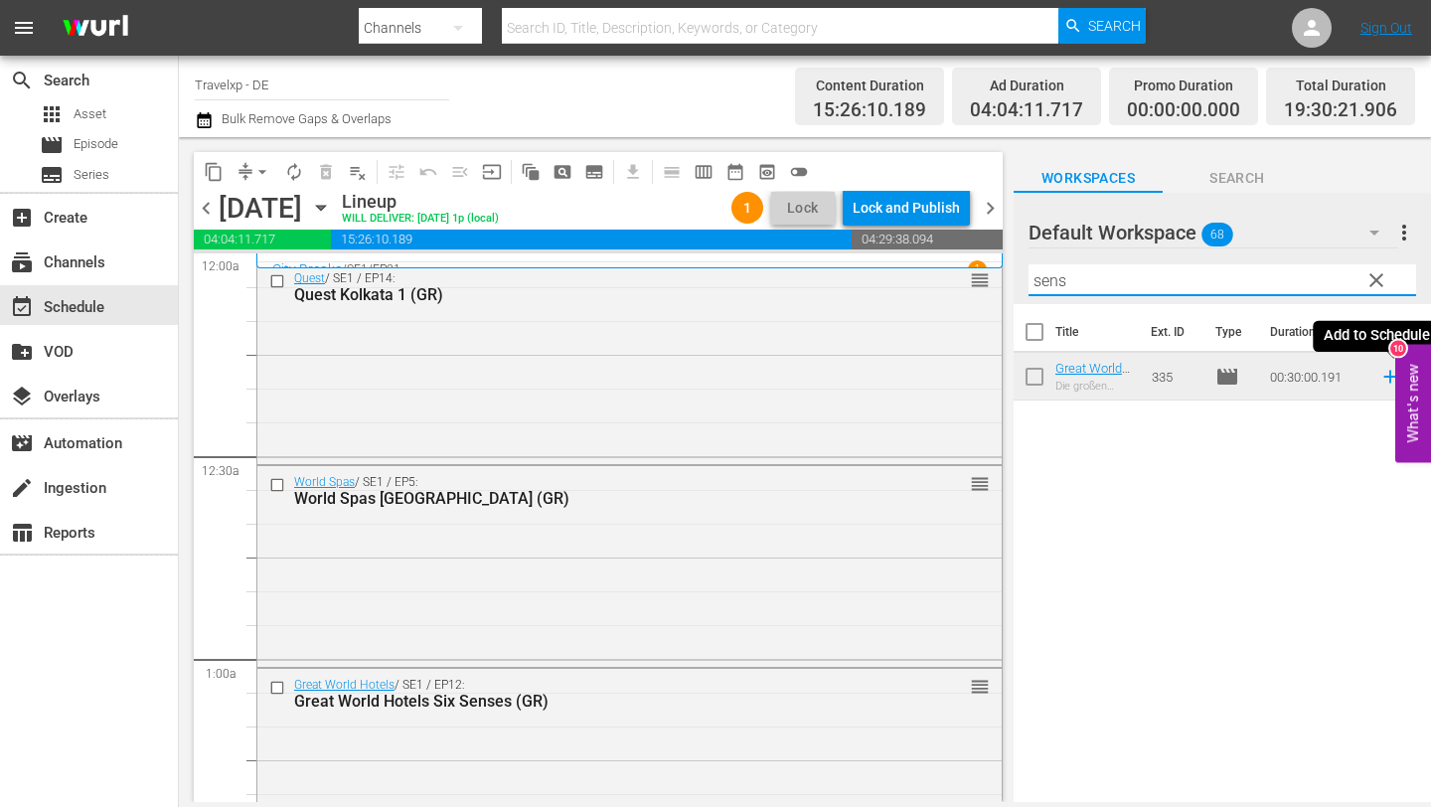
click at [1389, 377] on icon at bounding box center [1390, 377] width 13 height 13
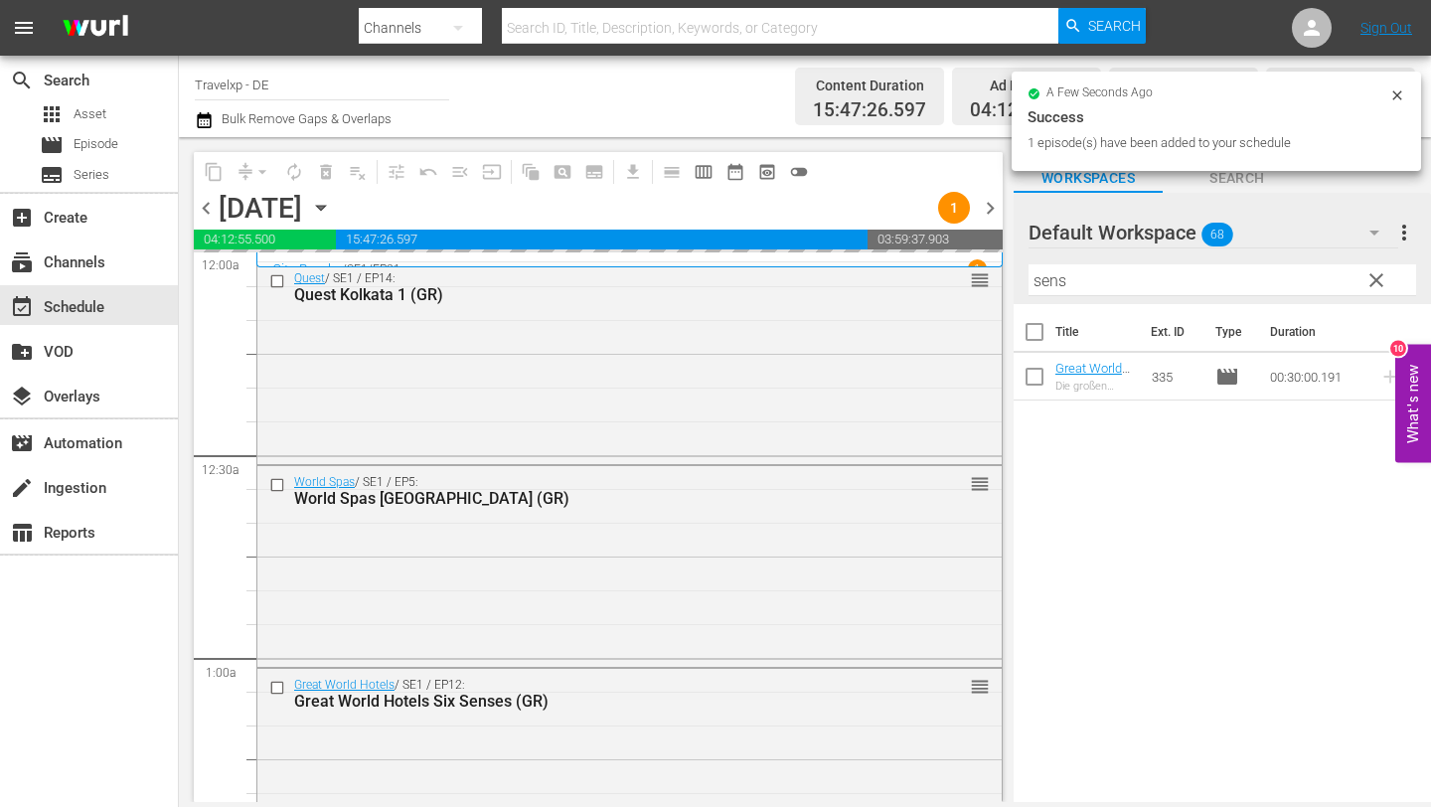
click at [1077, 285] on input "sens" at bounding box center [1223, 280] width 388 height 32
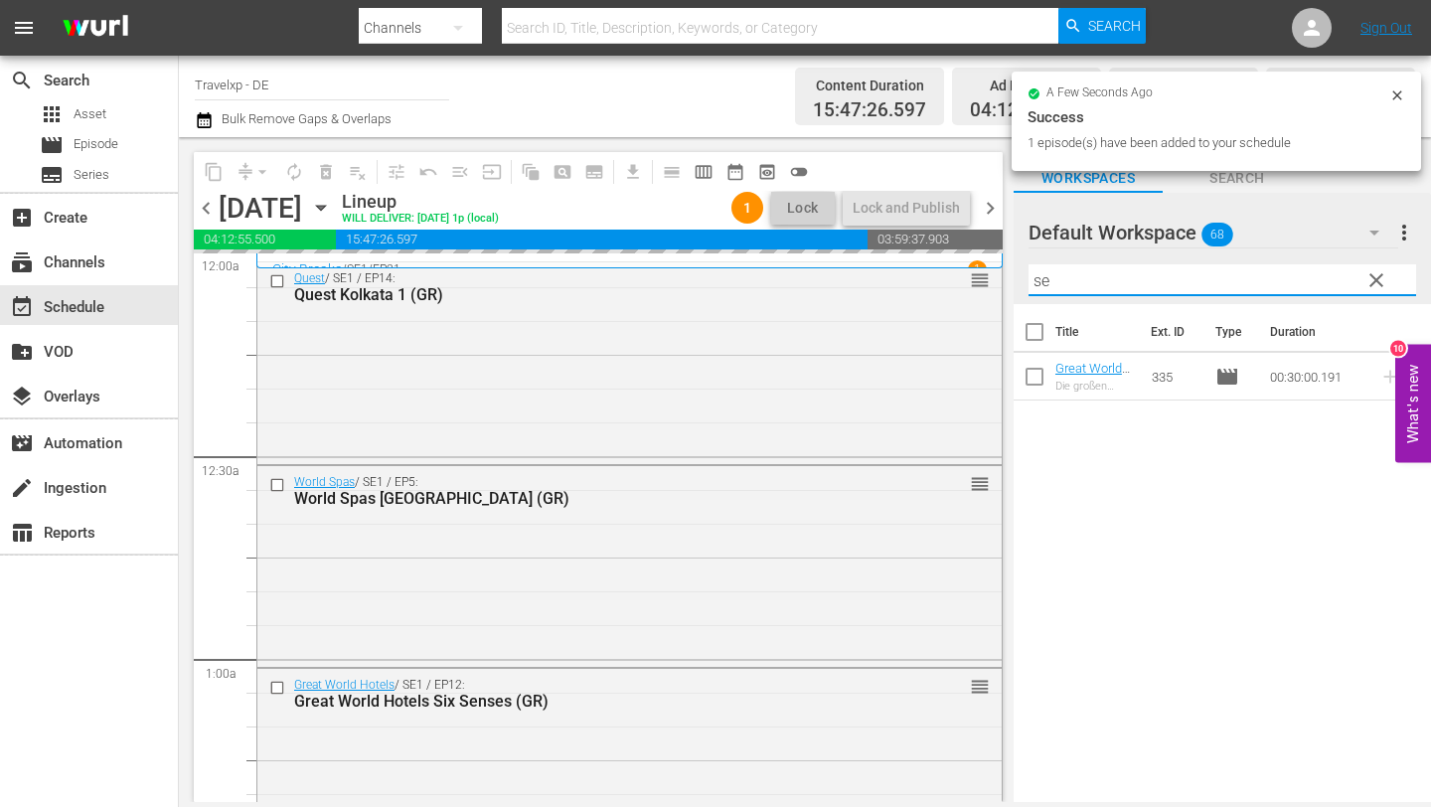
type input "s"
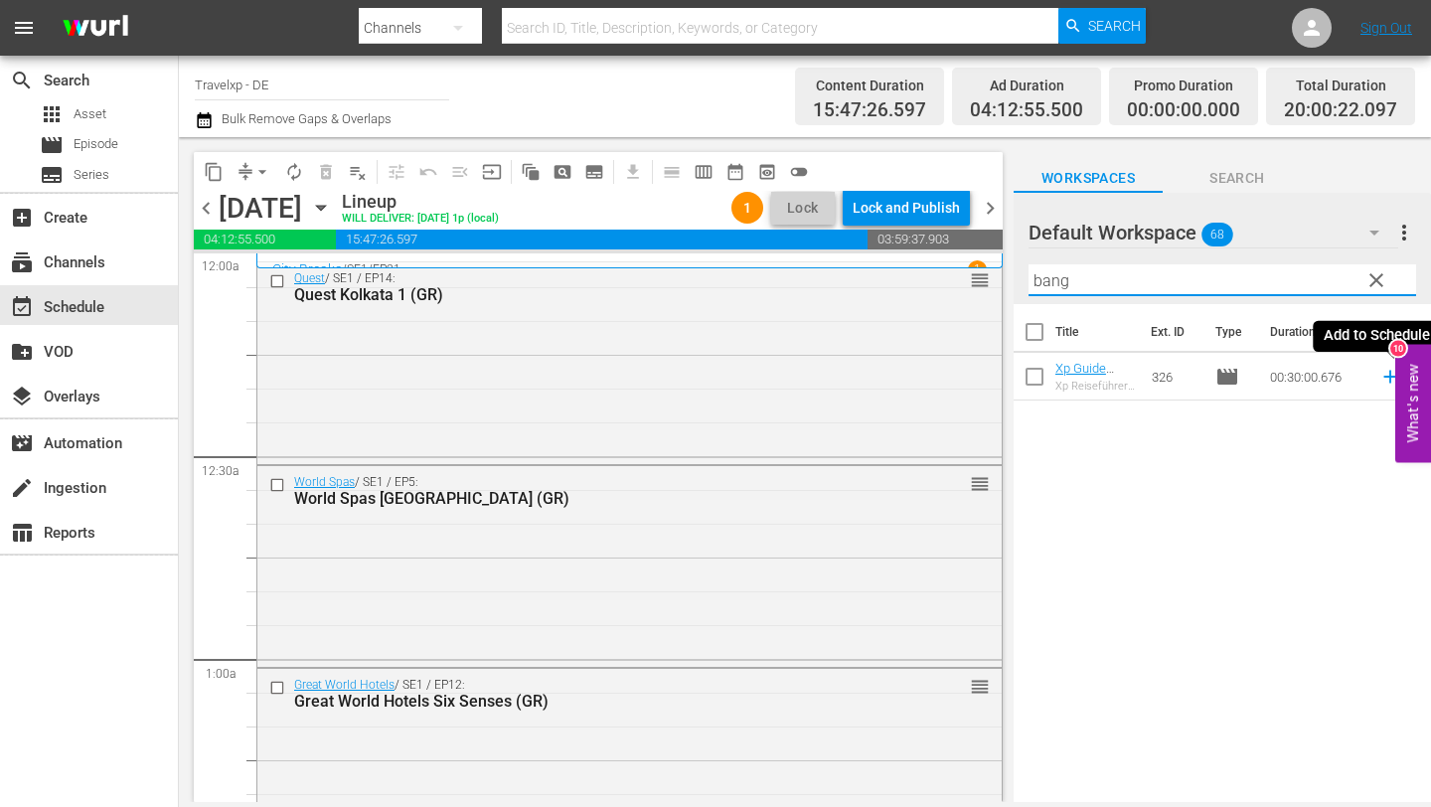
click at [1390, 374] on icon at bounding box center [1390, 377] width 13 height 13
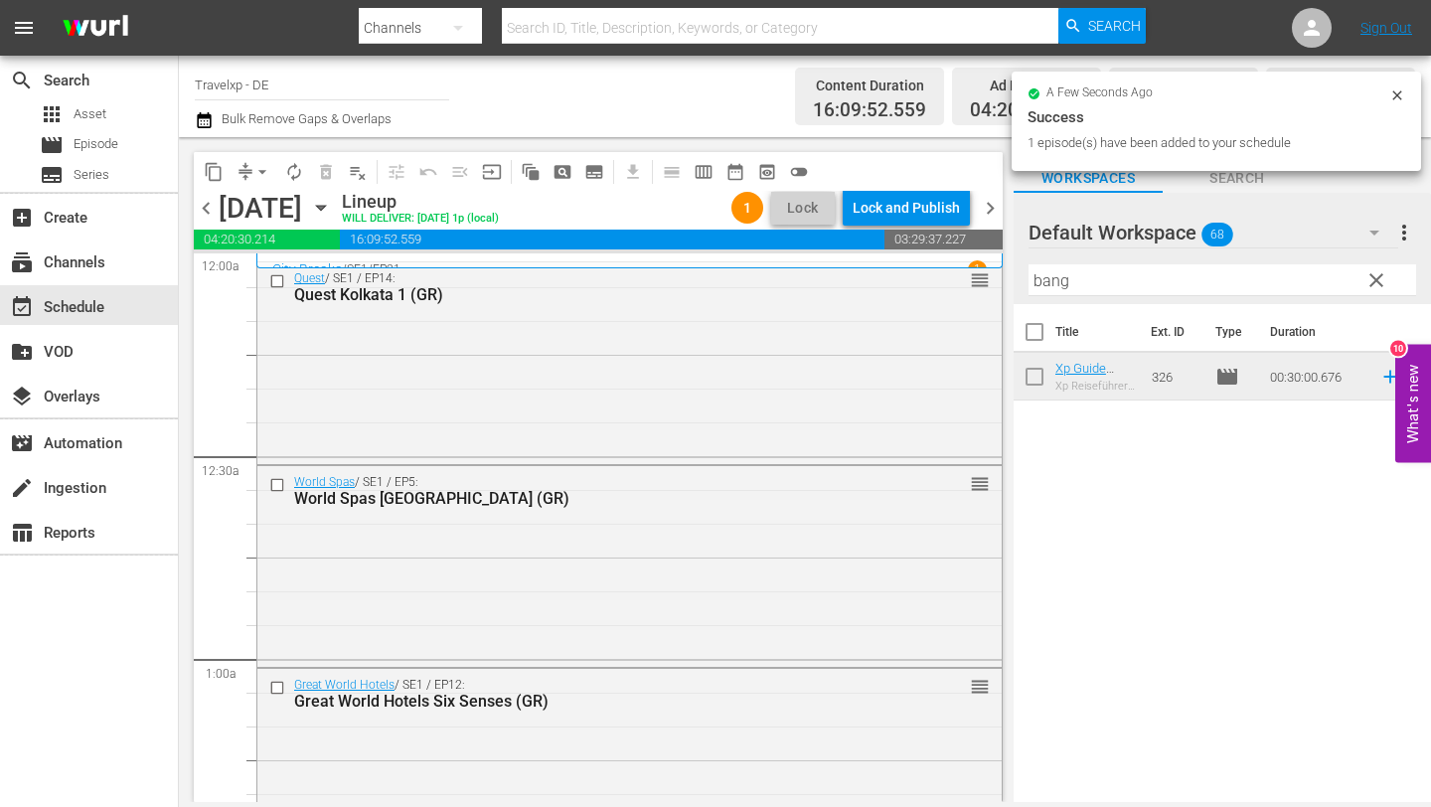
click at [1084, 278] on input "bang" at bounding box center [1223, 280] width 388 height 32
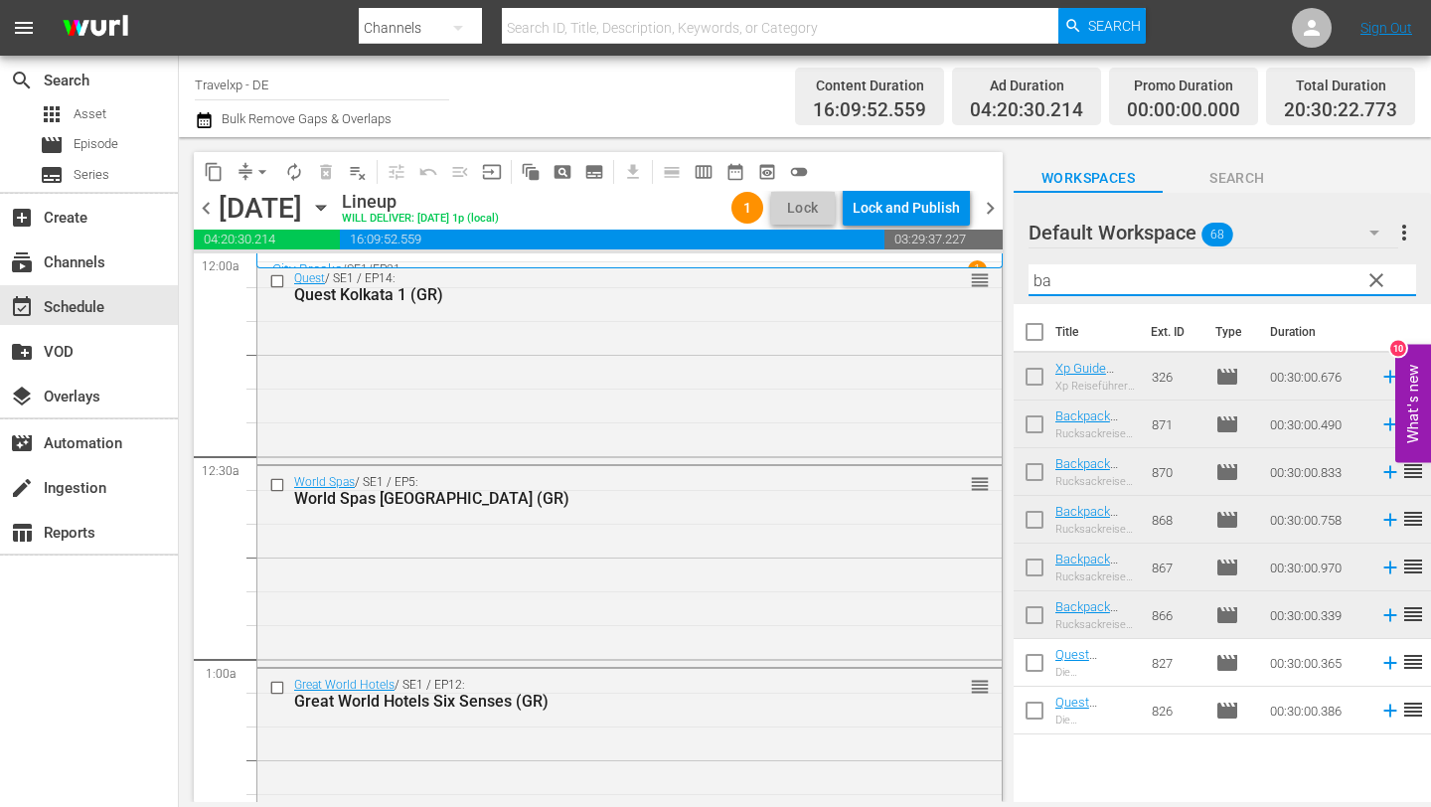
type input "b"
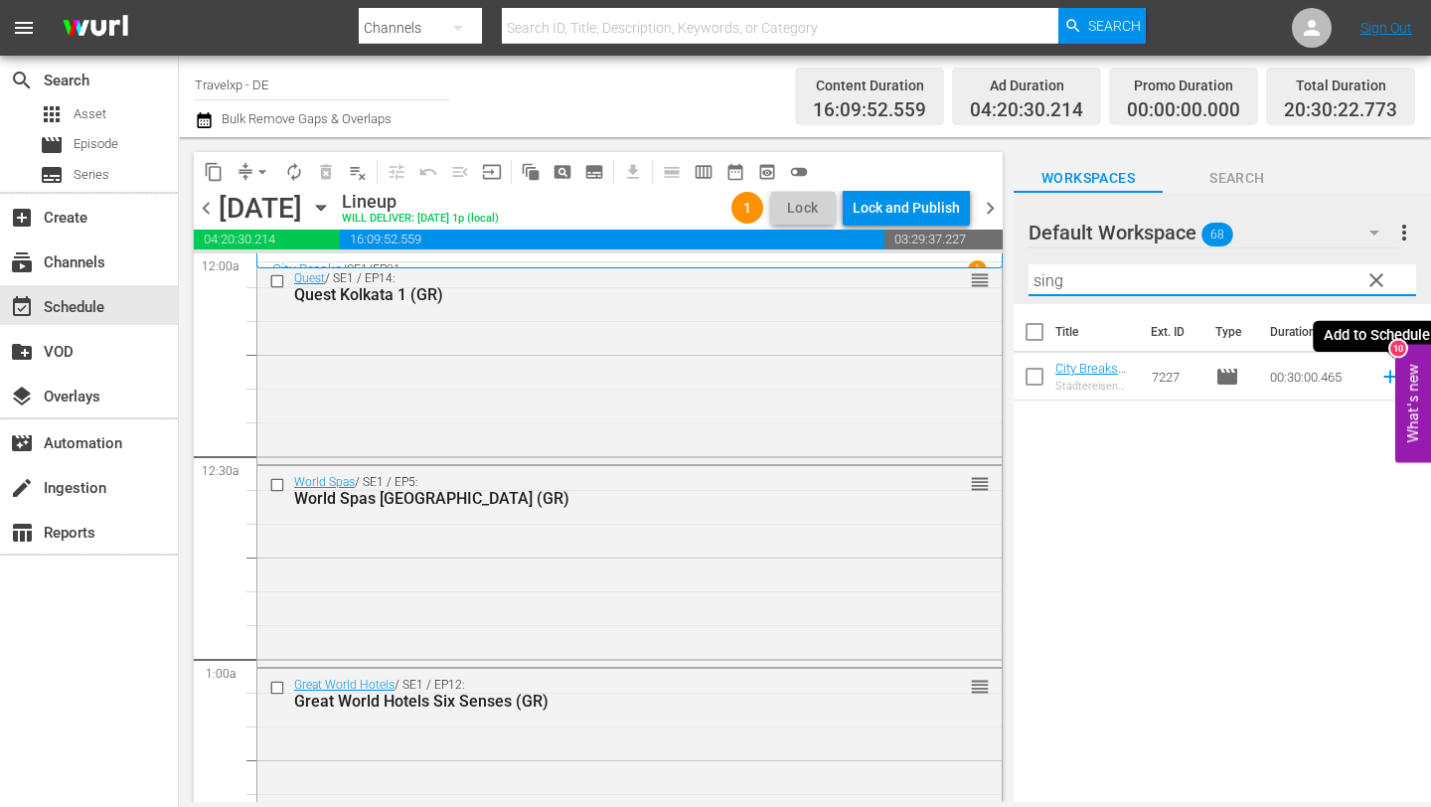
click at [1389, 375] on icon at bounding box center [1391, 377] width 22 height 22
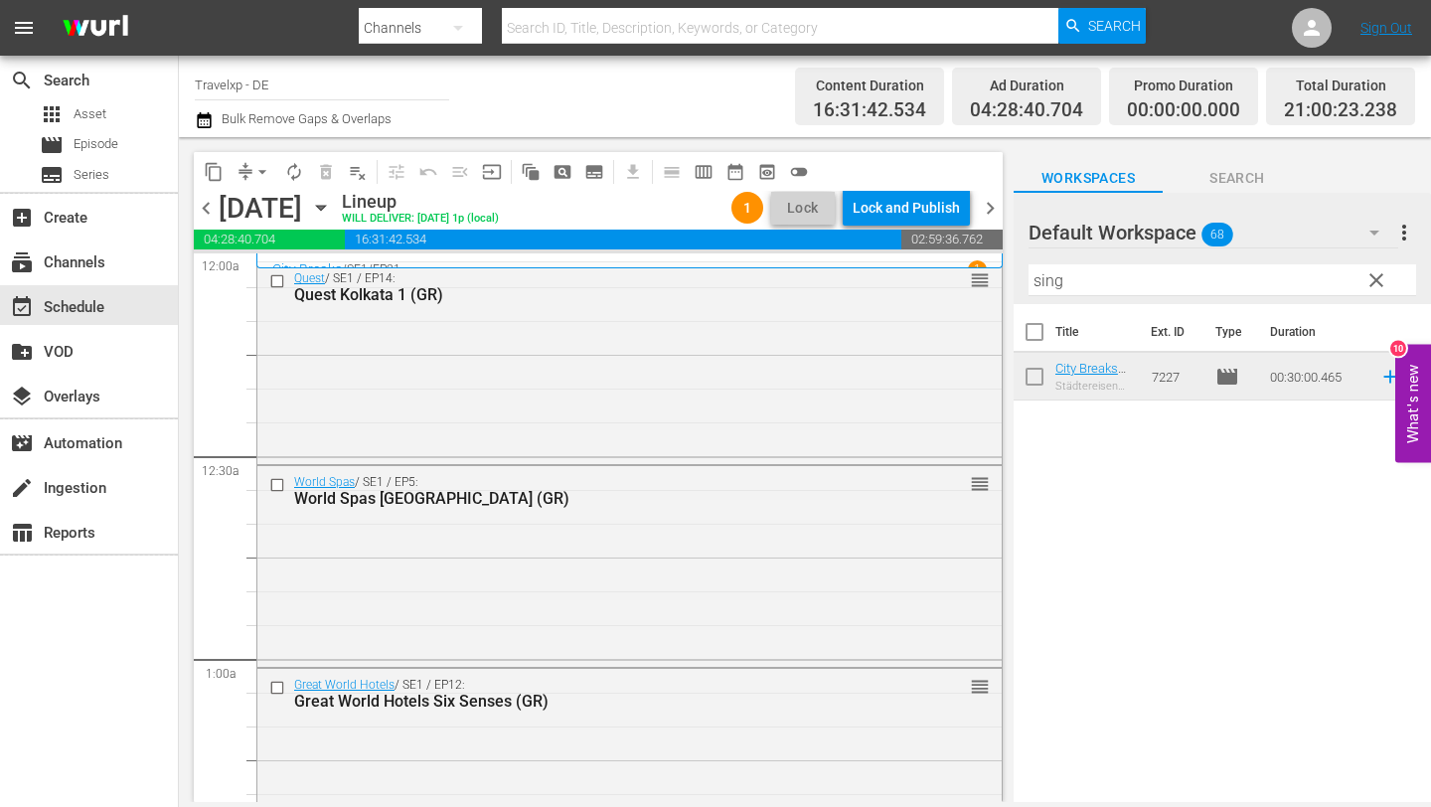
click at [1086, 278] on input "sing" at bounding box center [1223, 280] width 388 height 32
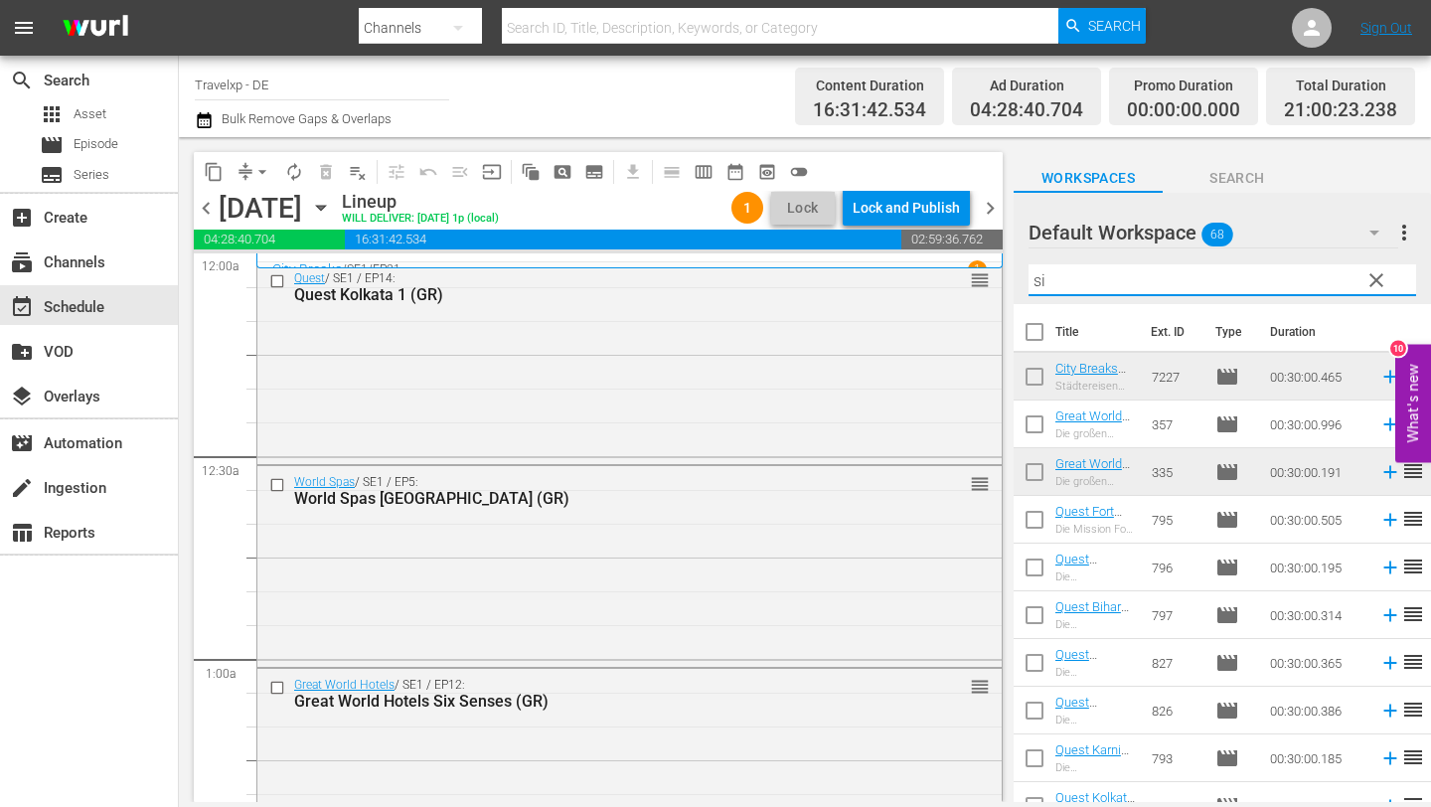
type input "s"
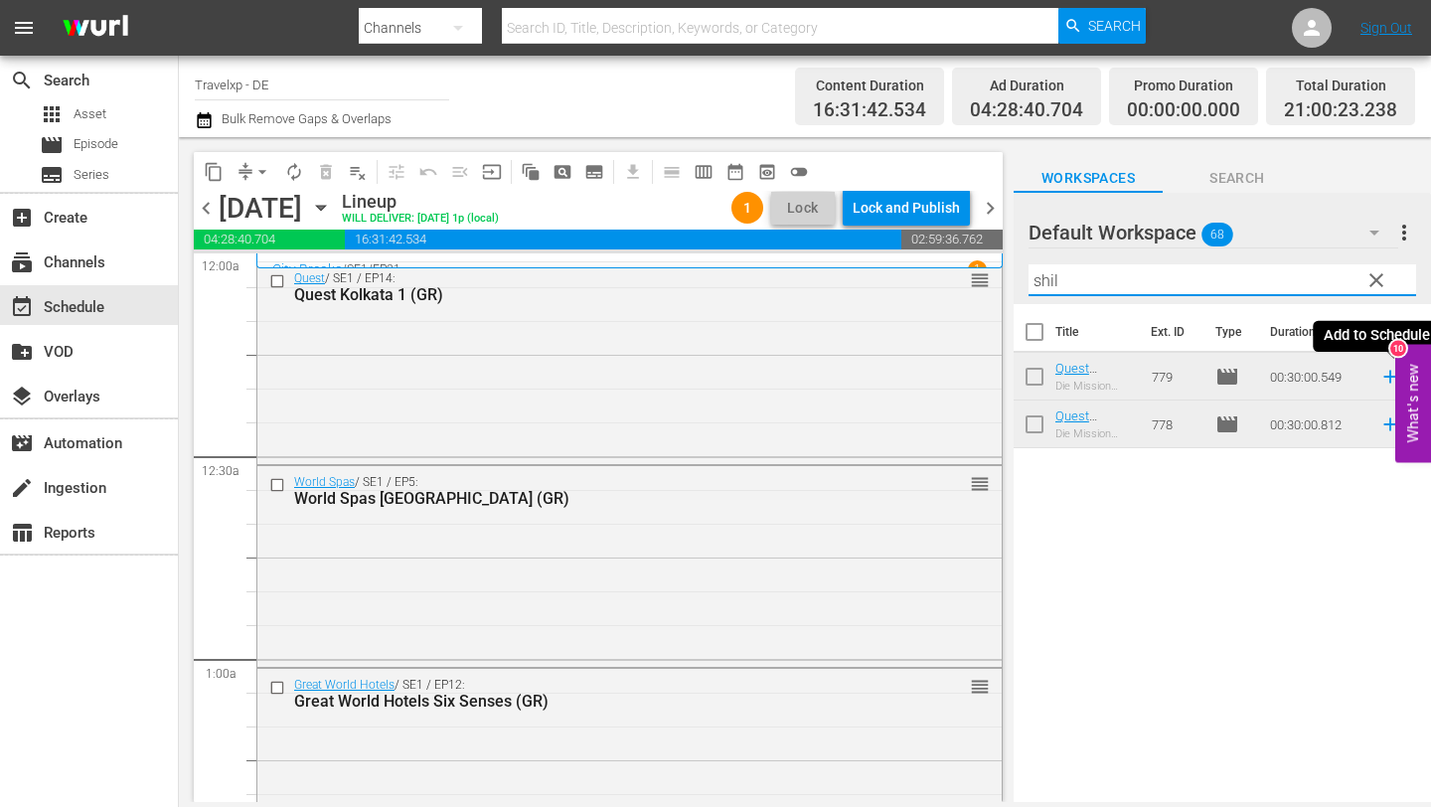
click at [1388, 375] on icon at bounding box center [1391, 377] width 22 height 22
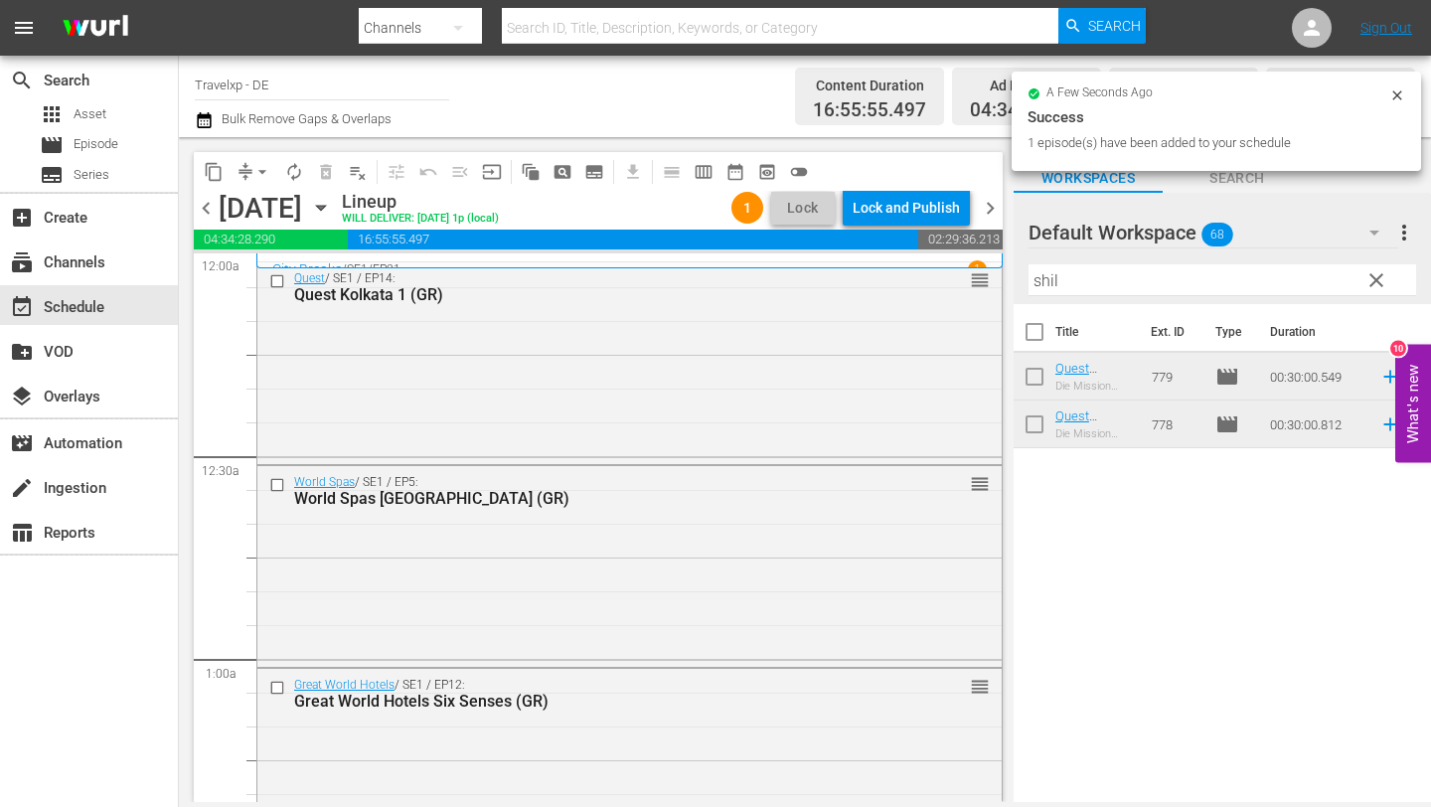
click at [1079, 277] on input "shil" at bounding box center [1223, 280] width 388 height 32
type input "s"
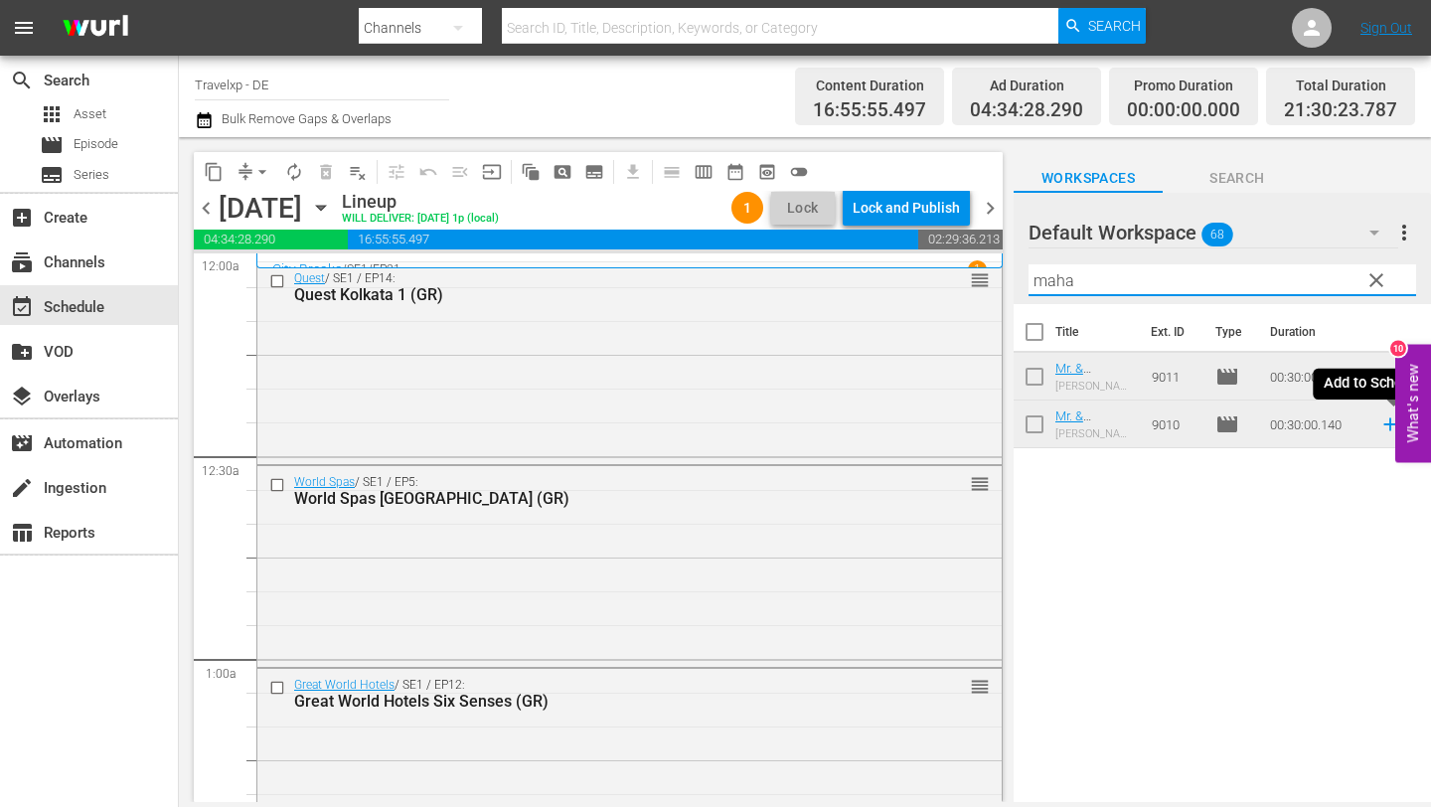
click at [1388, 424] on icon at bounding box center [1390, 424] width 13 height 13
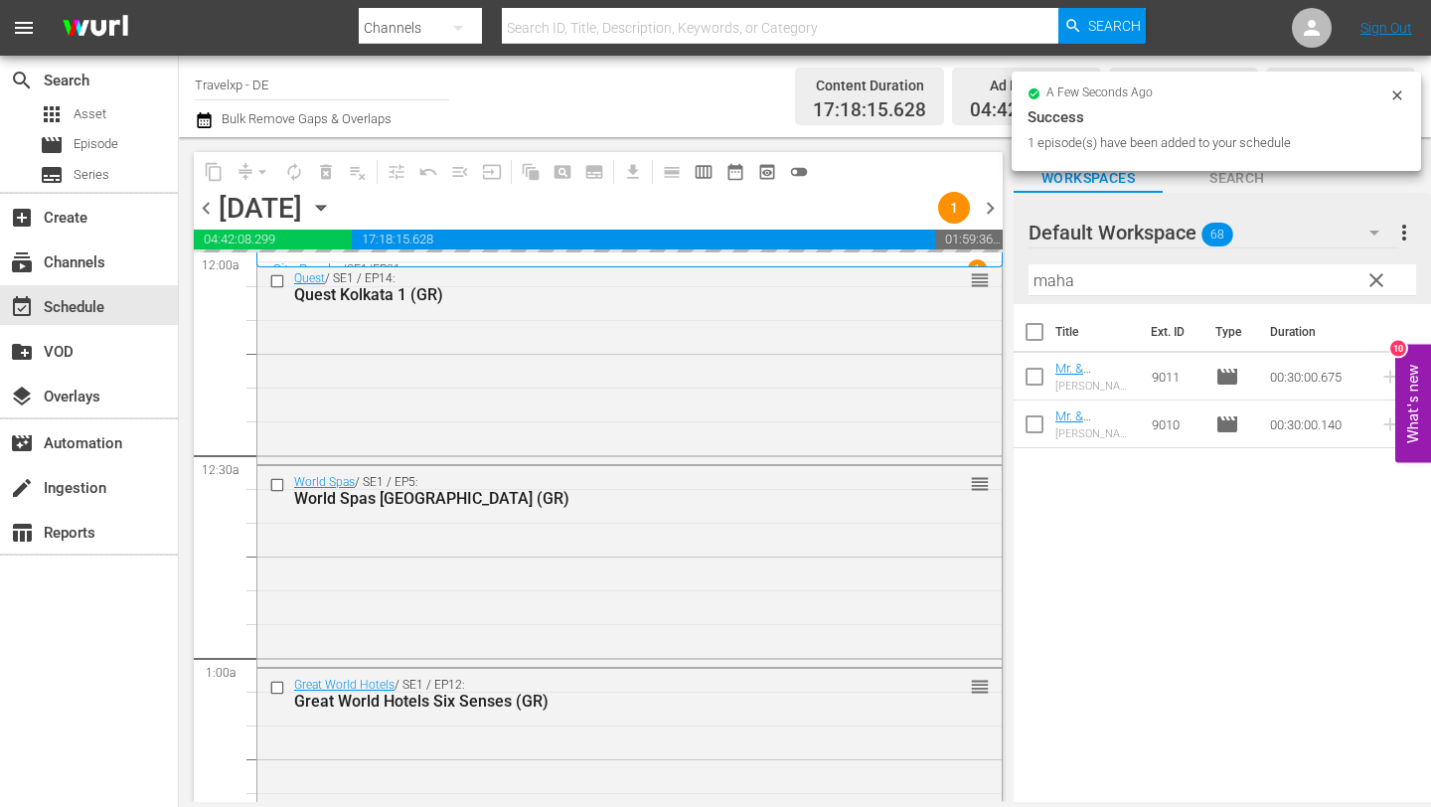
click at [1087, 285] on input "maha" at bounding box center [1223, 280] width 388 height 32
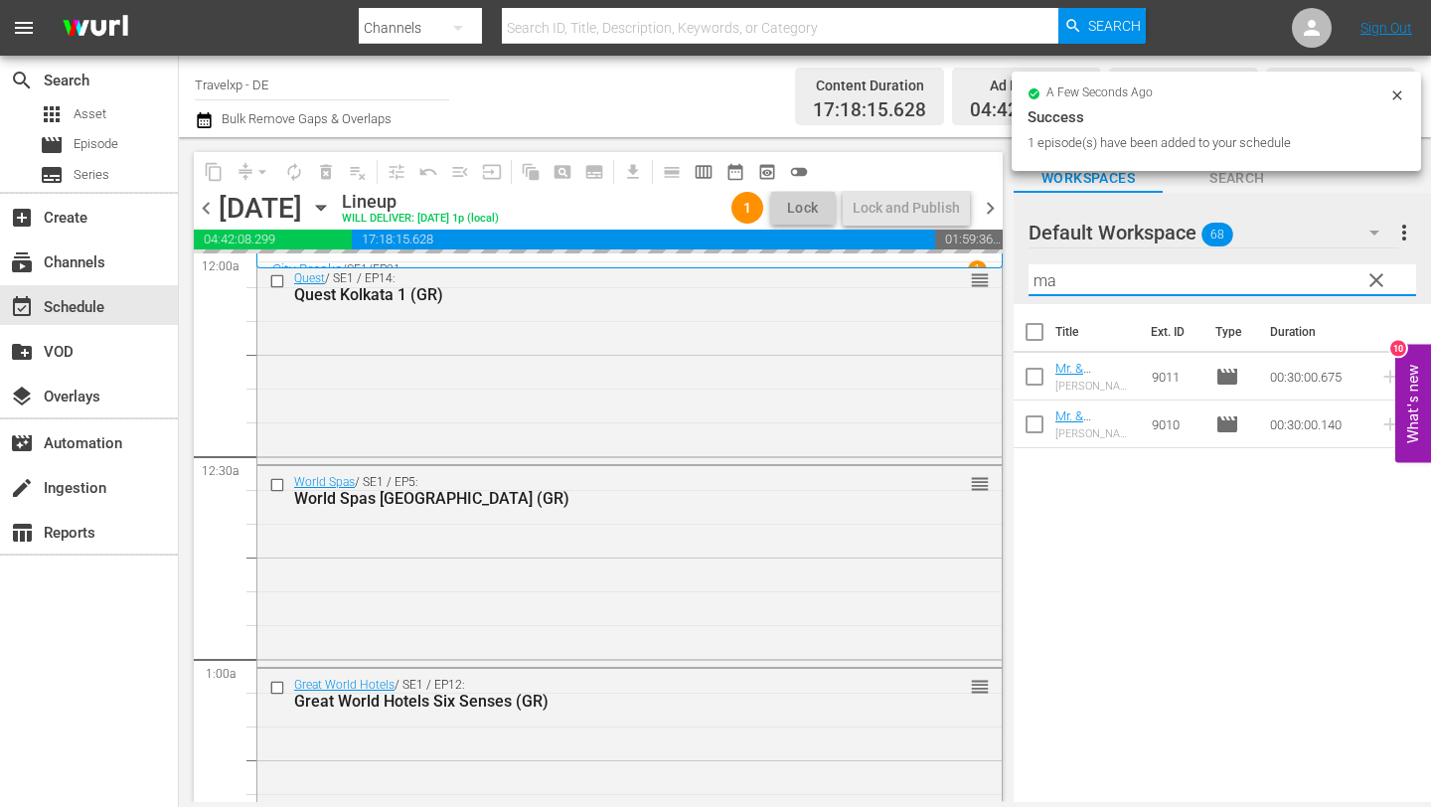
type input "m"
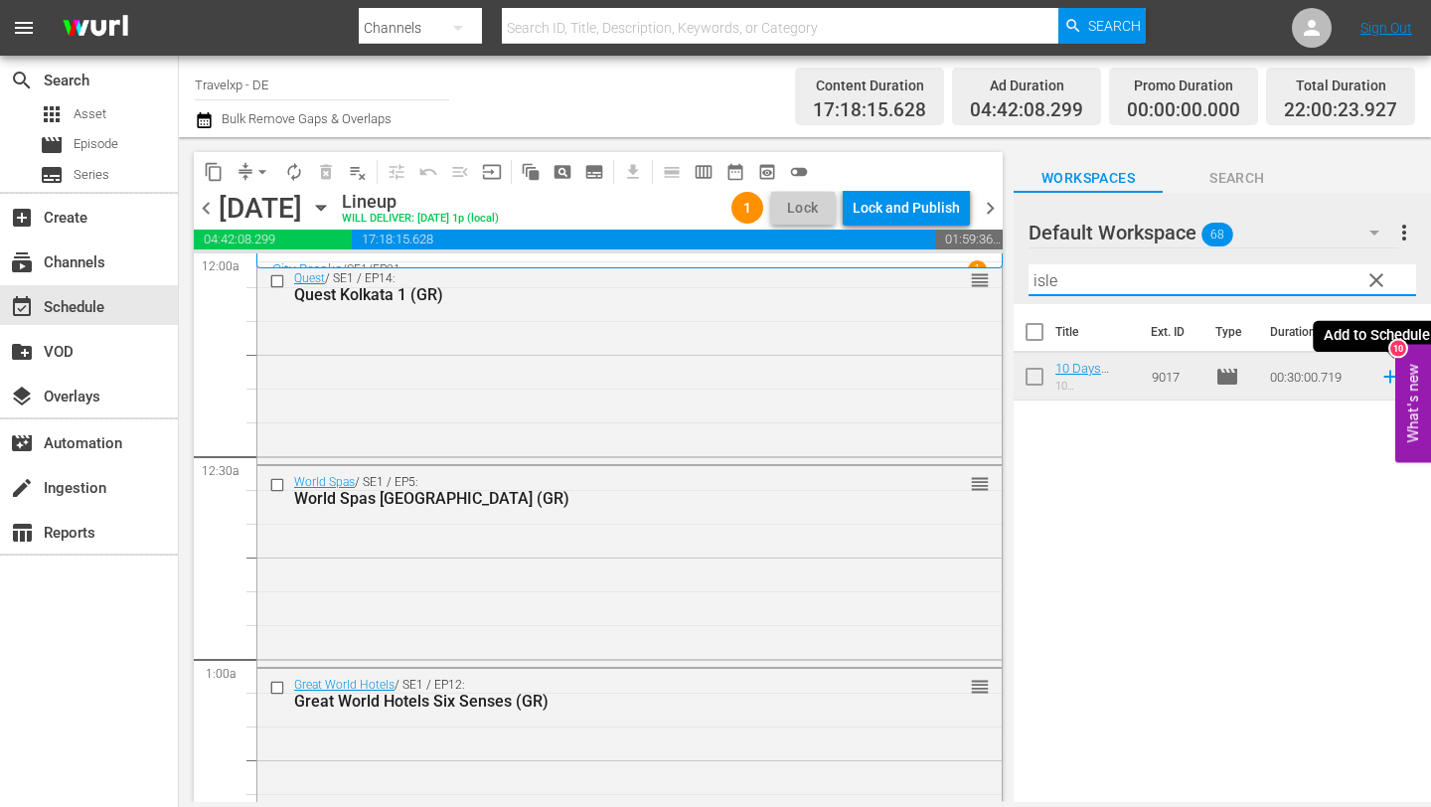
click at [1389, 374] on icon at bounding box center [1391, 377] width 22 height 22
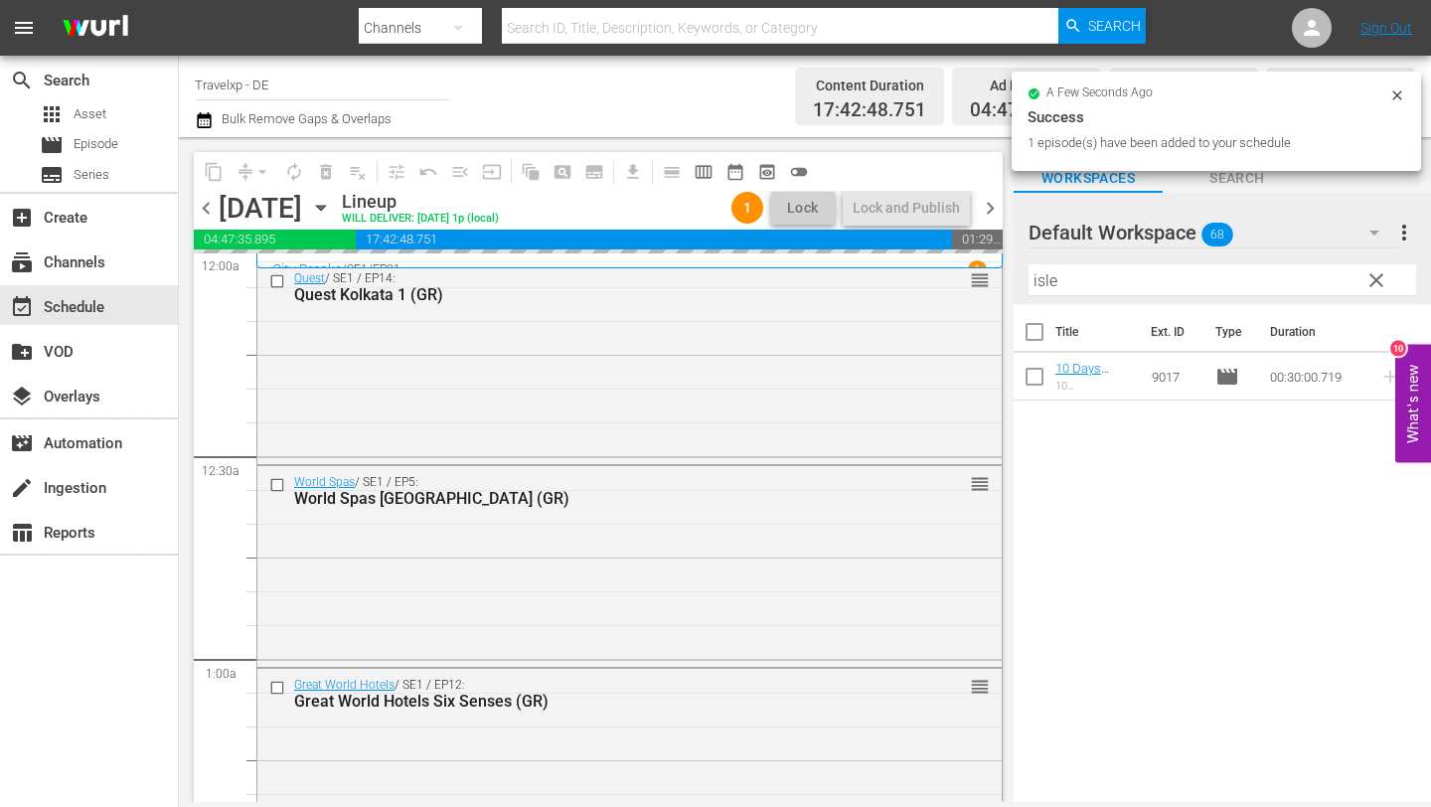
click at [1079, 279] on input "isle" at bounding box center [1223, 280] width 388 height 32
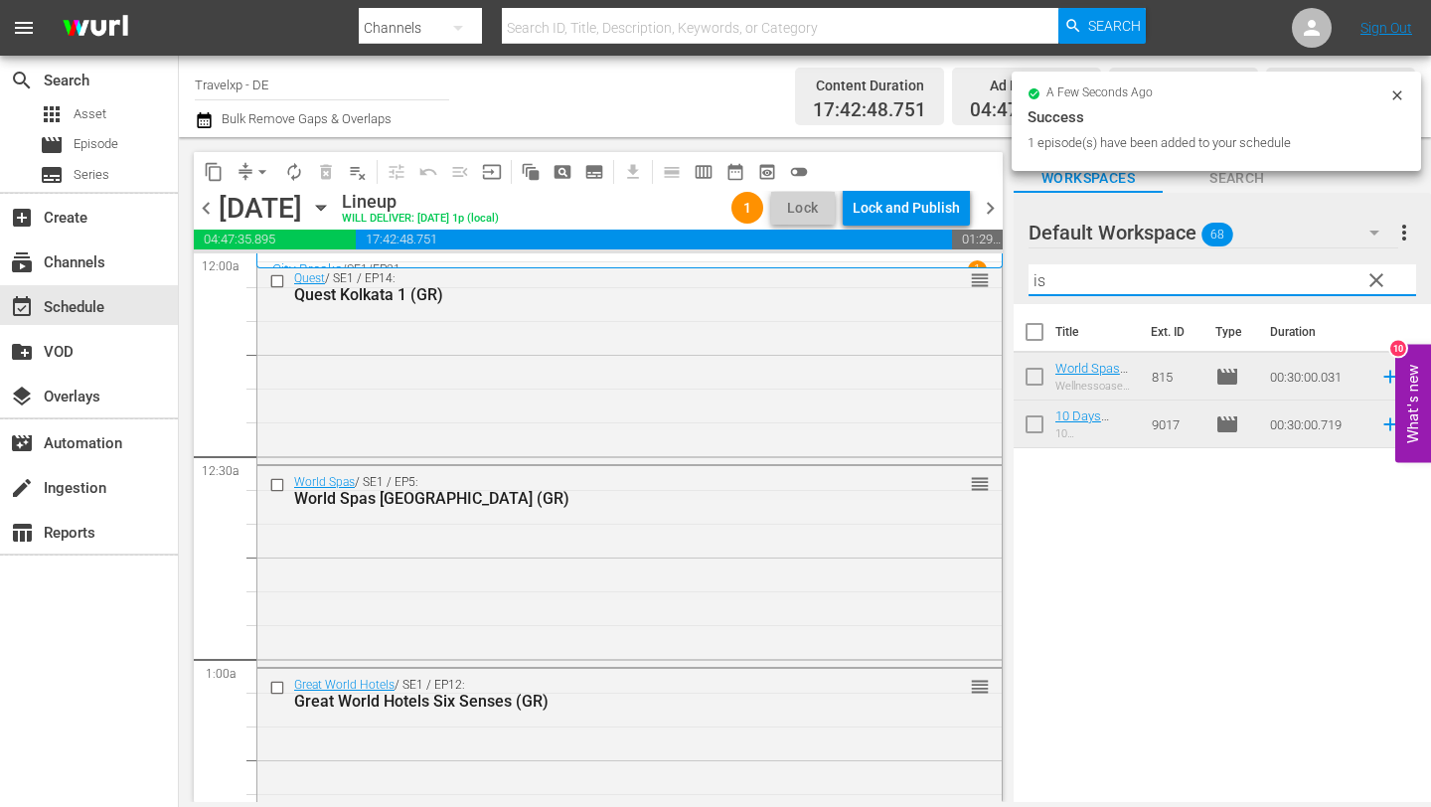
type input "i"
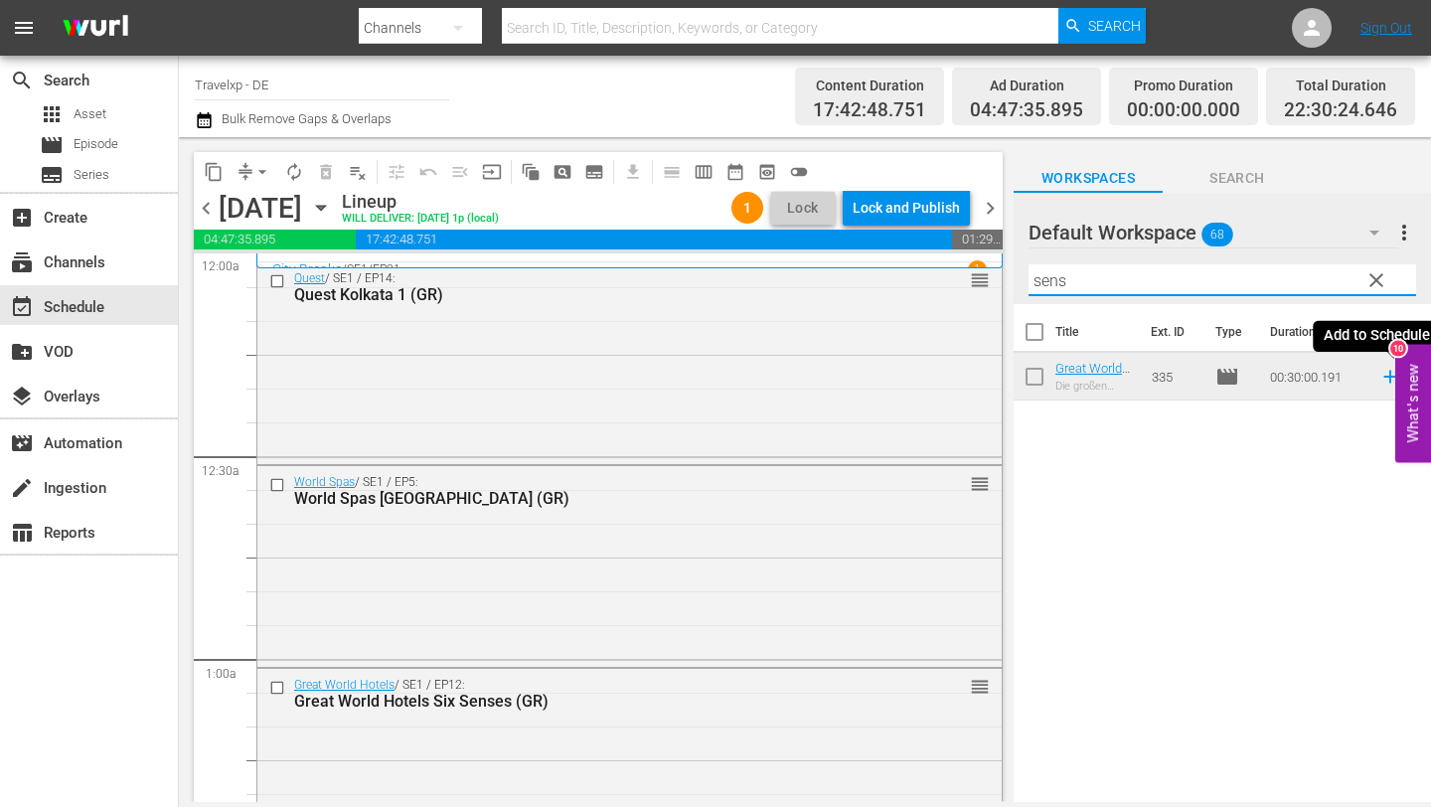
click at [1387, 373] on icon at bounding box center [1391, 377] width 22 height 22
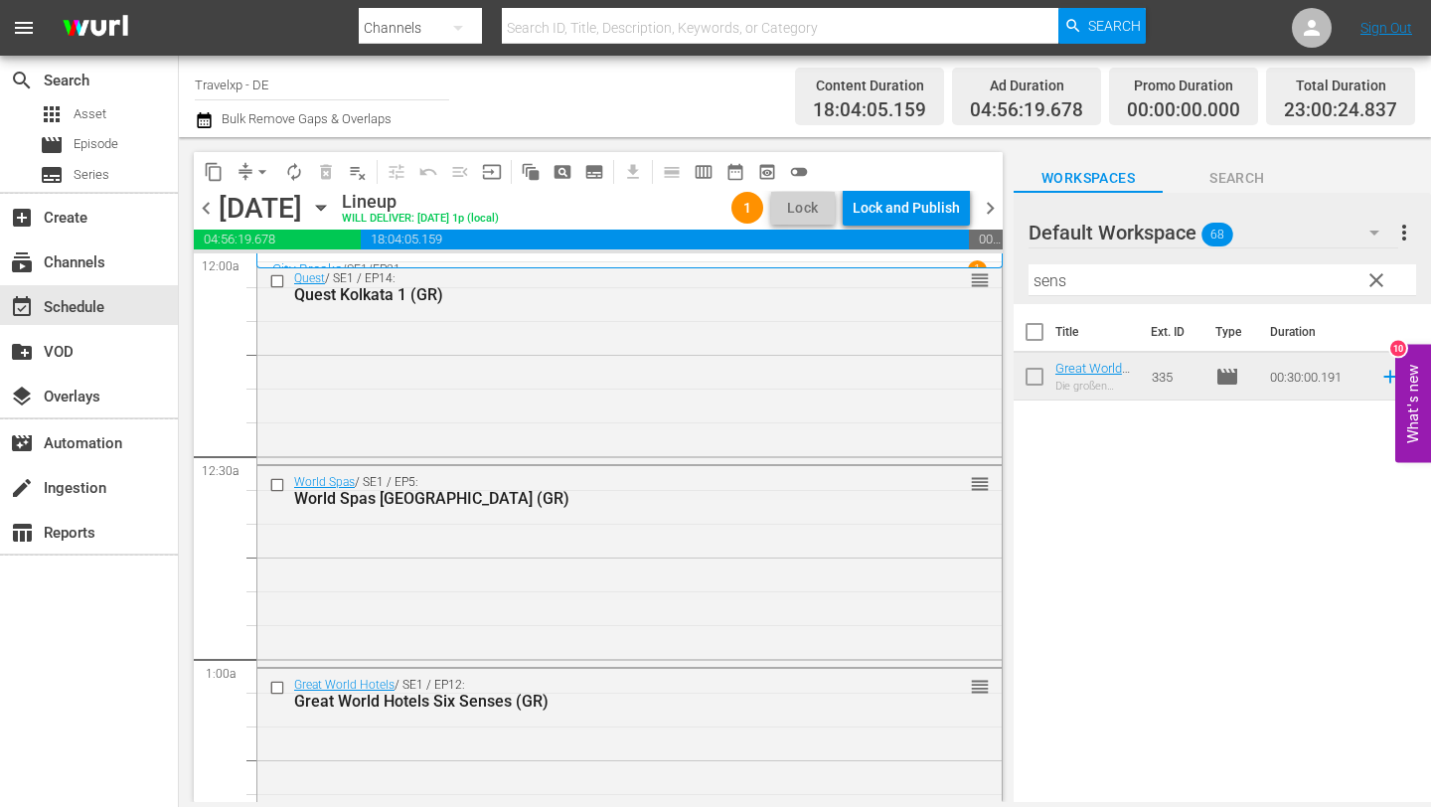
click at [1258, 274] on input "sens" at bounding box center [1223, 280] width 388 height 32
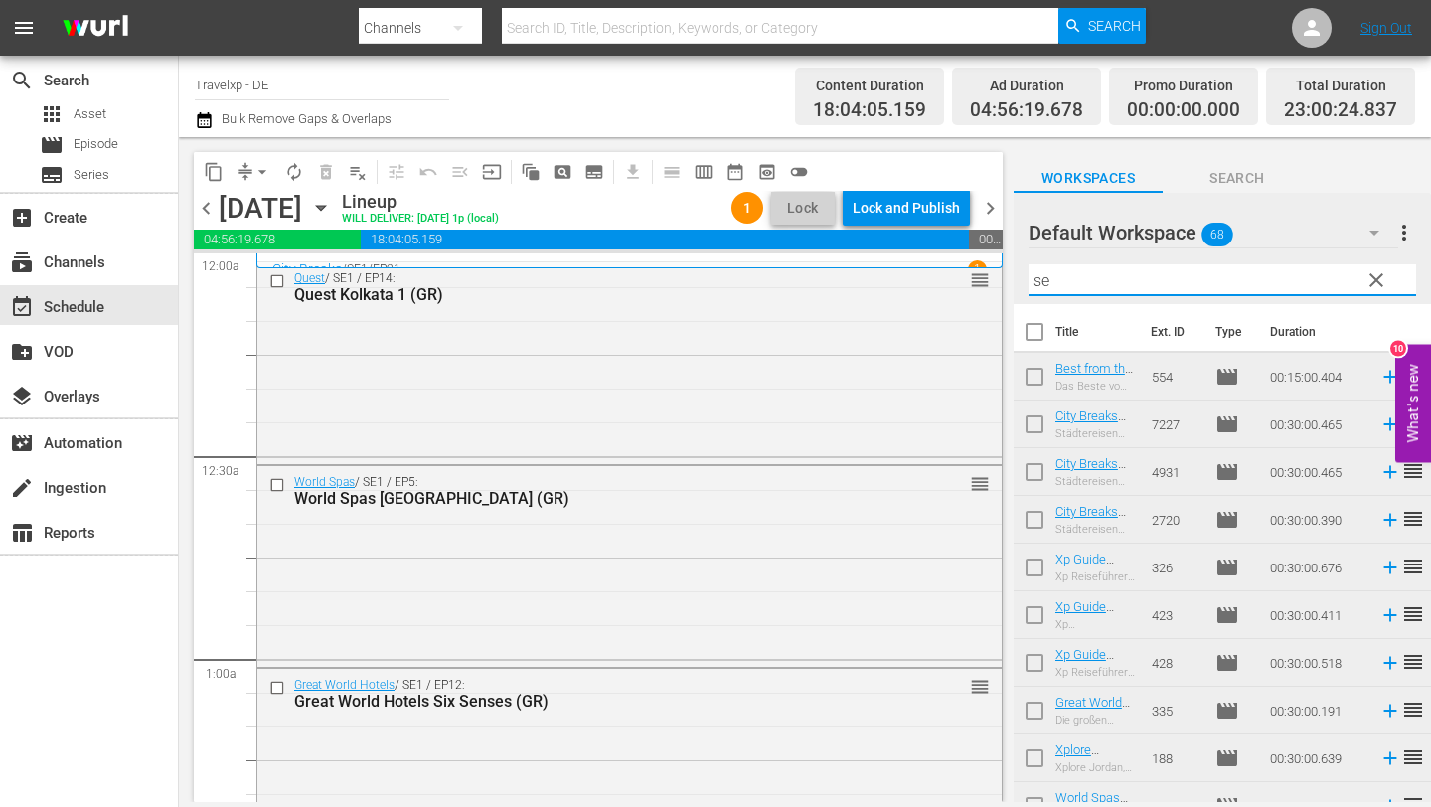
type input "s"
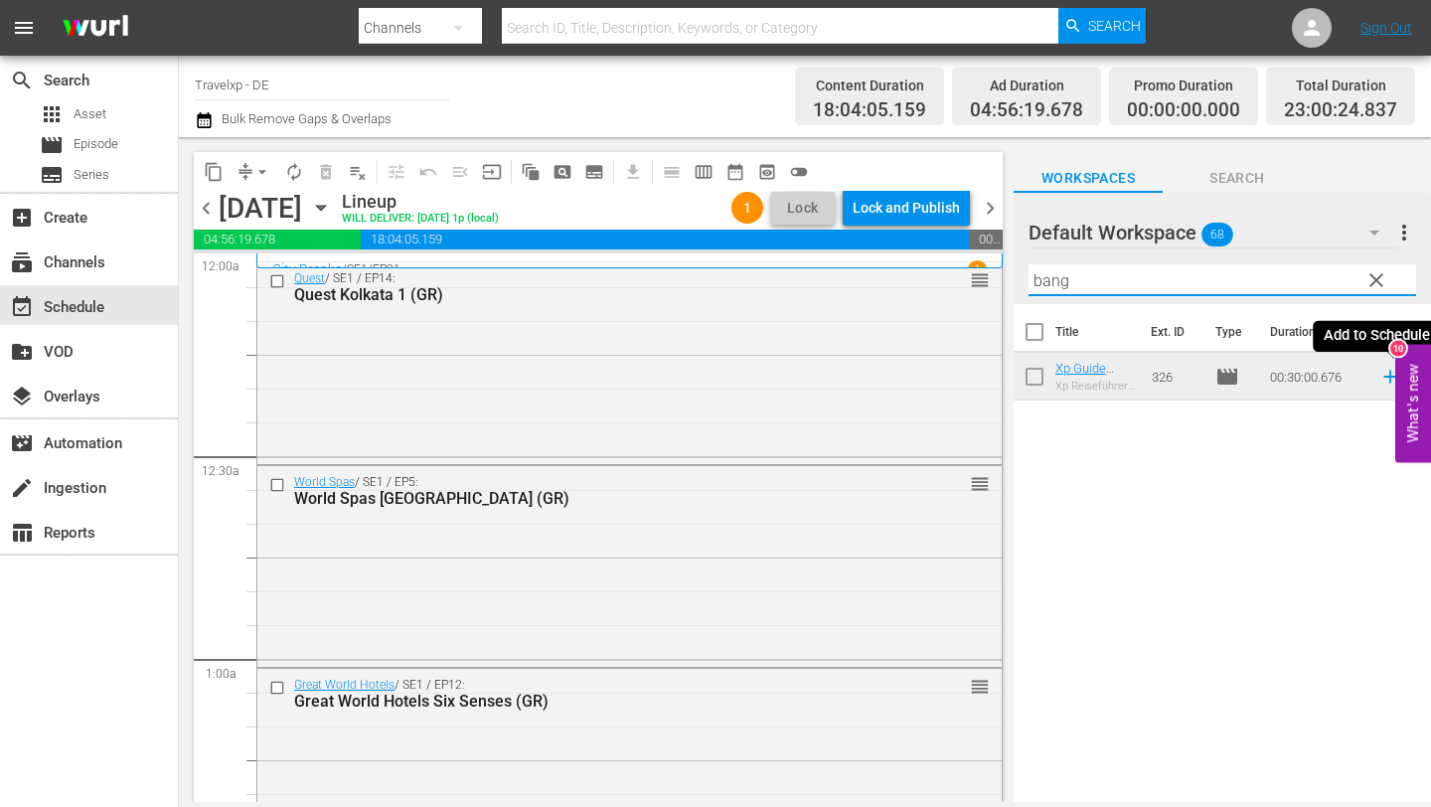
click at [1387, 379] on icon at bounding box center [1391, 377] width 22 height 22
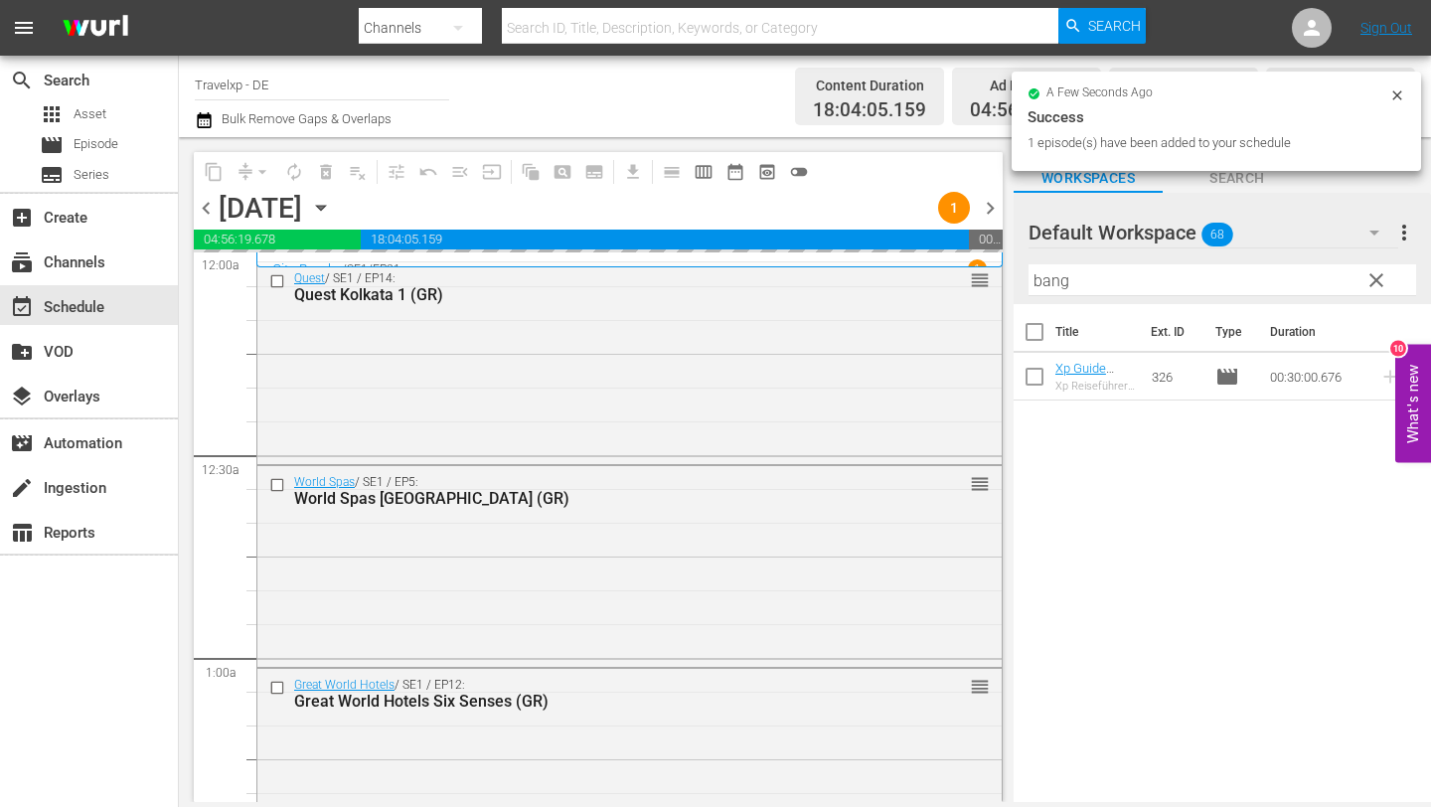
click at [1110, 282] on input "bang" at bounding box center [1223, 280] width 388 height 32
type input "b"
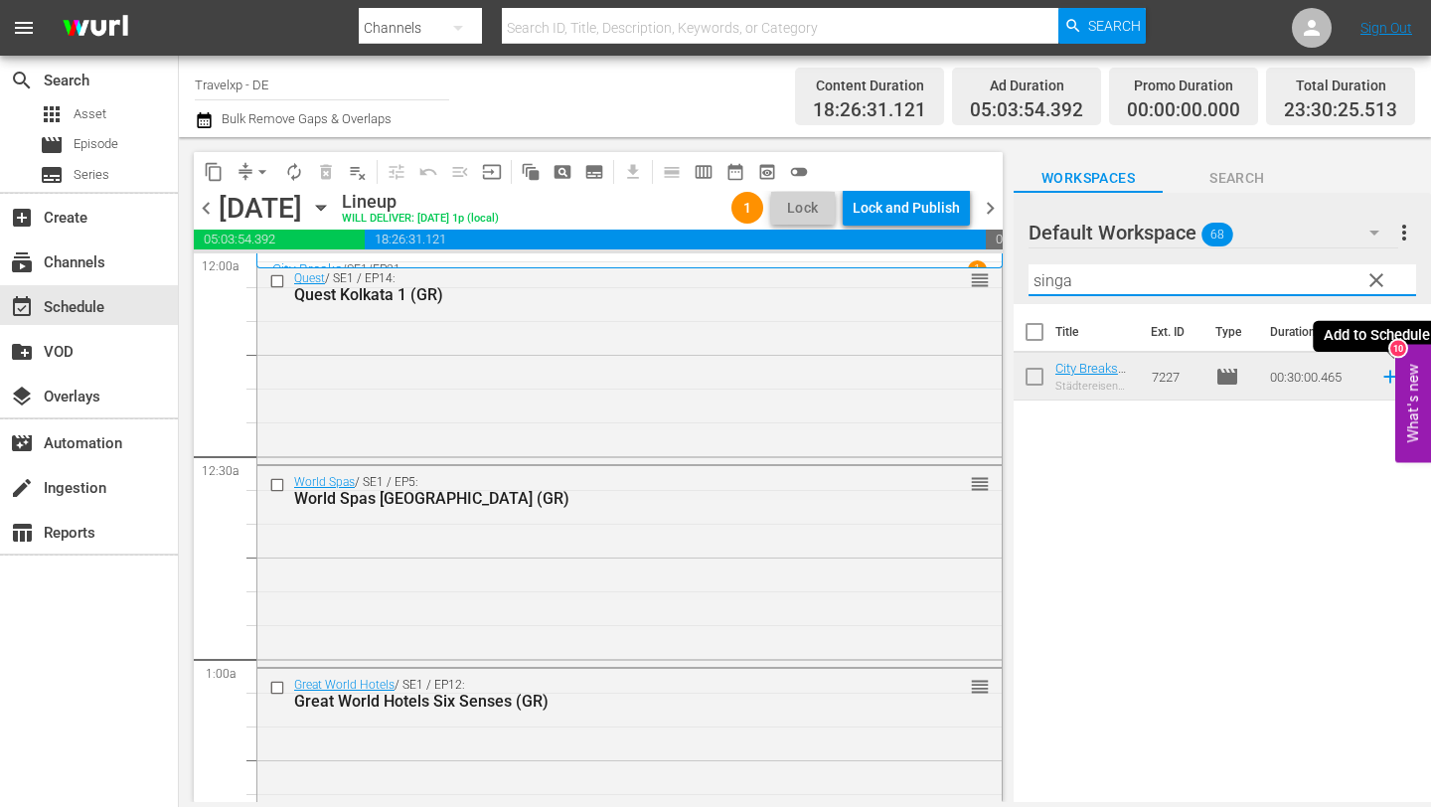
type input "singa"
click at [1386, 376] on icon at bounding box center [1390, 377] width 13 height 13
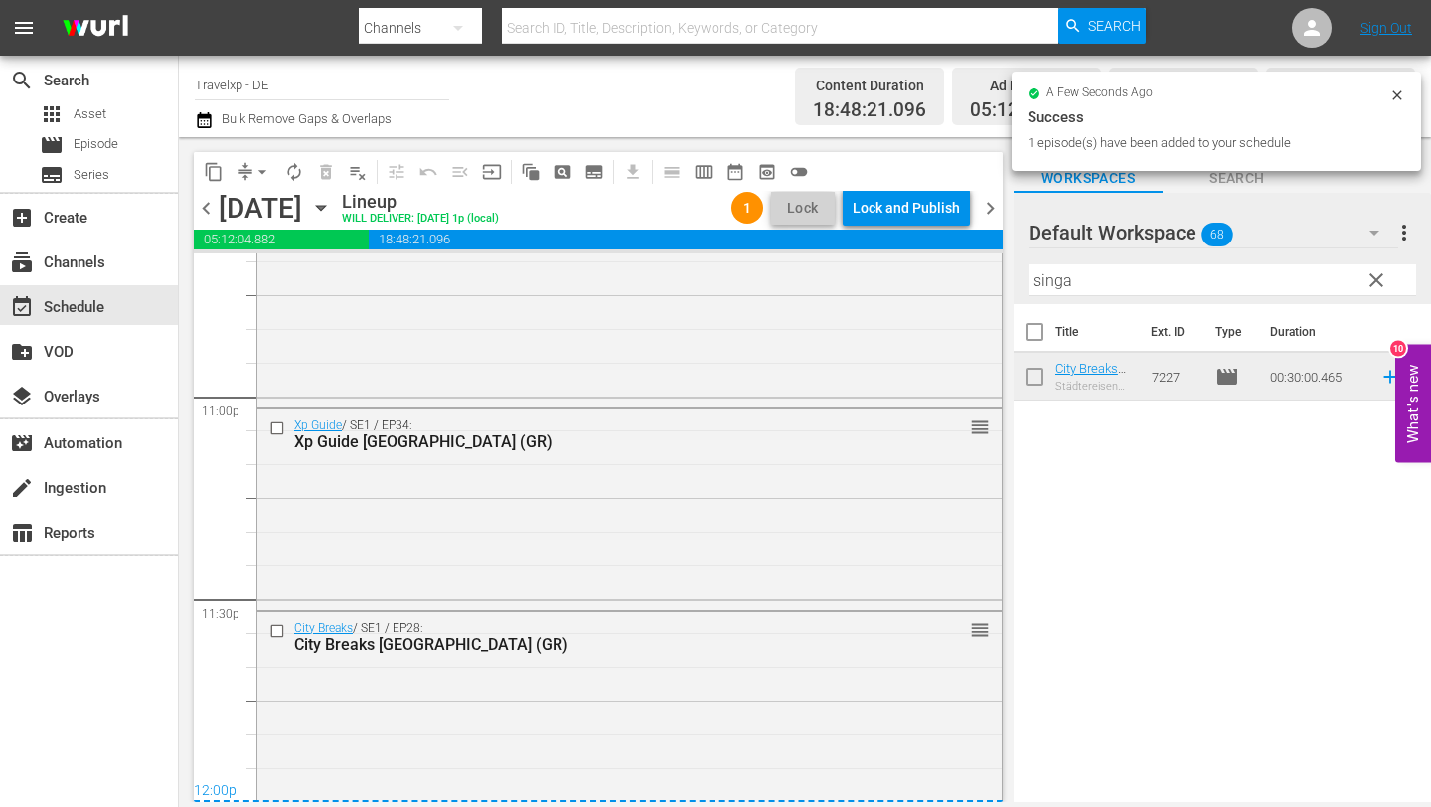
scroll to position [9196, 0]
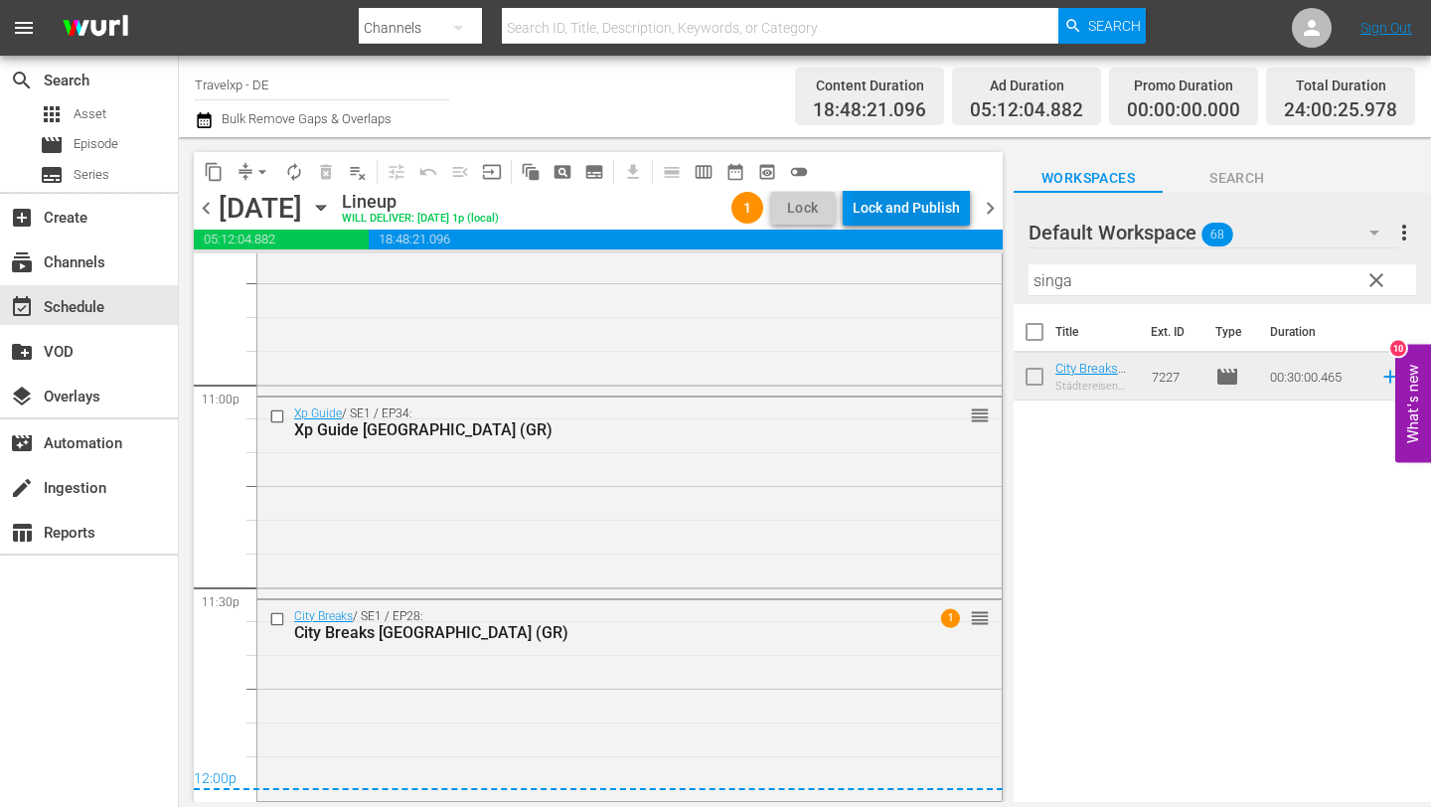
click at [943, 197] on div "Lock and Publish" at bounding box center [906, 208] width 107 height 36
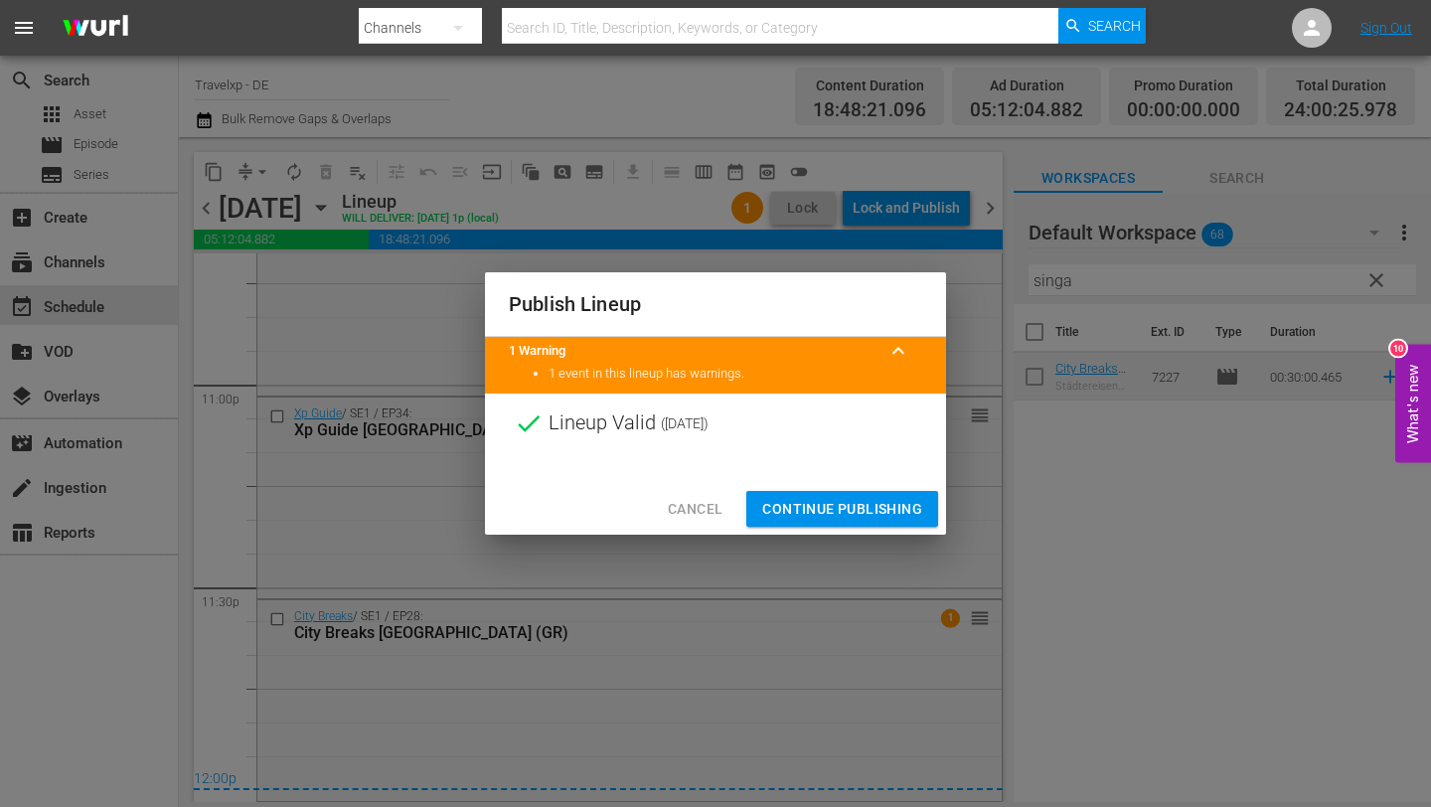
click at [867, 499] on span "Continue Publishing" at bounding box center [842, 509] width 160 height 25
